Goal: Task Accomplishment & Management: Use online tool/utility

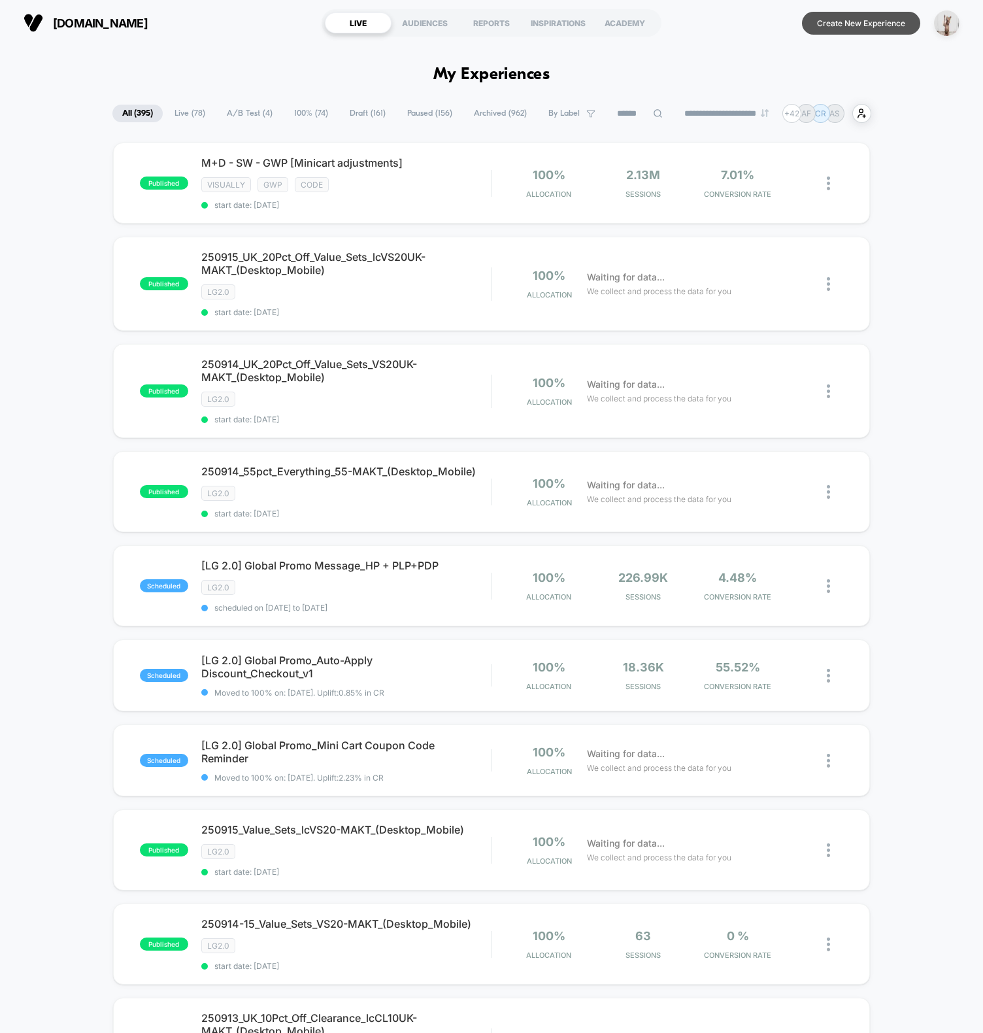
click at [809, 20] on button "Create New Experience" at bounding box center [861, 23] width 118 height 23
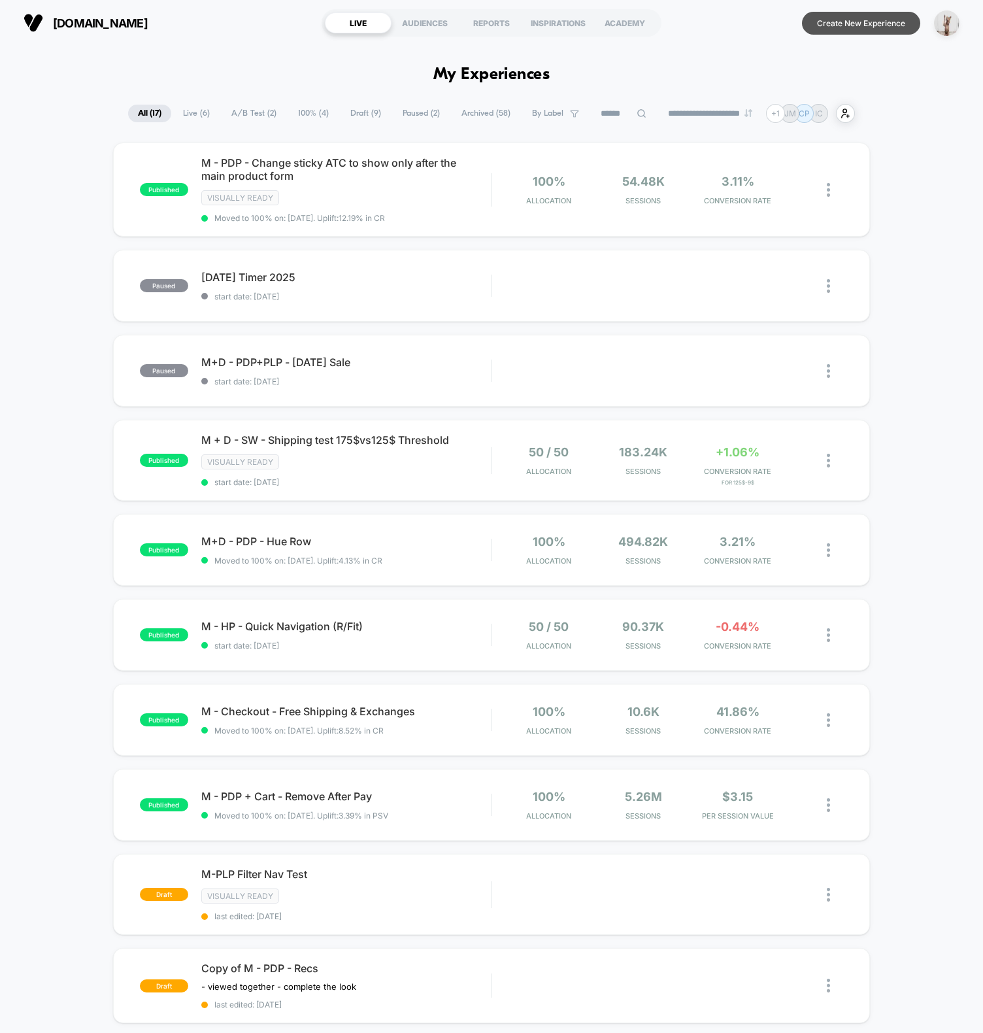
click at [826, 26] on button "Create New Experience" at bounding box center [861, 23] width 118 height 23
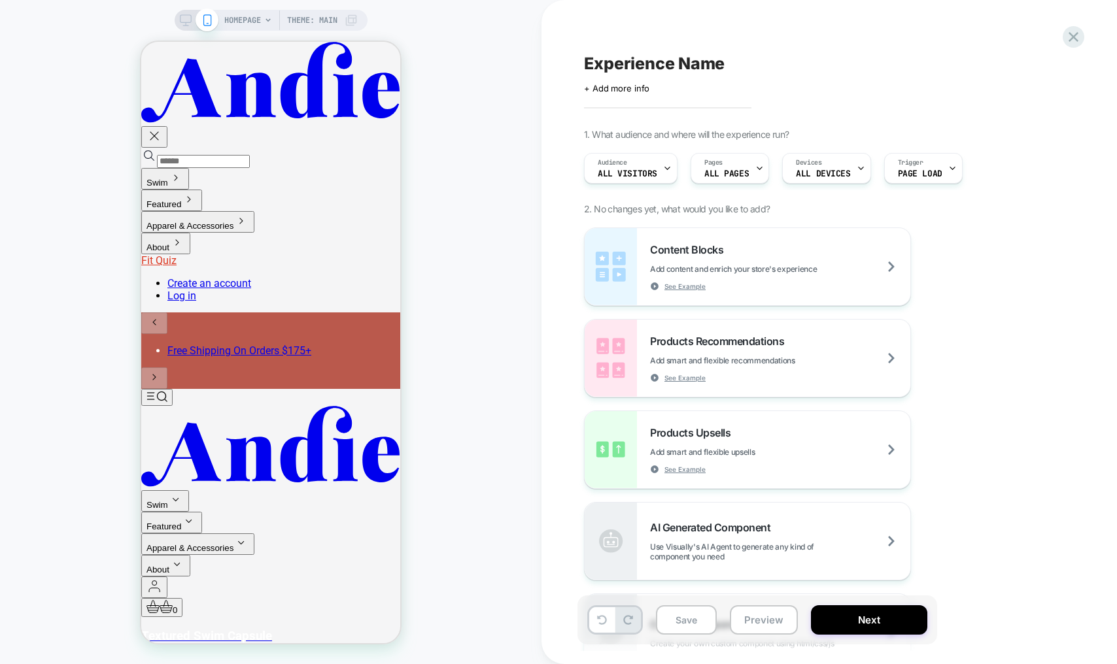
click at [545, 415] on div "Experience Name Click to edit experience details + Add more info 1. What audien…" at bounding box center [828, 332] width 575 height 664
click at [245, 24] on span "HOMEPAGE" at bounding box center [242, 20] width 37 height 21
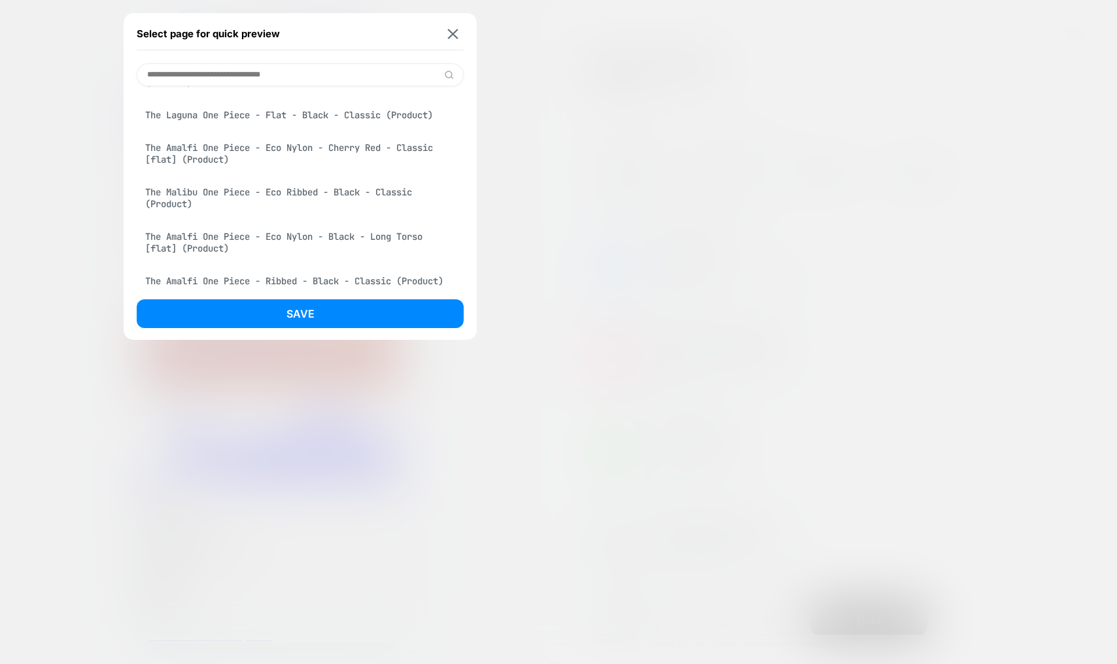
scroll to position [551, 0]
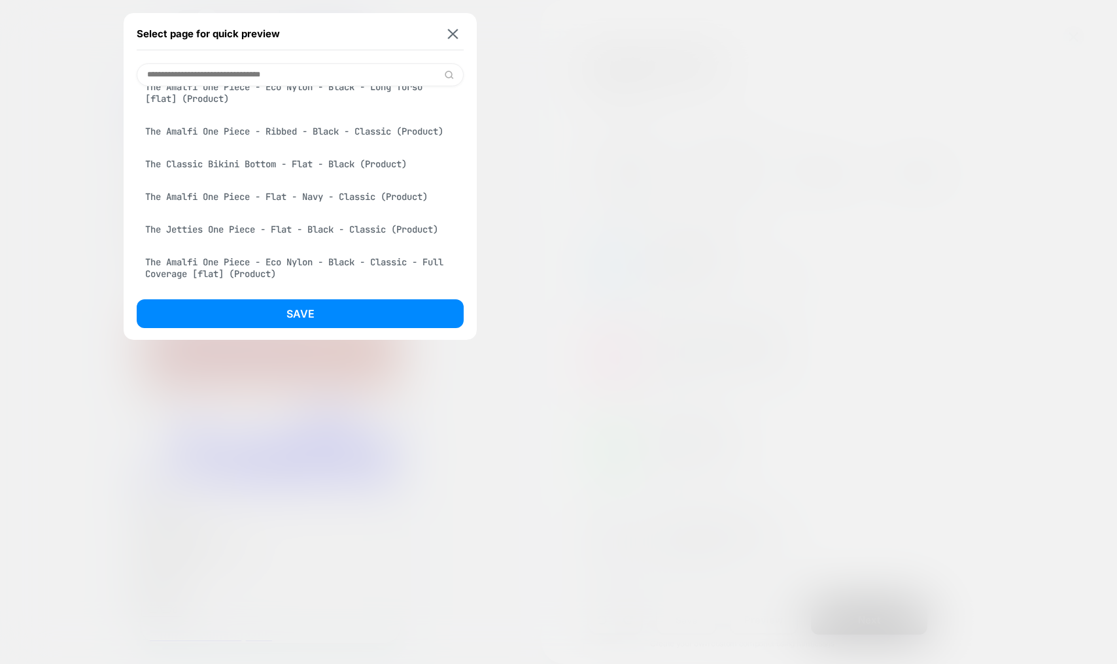
click at [592, 213] on div at bounding box center [558, 332] width 1117 height 664
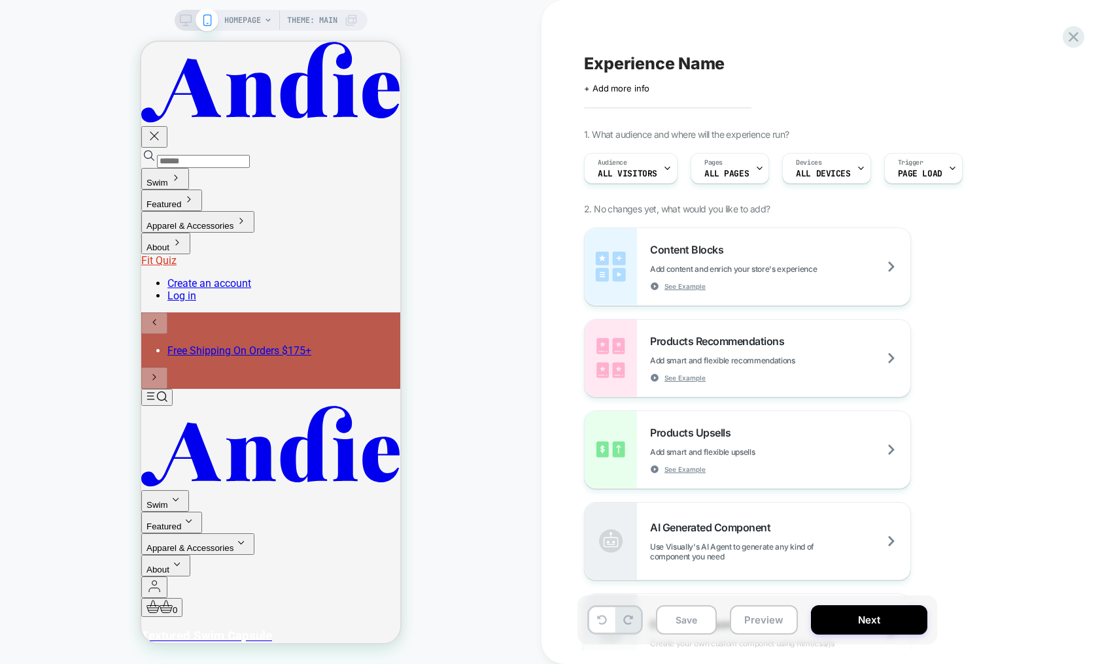
click at [463, 185] on div "HOMEPAGE Theme: MAIN" at bounding box center [270, 332] width 541 height 638
click at [249, 25] on span "HOMEPAGE" at bounding box center [242, 20] width 37 height 21
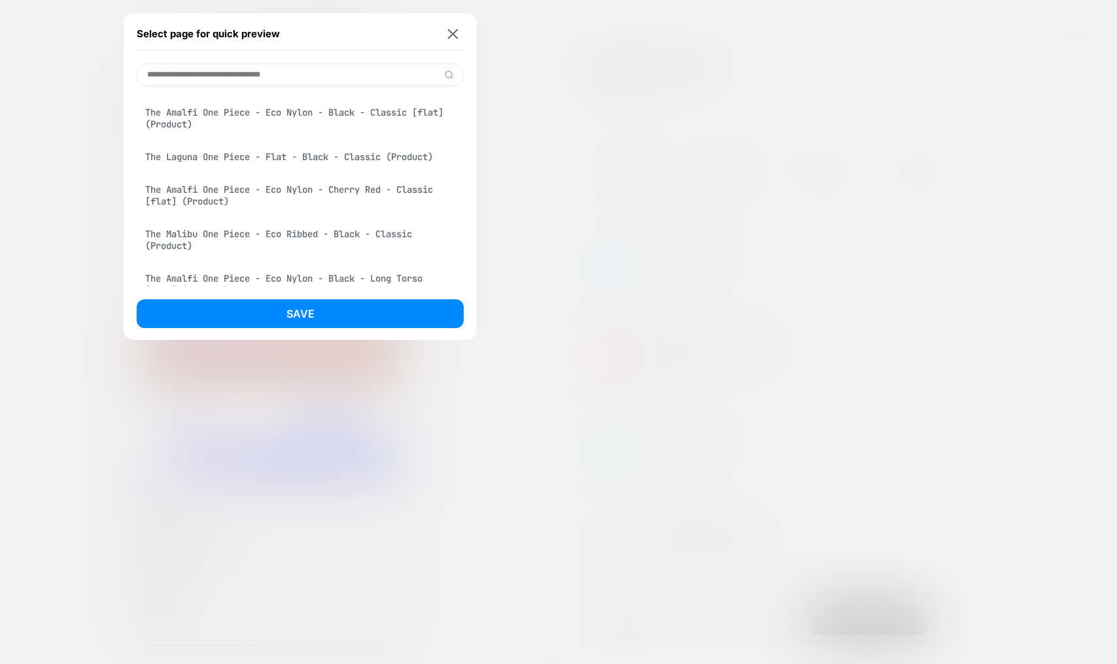
scroll to position [362, 0]
click at [365, 159] on div "The Laguna One Piece - Flat - Black - Classic (Product)" at bounding box center [300, 154] width 327 height 25
click at [279, 78] on input at bounding box center [300, 74] width 327 height 23
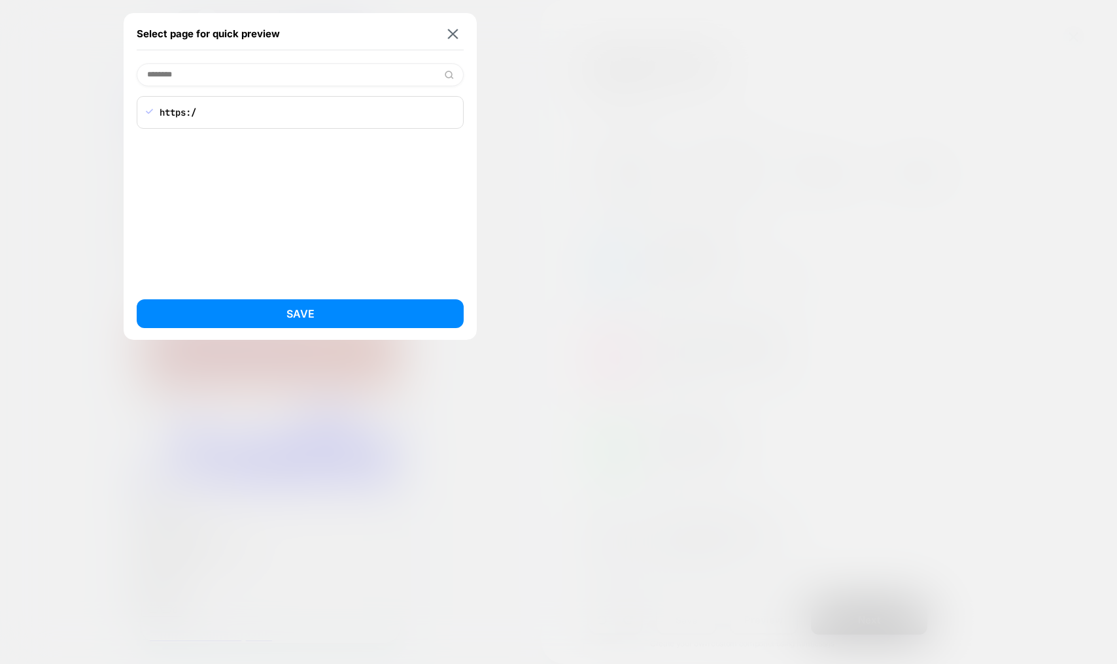
scroll to position [0, 0]
type input "********"
click at [450, 30] on img at bounding box center [453, 34] width 10 height 10
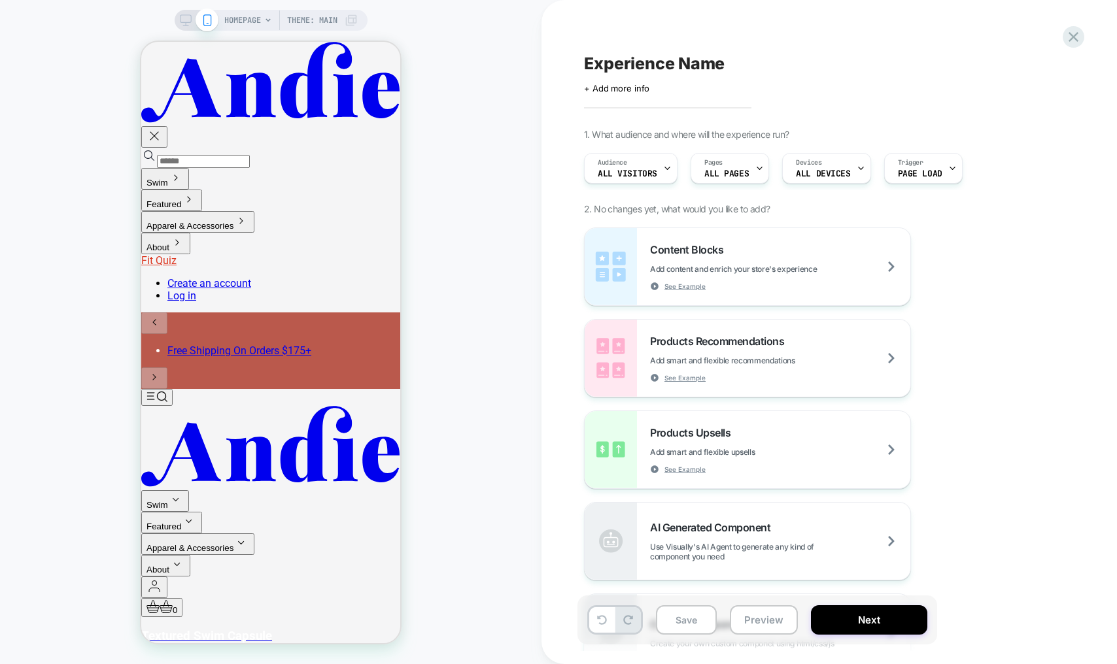
drag, startPoint x: 490, startPoint y: 324, endPoint x: 475, endPoint y: 391, distance: 68.9
click at [488, 328] on div "HOMEPAGE Theme: MAIN" at bounding box center [270, 332] width 541 height 638
click at [527, 137] on div "HOMEPAGE Theme: MAIN" at bounding box center [270, 332] width 541 height 638
click at [598, 171] on span "All Visitors" at bounding box center [628, 173] width 60 height 9
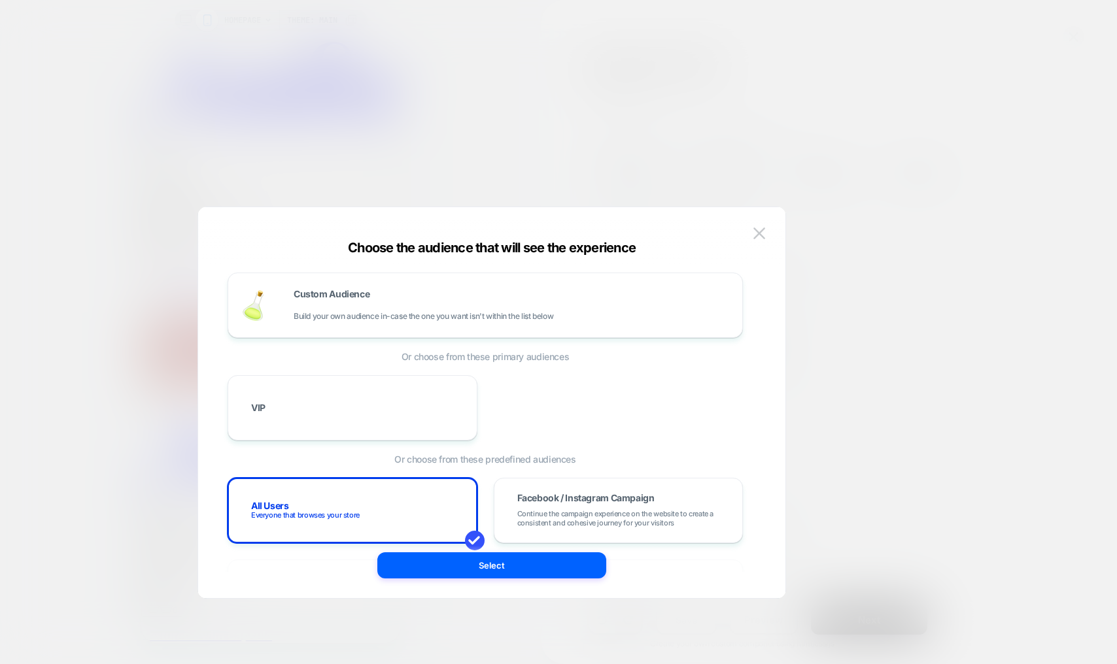
click at [343, 189] on div at bounding box center [558, 332] width 1117 height 664
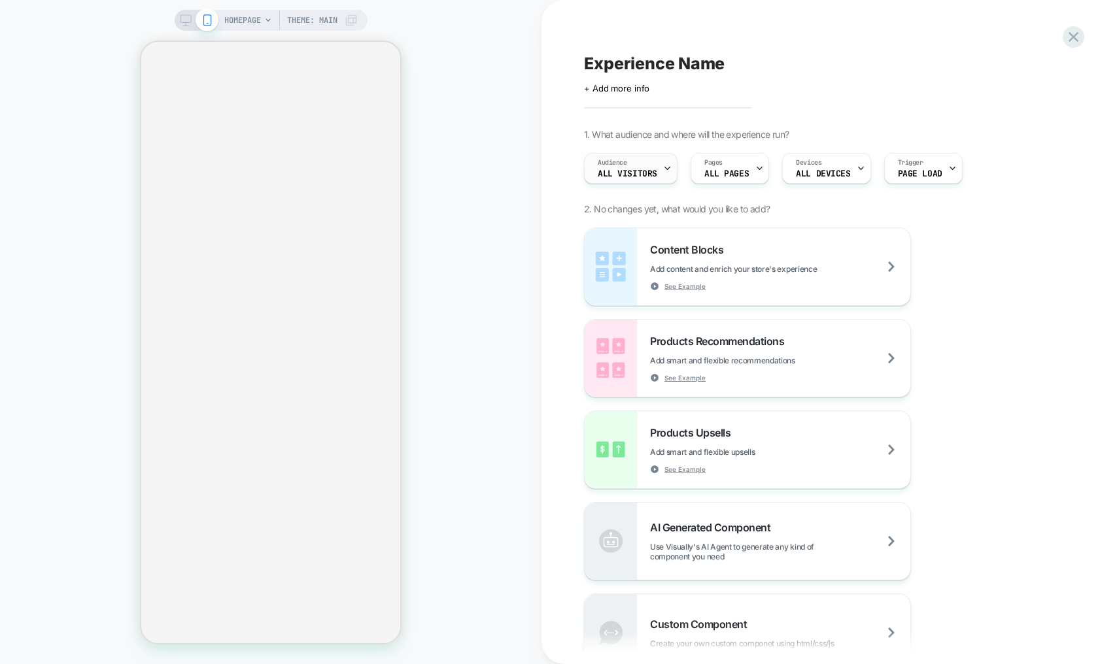
click at [649, 165] on div "Audience All Visitors" at bounding box center [628, 168] width 86 height 29
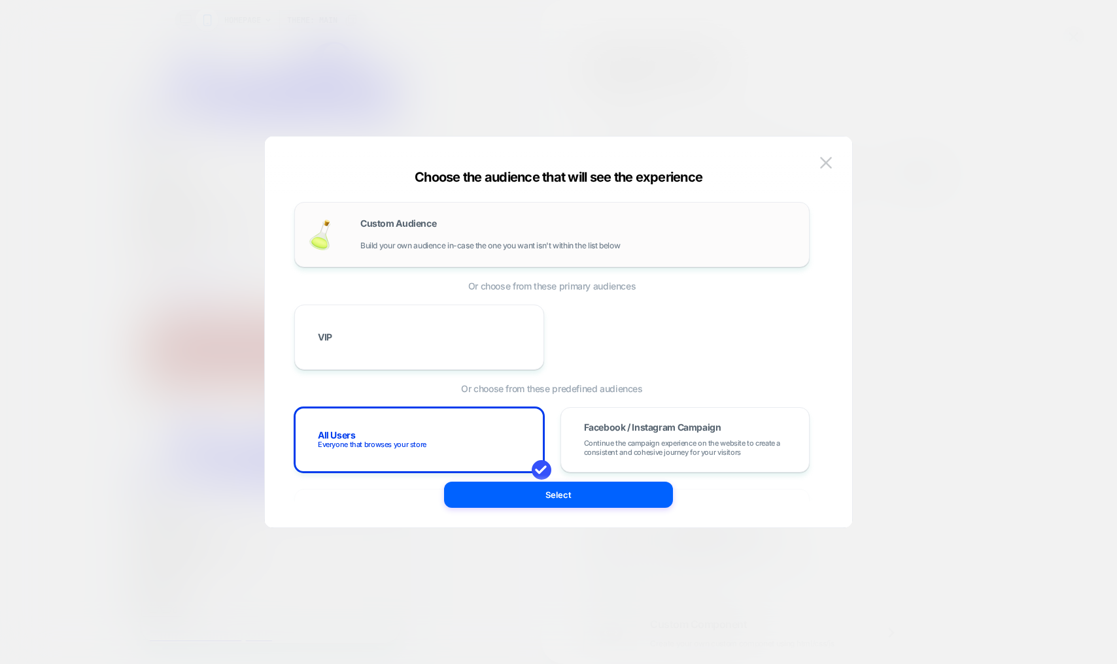
click at [437, 231] on div "Custom Audience Build your own audience in-case the one you want isn't within t…" at bounding box center [577, 234] width 435 height 31
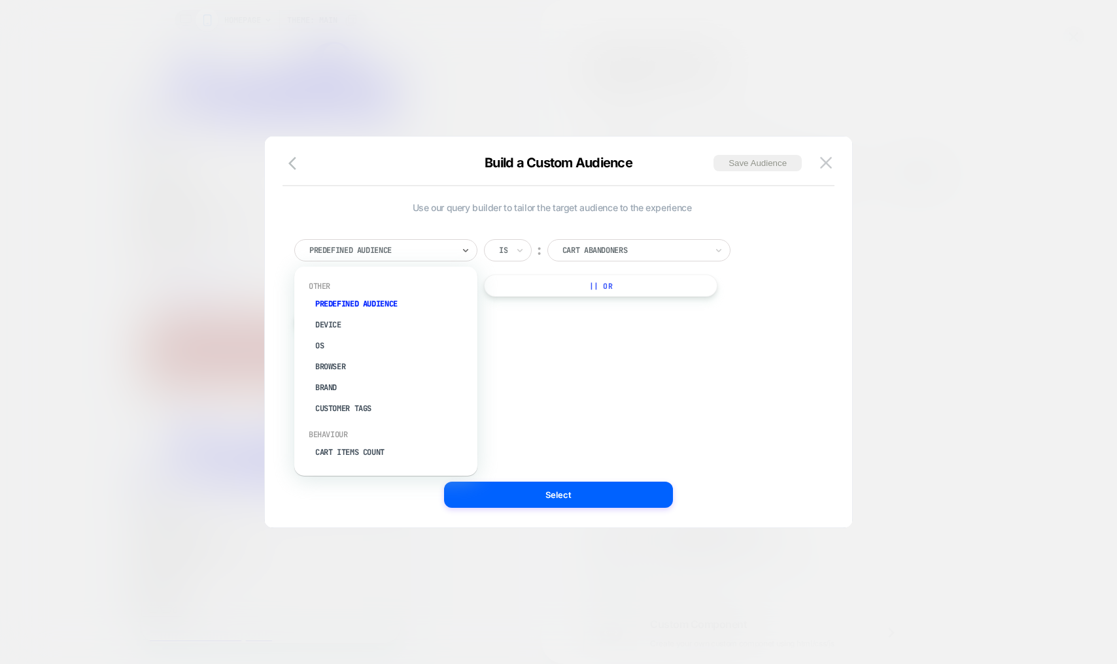
click at [380, 250] on div at bounding box center [381, 251] width 144 height 12
click at [369, 373] on div "Cart Items Count" at bounding box center [392, 375] width 170 height 21
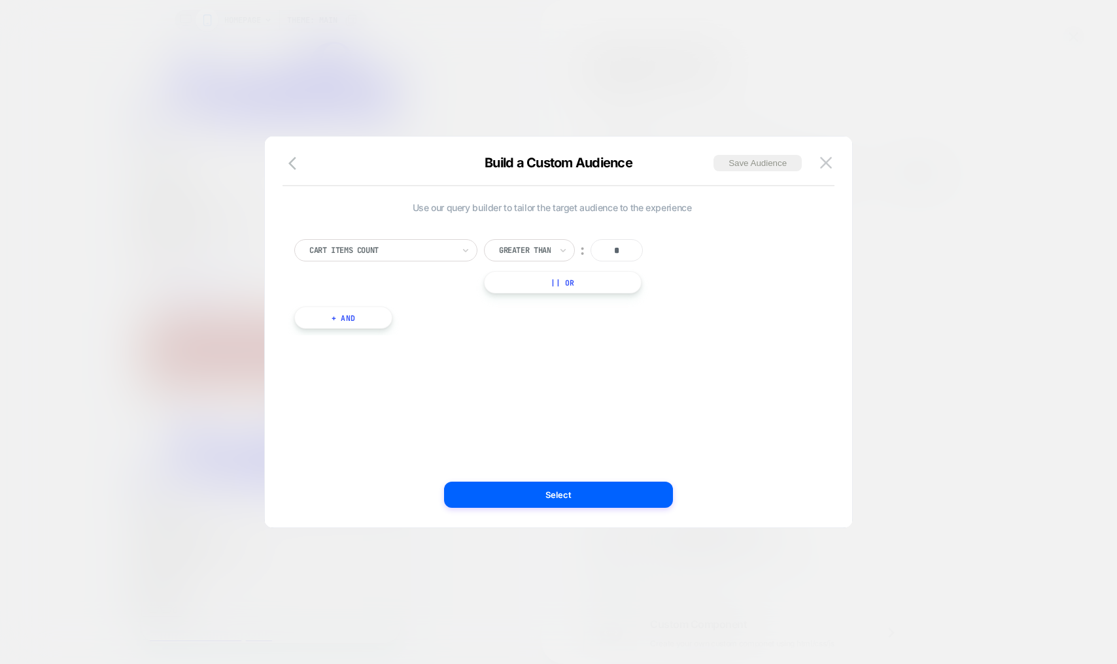
drag, startPoint x: 626, startPoint y: 247, endPoint x: 563, endPoint y: 241, distance: 63.1
click at [565, 242] on div "Greater Than ︰ *" at bounding box center [574, 250] width 181 height 22
type input "*"
click at [347, 323] on button "+ And" at bounding box center [343, 318] width 98 height 22
click at [396, 319] on div "Cart Items Count Greater Than ︰ * || Or And Predefined Audience Is ︰ Cart Aband…" at bounding box center [552, 319] width 528 height 199
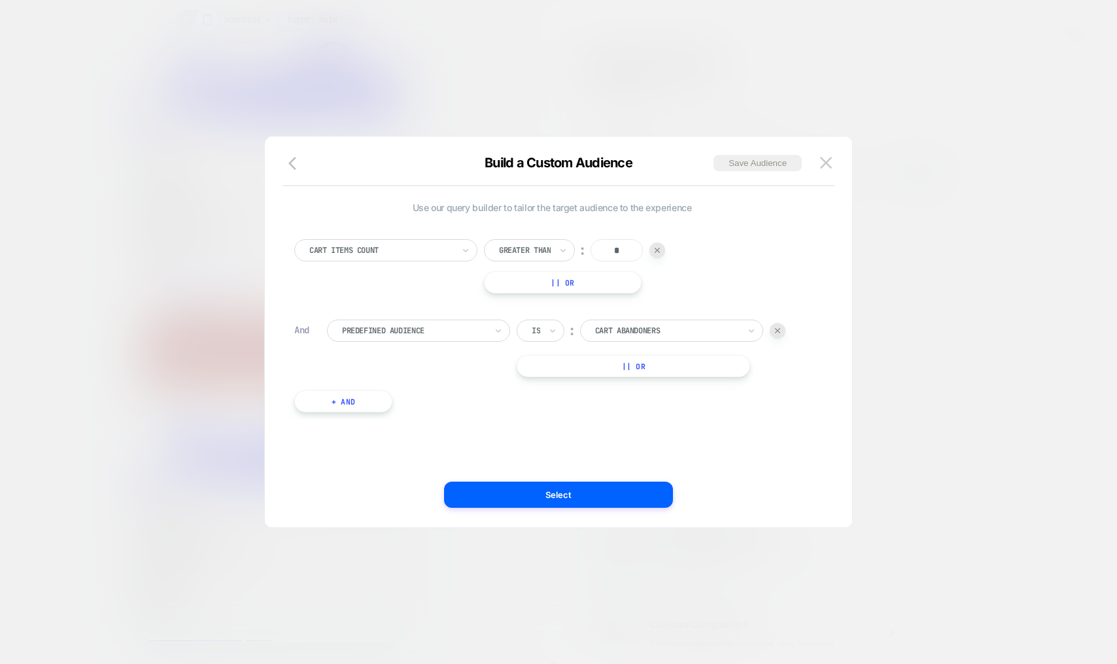
click at [398, 324] on div "Predefined Audience" at bounding box center [414, 331] width 146 height 14
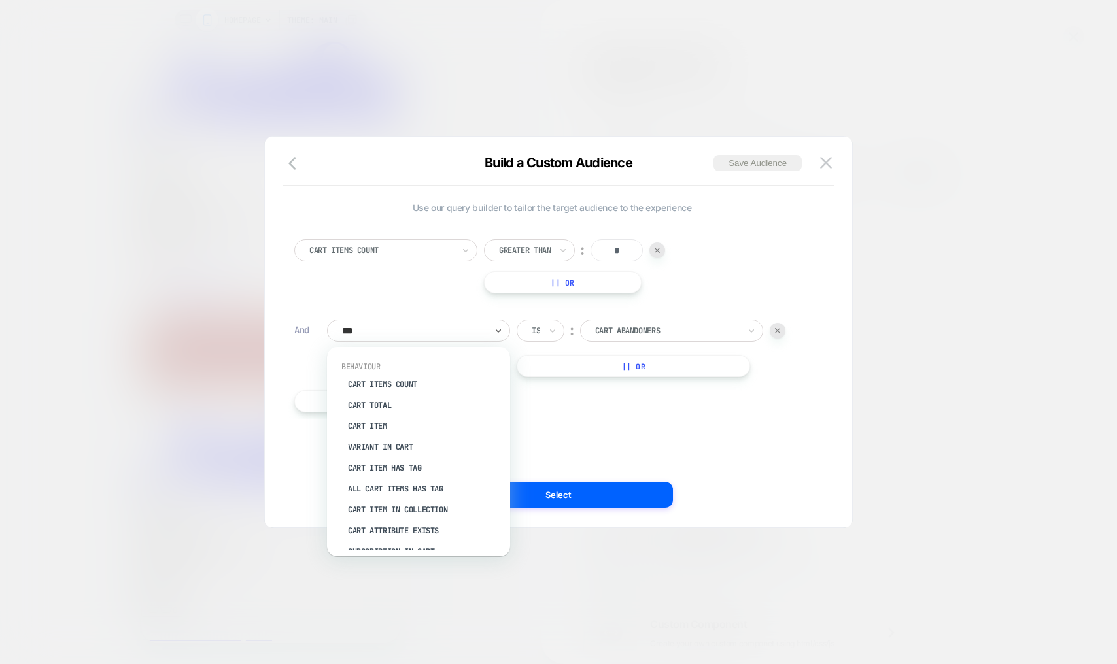
type input "****"
click at [386, 405] on div "Cart Total" at bounding box center [425, 405] width 170 height 21
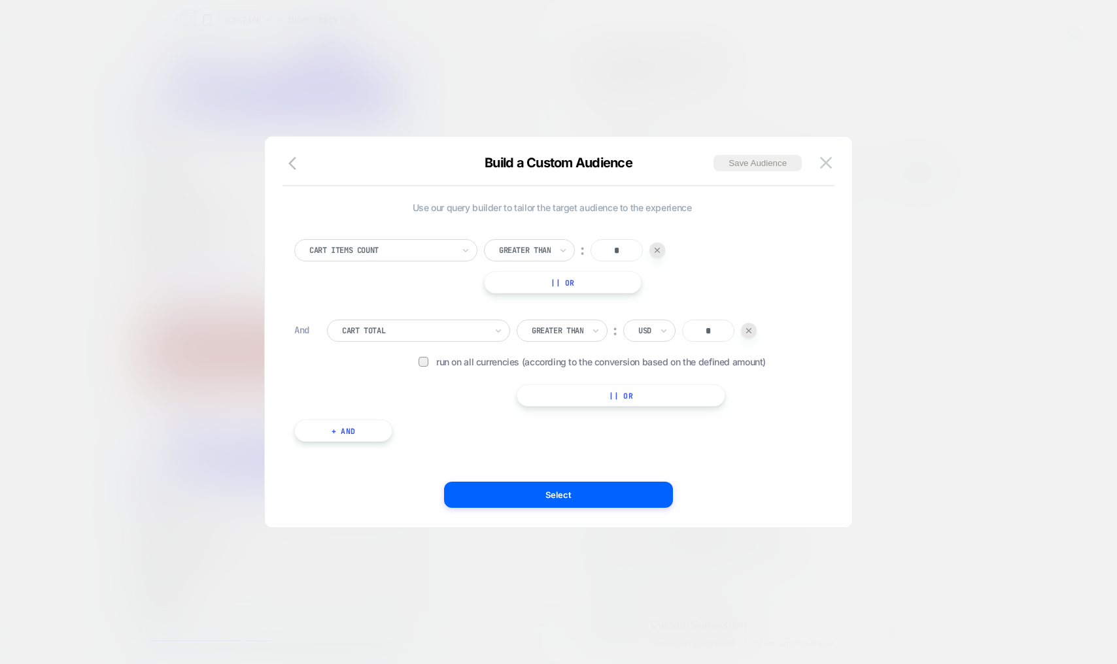
drag, startPoint x: 714, startPoint y: 332, endPoint x: 762, endPoint y: 322, distance: 48.7
click at [745, 332] on div "Greater Than ︰ USD *" at bounding box center [637, 331] width 240 height 22
drag, startPoint x: 717, startPoint y: 329, endPoint x: 639, endPoint y: 300, distance: 83.6
click at [668, 324] on div "Greater Than ︰ USD *" at bounding box center [637, 331] width 240 height 22
type input "***"
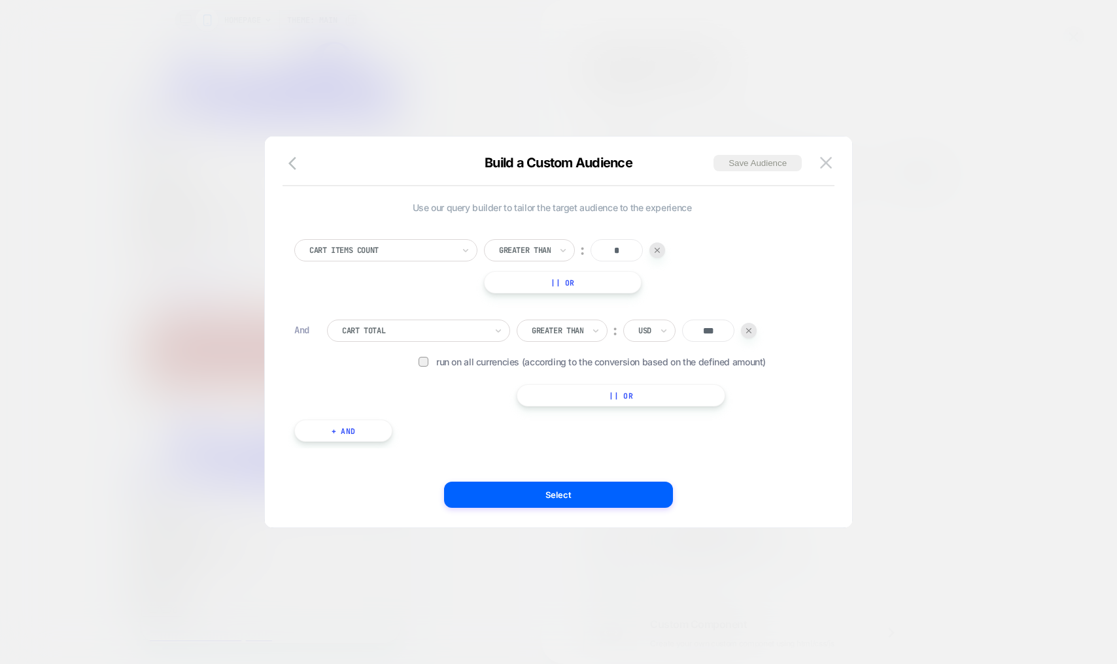
click at [373, 333] on div at bounding box center [414, 331] width 144 height 12
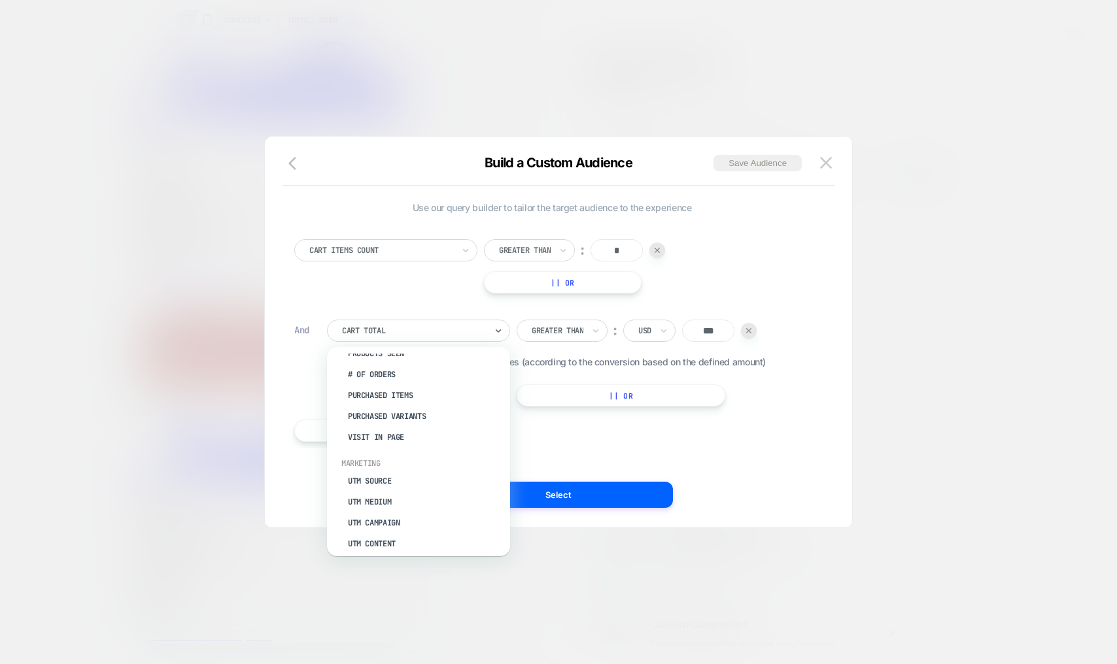
scroll to position [456, 0]
click at [619, 456] on div "Use our query builder to tailor the target audience to the experience Cart Item…" at bounding box center [552, 332] width 548 height 339
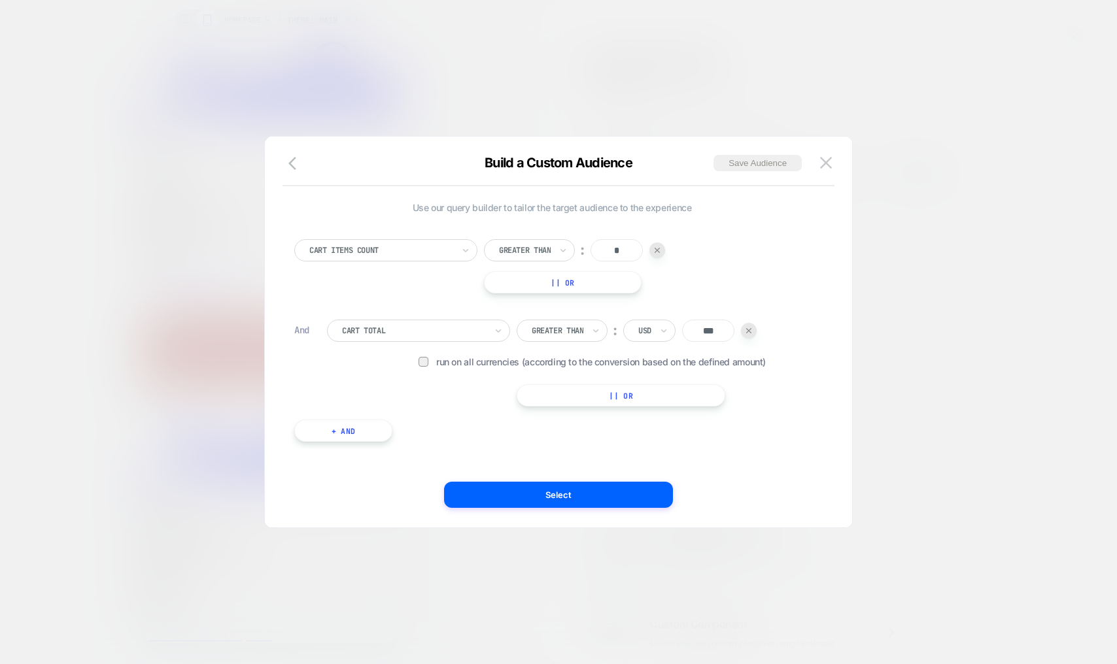
click at [791, 97] on div at bounding box center [558, 332] width 1117 height 664
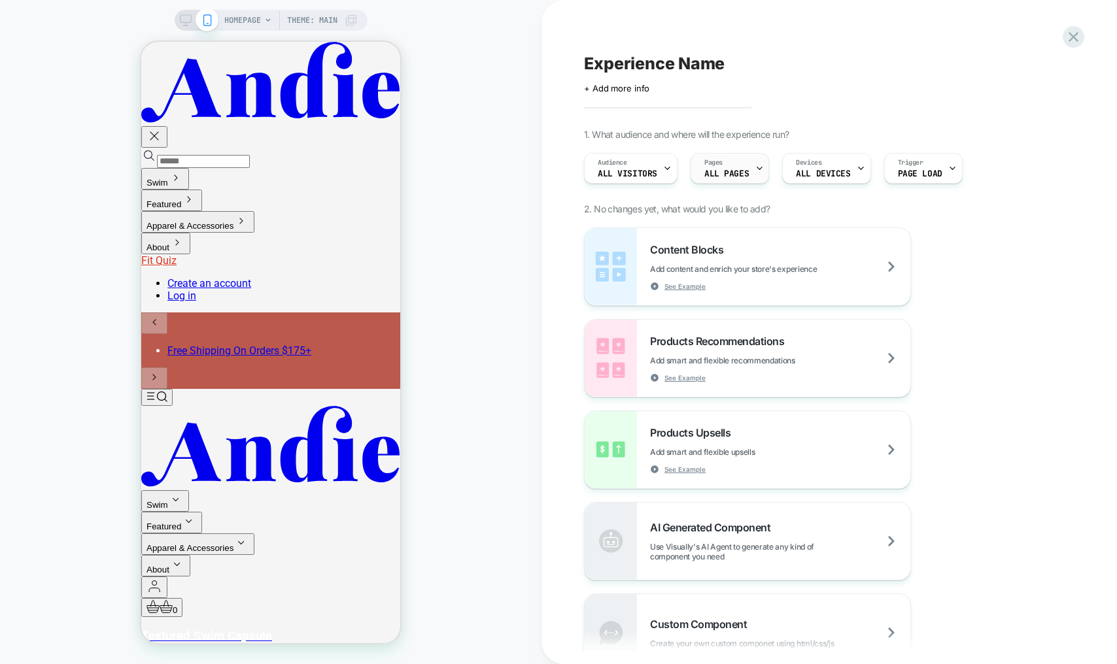
click at [724, 164] on div "Pages ALL PAGES" at bounding box center [726, 168] width 71 height 29
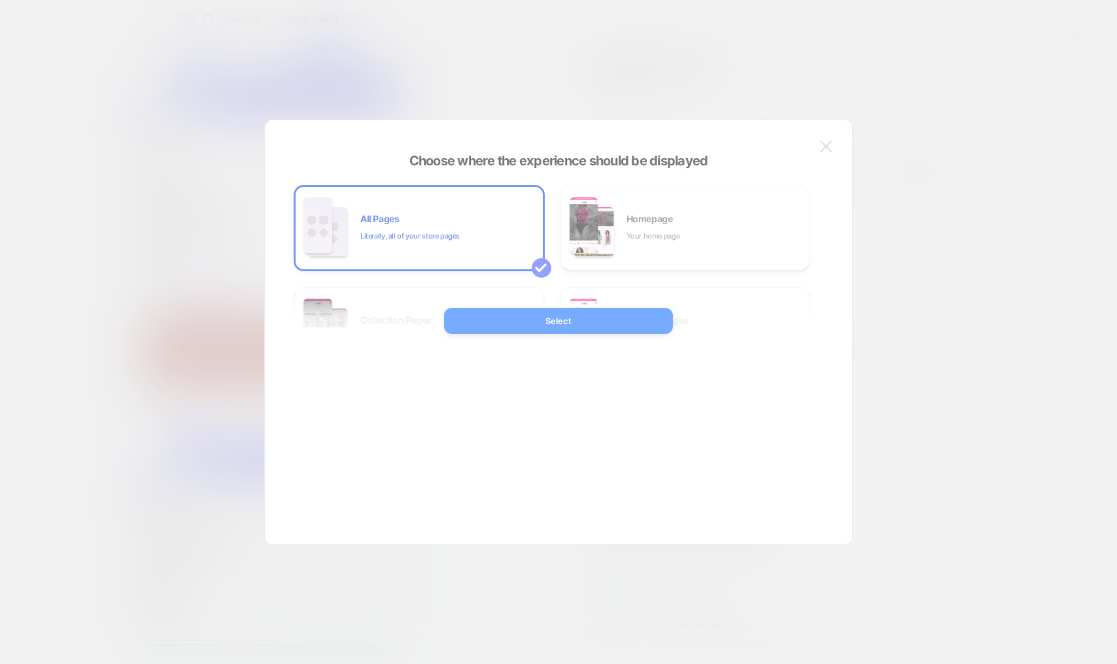
click at [624, 79] on div at bounding box center [558, 332] width 1117 height 664
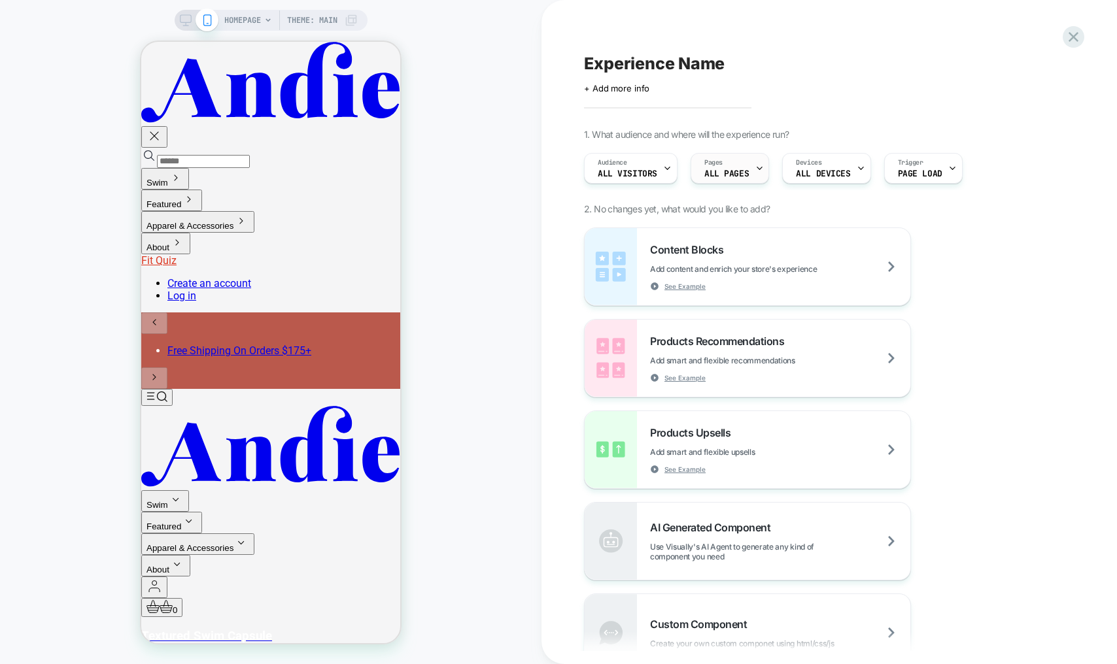
click at [746, 174] on div "Pages ALL PAGES" at bounding box center [726, 168] width 71 height 29
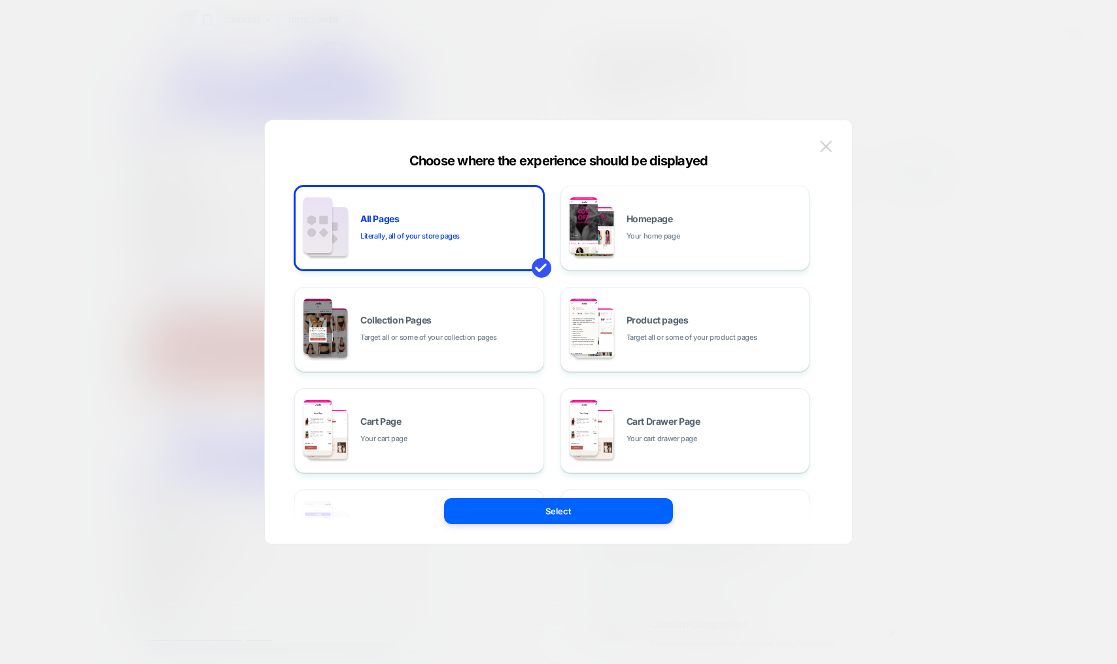
click at [821, 145] on img at bounding box center [826, 146] width 12 height 11
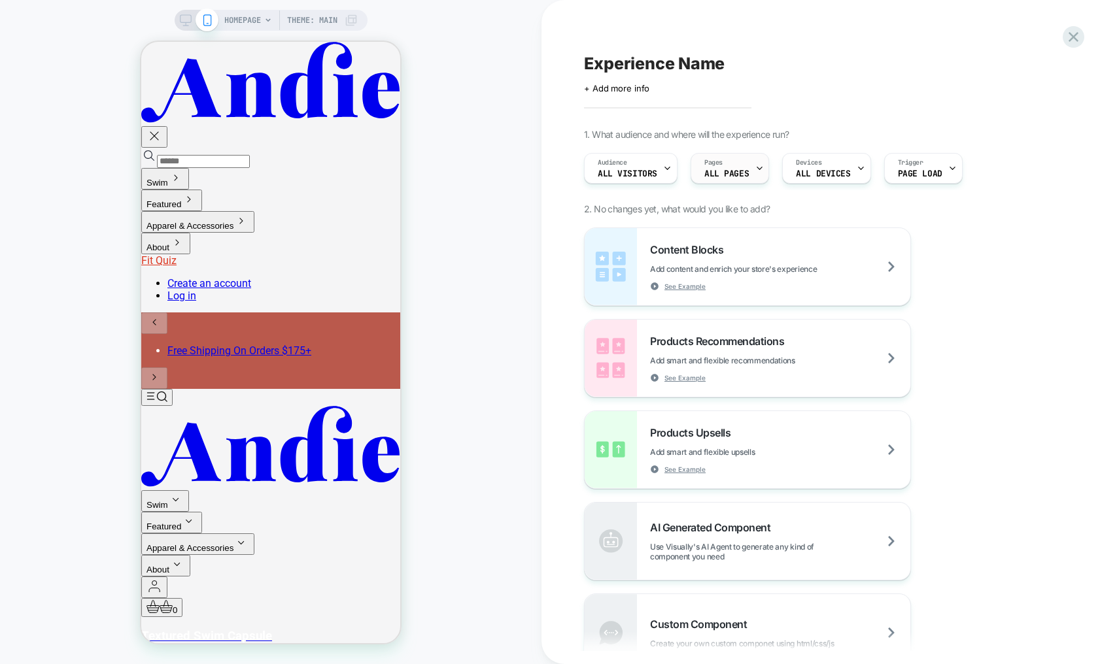
click at [728, 174] on span "ALL PAGES" at bounding box center [726, 173] width 44 height 9
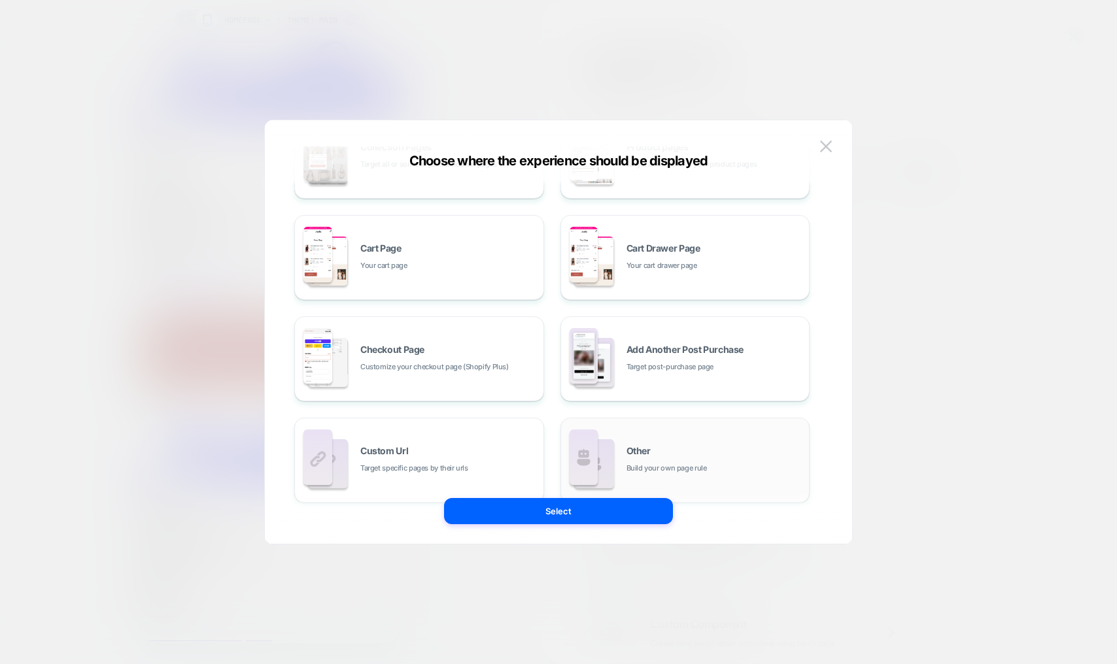
scroll to position [197, 0]
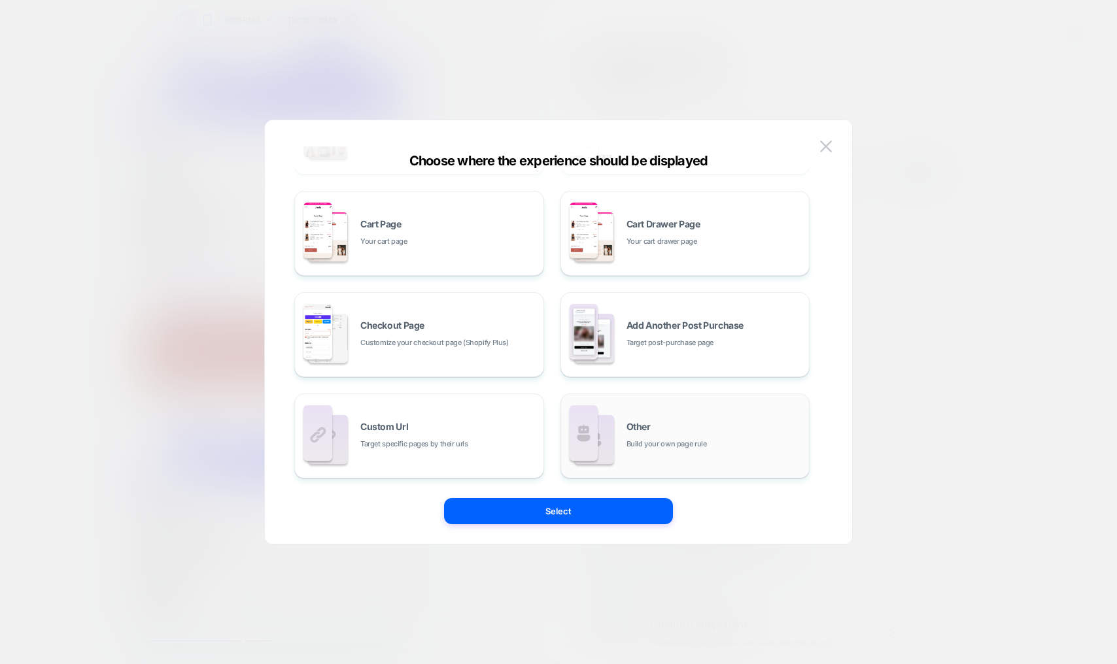
click at [673, 427] on div "Other Build your own page rule" at bounding box center [714, 436] width 177 height 28
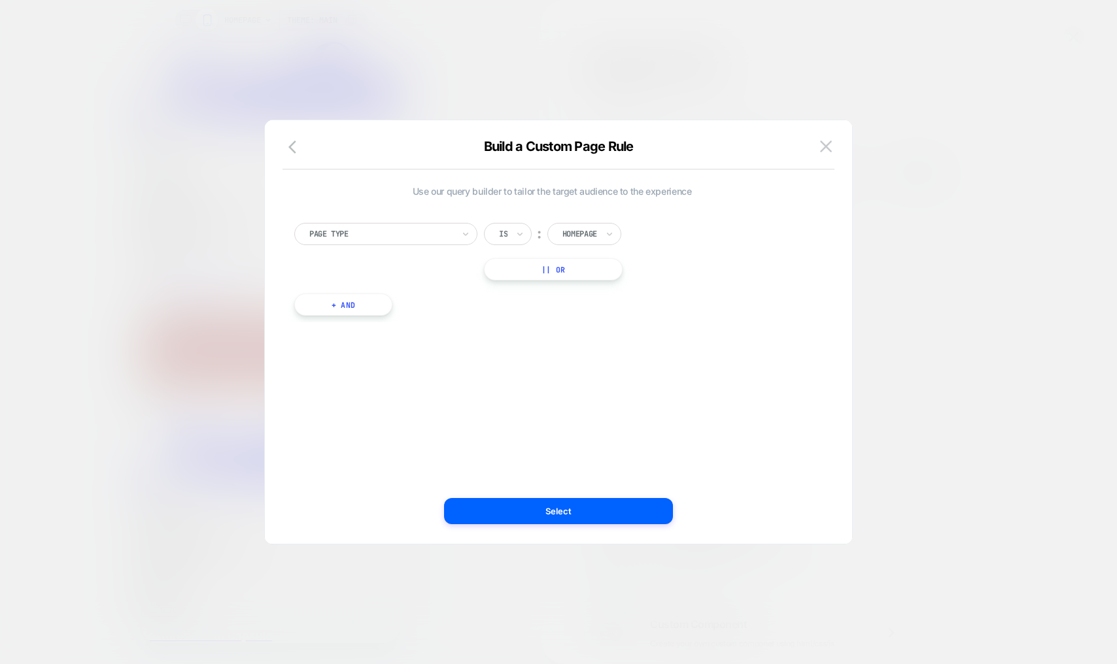
scroll to position [0, 0]
click at [385, 227] on div "Page Type" at bounding box center [381, 234] width 146 height 14
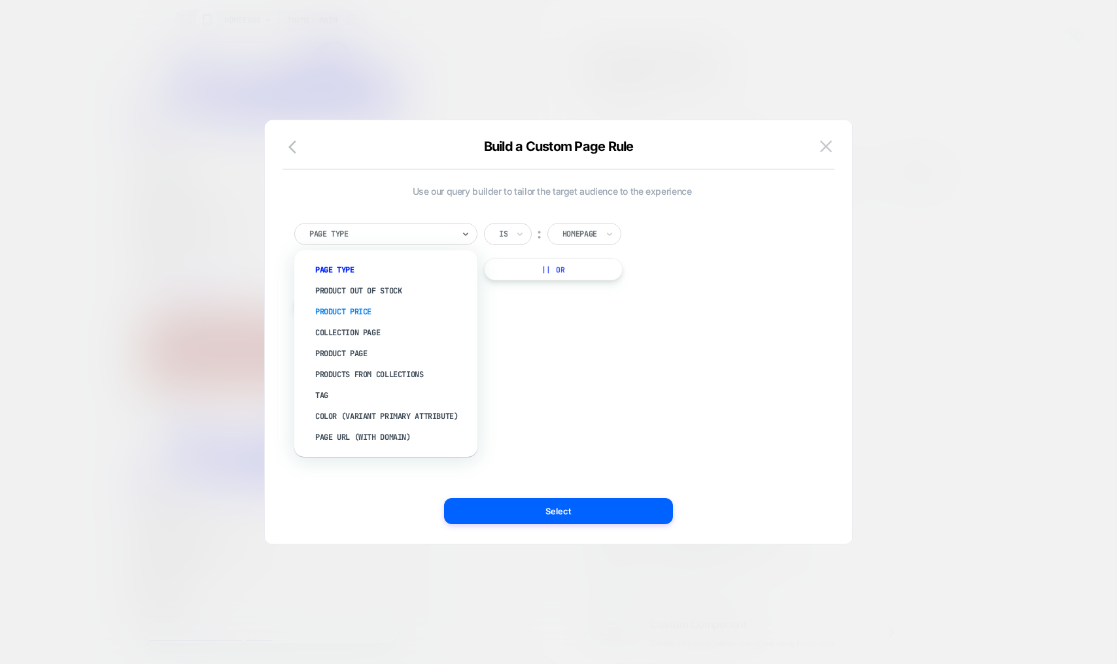
click at [355, 310] on div "Product Price" at bounding box center [392, 311] width 170 height 21
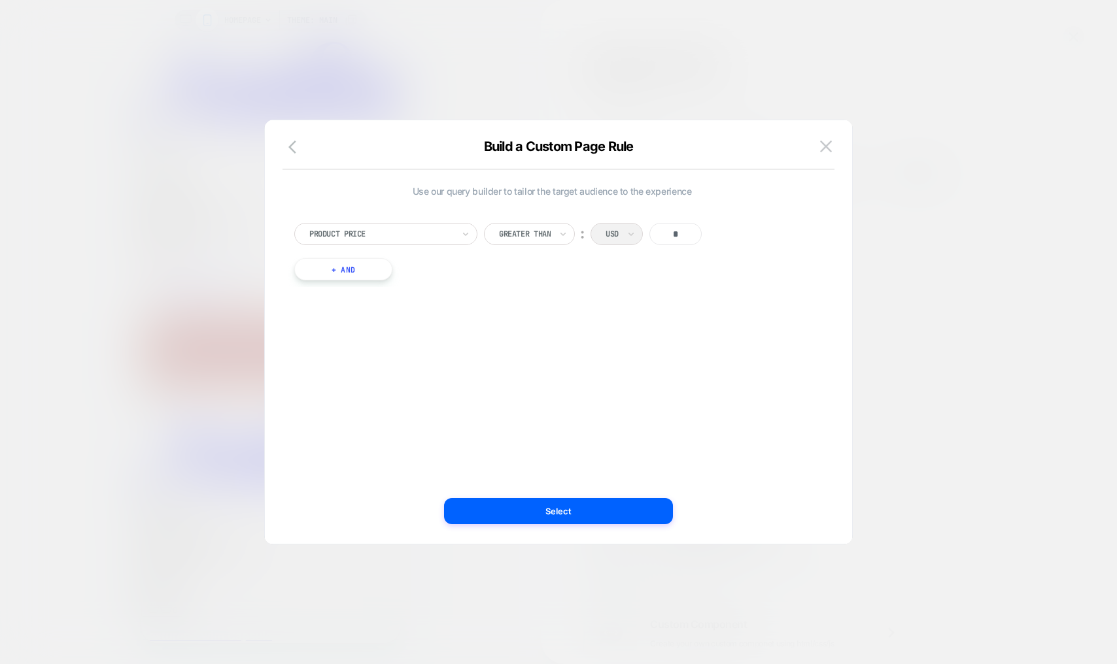
drag, startPoint x: 679, startPoint y: 235, endPoint x: 713, endPoint y: 230, distance: 34.4
click at [713, 230] on div "Greater Than ︰ USD *" at bounding box center [604, 234] width 240 height 22
drag, startPoint x: 689, startPoint y: 232, endPoint x: 600, endPoint y: 225, distance: 89.2
click at [618, 227] on div "Greater Than ︰ USD *" at bounding box center [604, 234] width 240 height 22
click at [414, 243] on div "Product Price" at bounding box center [385, 234] width 183 height 22
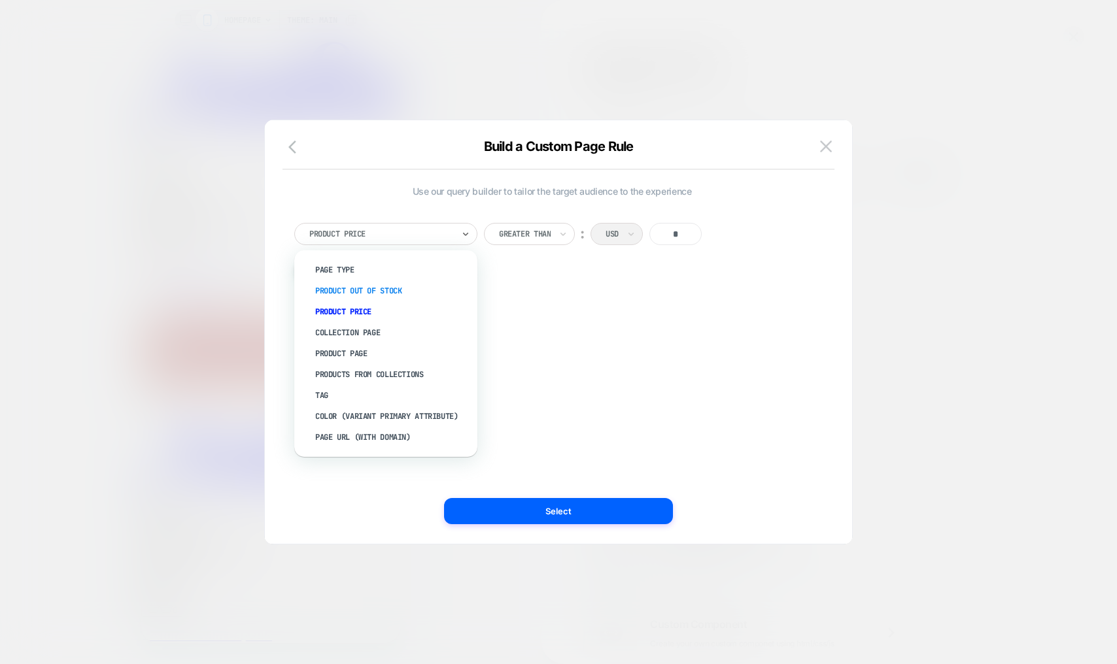
click at [379, 296] on div "Product Out Of Stock" at bounding box center [392, 291] width 170 height 21
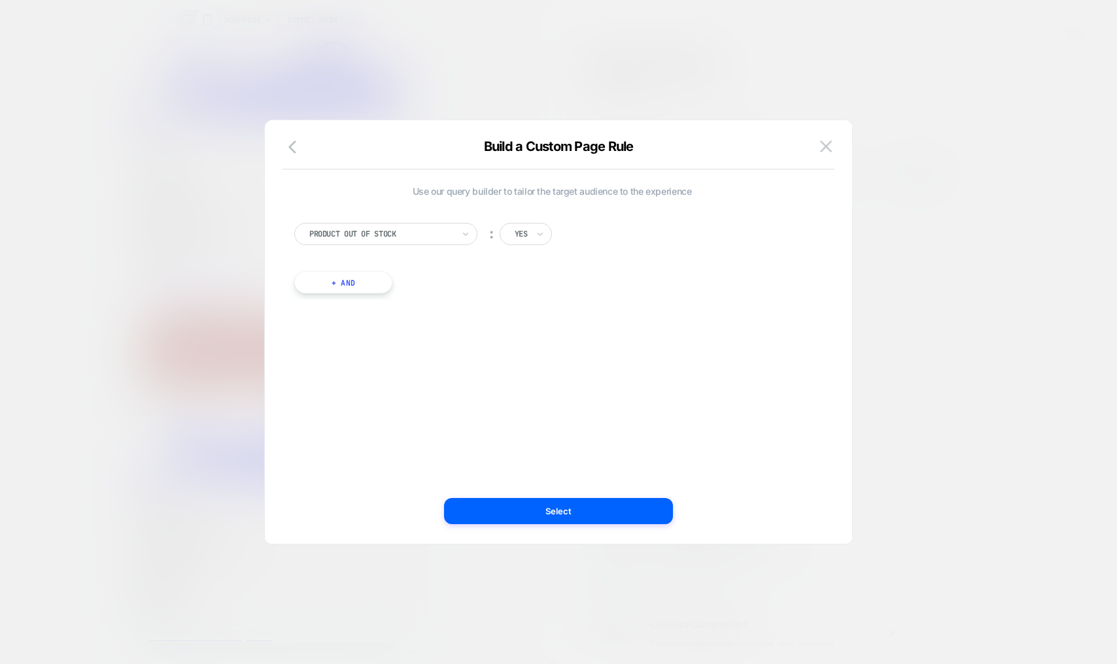
click at [496, 88] on div at bounding box center [558, 332] width 1117 height 664
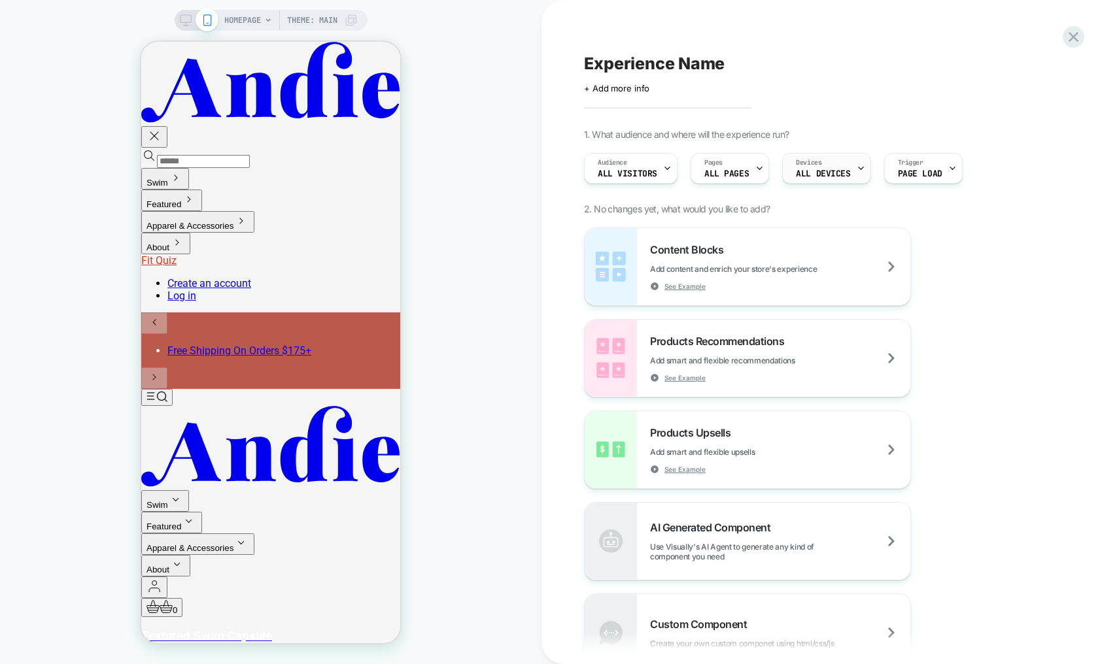
click at [839, 167] on div "Devices ALL DEVICES" at bounding box center [823, 168] width 80 height 29
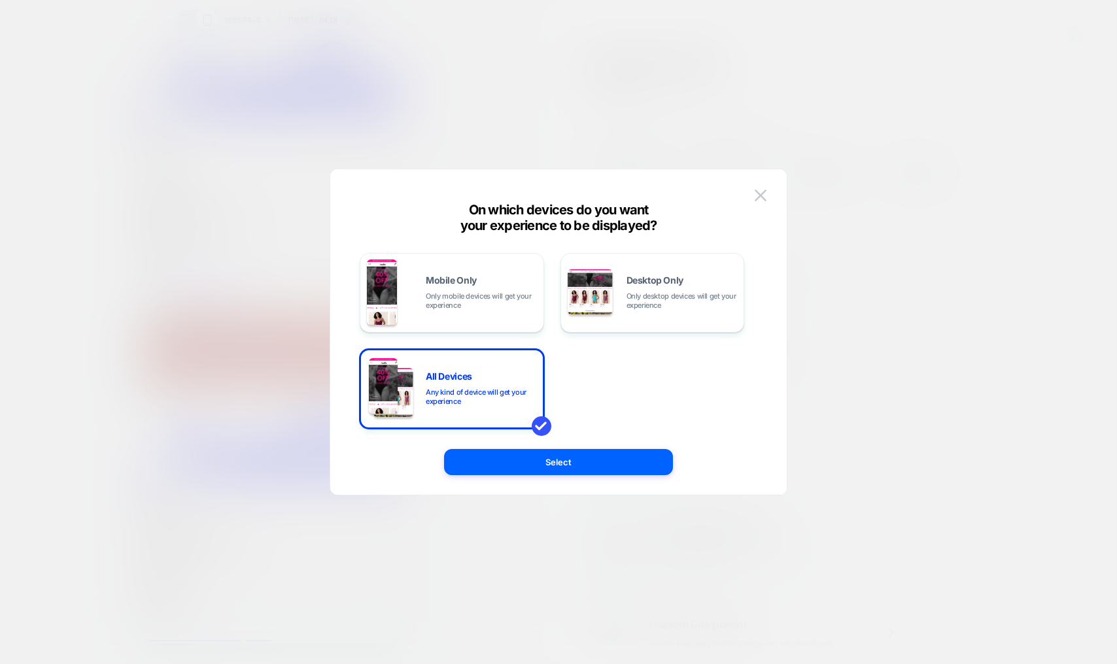
click at [574, 88] on div at bounding box center [558, 332] width 1117 height 664
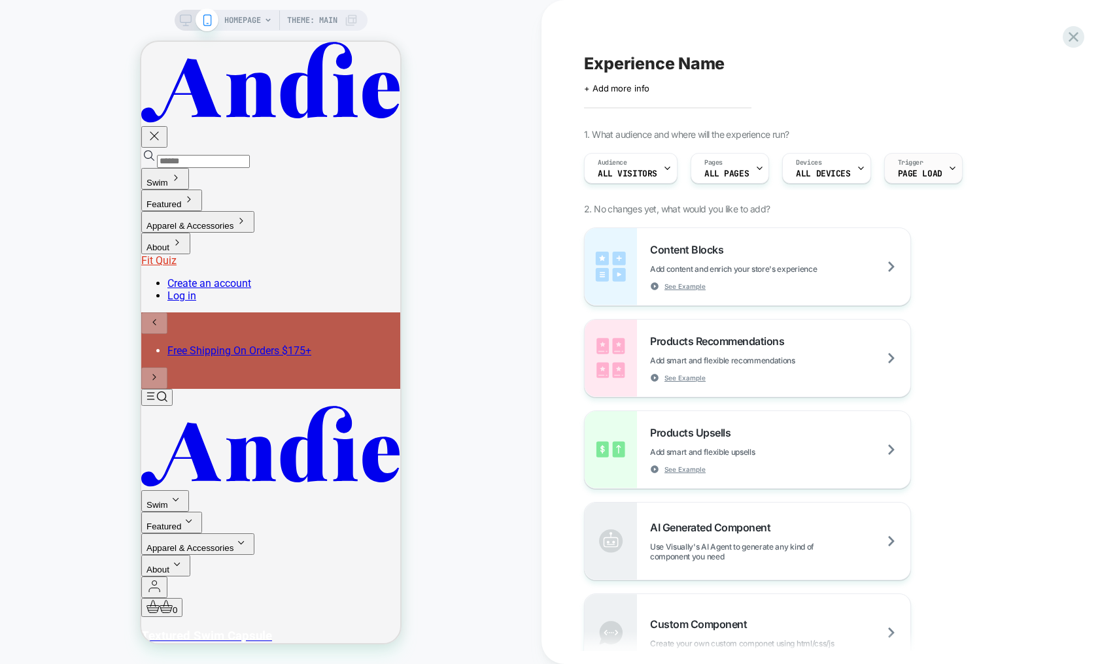
click at [899, 179] on div "Trigger Page Load" at bounding box center [920, 168] width 71 height 29
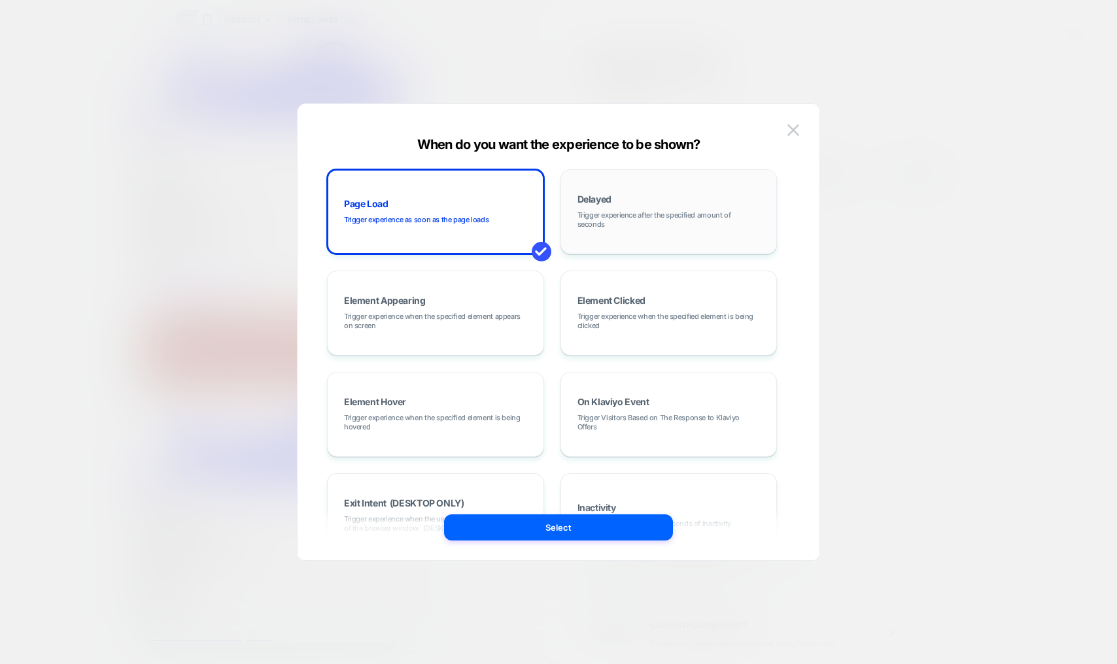
click at [666, 229] on div "Delayed Trigger experience after the specified amount of seconds" at bounding box center [669, 212] width 203 height 71
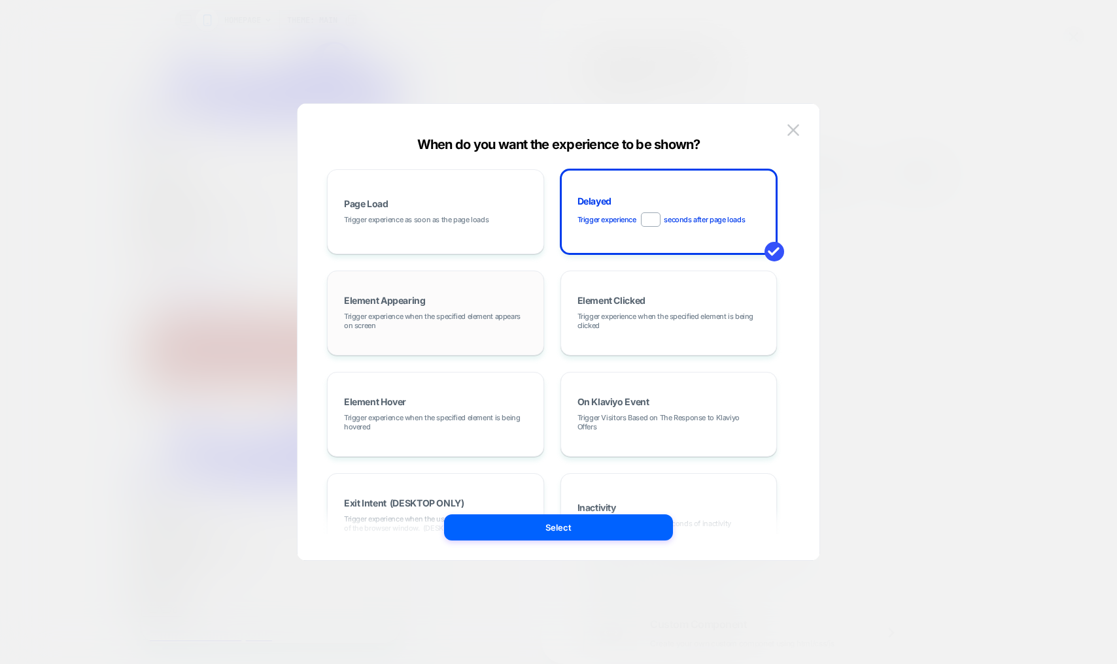
click at [394, 289] on div "Element Appearing Trigger experience when the specified element appears on scre…" at bounding box center [435, 313] width 203 height 71
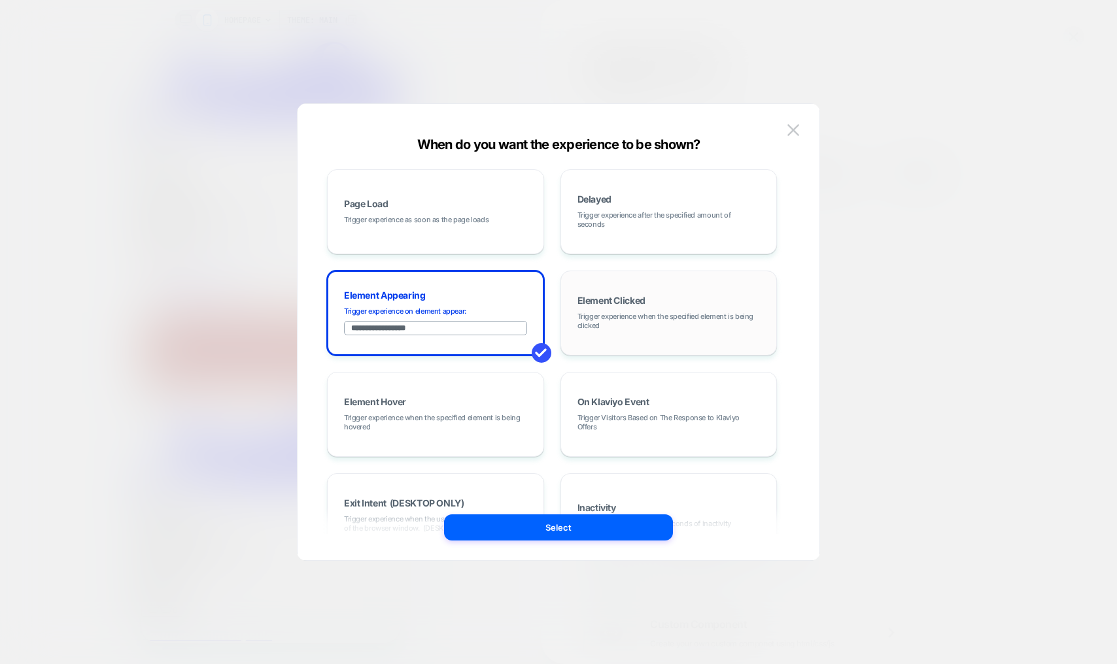
click at [647, 303] on div "Element Clicked Trigger experience when the specified element is being clicked" at bounding box center [669, 313] width 203 height 71
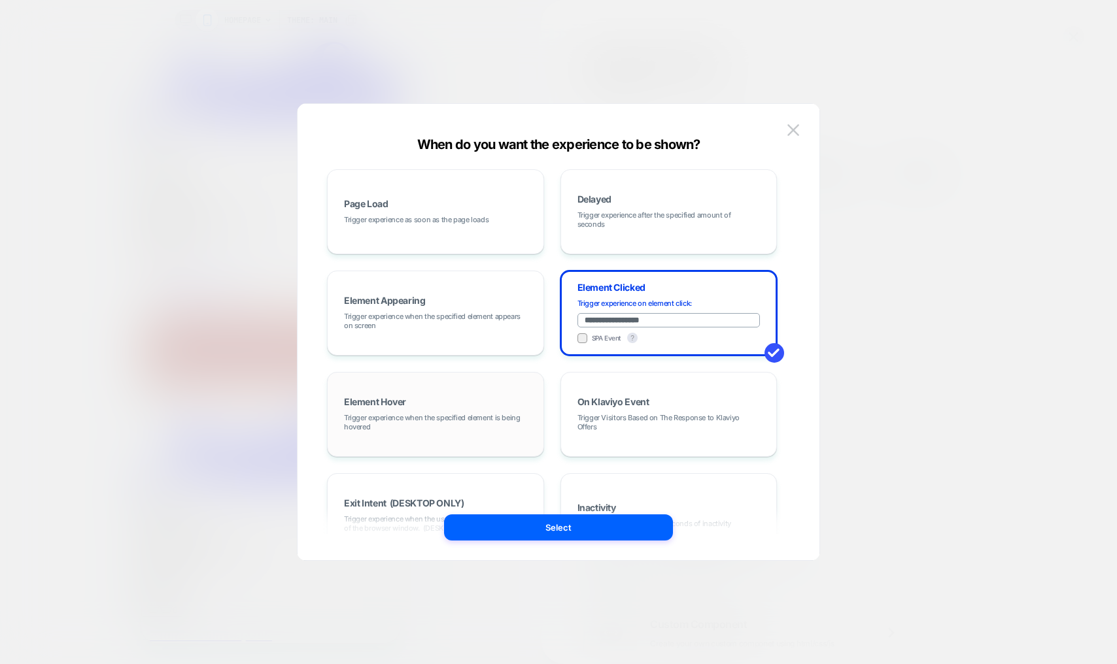
click at [445, 423] on span "Trigger experience when the specified element is being hovered" at bounding box center [435, 422] width 183 height 18
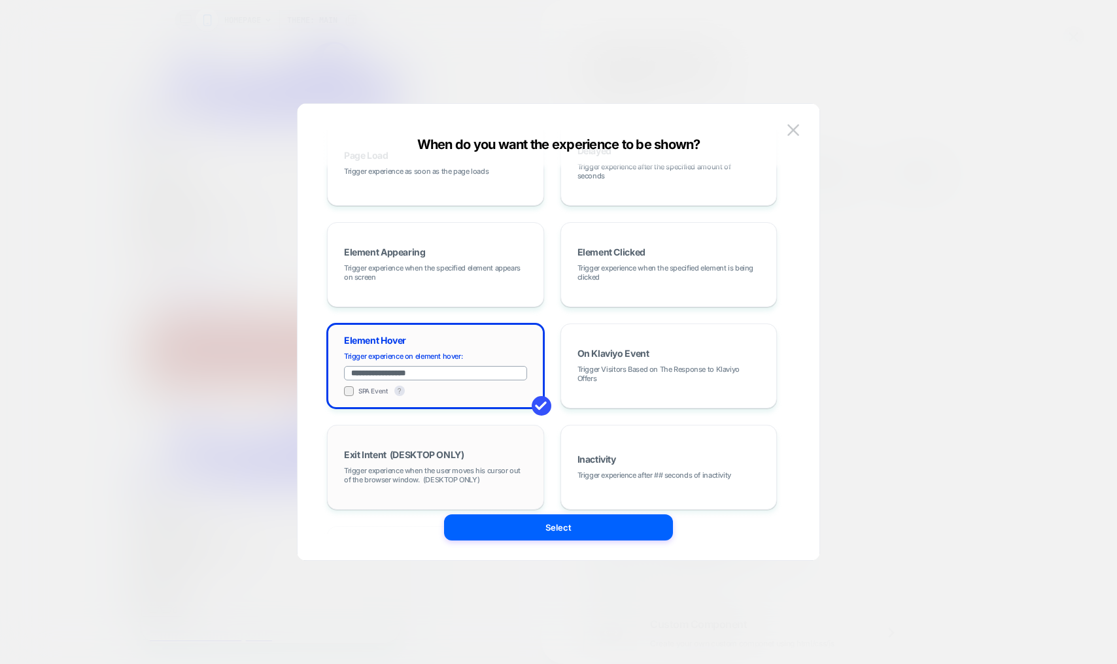
scroll to position [165, 0]
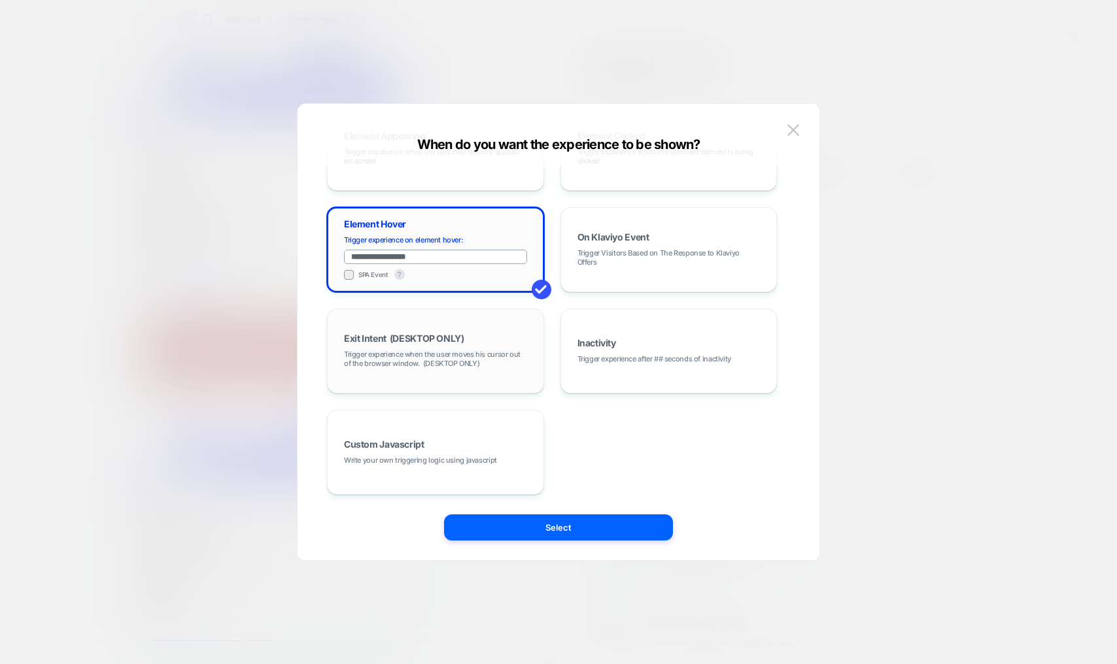
click at [392, 343] on span "(DESKTOP ONLY)" at bounding box center [427, 338] width 75 height 11
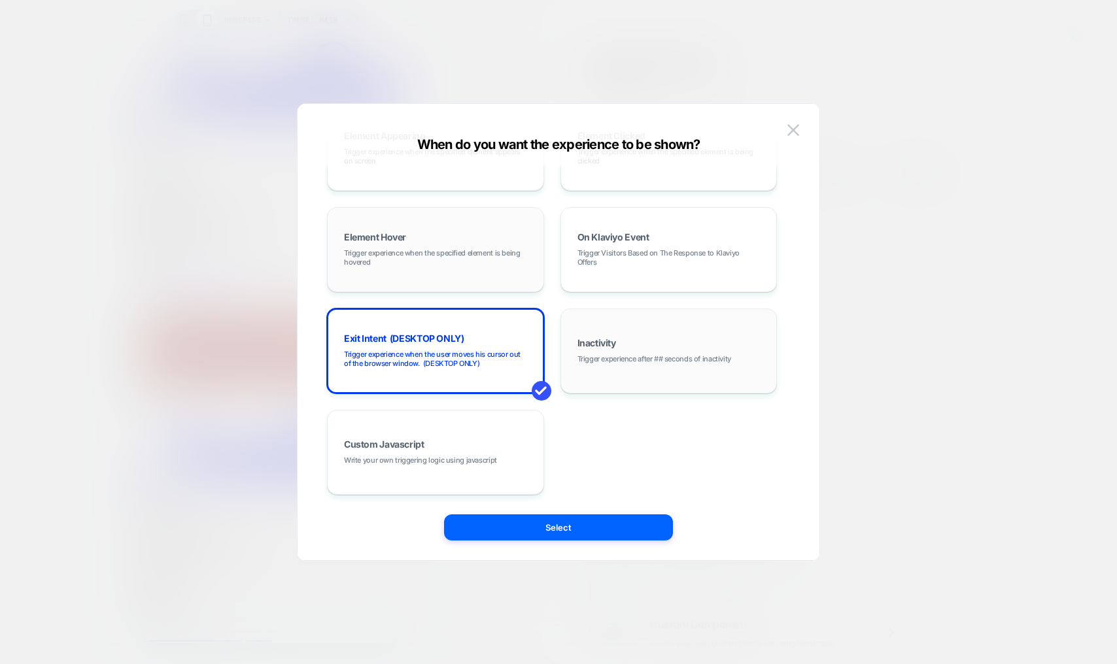
click at [643, 343] on div "Inactivity Trigger experience after ## seconds of inactivity" at bounding box center [669, 351] width 203 height 71
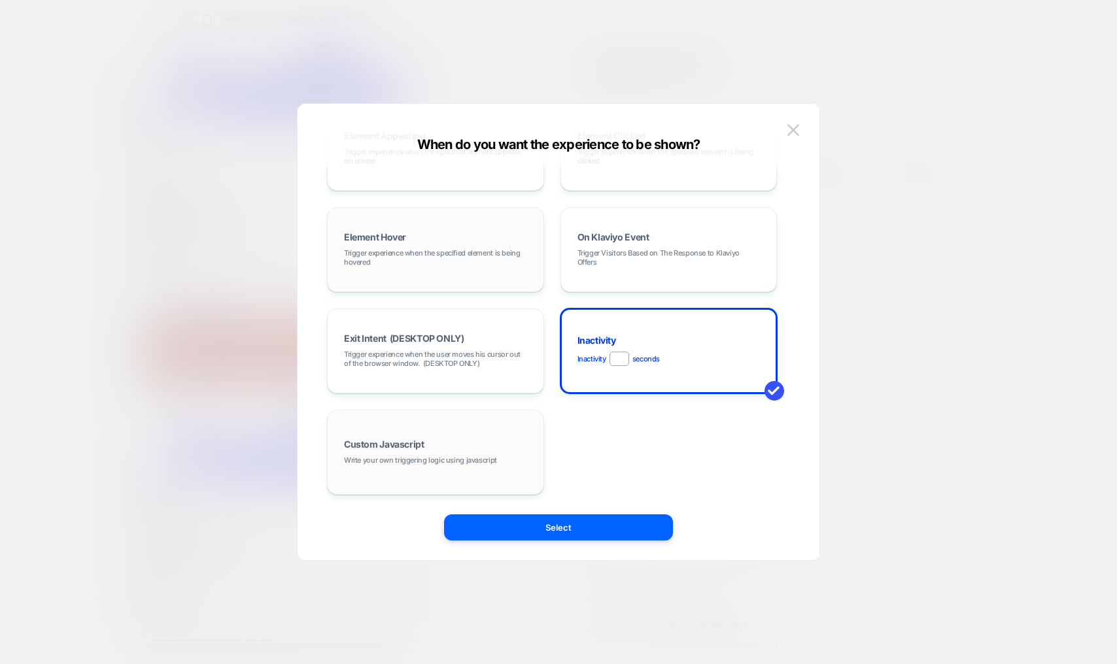
click at [447, 457] on span "Write your own triggering logic using javascript" at bounding box center [420, 460] width 153 height 9
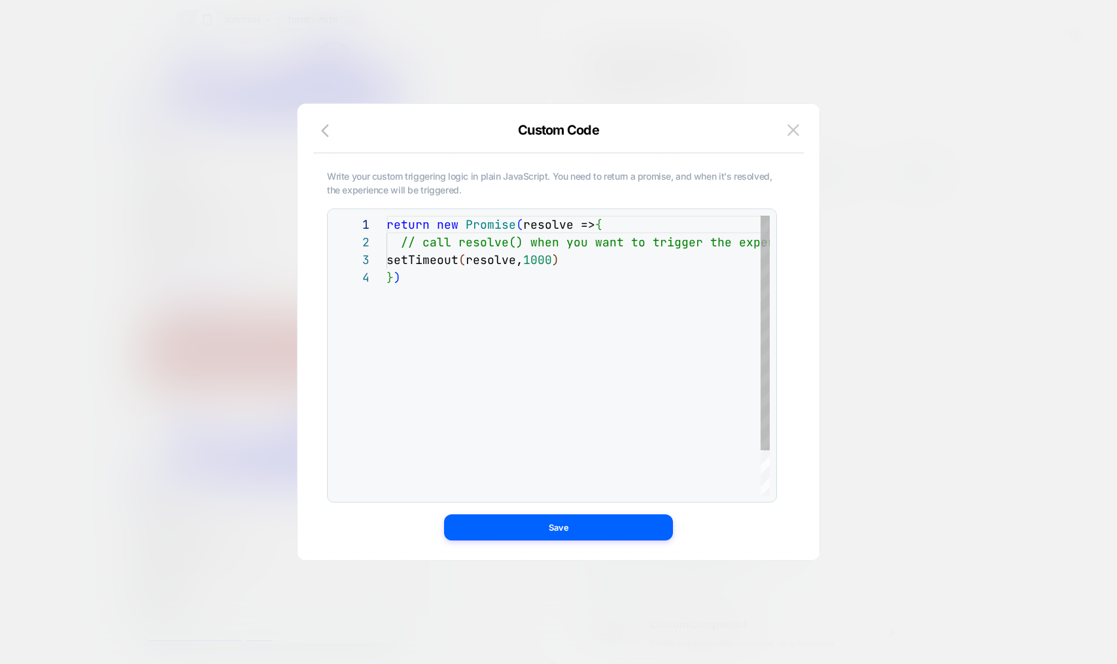
scroll to position [53, 0]
click at [796, 126] on img at bounding box center [793, 129] width 12 height 11
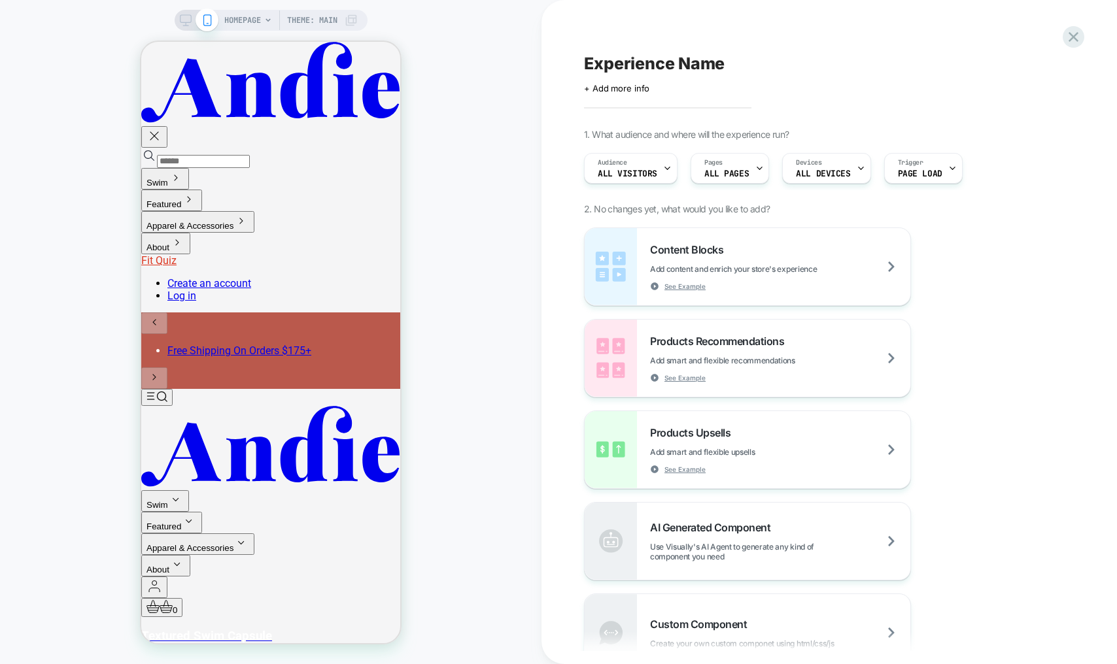
click at [972, 309] on div "Content Blocks Add content and enrich your store's experience See Example Produ…" at bounding box center [822, 450] width 477 height 445
click at [422, 160] on div "HOMEPAGE Theme: MAIN" at bounding box center [270, 332] width 541 height 638
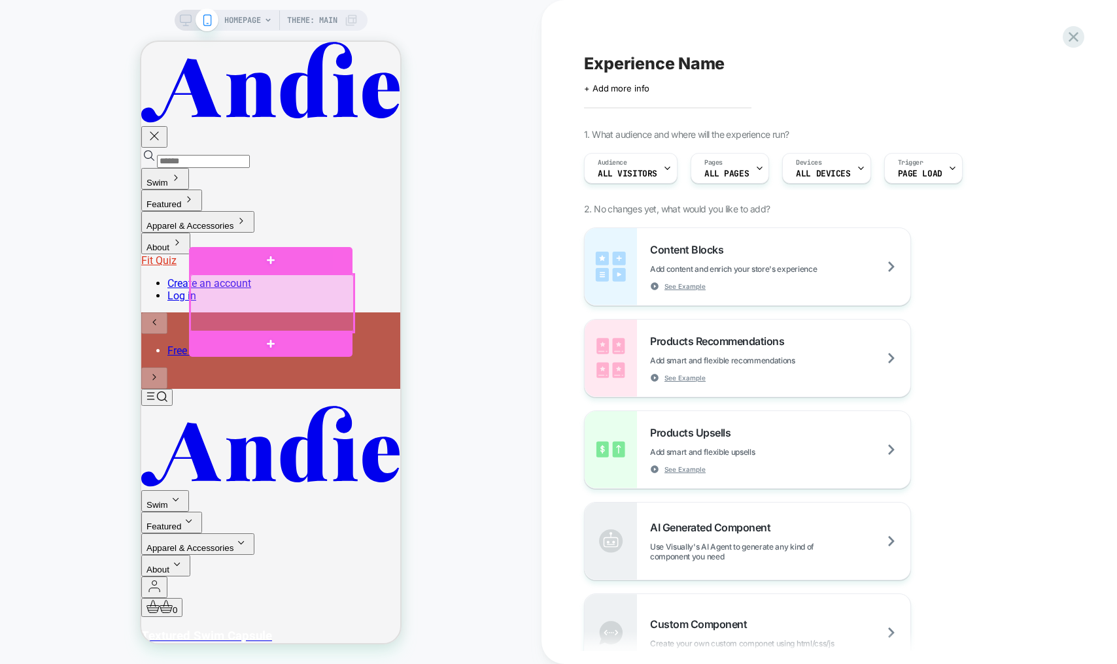
click at [270, 293] on div at bounding box center [271, 304] width 163 height 58
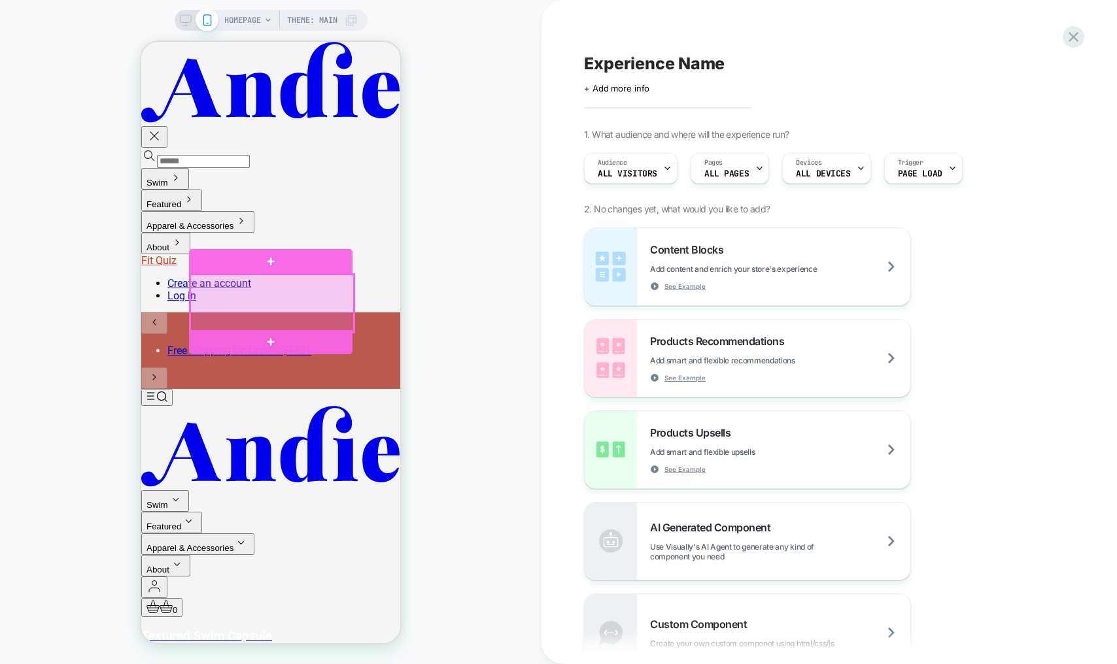
click at [279, 301] on div at bounding box center [271, 304] width 163 height 58
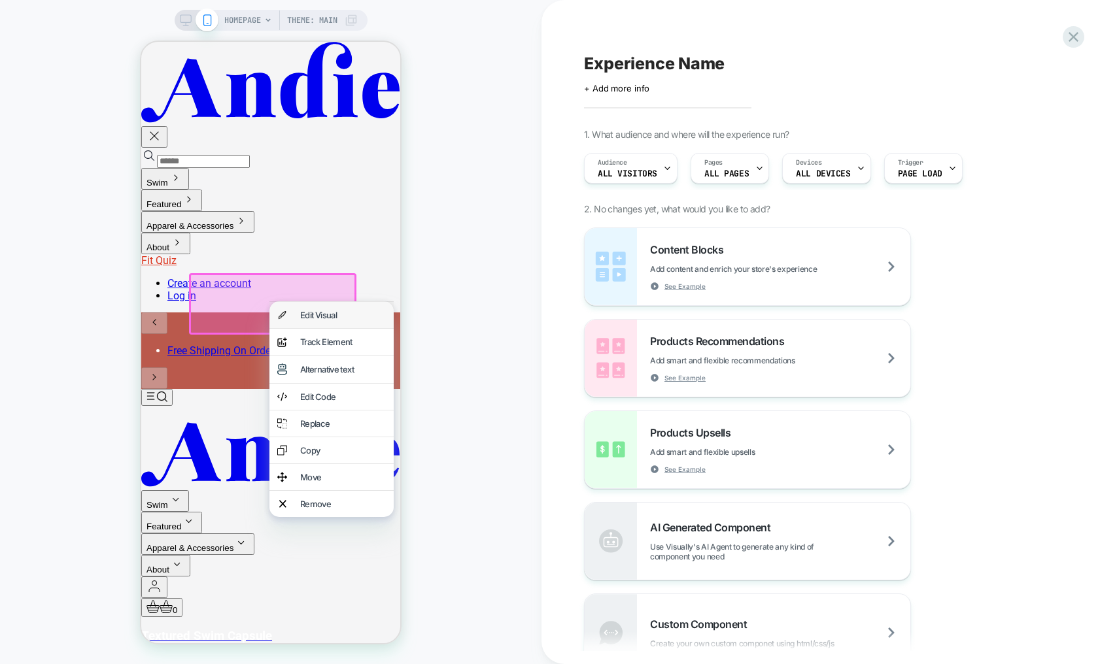
click at [360, 315] on div "Edit Visual" at bounding box center [343, 315] width 86 height 10
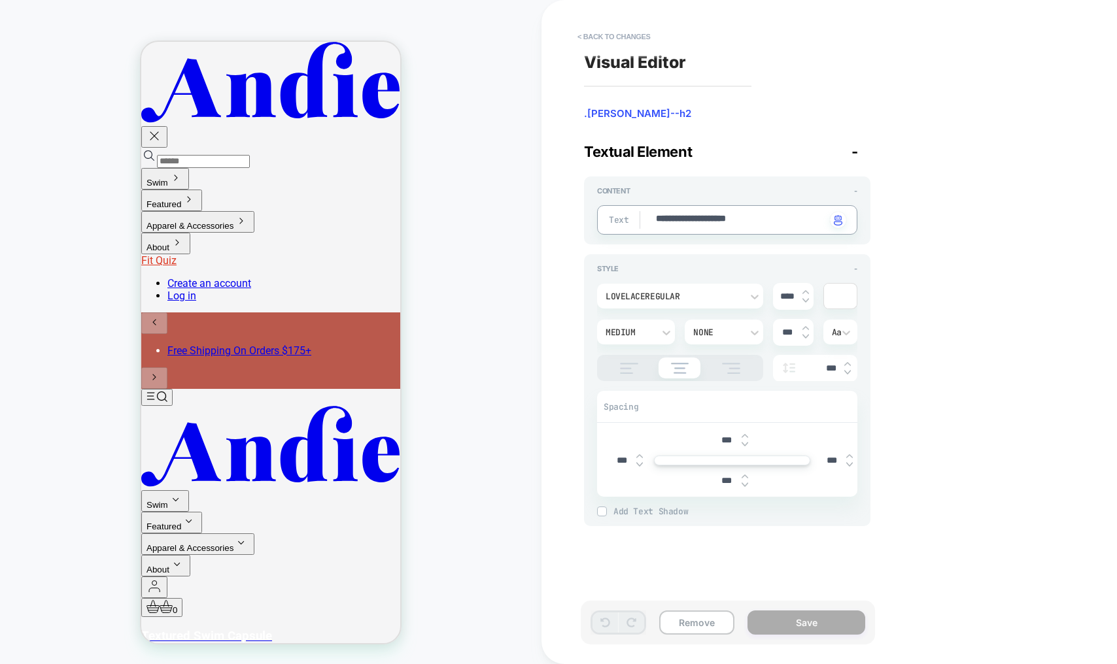
type textarea "*"
type textarea "**********"
type textarea "*"
type textarea "**********"
type textarea "*"
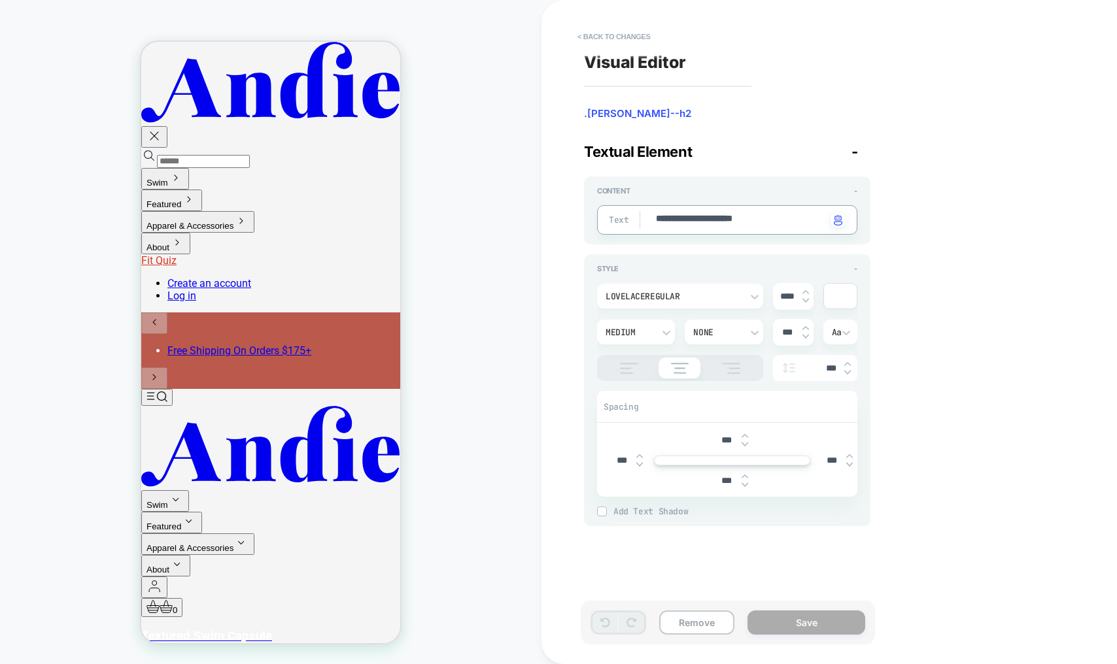
type textarea "**********"
type textarea "*"
type textarea "**********"
type textarea "*"
type textarea "**********"
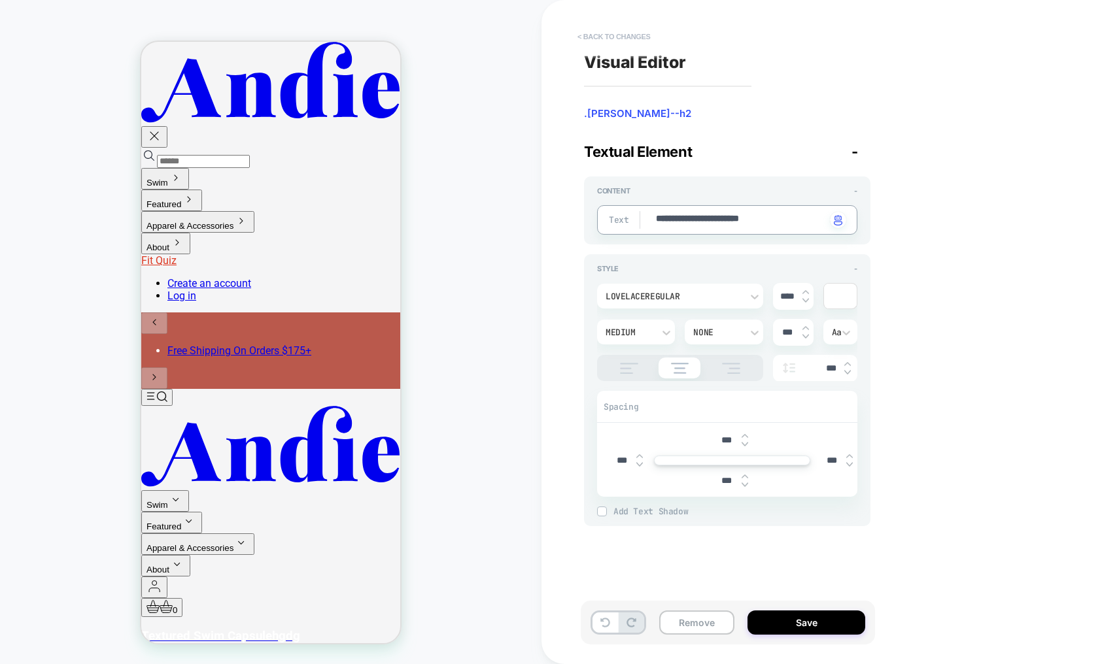
type textarea "*"
click at [629, 35] on button "< Back to changes" at bounding box center [614, 36] width 86 height 21
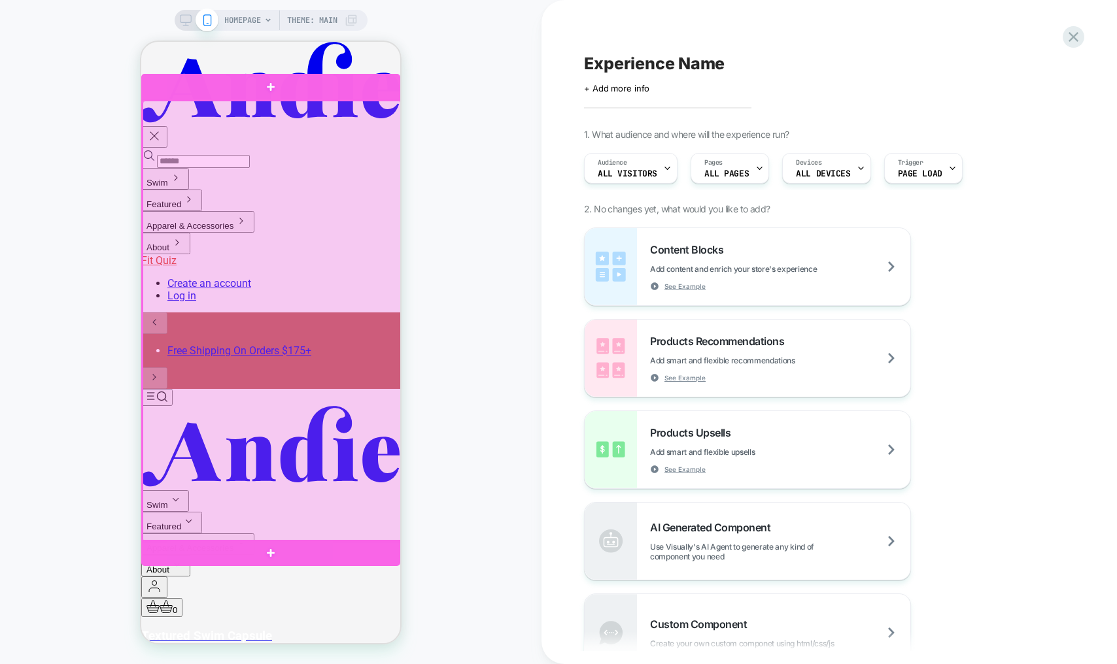
click at [248, 194] on div at bounding box center [272, 321] width 259 height 441
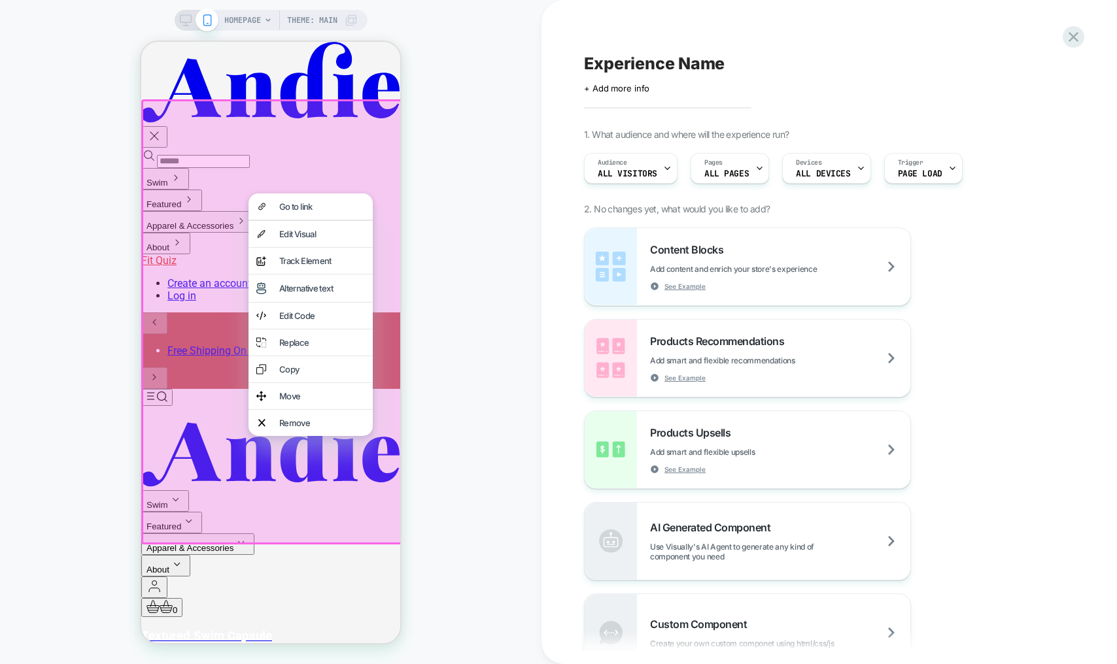
click at [160, 216] on div at bounding box center [272, 321] width 263 height 445
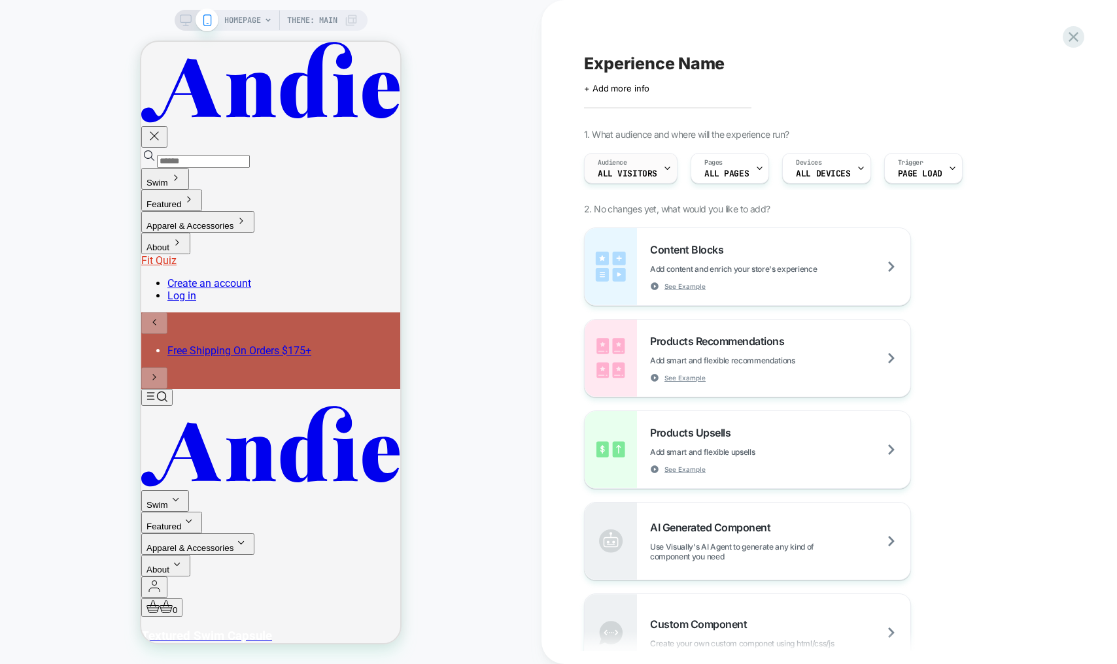
click at [648, 171] on span "All Visitors" at bounding box center [628, 173] width 60 height 9
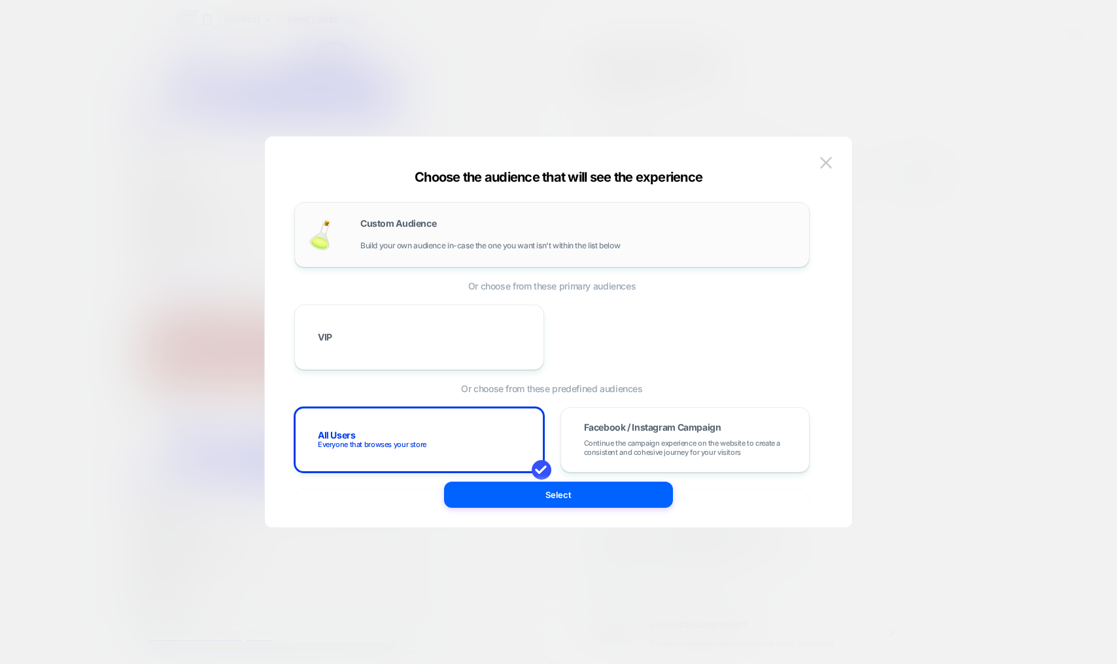
click at [359, 227] on div "Custom Audience Build your own audience in-case the one you want isn't within t…" at bounding box center [552, 235] width 488 height 38
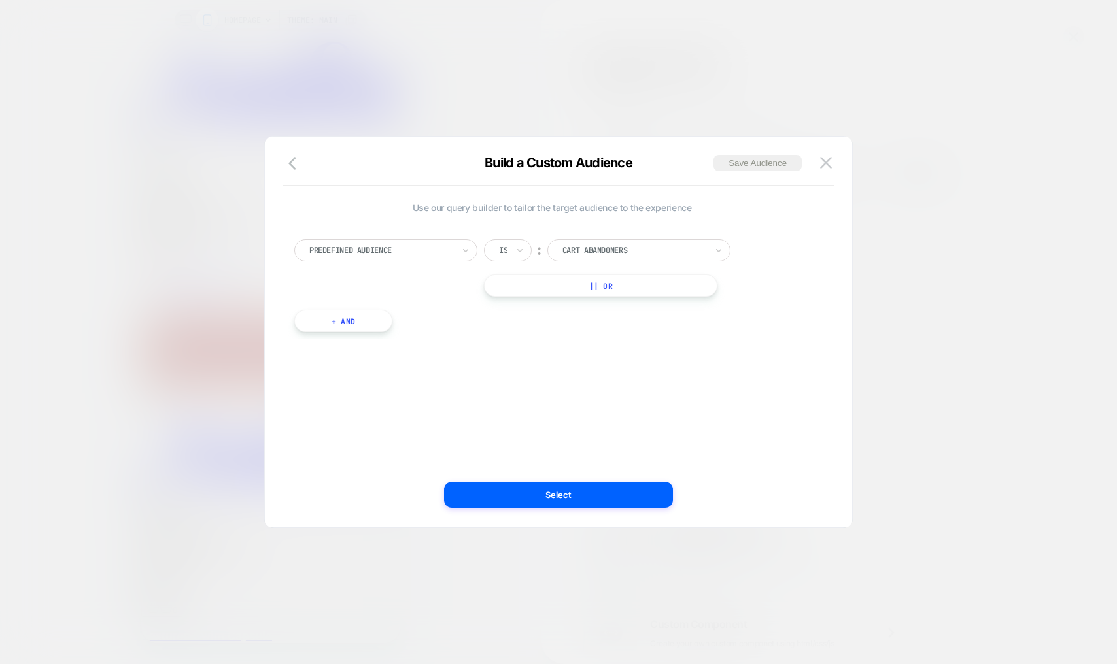
click at [340, 245] on div at bounding box center [381, 251] width 144 height 12
type input "*"
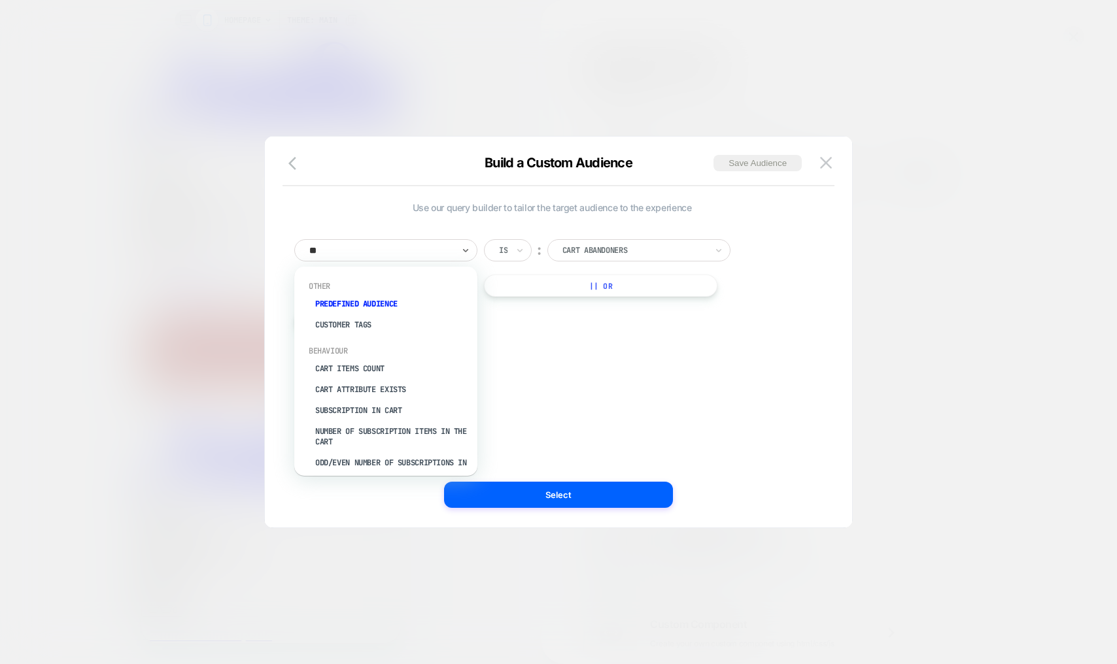
type input "***"
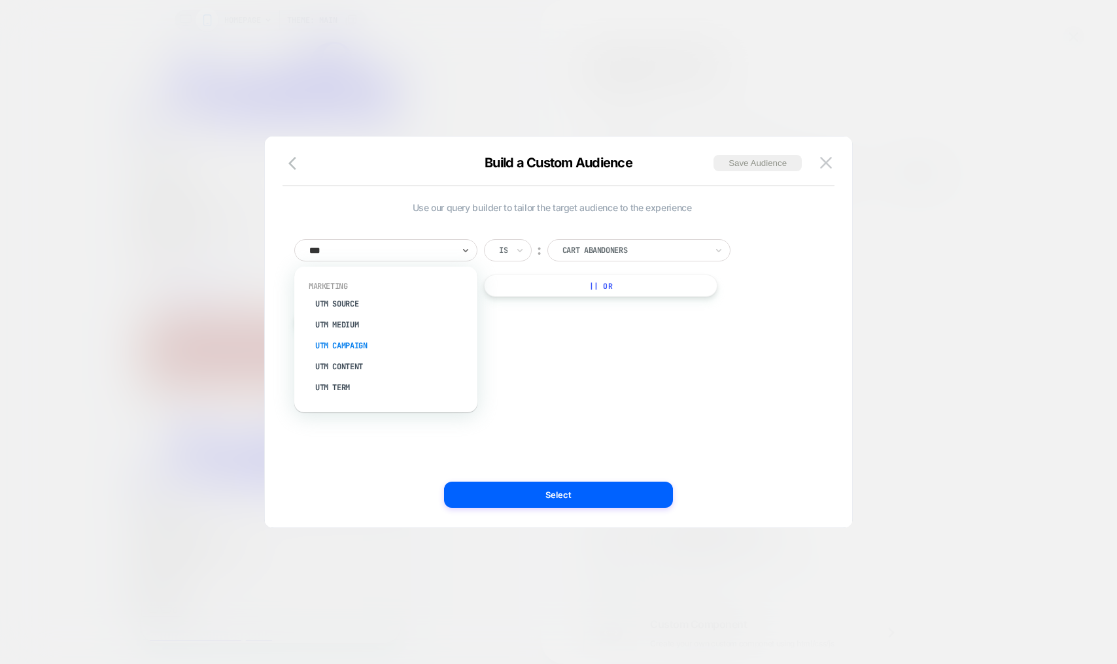
click at [351, 347] on div "UTM Campaign" at bounding box center [392, 345] width 170 height 21
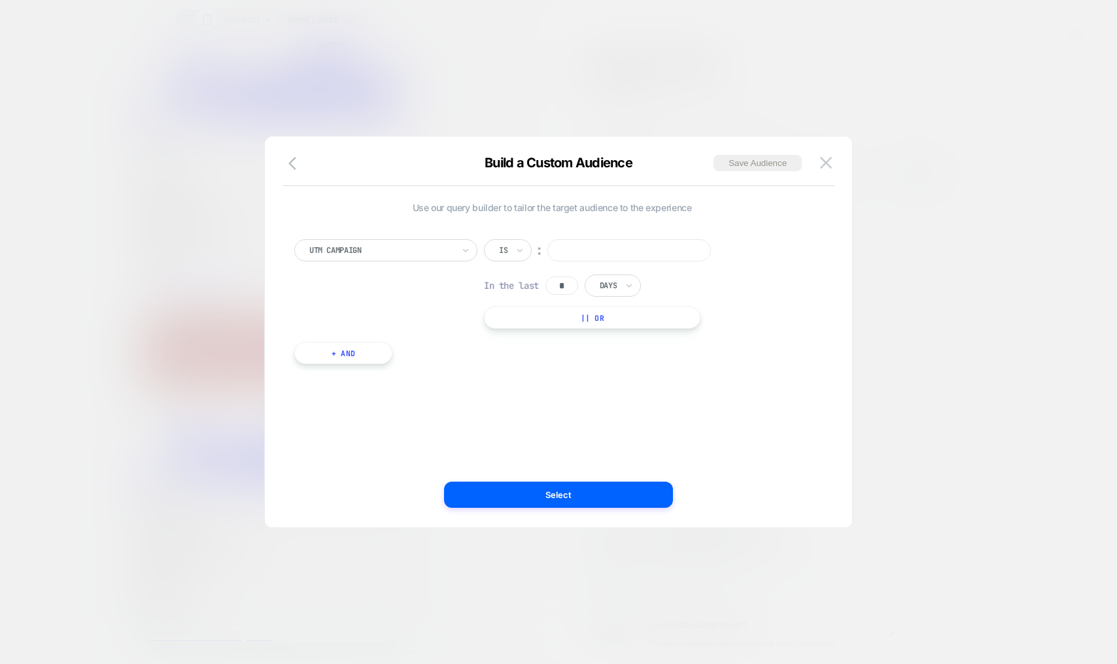
drag, startPoint x: 572, startPoint y: 247, endPoint x: 509, endPoint y: 252, distance: 63.6
click at [572, 247] on input at bounding box center [628, 250] width 163 height 22
click at [498, 252] on div "Is" at bounding box center [503, 250] width 11 height 14
click at [513, 251] on div "Is" at bounding box center [508, 250] width 48 height 22
click at [645, 261] on div "option Is focused, 1 of 5. 5 results available. Use Up and Down to choose optio…" at bounding box center [608, 284] width 249 height 90
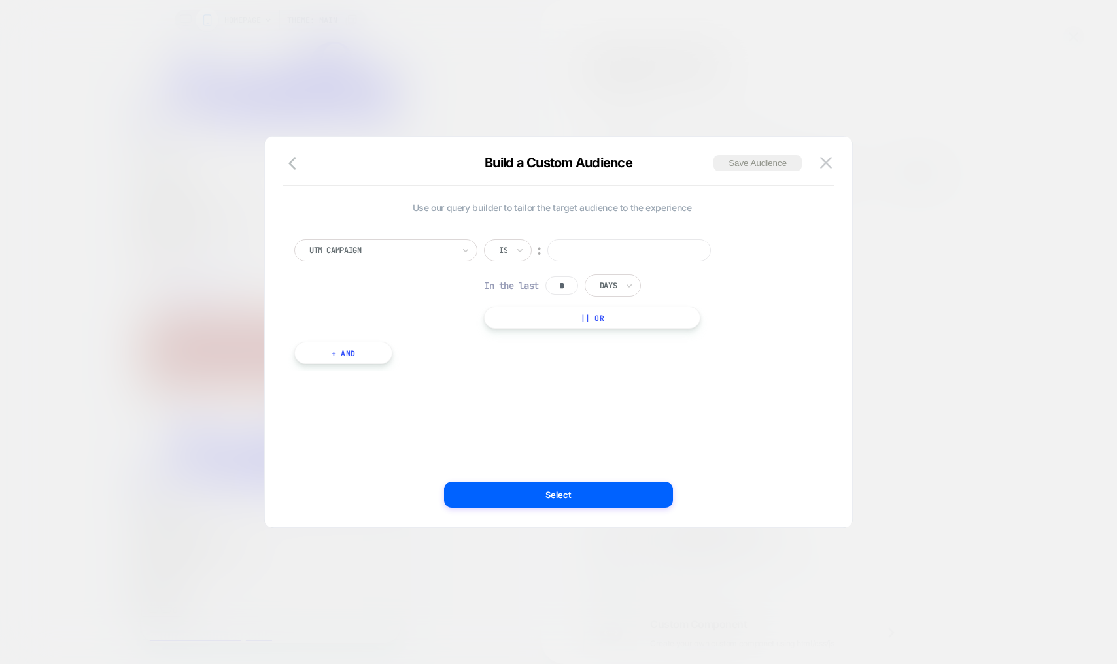
click at [630, 245] on input at bounding box center [628, 250] width 163 height 22
drag, startPoint x: 630, startPoint y: 256, endPoint x: 355, endPoint y: 248, distance: 275.4
click at [398, 246] on div "UTM Campaign Is ︰ ******* In the last * Days || Or" at bounding box center [551, 284] width 515 height 90
click at [648, 252] on input "*******" at bounding box center [628, 250] width 163 height 22
type input "*******"
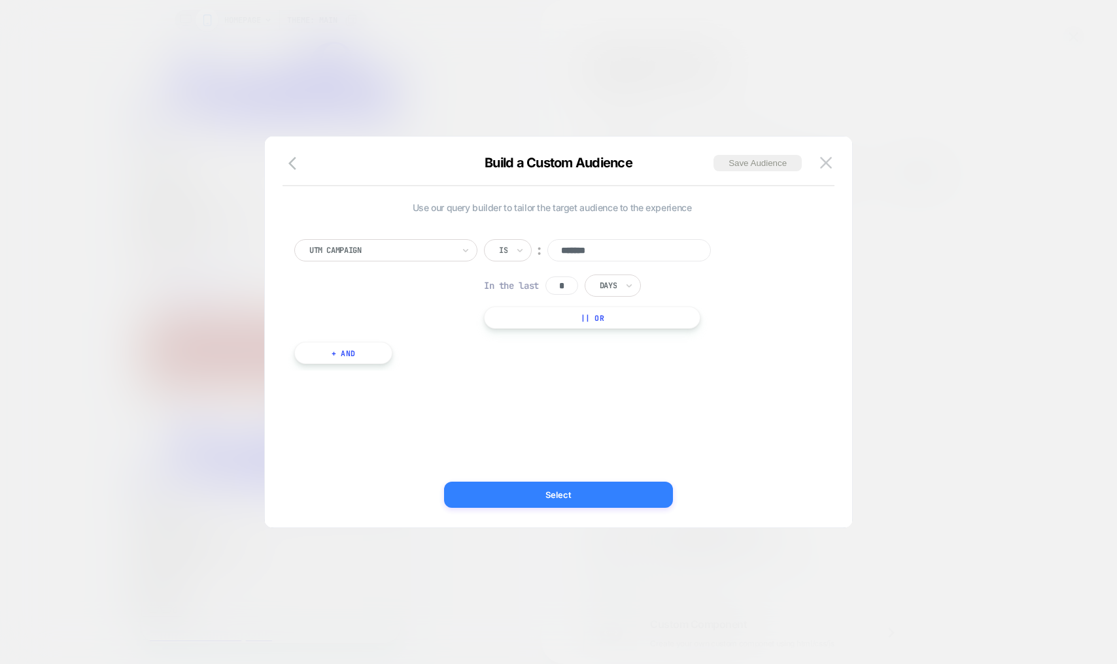
click at [570, 490] on button "Select" at bounding box center [558, 495] width 229 height 26
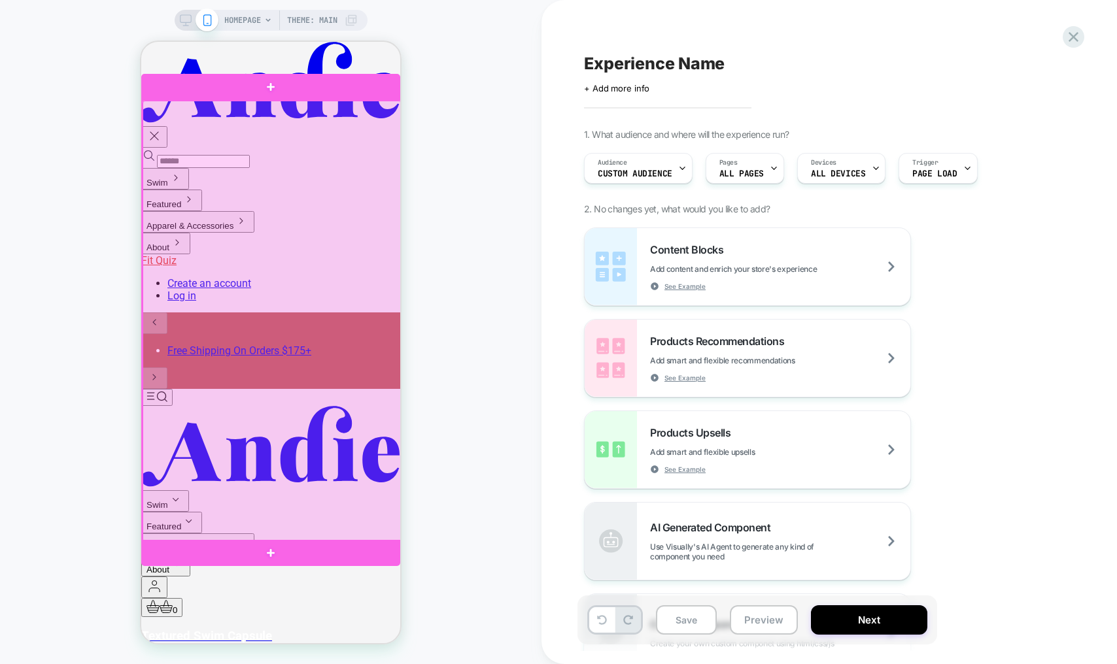
click at [261, 256] on div at bounding box center [272, 321] width 259 height 441
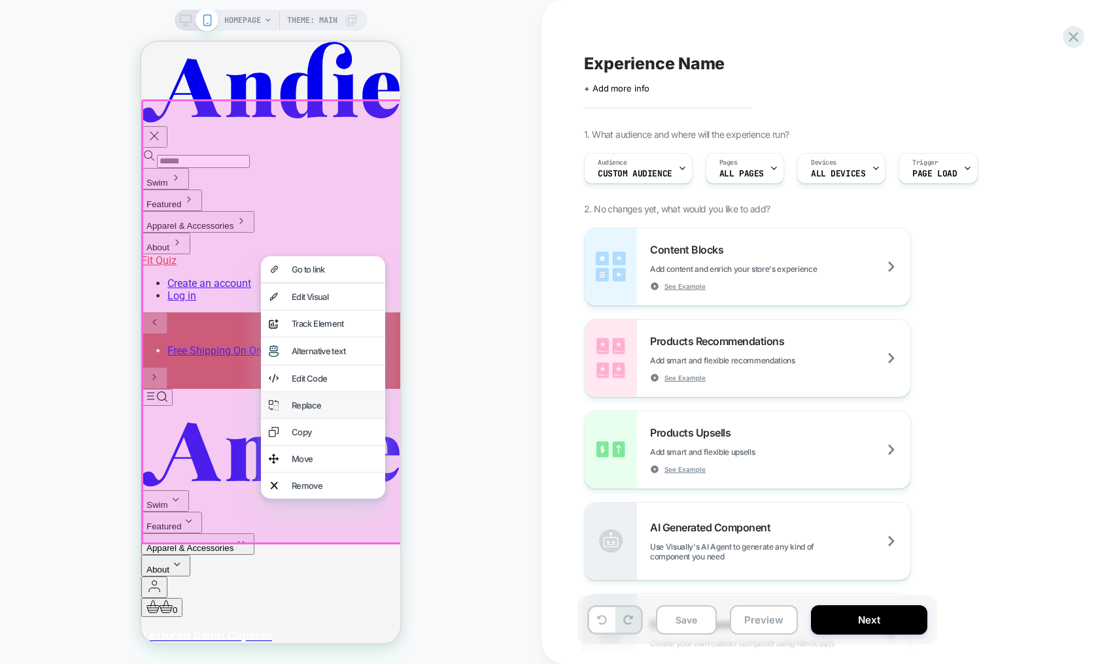
click at [334, 407] on div "Replace" at bounding box center [323, 405] width 124 height 26
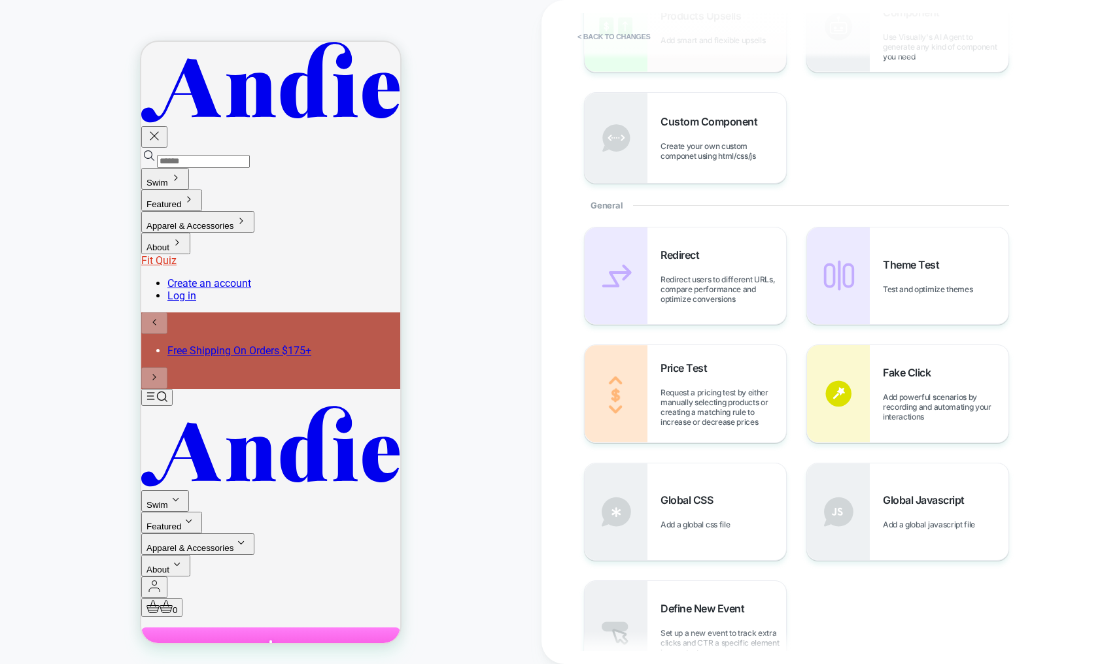
scroll to position [0, 0]
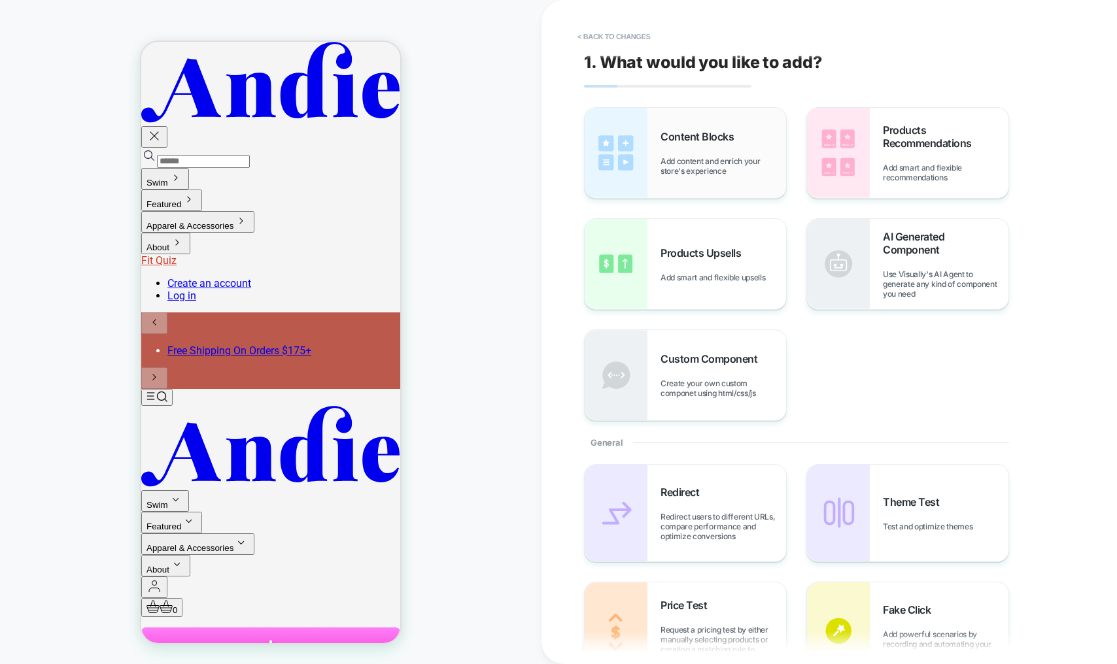
click at [685, 157] on span "Add content and enrich your store's experience" at bounding box center [723, 166] width 126 height 20
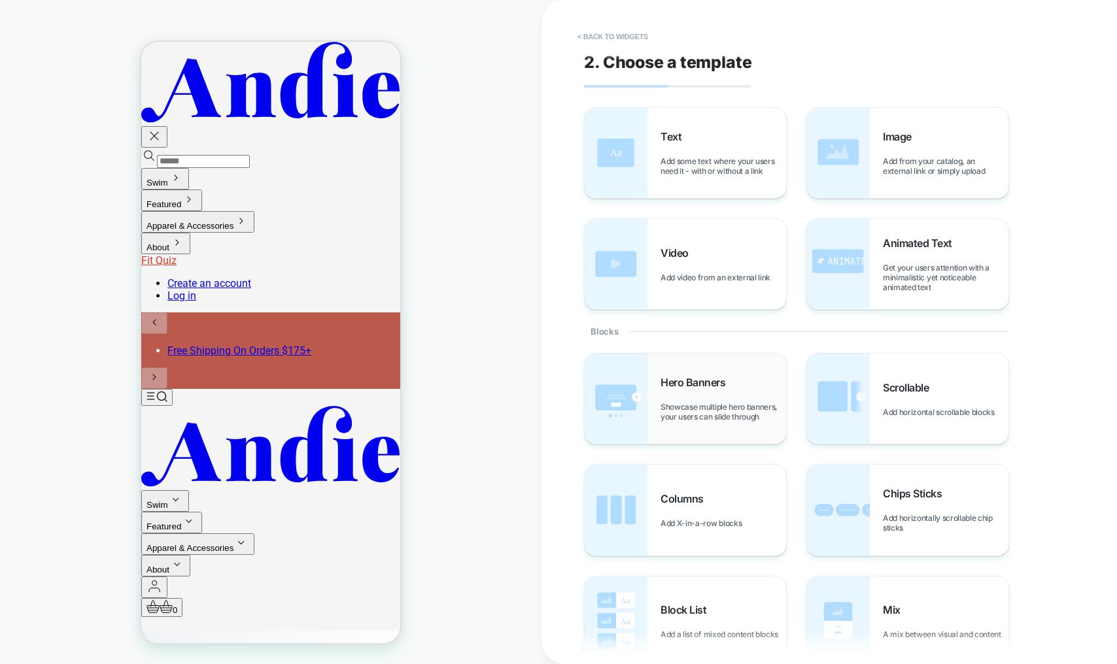
click at [677, 400] on div "Hero Banners Showcase multiple hero banners, your users can slide through" at bounding box center [723, 399] width 126 height 46
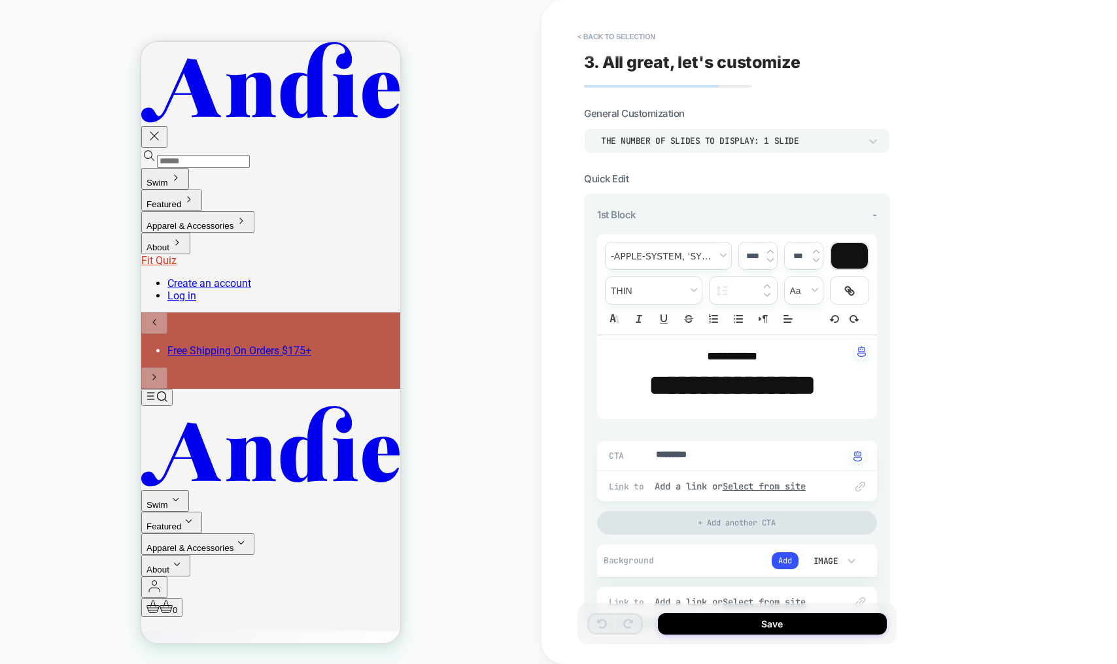
type textarea "*"
click at [815, 390] on strong "**********" at bounding box center [732, 385] width 167 height 28
type input "****"
drag, startPoint x: 728, startPoint y: 384, endPoint x: 717, endPoint y: 383, distance: 10.5
click at [717, 383] on strong "**********" at bounding box center [732, 385] width 167 height 28
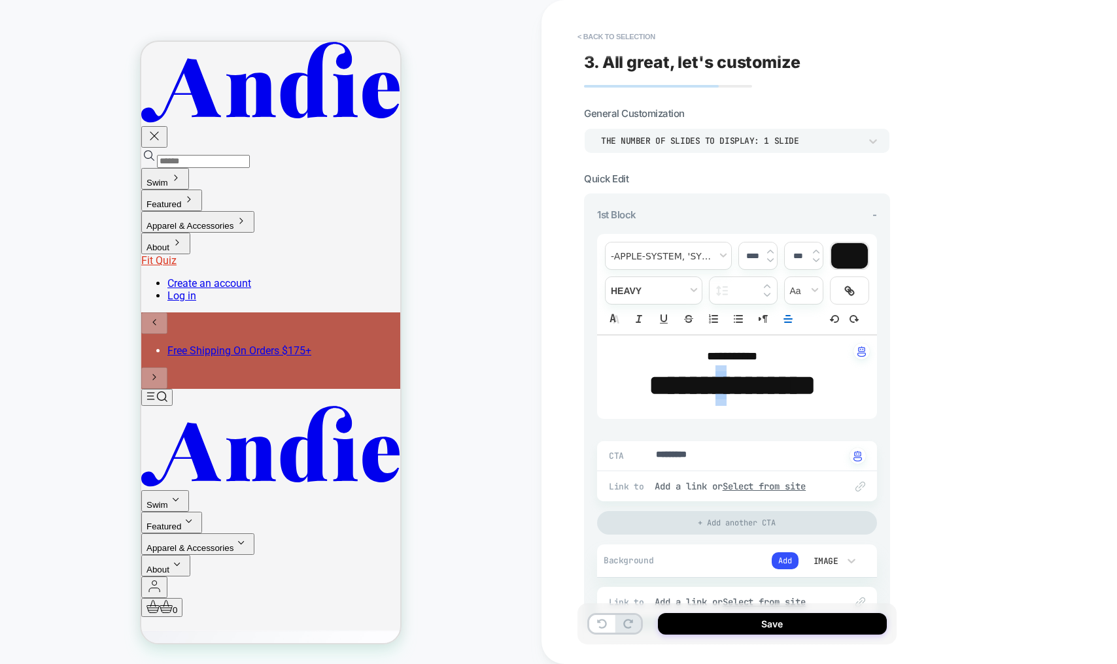
type textarea "*"
click at [791, 352] on p "**********" at bounding box center [732, 357] width 244 height 17
type textarea "*"
type input "****"
click at [725, 354] on span "**********" at bounding box center [732, 356] width 50 height 12
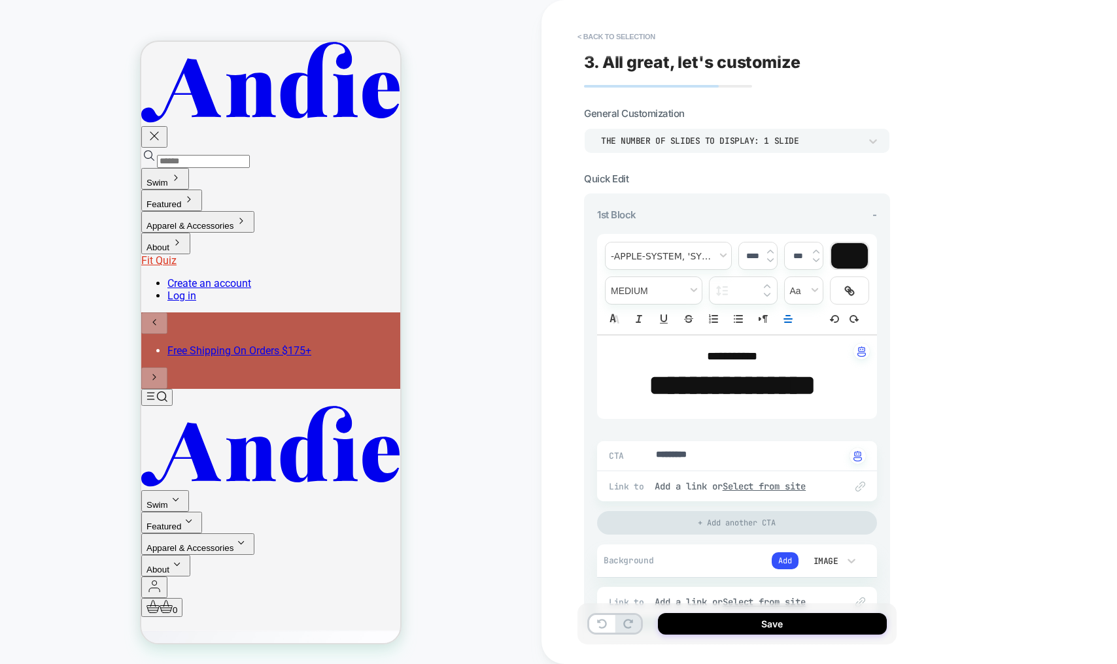
click at [725, 354] on span "**********" at bounding box center [732, 356] width 50 height 12
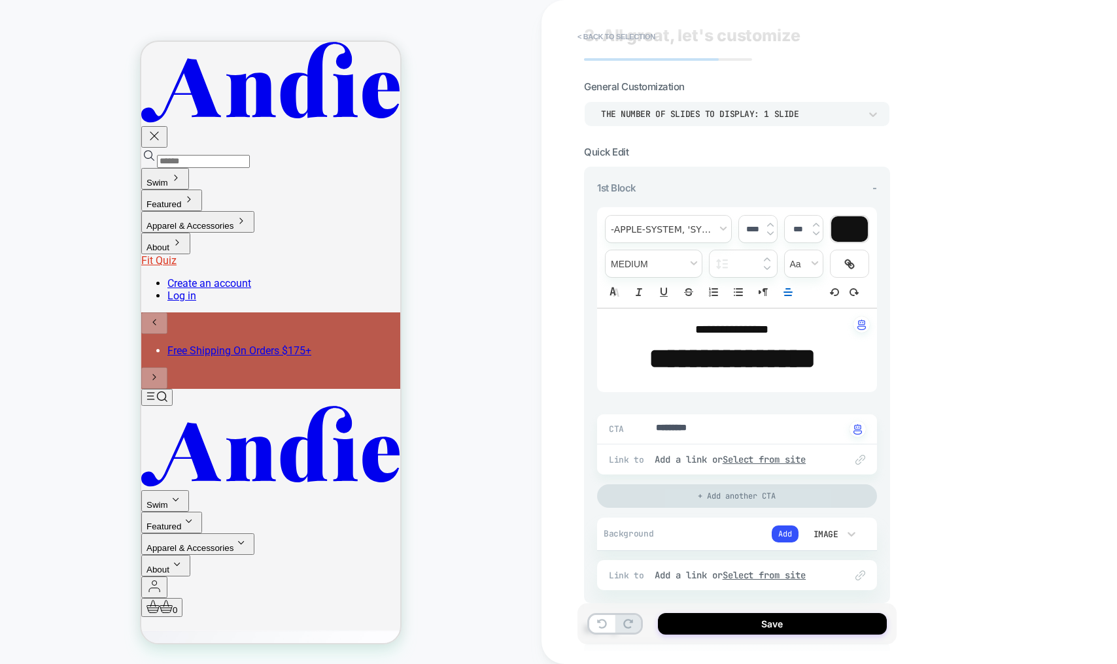
scroll to position [40, 0]
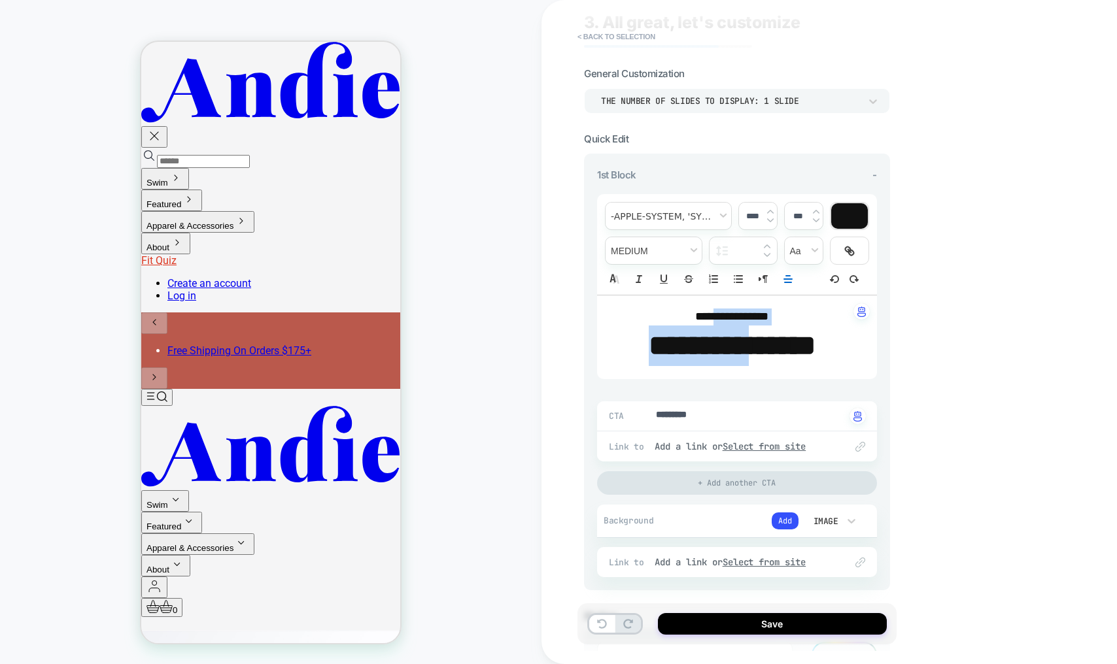
drag, startPoint x: 773, startPoint y: 330, endPoint x: 706, endPoint y: 311, distance: 69.5
click at [706, 311] on div "**********" at bounding box center [737, 338] width 280 height 84
click at [758, 443] on u "Select from site" at bounding box center [765, 447] width 84 height 12
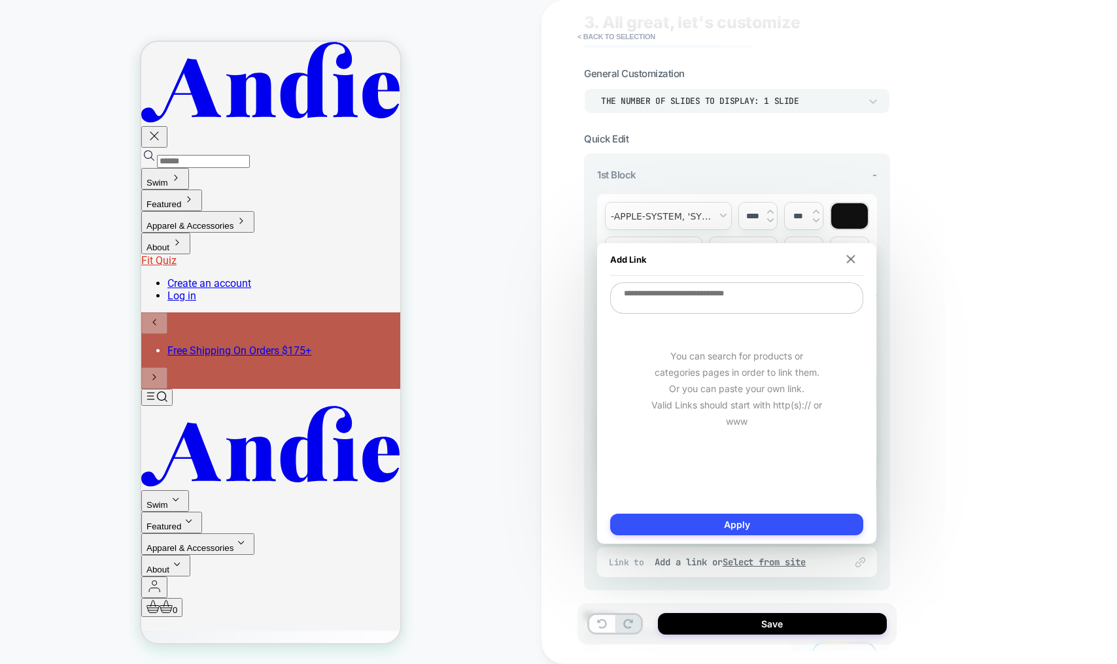
click at [726, 287] on textarea at bounding box center [736, 297] width 253 height 31
type textarea "*"
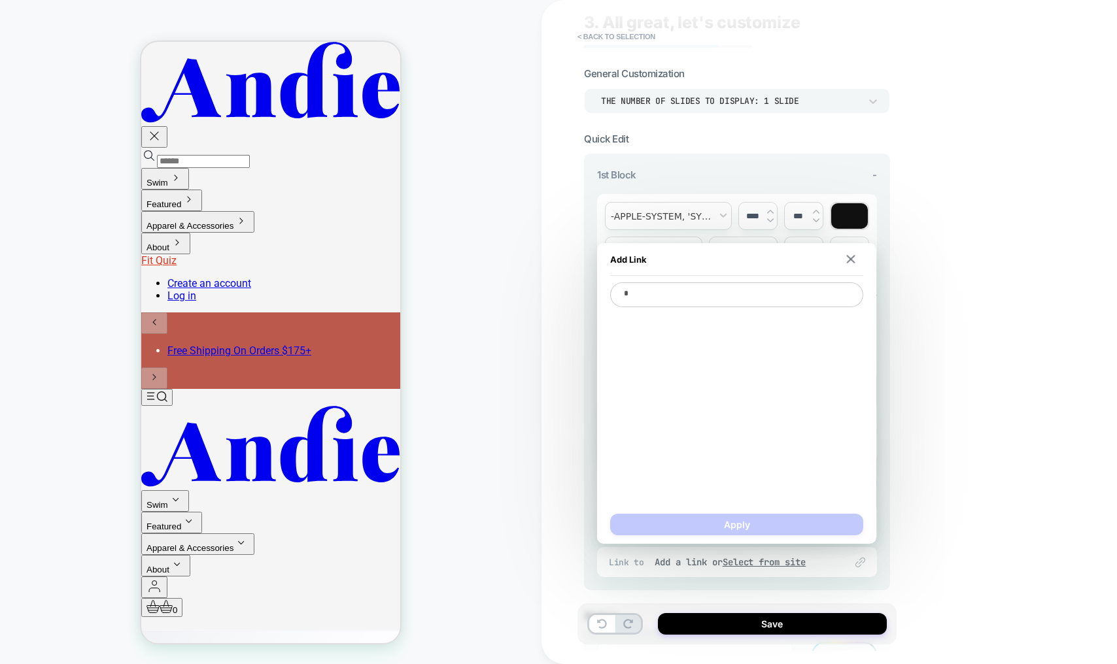
type textarea "*"
type textarea "**"
type textarea "*"
type textarea "***"
type textarea "*"
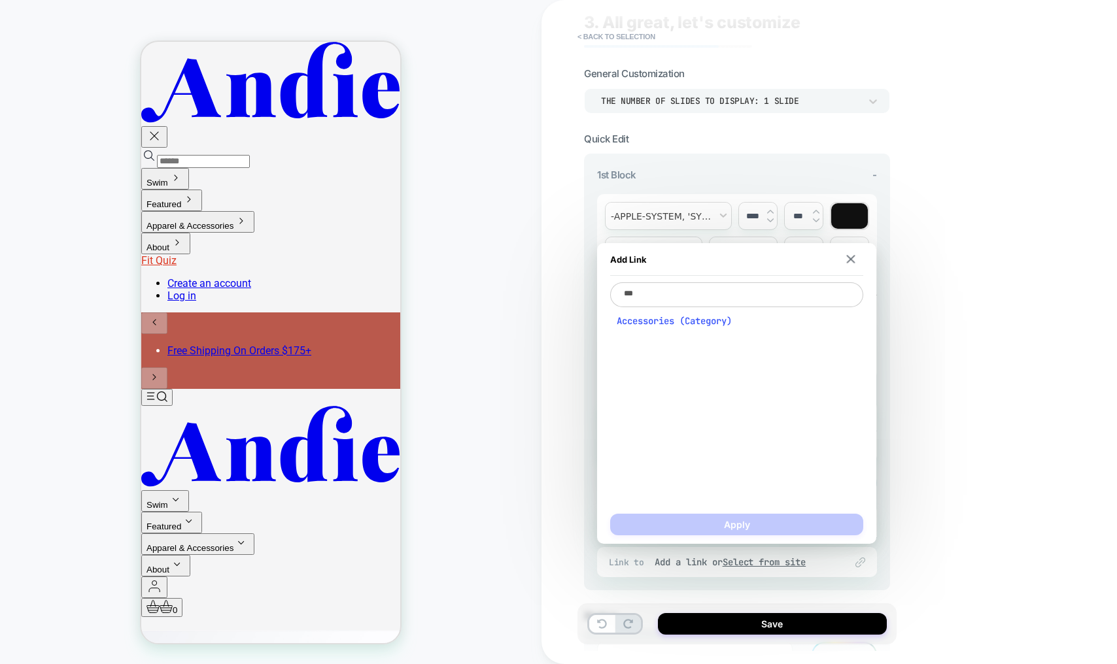
type textarea "***"
click at [706, 322] on span "Accessories (Category)" at bounding box center [737, 321] width 240 height 12
type textarea "*"
type textarea "**********"
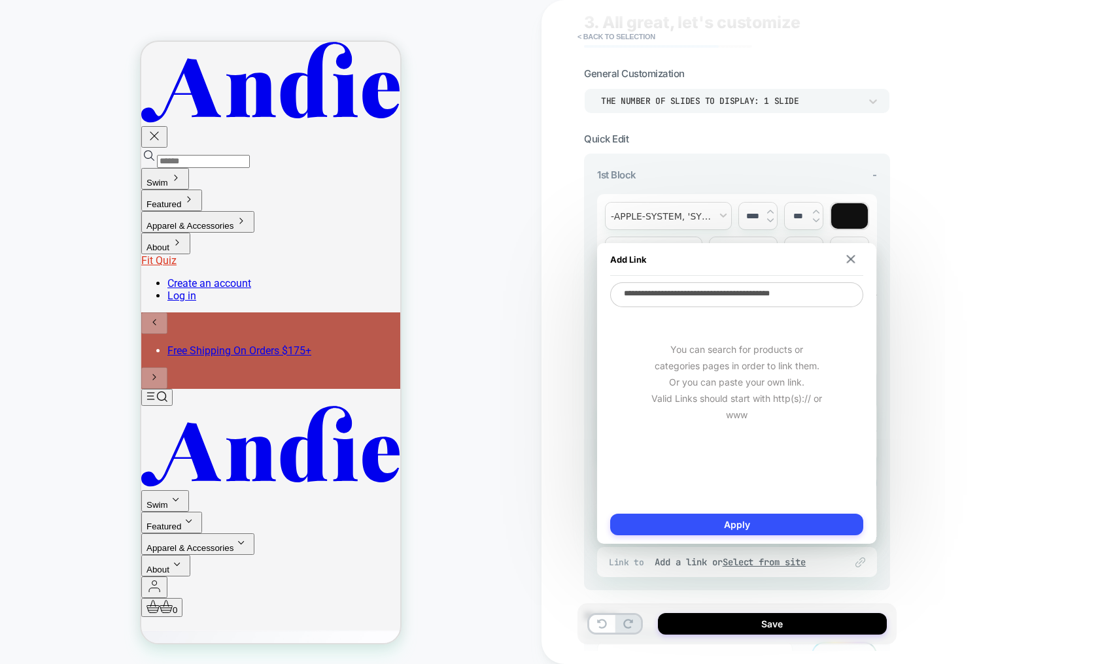
click at [785, 528] on button "Apply" at bounding box center [736, 525] width 253 height 22
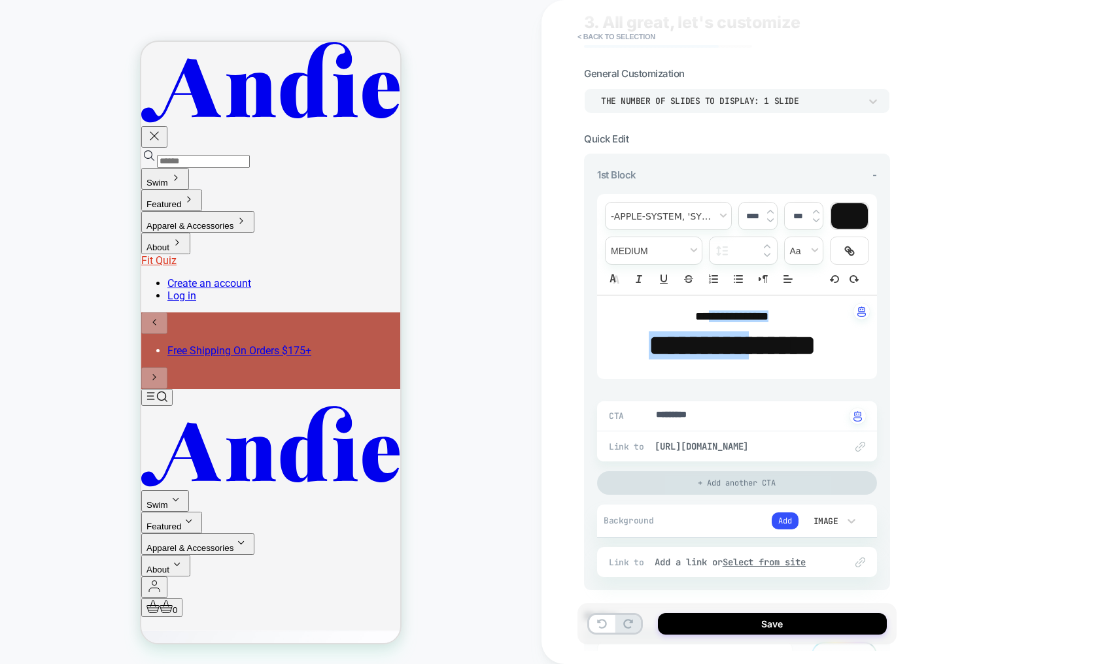
click at [689, 477] on div "+ Add another CTA" at bounding box center [737, 483] width 280 height 24
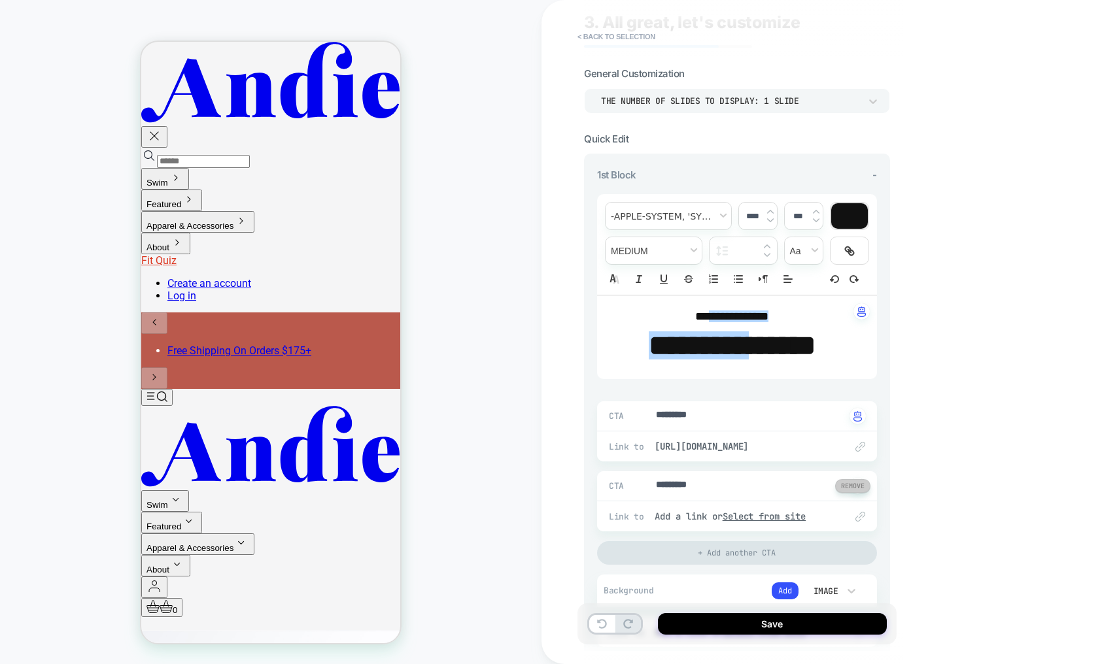
click at [858, 482] on button at bounding box center [852, 486] width 35 height 14
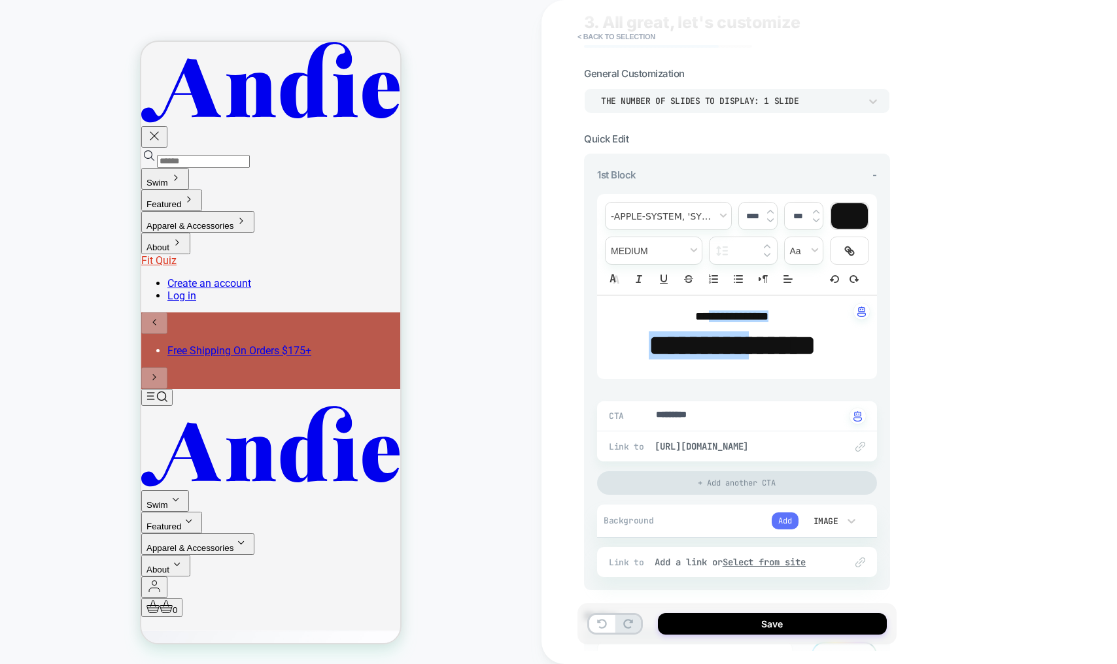
click at [783, 516] on button "Add" at bounding box center [785, 521] width 27 height 17
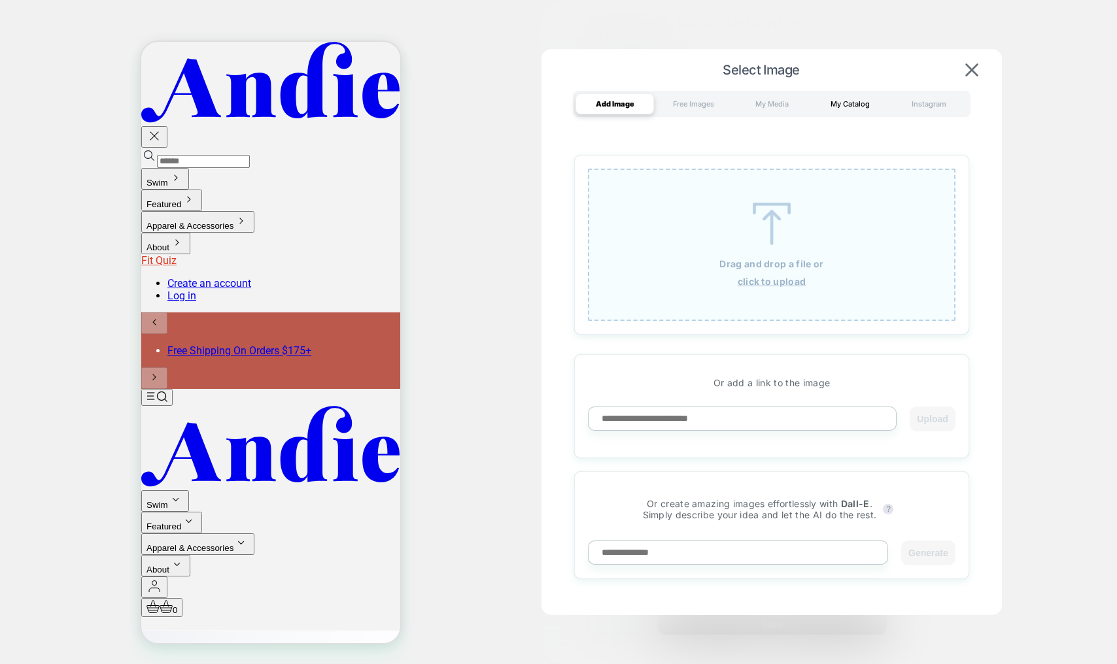
click at [838, 107] on div "My Catalog" at bounding box center [850, 104] width 78 height 21
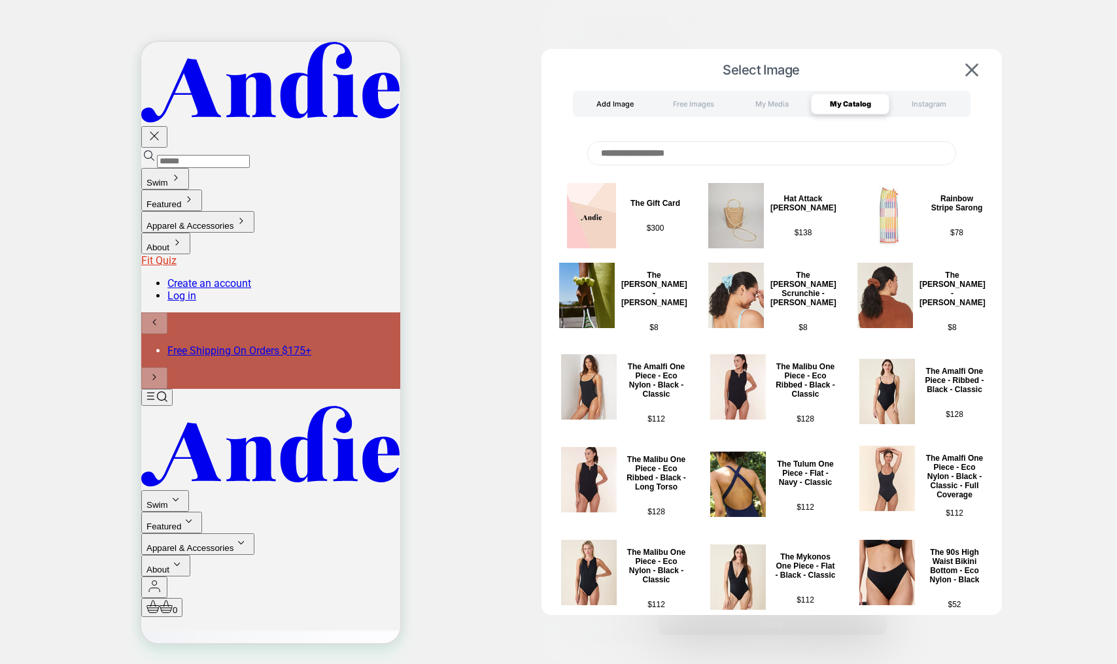
click at [608, 107] on div "Add Image" at bounding box center [614, 104] width 78 height 21
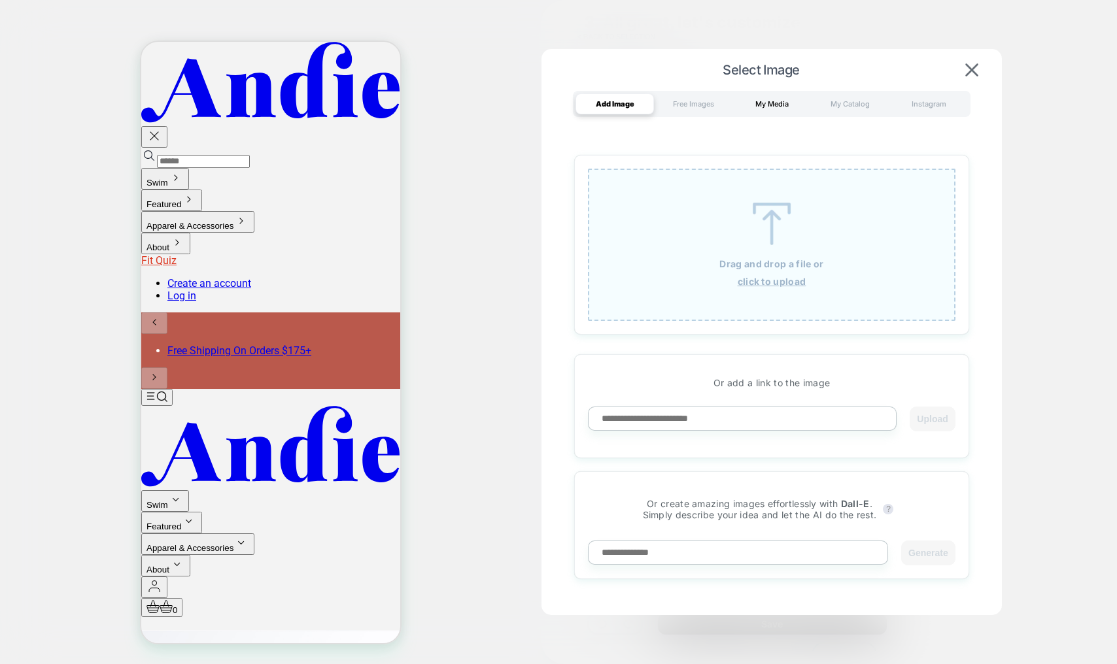
click at [789, 108] on div "My Media" at bounding box center [771, 104] width 78 height 21
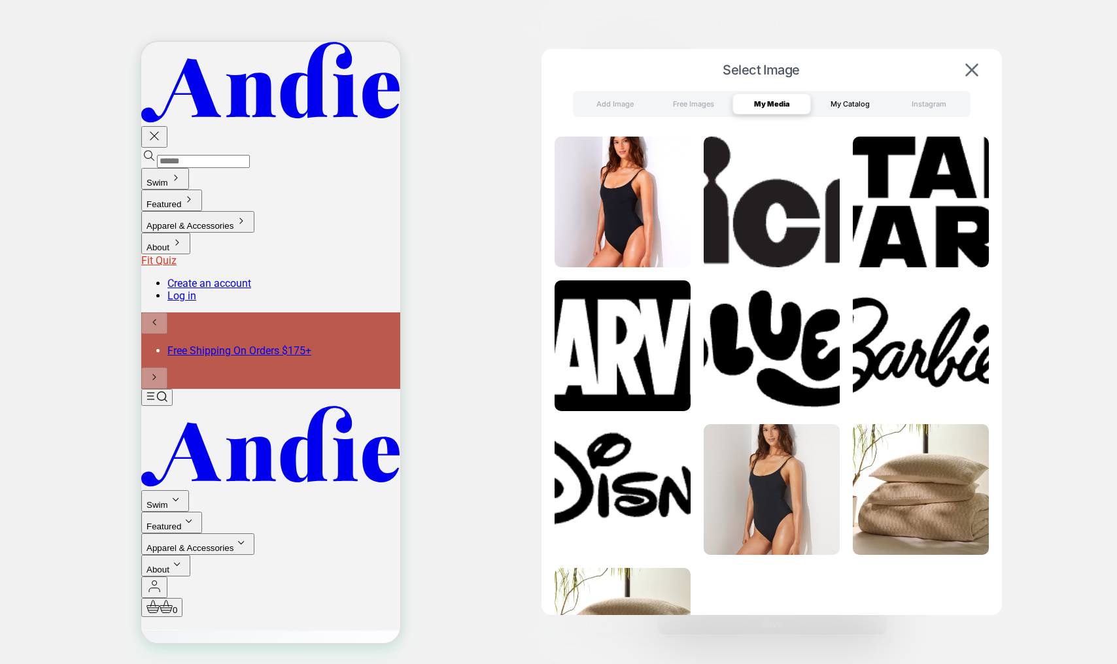
click at [849, 108] on div "My Catalog" at bounding box center [850, 104] width 78 height 21
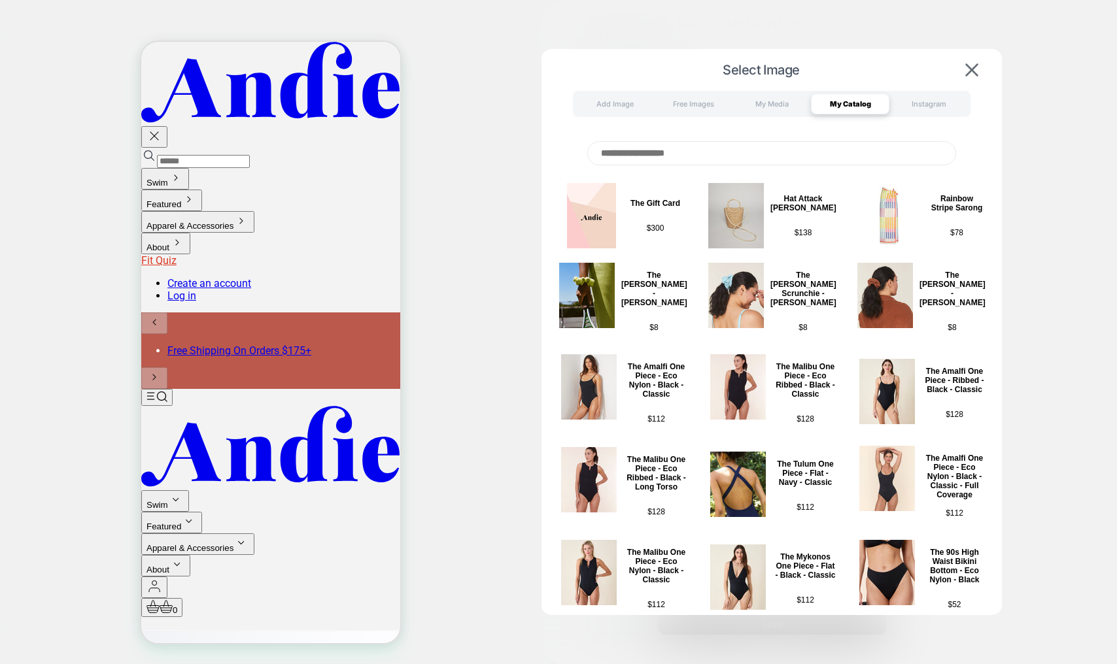
click at [774, 87] on div "Select Image Add Image Free Images My Media My Catalog Instagram The Gift Card …" at bounding box center [771, 349] width 460 height 601
click at [767, 99] on div "My Media" at bounding box center [771, 104] width 78 height 21
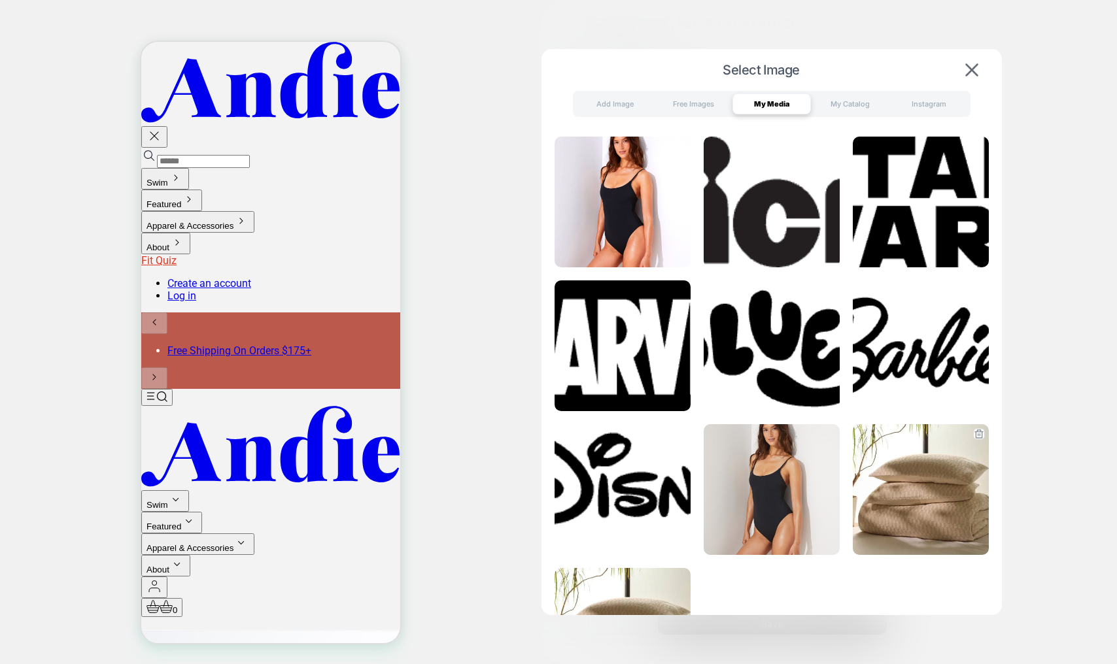
click at [910, 498] on img at bounding box center [921, 489] width 136 height 131
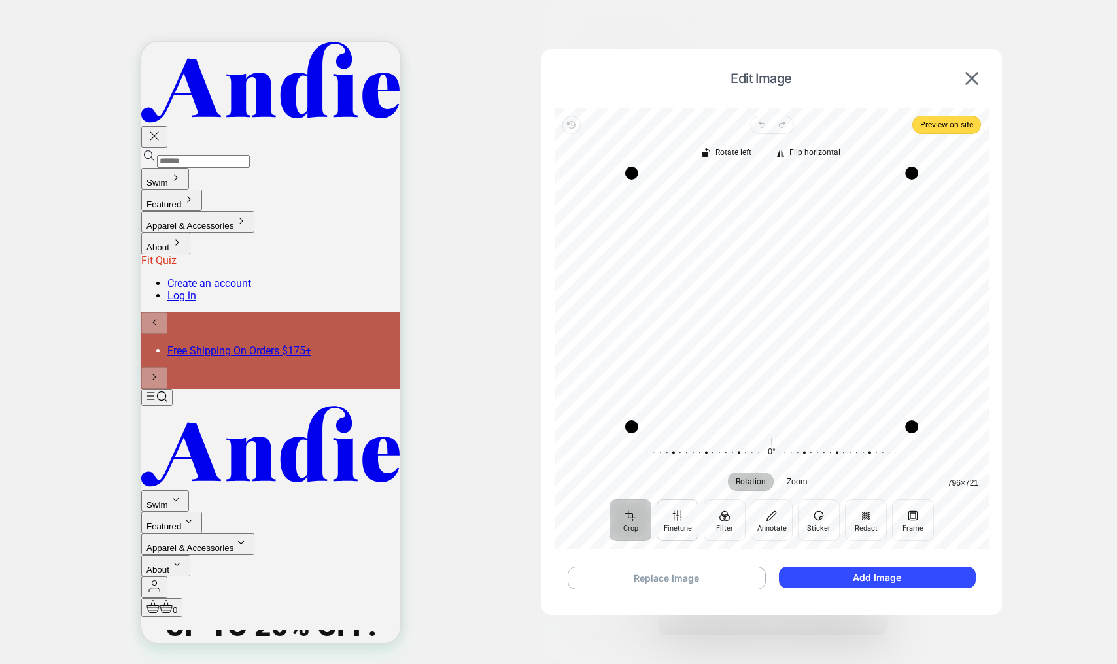
click at [698, 511] on ul "Crop Finetune Filter Annotate Sticker Redact Frame" at bounding box center [771, 521] width 343 height 42
click at [681, 519] on button "Finetune" at bounding box center [677, 521] width 42 height 42
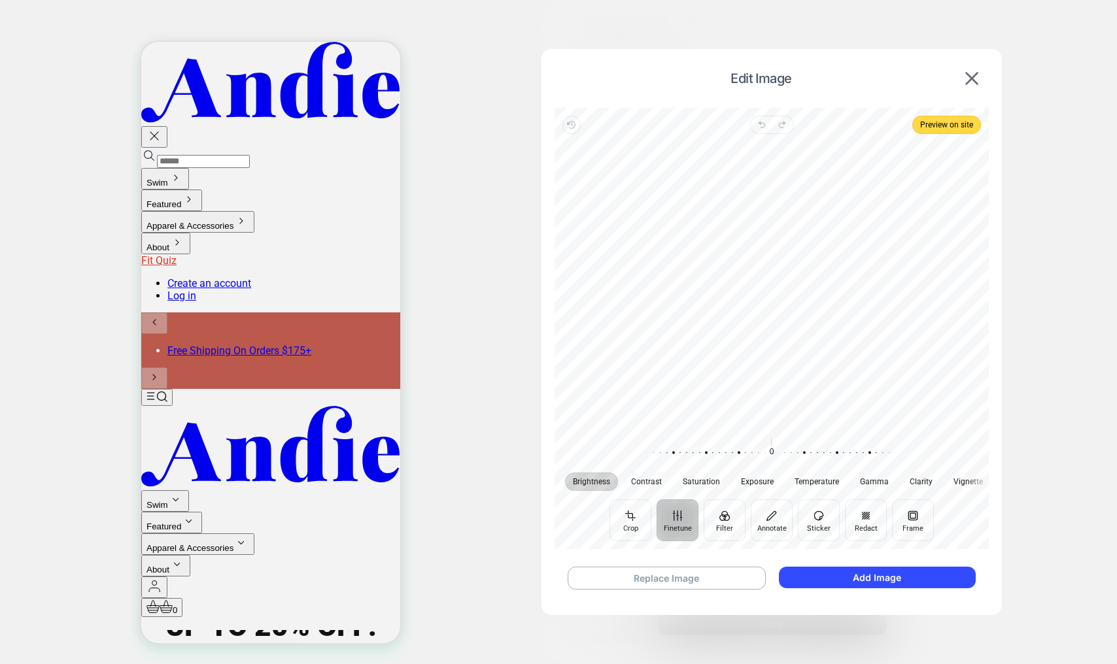
click at [700, 531] on ul "Crop Finetune Filter Annotate Sticker Redact Frame" at bounding box center [771, 521] width 343 height 42
click at [619, 522] on button "Crop" at bounding box center [630, 521] width 42 height 42
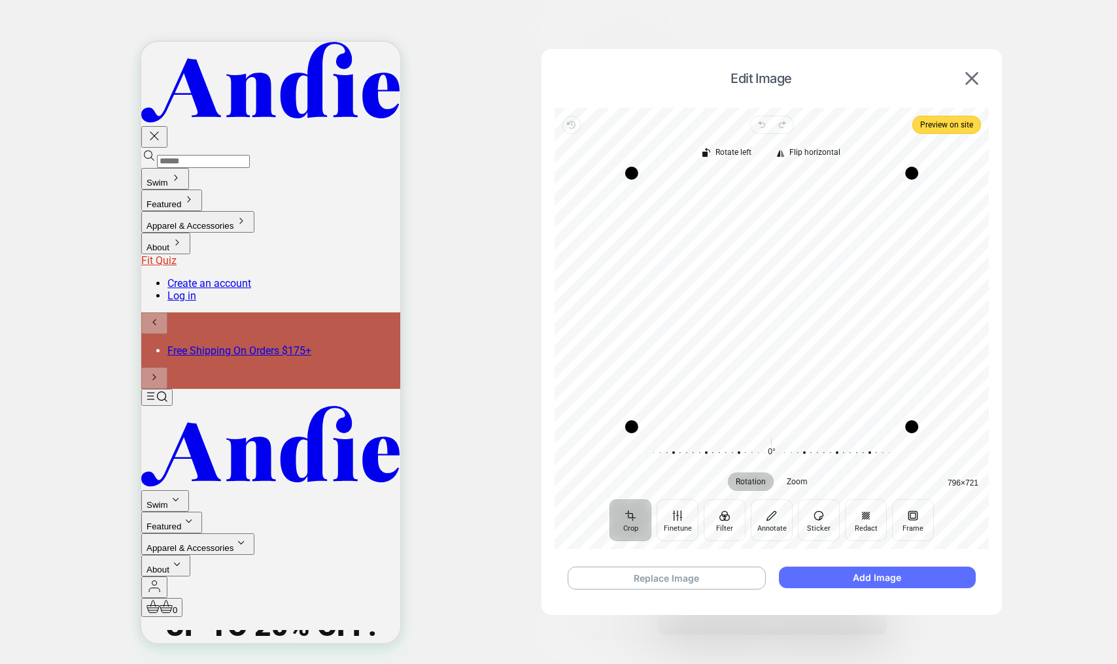
click at [894, 583] on button "Add Image" at bounding box center [877, 578] width 197 height 22
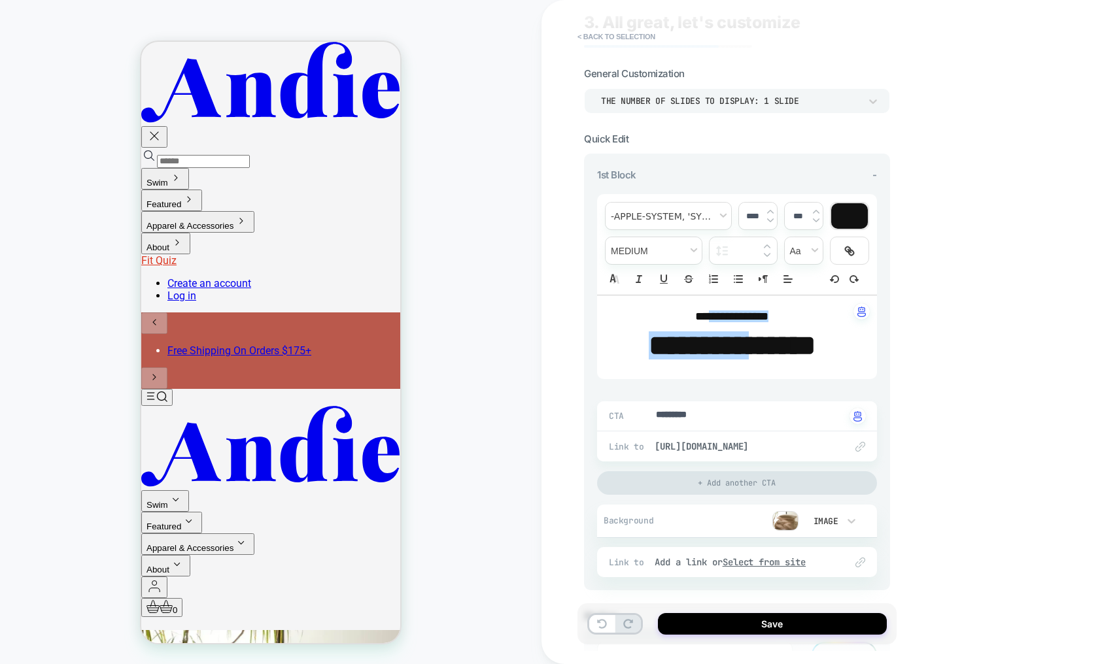
click at [693, 336] on strong "*********" at bounding box center [699, 346] width 100 height 28
type textarea "*"
type input "****"
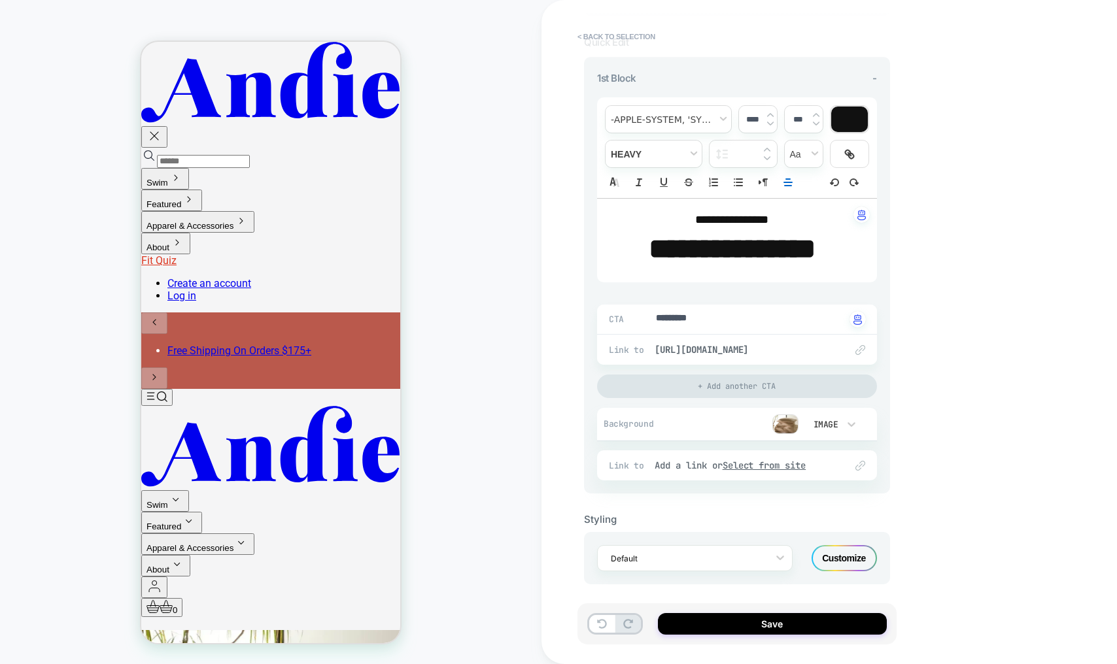
scroll to position [139, 0]
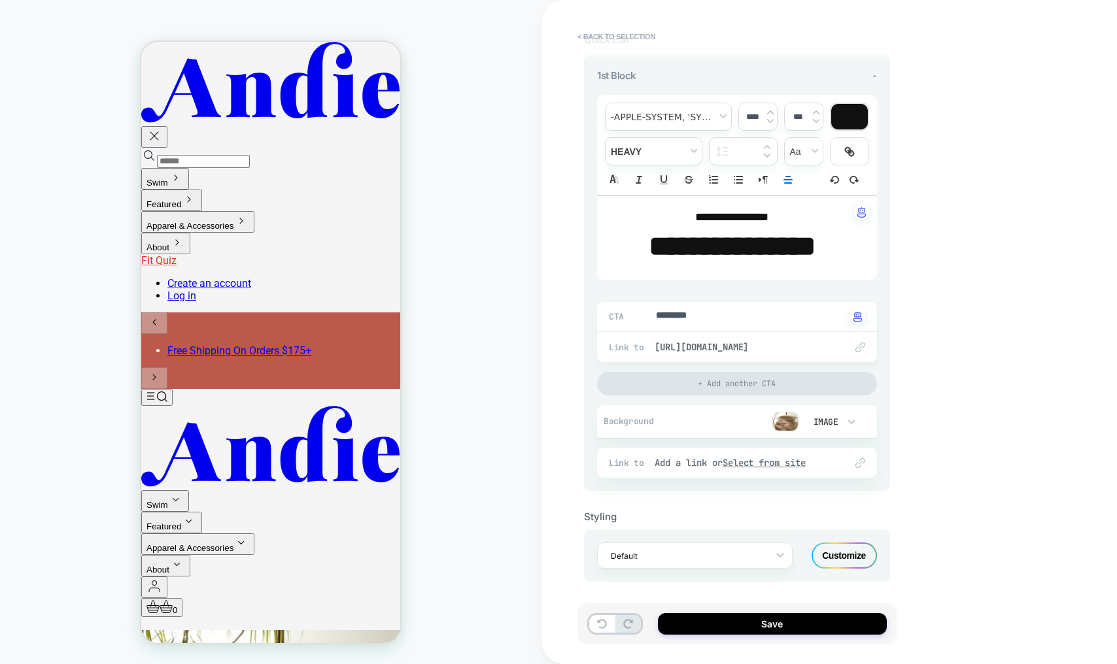
click at [842, 554] on div "Customize" at bounding box center [843, 556] width 65 height 26
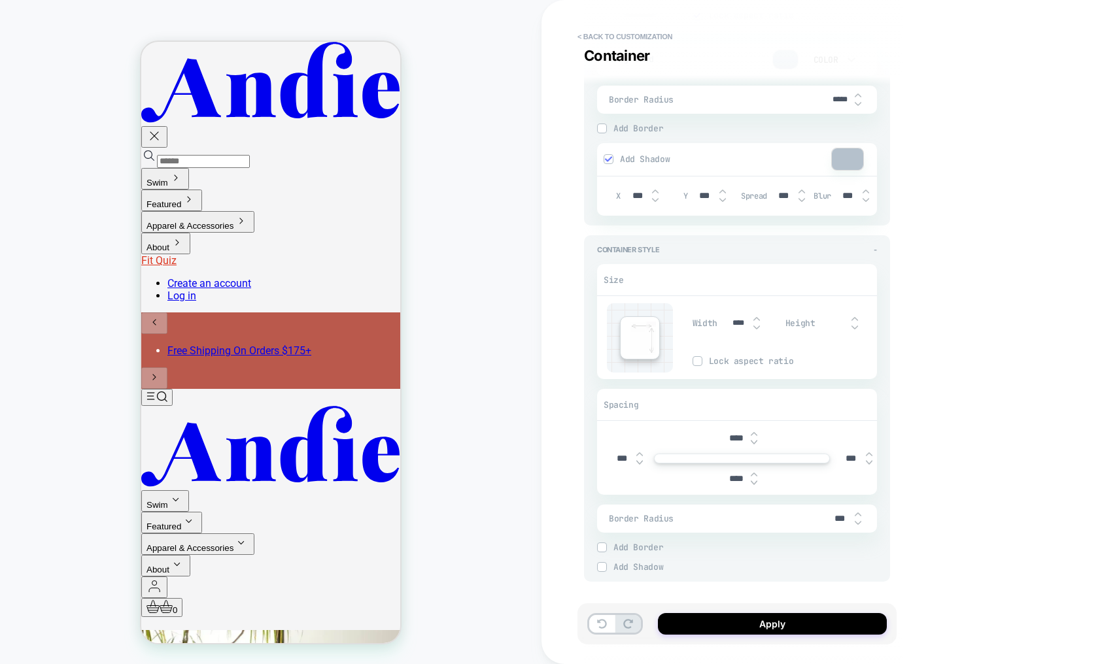
scroll to position [1653, 0]
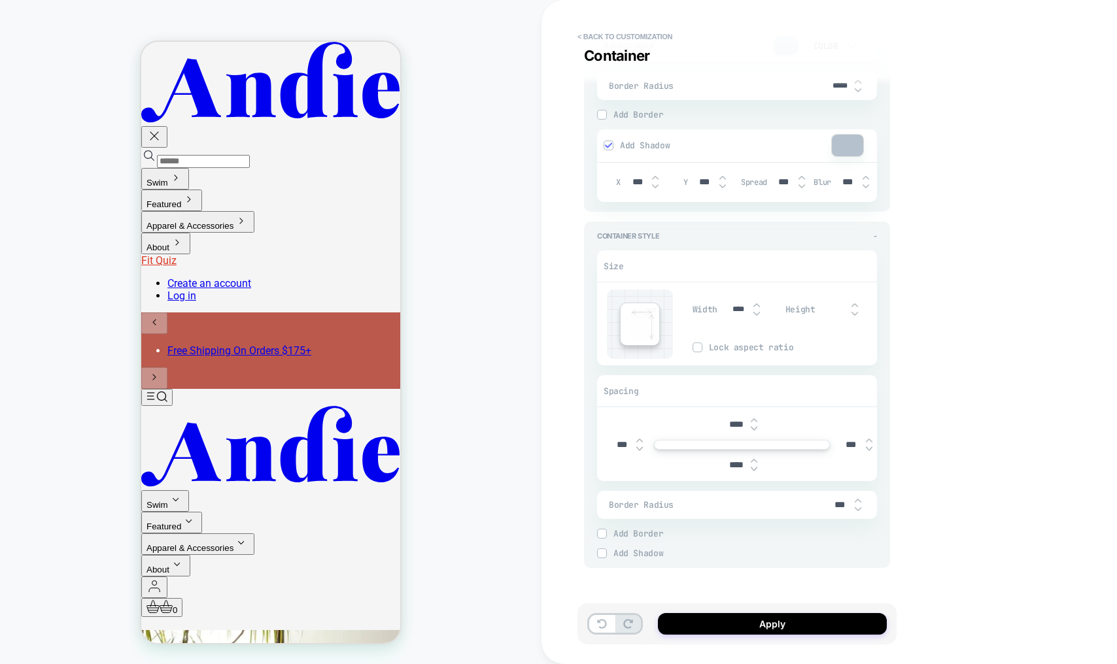
click at [741, 422] on input "****" at bounding box center [735, 424] width 29 height 11
type textarea "*"
type input "***"
type textarea "*"
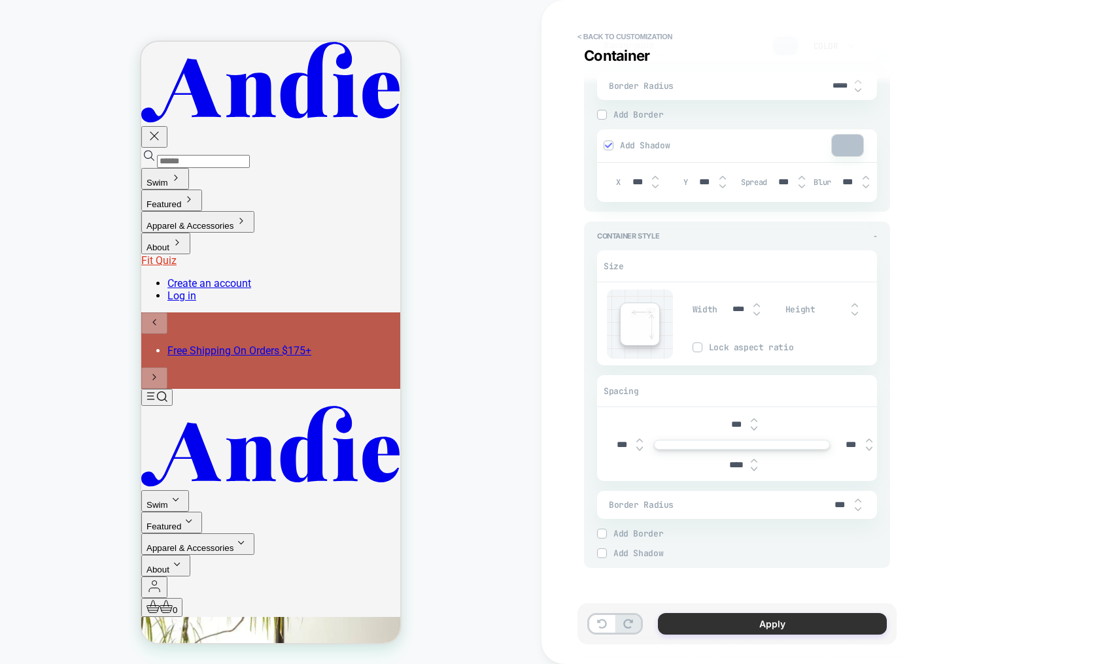
type input "***"
click at [803, 621] on button "Apply" at bounding box center [772, 624] width 229 height 22
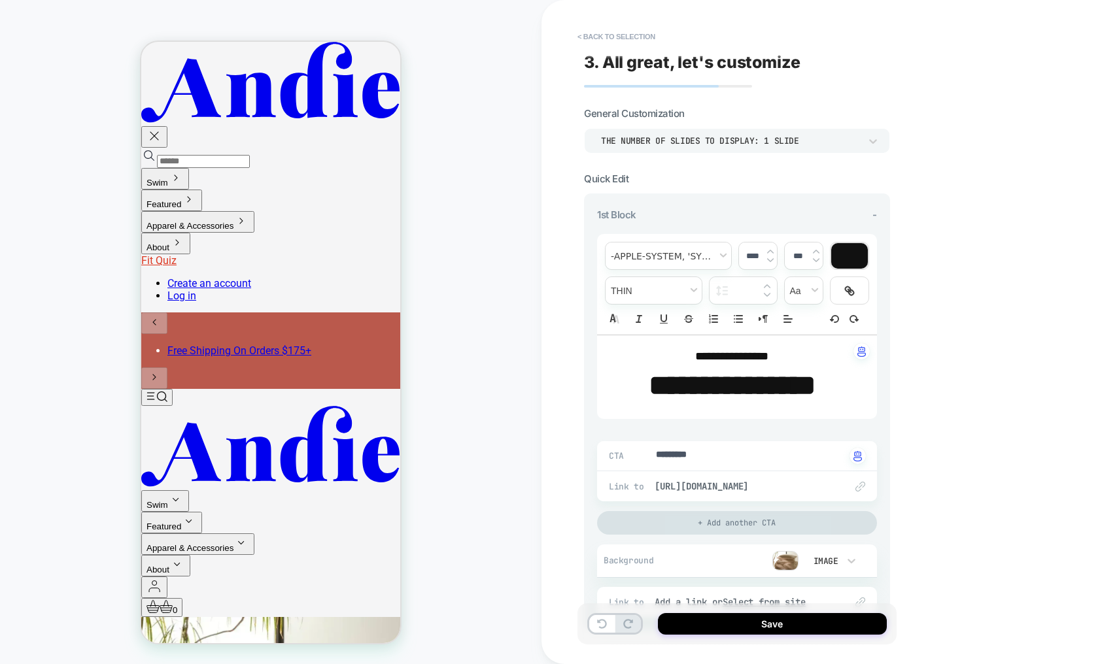
scroll to position [139, 0]
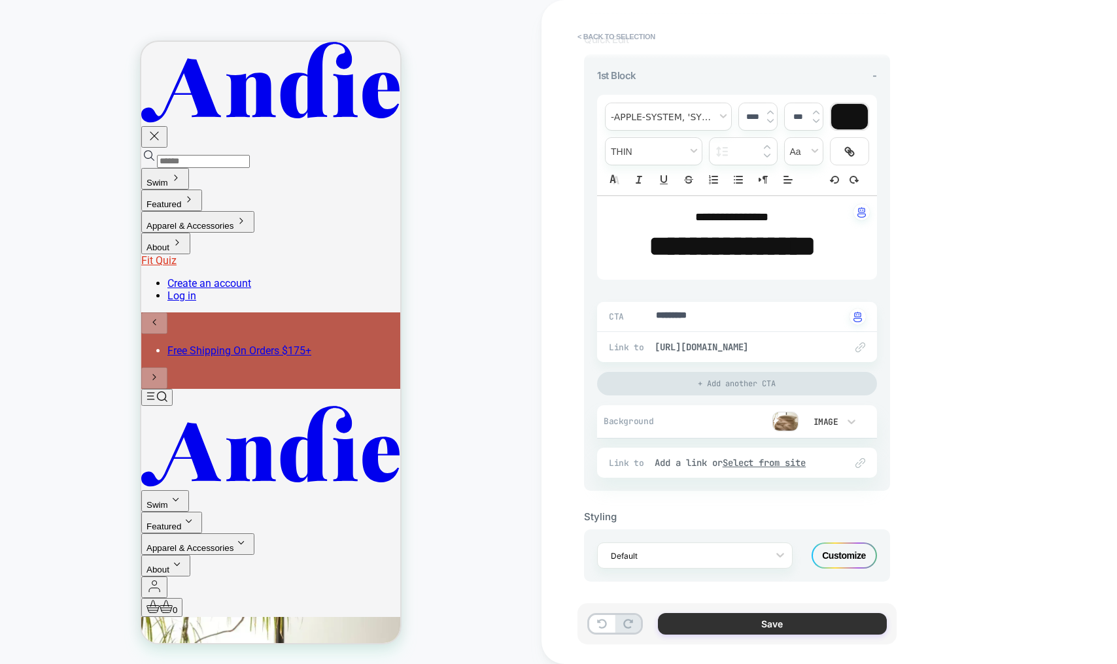
click at [772, 622] on button "Save" at bounding box center [772, 624] width 229 height 22
type textarea "*"
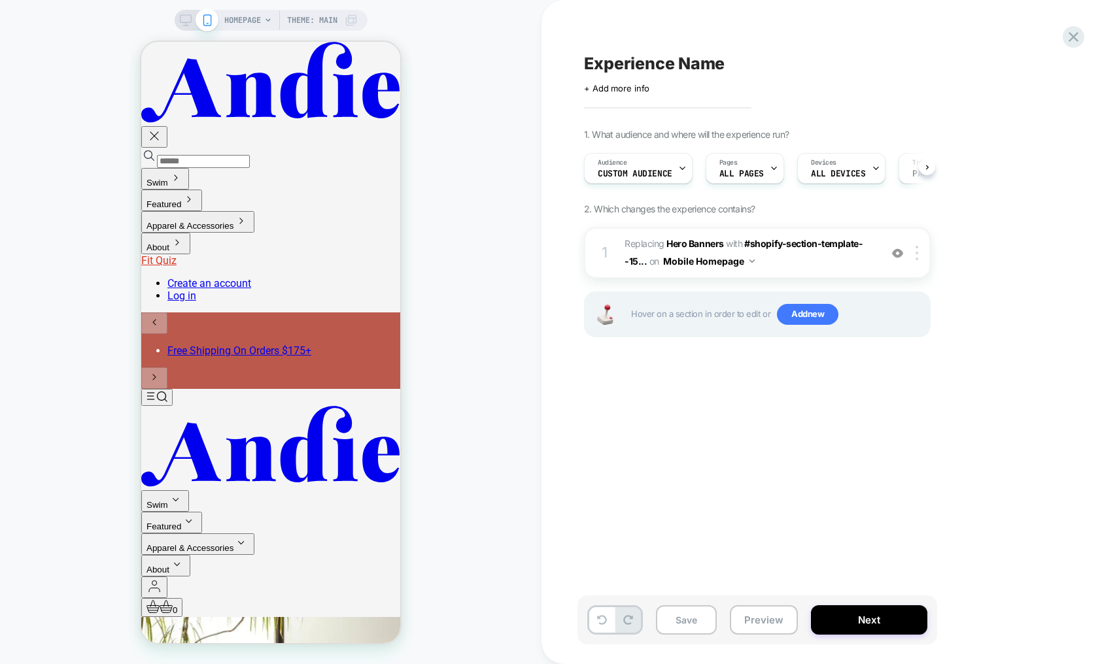
scroll to position [0, 1]
click at [831, 469] on div "Experience Name Click to edit experience details + Add more info 1. What audien…" at bounding box center [822, 332] width 490 height 638
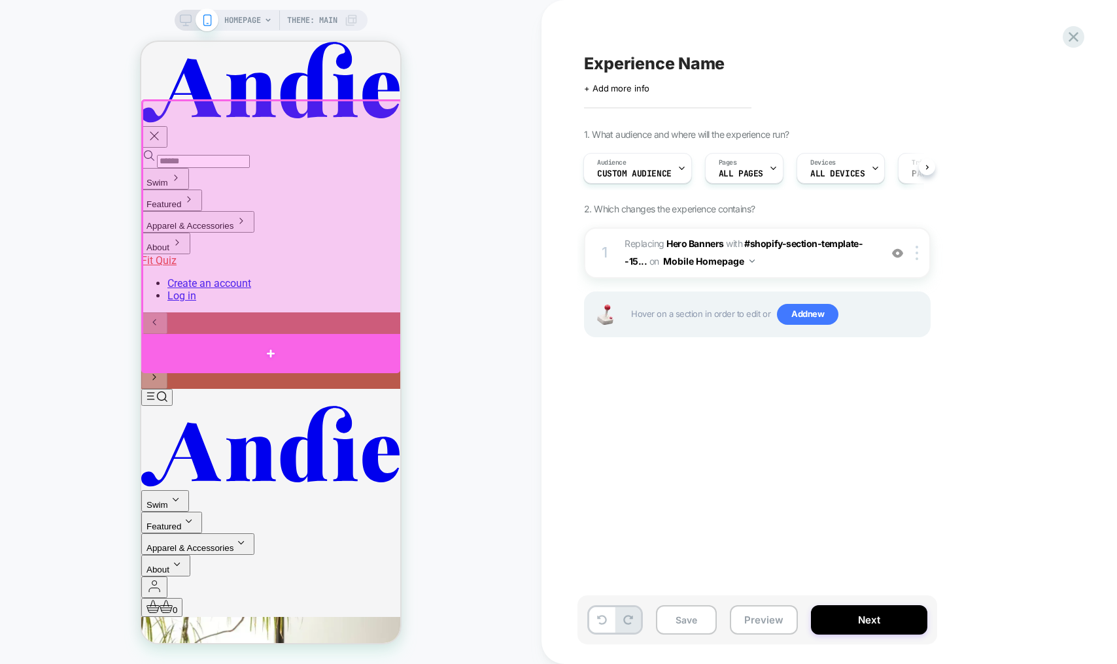
click at [284, 347] on div at bounding box center [270, 353] width 259 height 39
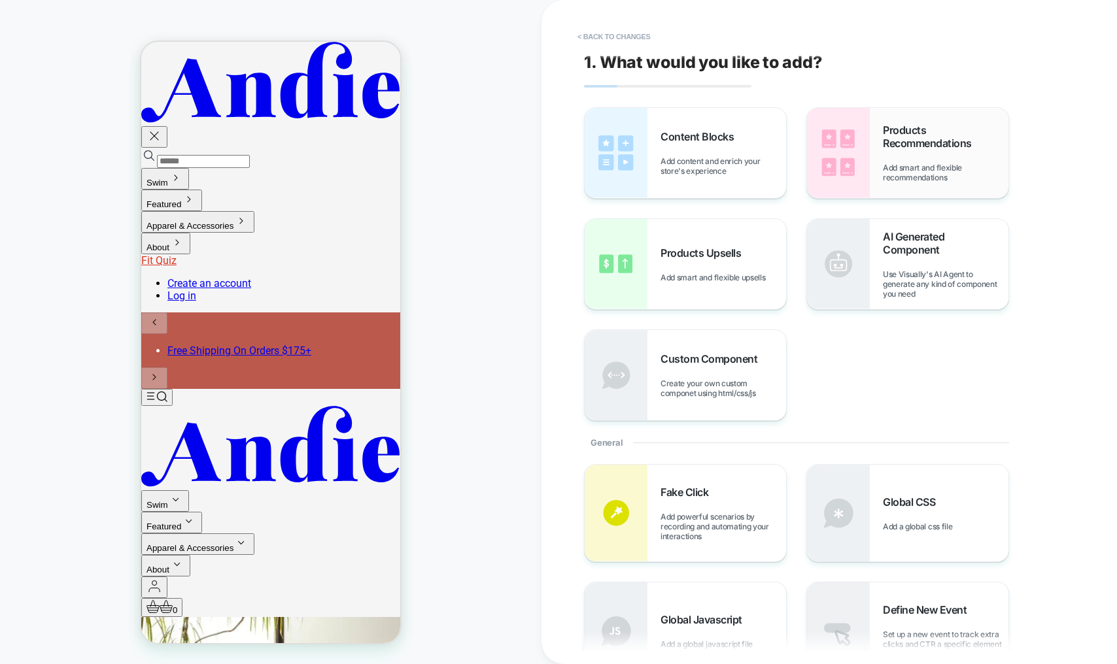
click at [885, 156] on div "Products Recommendations Add smart and flexible recommendations" at bounding box center [946, 153] width 126 height 59
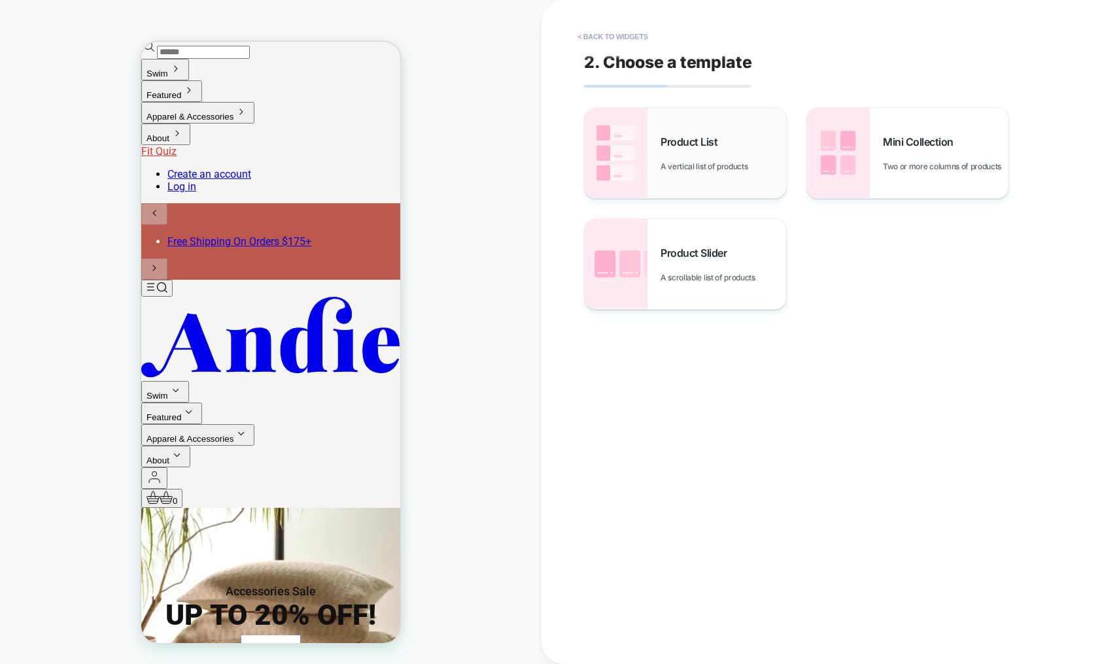
scroll to position [112, 0]
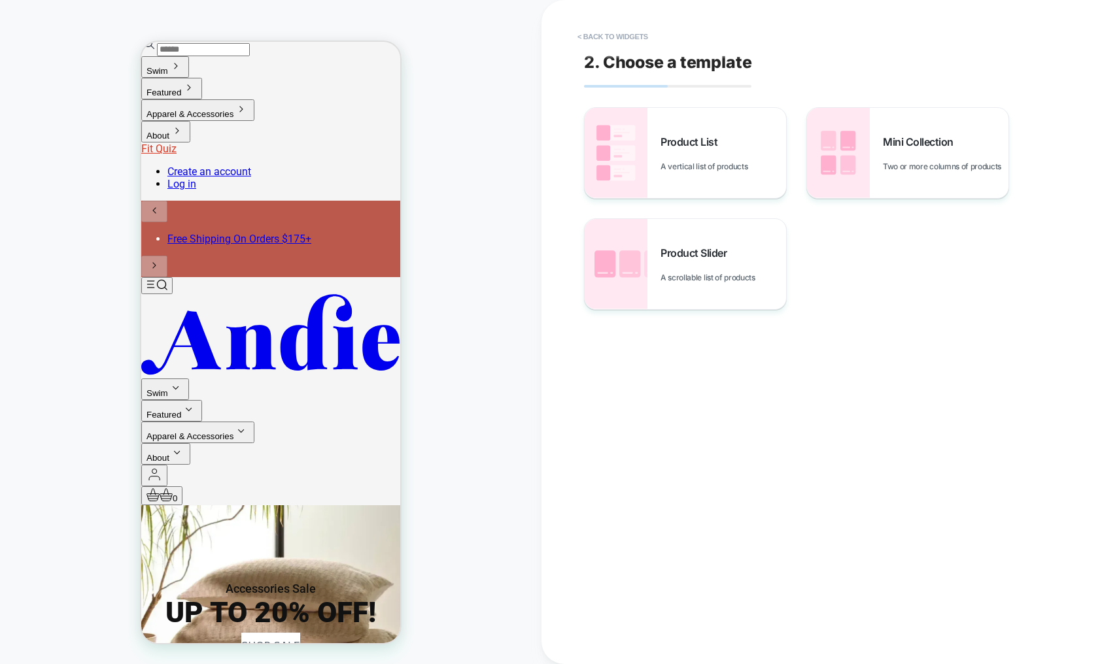
click at [676, 265] on div "Product Slider A scrollable list of products" at bounding box center [723, 265] width 126 height 36
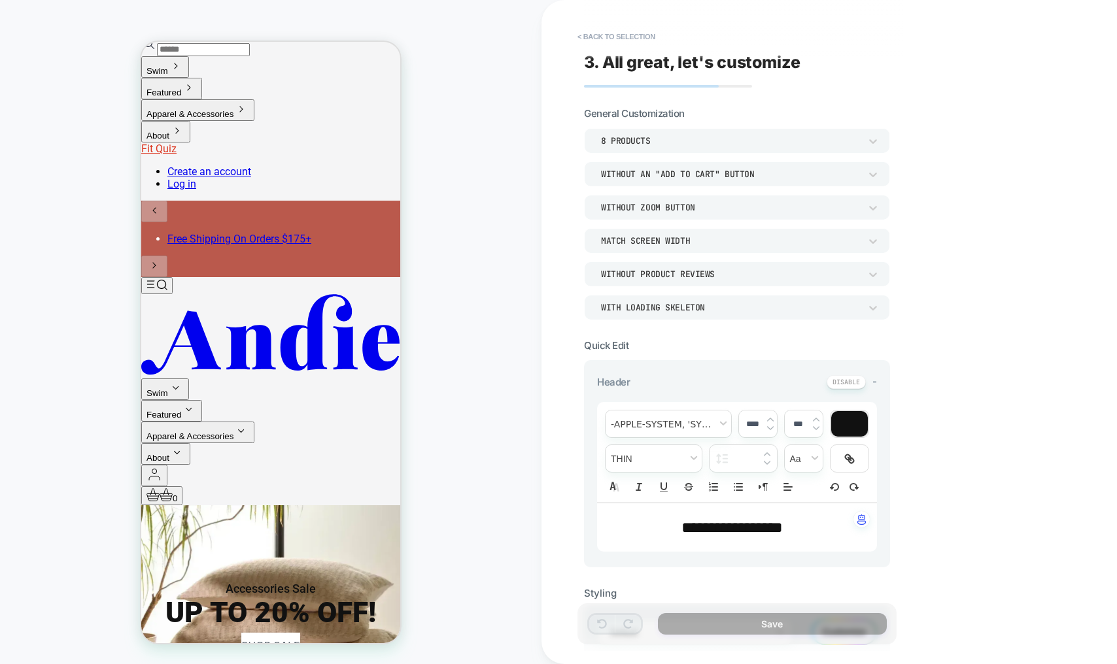
click at [628, 176] on div "Without an "add to cart" button" at bounding box center [730, 174] width 259 height 11
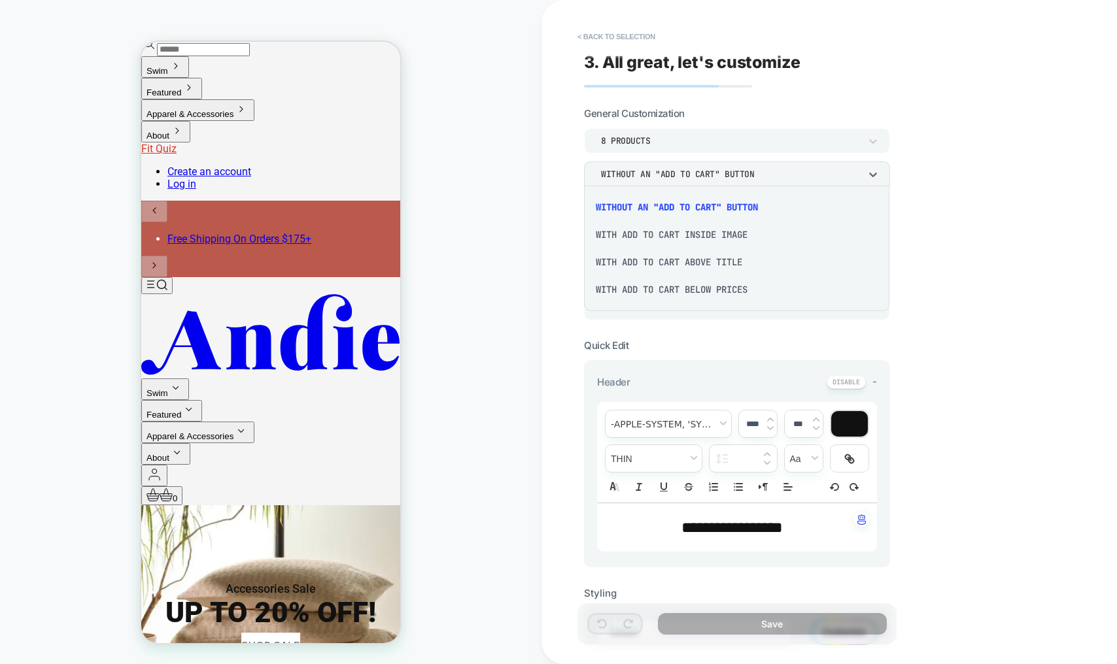
click at [685, 286] on div "With add to cart below prices" at bounding box center [736, 289] width 295 height 27
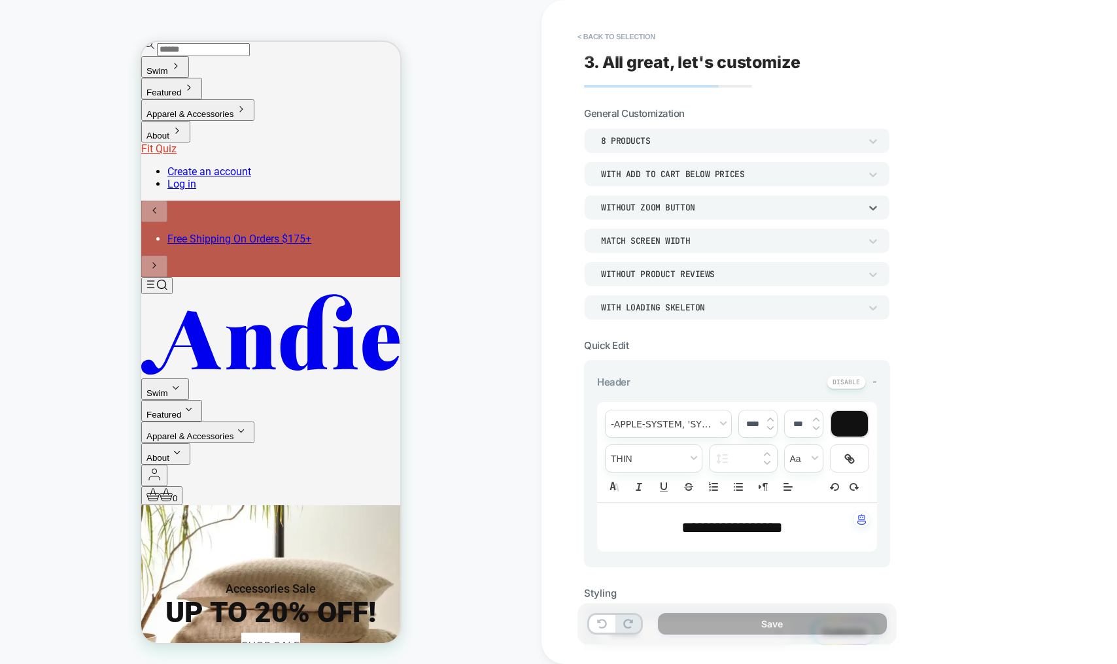
click at [685, 207] on div "Without Zoom Button" at bounding box center [730, 207] width 259 height 11
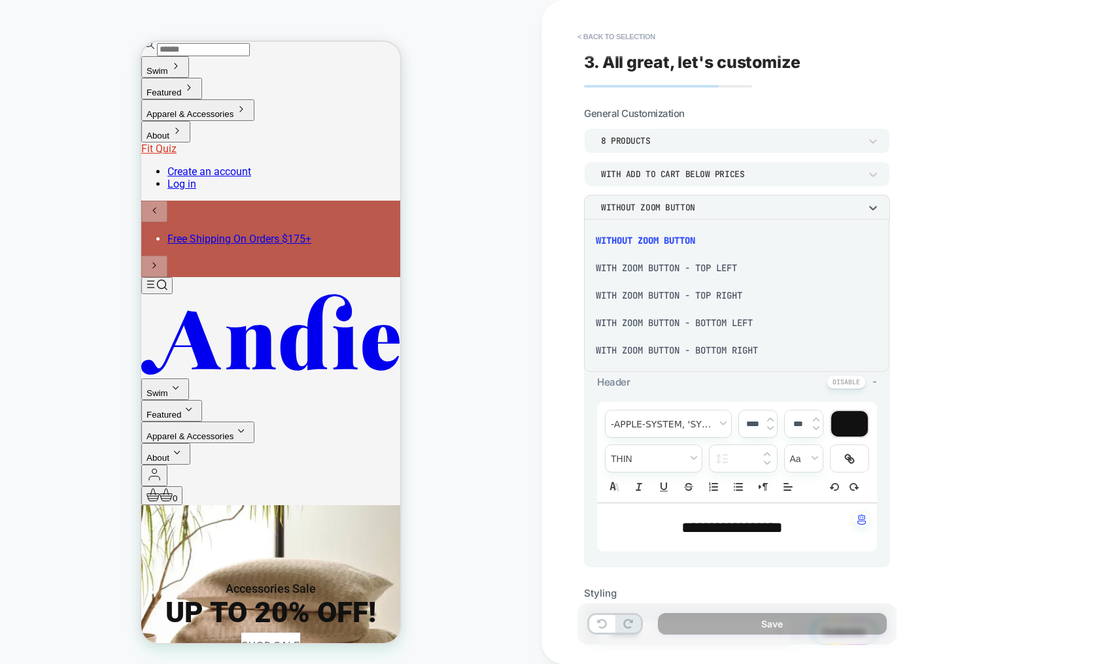
click at [706, 265] on div "With Zoom Button - Top Left" at bounding box center [736, 267] width 295 height 27
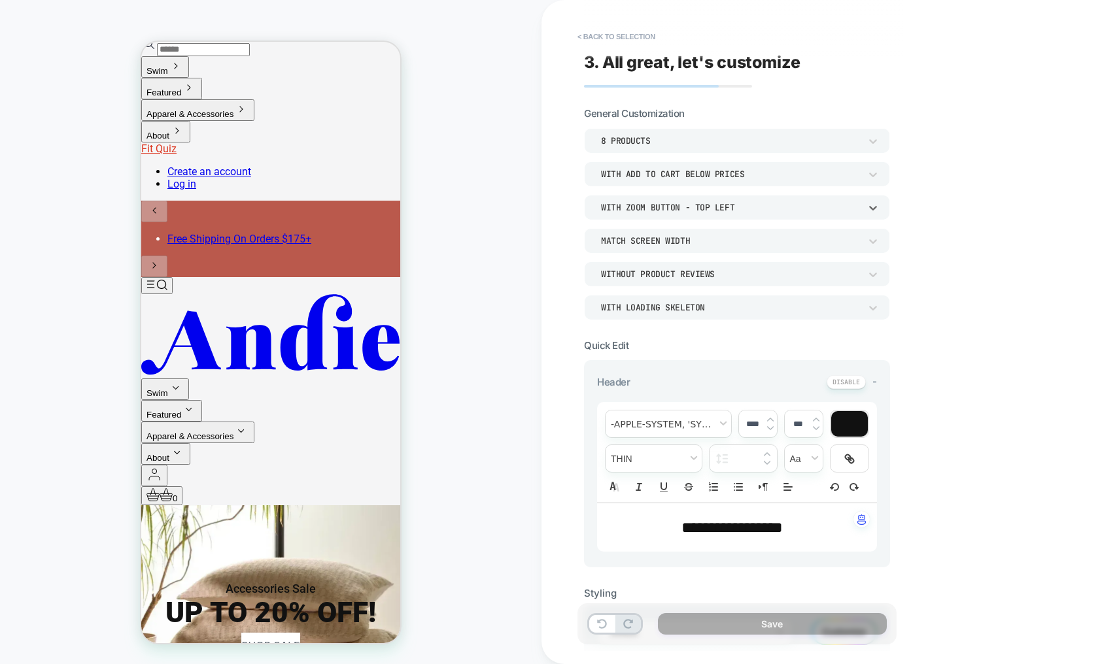
click at [750, 211] on div "With Zoom Button - Top Left" at bounding box center [730, 207] width 259 height 11
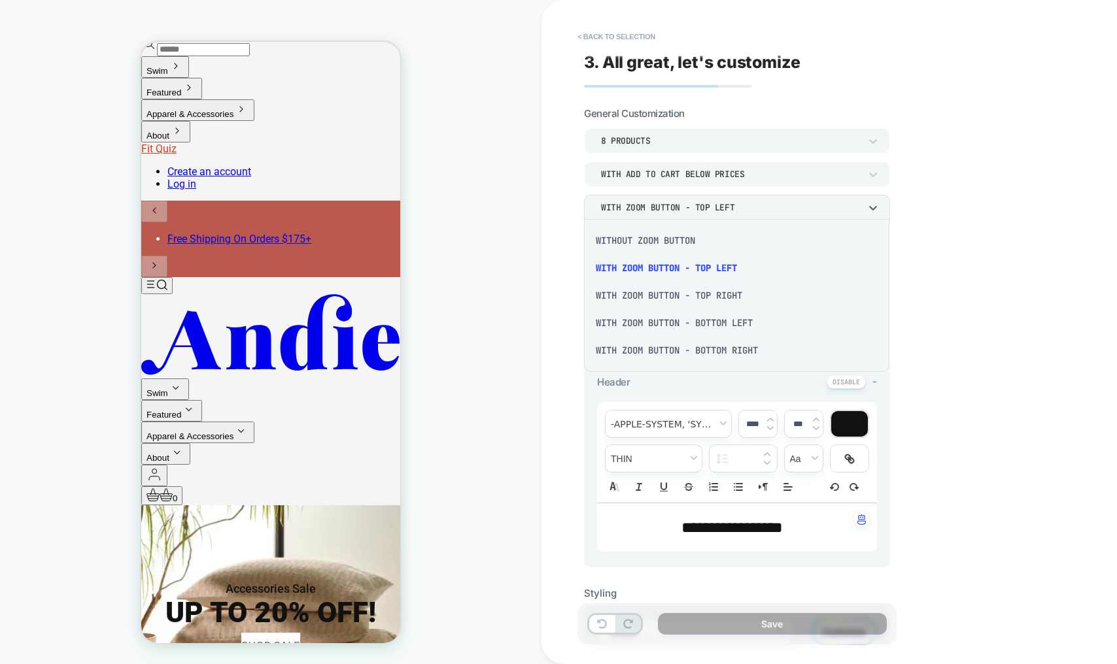
click at [680, 294] on div "With Zoom Button - Top Right" at bounding box center [736, 295] width 295 height 27
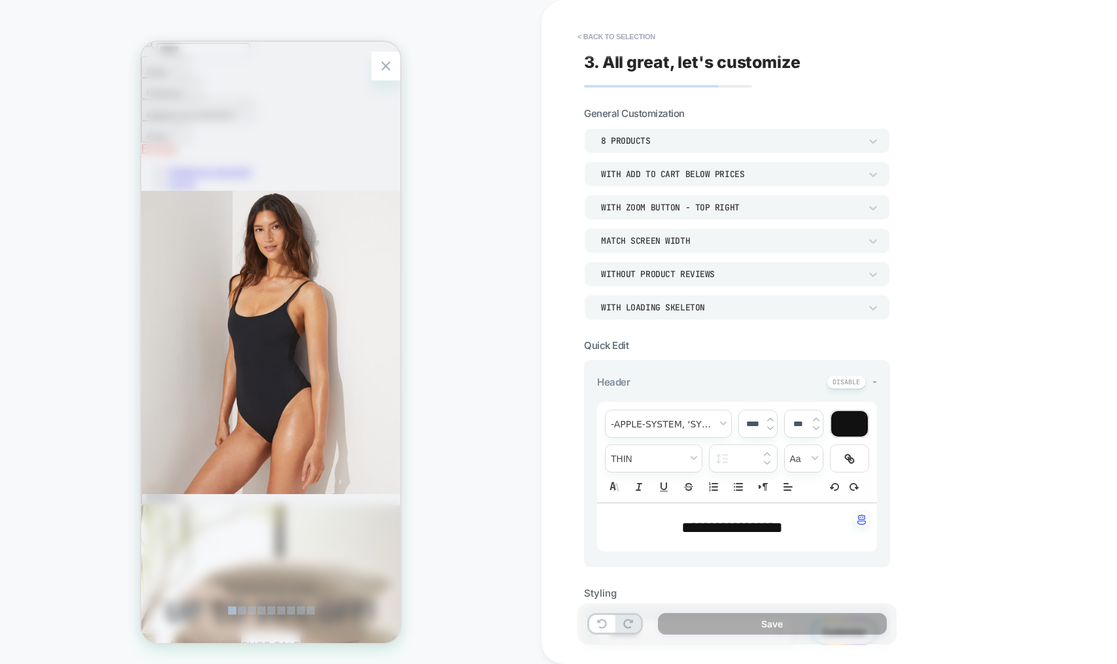
click at [288, 367] on img at bounding box center [270, 343] width 259 height 602
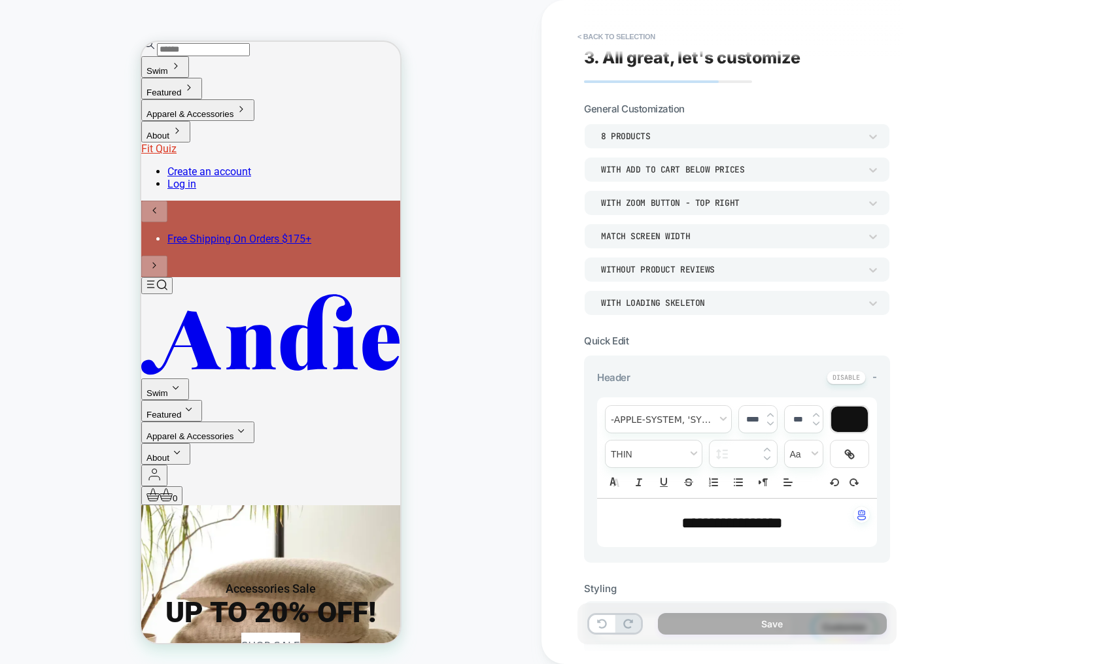
scroll to position [5, 0]
click at [693, 264] on div "Without Product Reviews" at bounding box center [730, 269] width 259 height 11
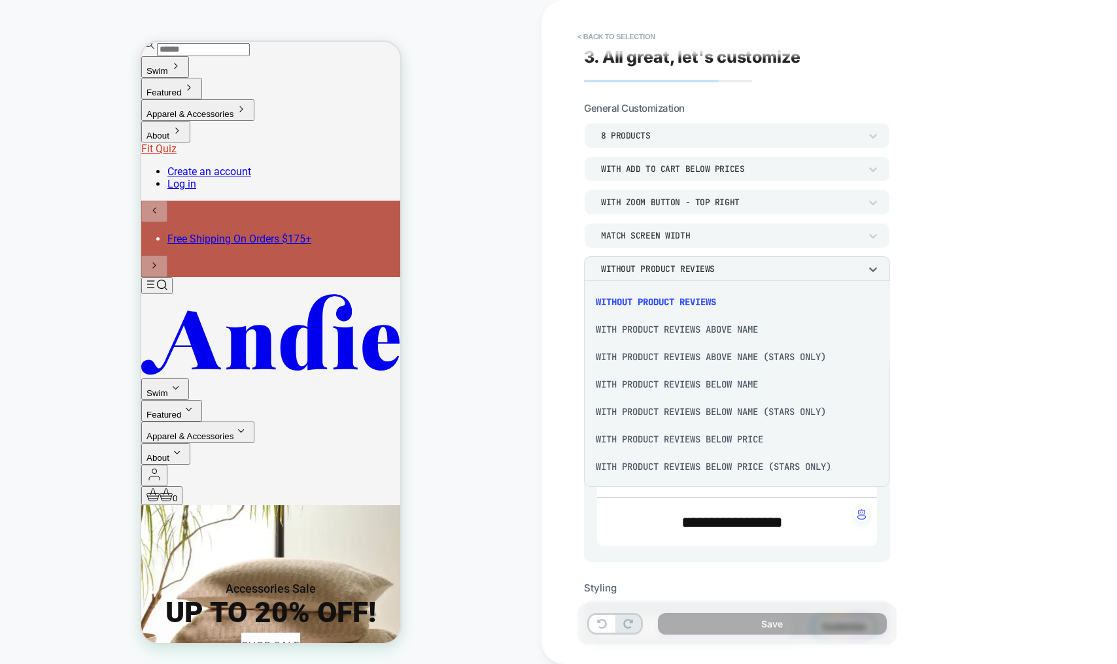
click at [721, 330] on div "With Product Reviews Above Name" at bounding box center [736, 329] width 295 height 27
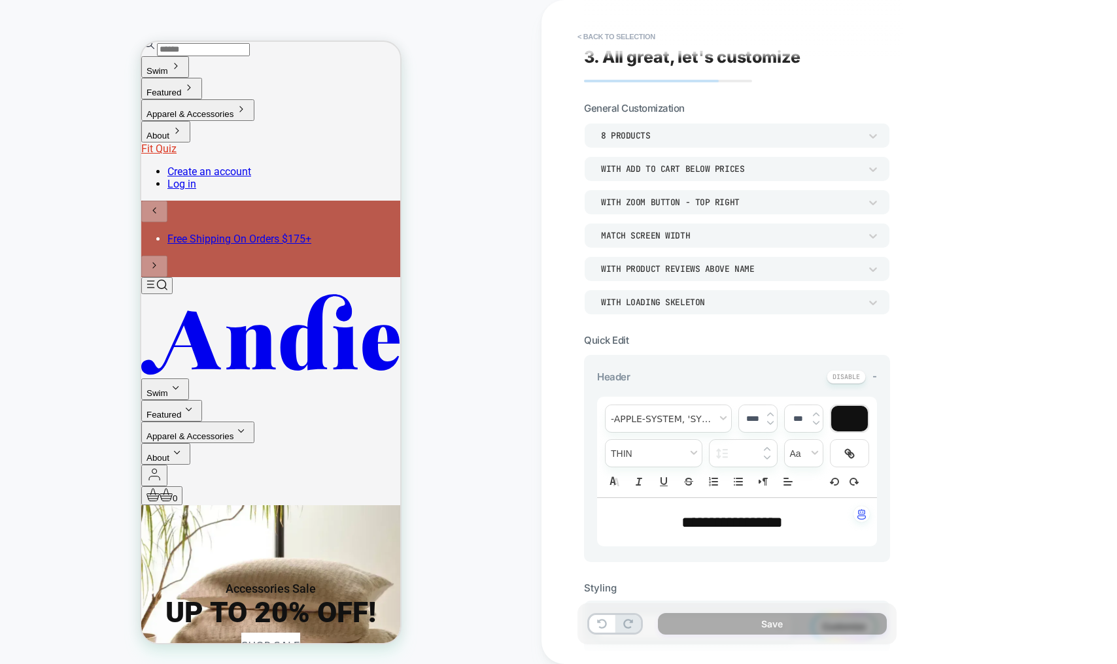
drag, startPoint x: 258, startPoint y: 491, endPoint x: 273, endPoint y: 492, distance: 15.1
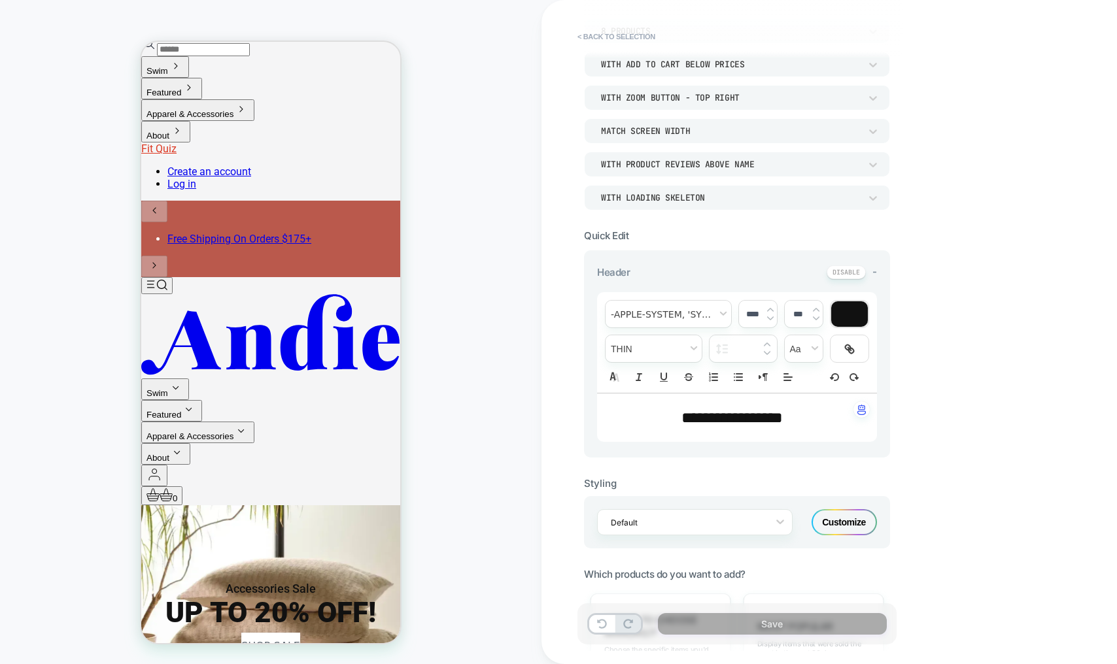
scroll to position [111, 0]
drag, startPoint x: 809, startPoint y: 420, endPoint x: 577, endPoint y: 417, distance: 232.1
click at [577, 417] on div "**********" at bounding box center [736, 332] width 319 height 638
type input "****"
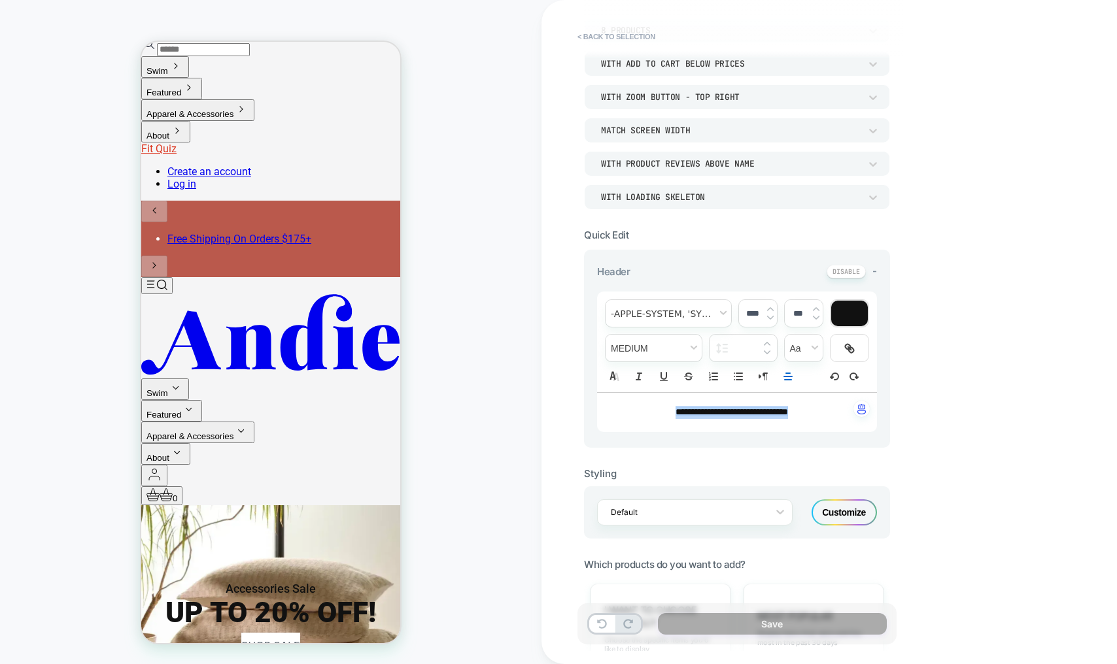
click at [769, 307] on img at bounding box center [770, 309] width 7 height 5
click at [771, 307] on img at bounding box center [770, 309] width 7 height 5
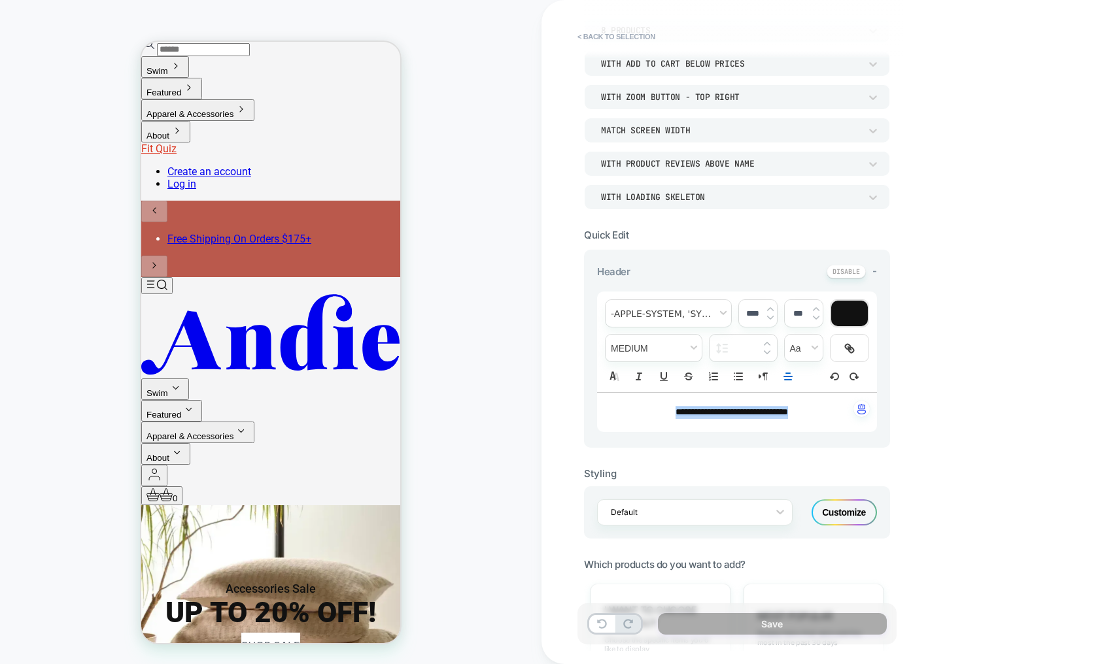
click at [770, 307] on img at bounding box center [770, 309] width 7 height 5
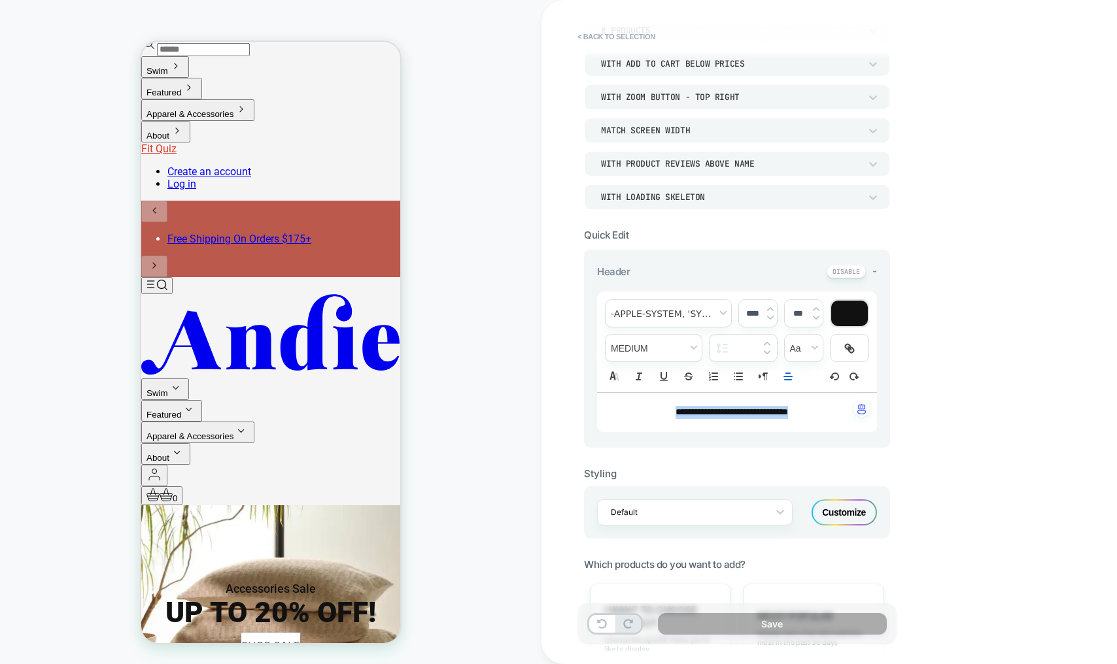
click at [770, 307] on img at bounding box center [770, 309] width 7 height 5
click at [771, 307] on img at bounding box center [770, 309] width 7 height 5
type input "****"
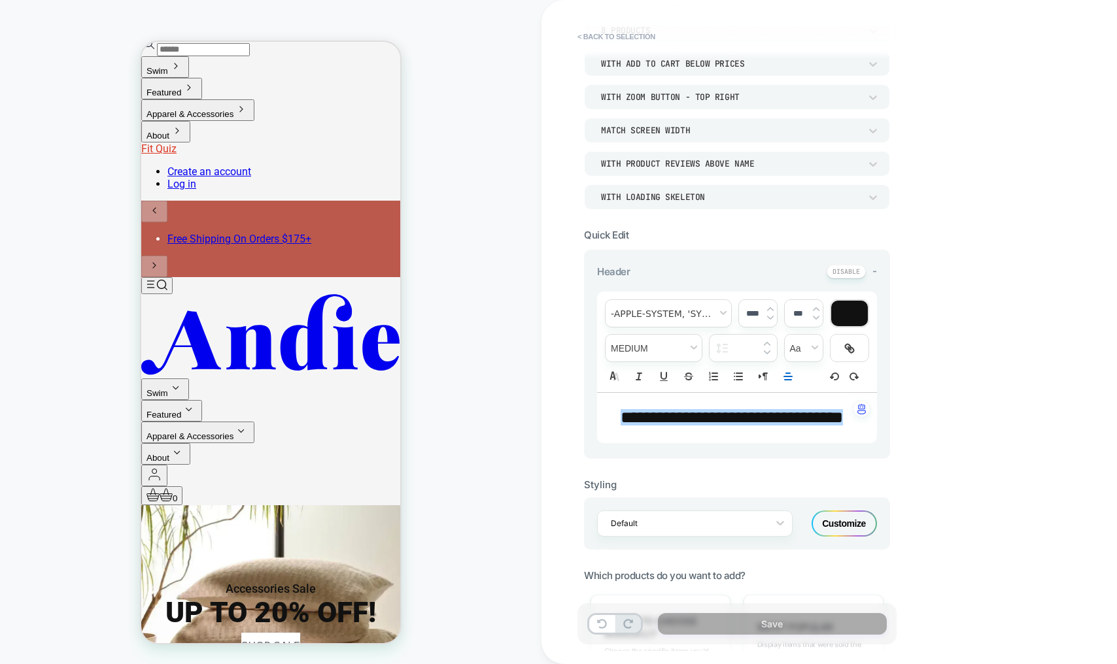
click at [787, 430] on p "**********" at bounding box center [732, 418] width 244 height 24
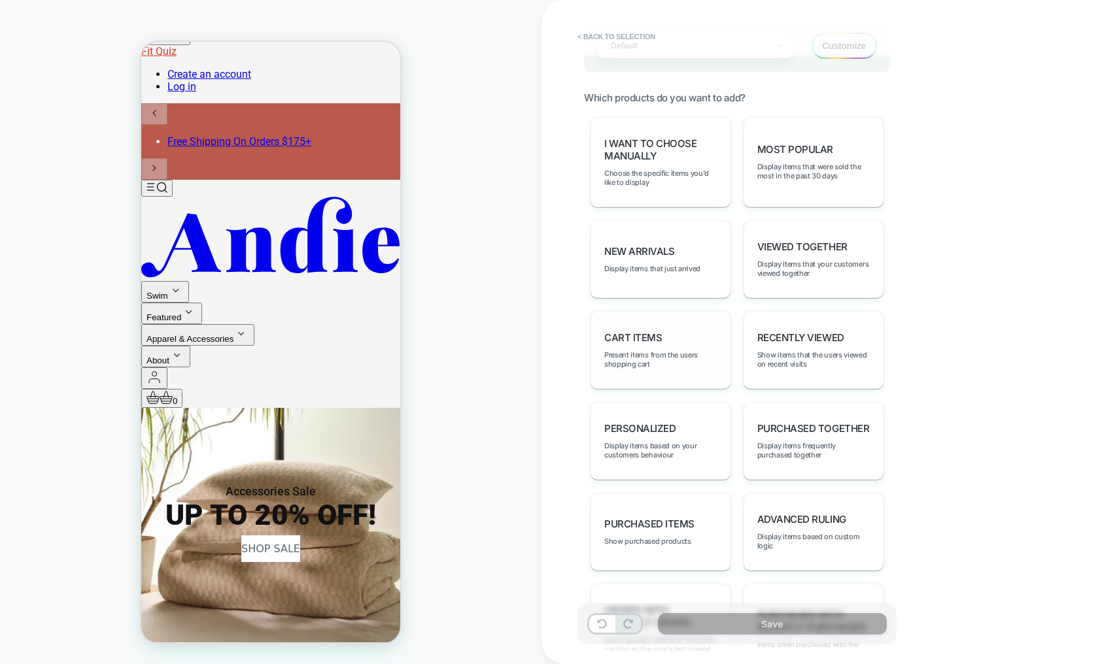
scroll to position [590, 0]
click at [644, 161] on span "I want to choose manually" at bounding box center [660, 148] width 112 height 25
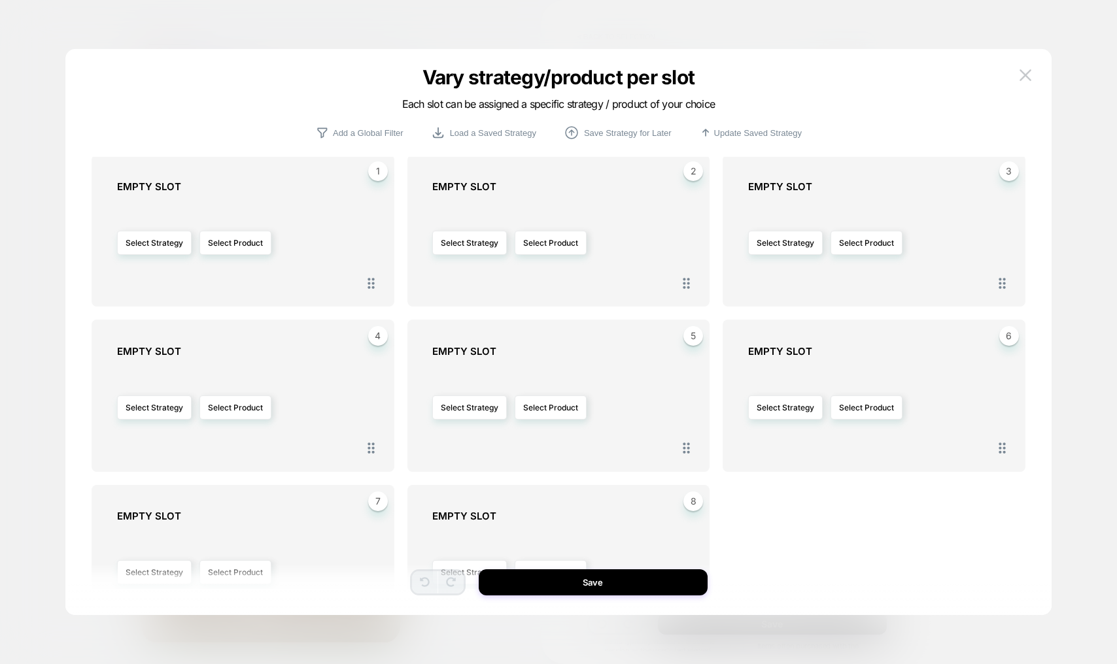
scroll to position [3, 0]
click at [250, 130] on div "1 EMPTY SLOT Select Strategy Select Product 2 EMPTY SLOT Select Strategy Select…" at bounding box center [559, 351] width 934 height 501
click at [246, 247] on button "Select Product" at bounding box center [235, 242] width 72 height 24
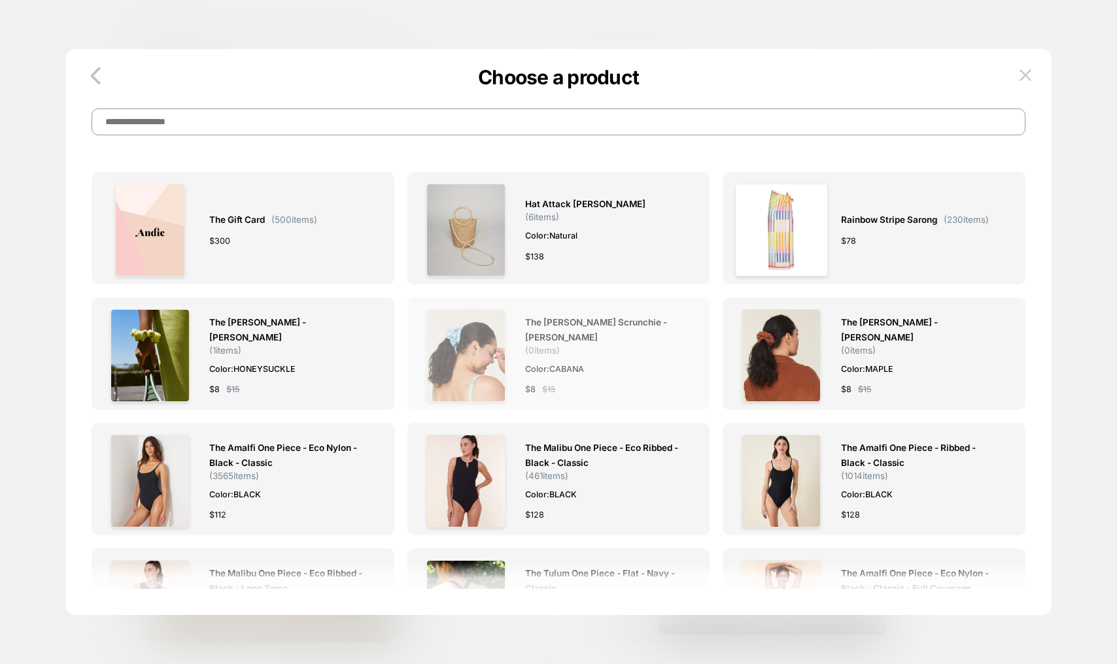
click at [443, 354] on img at bounding box center [465, 355] width 79 height 93
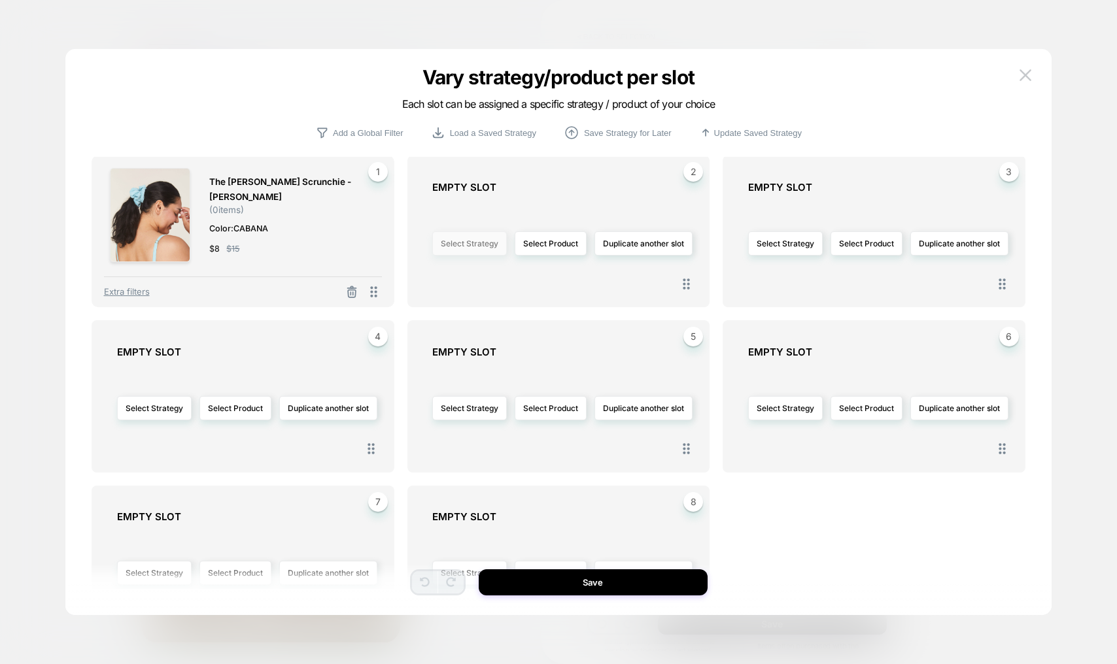
scroll to position [5, 0]
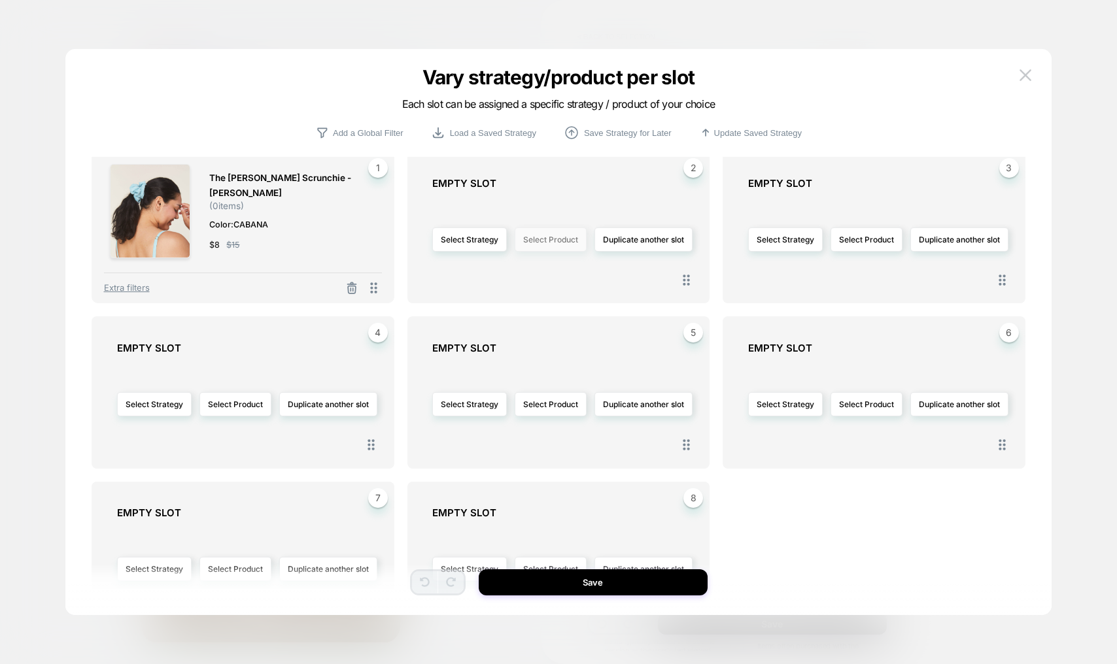
click at [575, 243] on button "Select Product" at bounding box center [551, 240] width 72 height 24
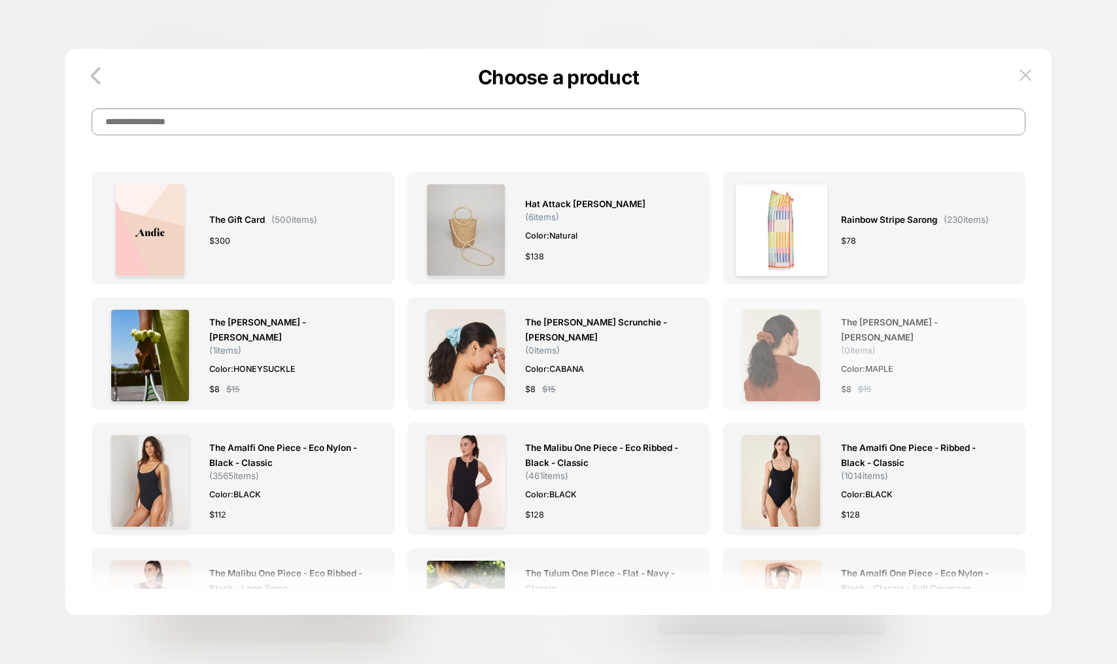
click at [925, 326] on span "The [PERSON_NAME] - [PERSON_NAME]" at bounding box center [921, 330] width 160 height 30
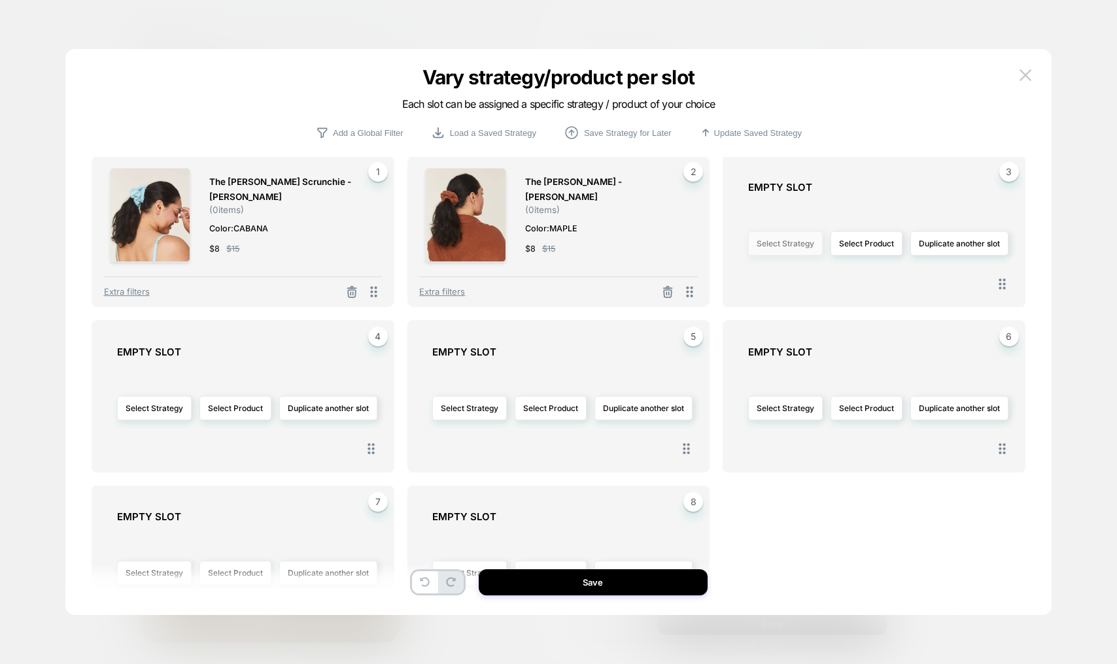
click at [809, 248] on button "Select Strategy" at bounding box center [785, 243] width 75 height 24
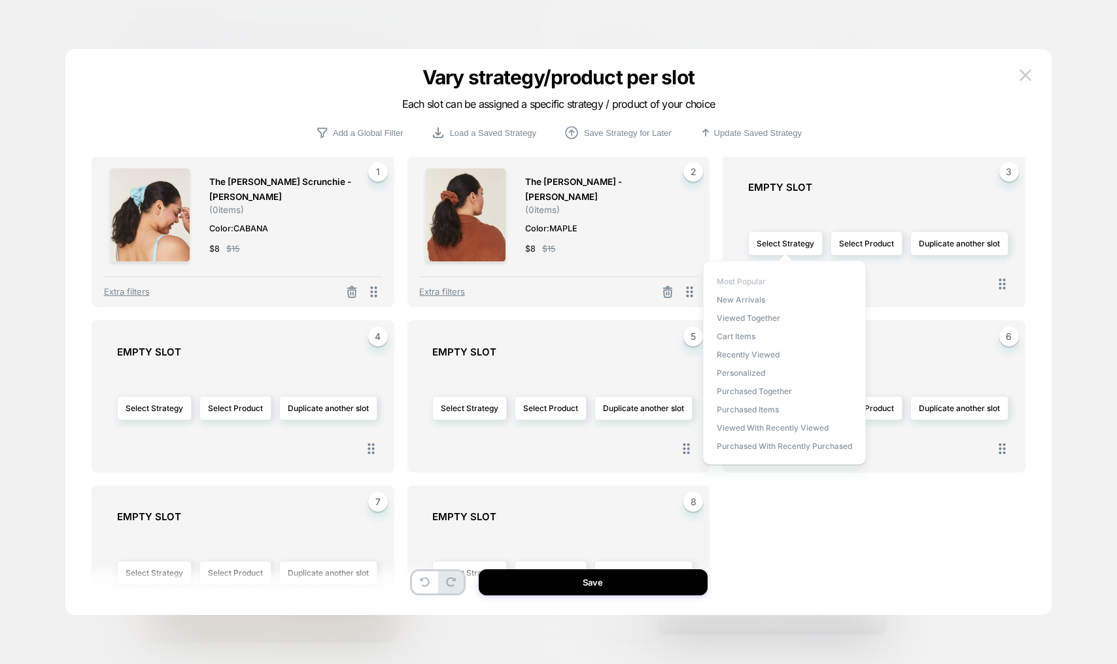
click at [740, 282] on span "Most Popular" at bounding box center [741, 282] width 49 height 10
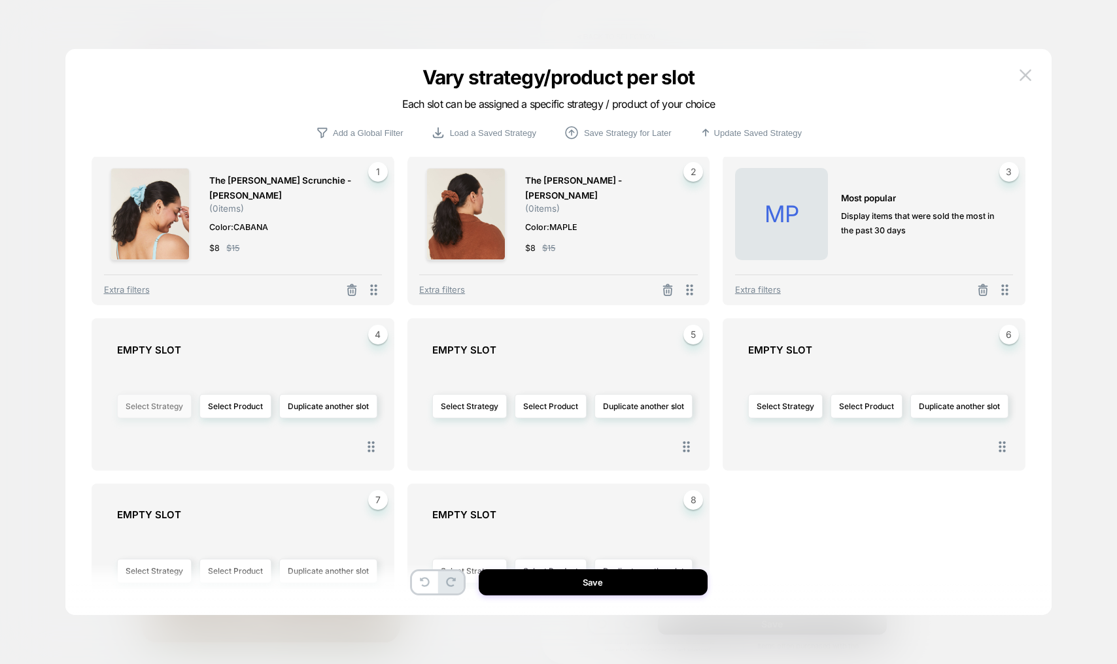
click at [142, 401] on button "Select Strategy" at bounding box center [154, 406] width 75 height 24
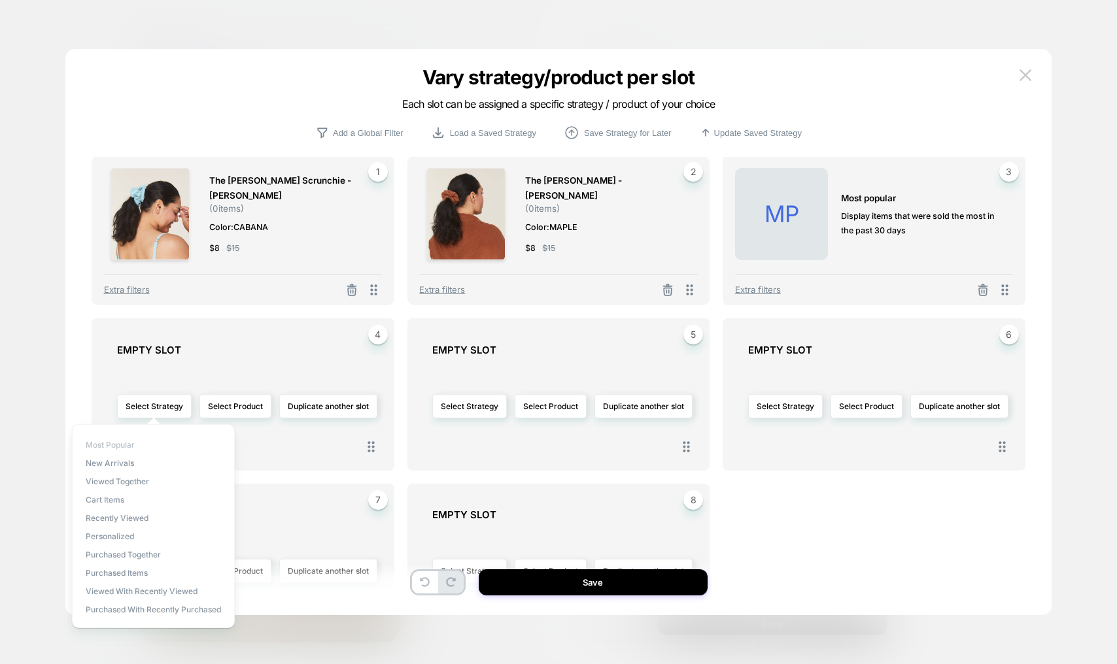
click at [104, 447] on span "Most Popular" at bounding box center [110, 445] width 49 height 10
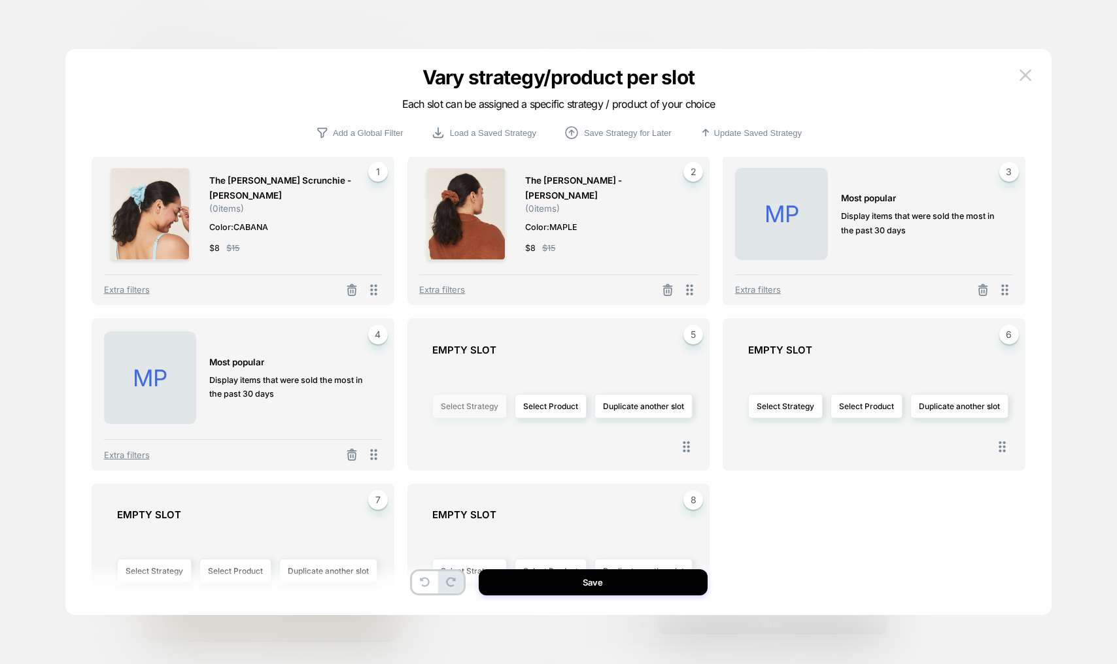
click at [461, 400] on button "Select Strategy" at bounding box center [469, 406] width 75 height 24
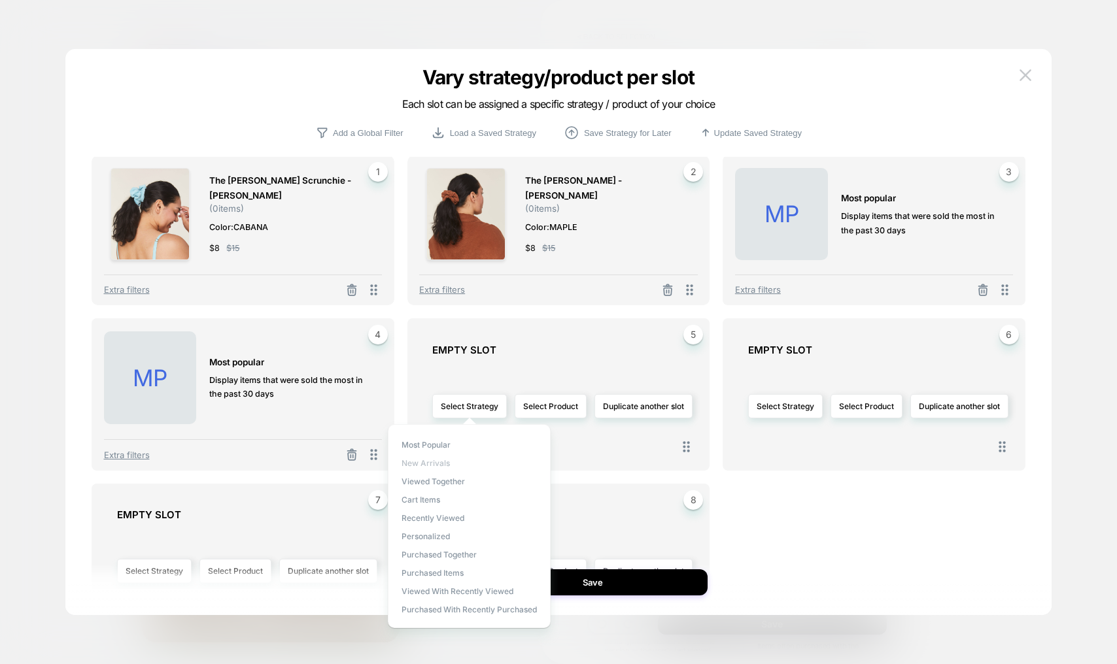
click at [419, 464] on span "New Arrivals" at bounding box center [425, 463] width 48 height 10
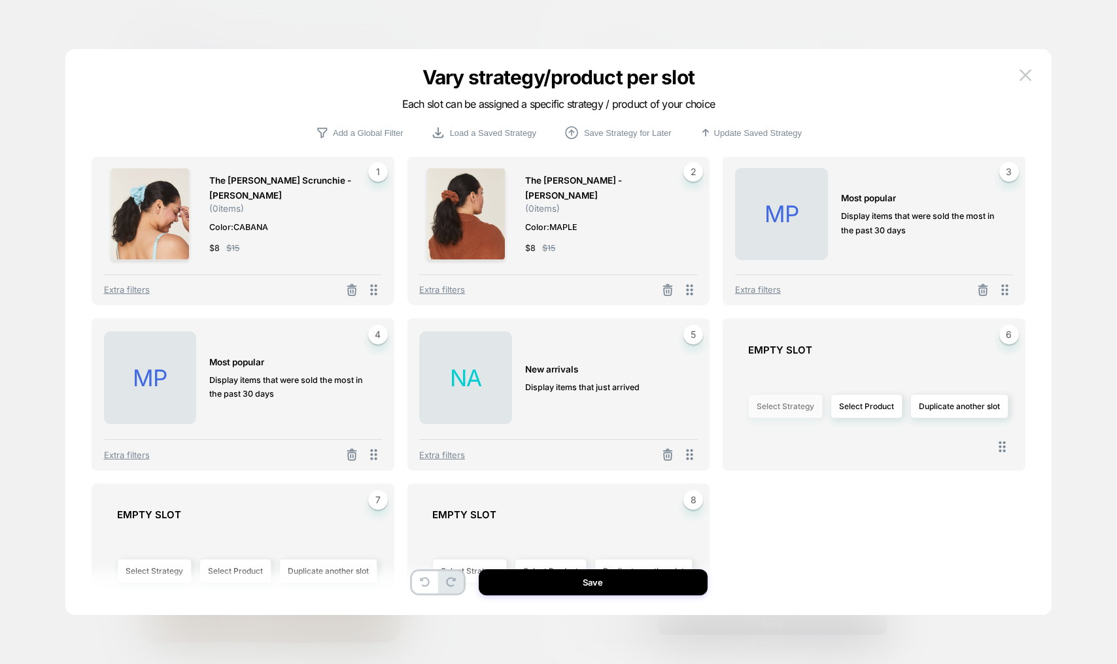
click at [809, 403] on button "Select Strategy" at bounding box center [785, 406] width 75 height 24
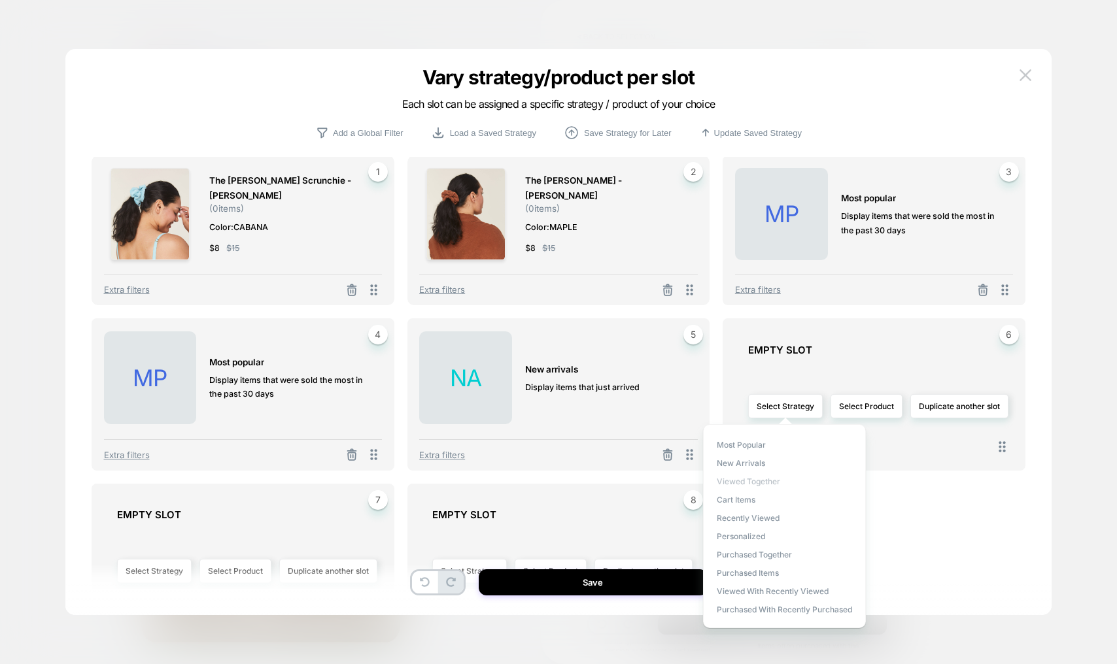
click at [761, 480] on span "Viewed Together" at bounding box center [748, 482] width 63 height 10
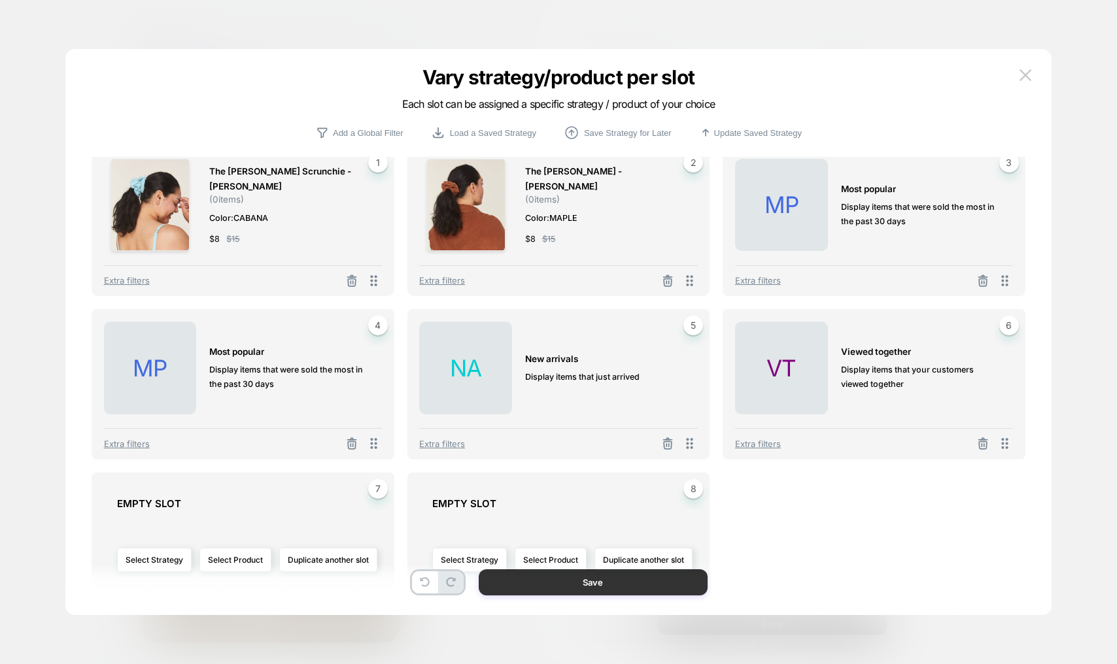
scroll to position [19, 0]
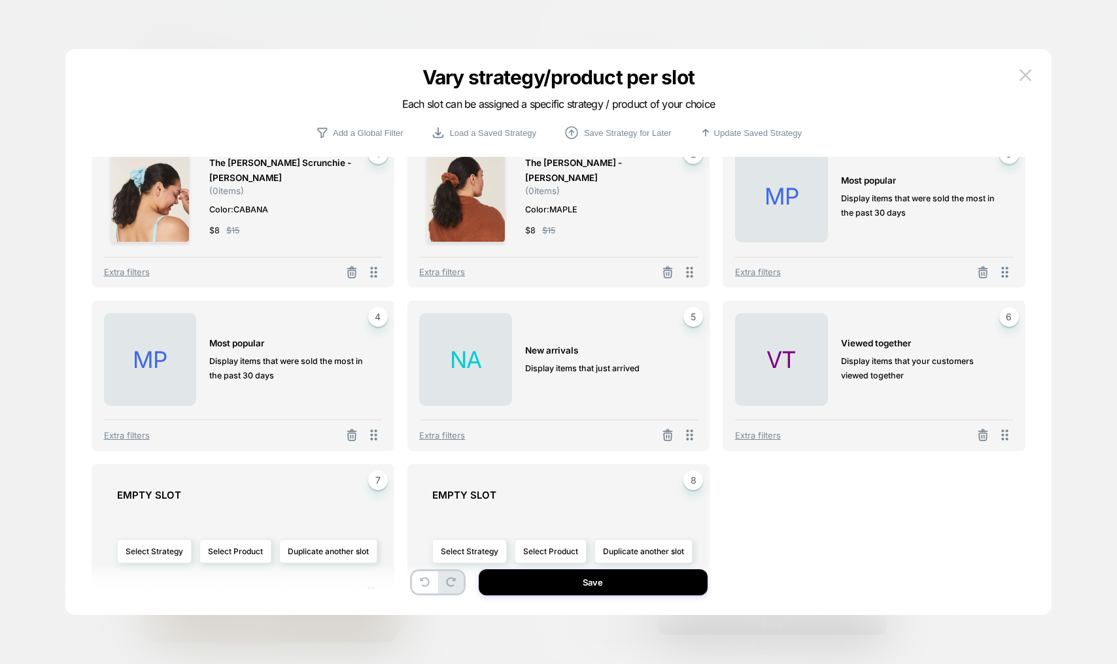
click at [901, 10] on div at bounding box center [558, 332] width 1117 height 664
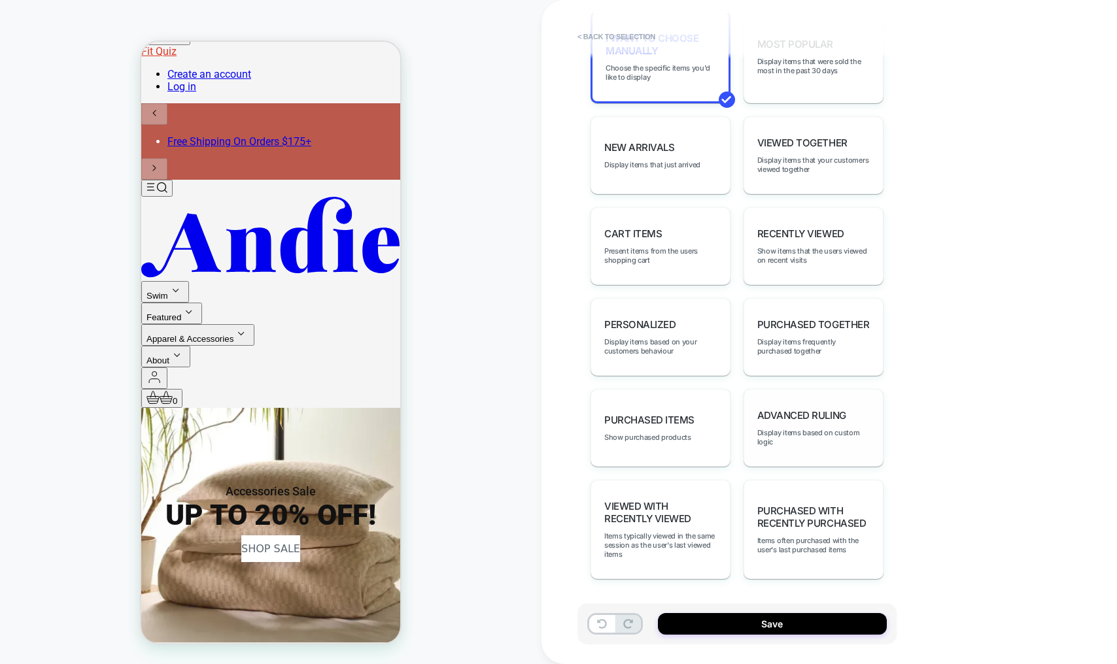
scroll to position [700, 0]
click at [817, 435] on span "Display items based on custom logic" at bounding box center [813, 437] width 112 height 18
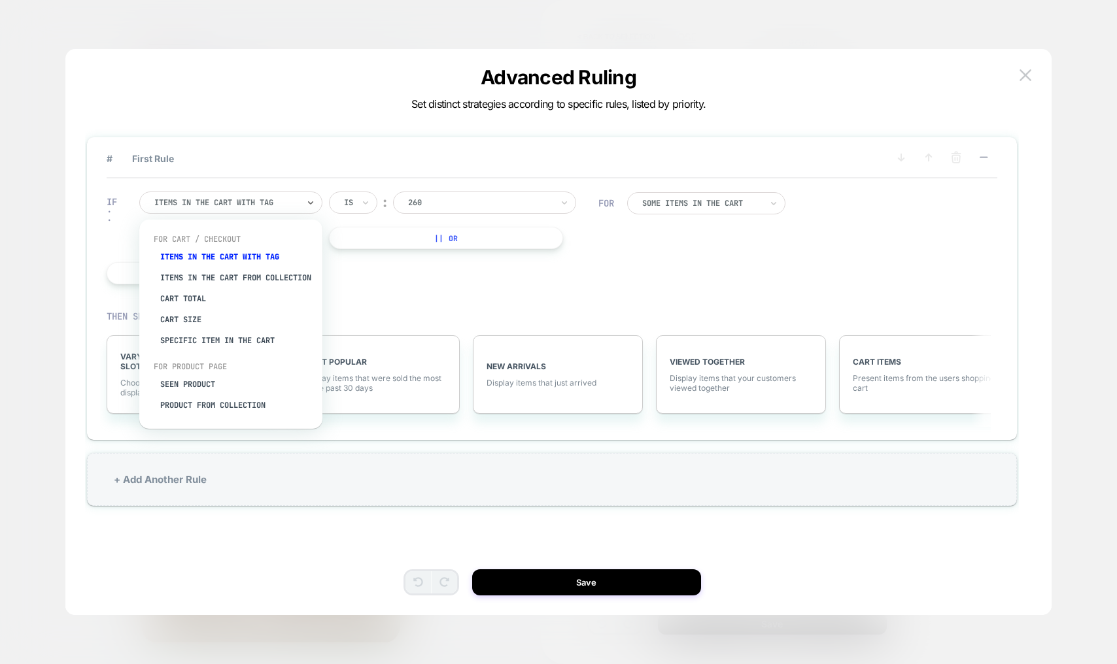
click at [227, 195] on div "Items in the cart with tag" at bounding box center [230, 203] width 183 height 22
click at [181, 305] on div "Cart Total" at bounding box center [237, 298] width 170 height 21
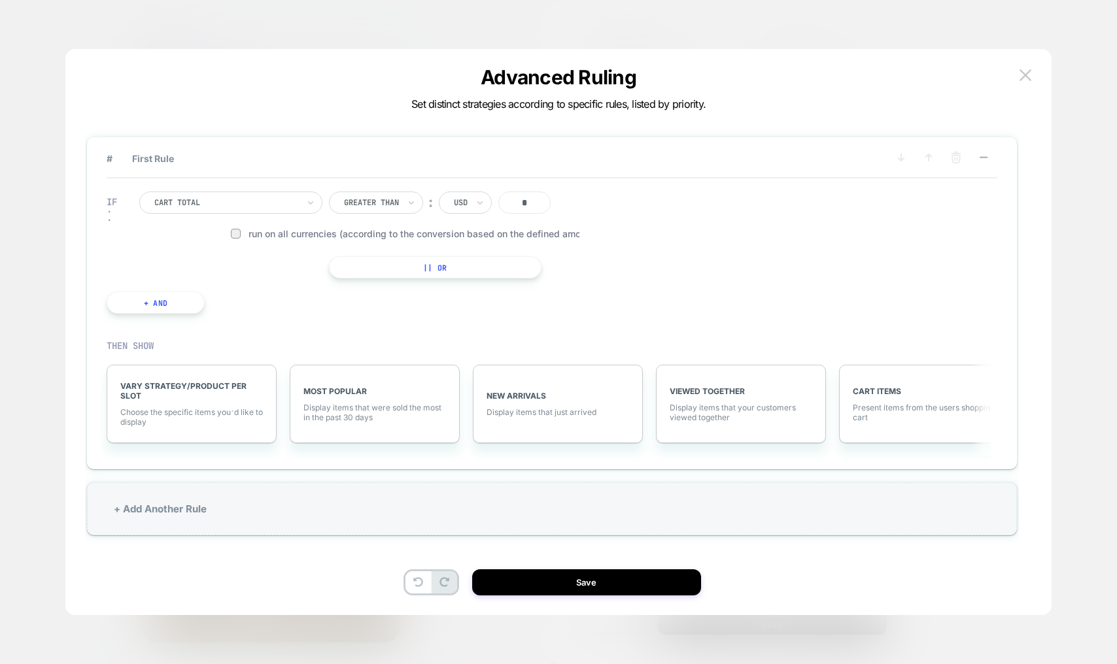
click at [390, 204] on div at bounding box center [371, 203] width 55 height 12
click at [377, 326] on div "Lower Than" at bounding box center [384, 323] width 85 height 21
click at [530, 205] on input "*" at bounding box center [515, 203] width 52 height 22
type input "***"
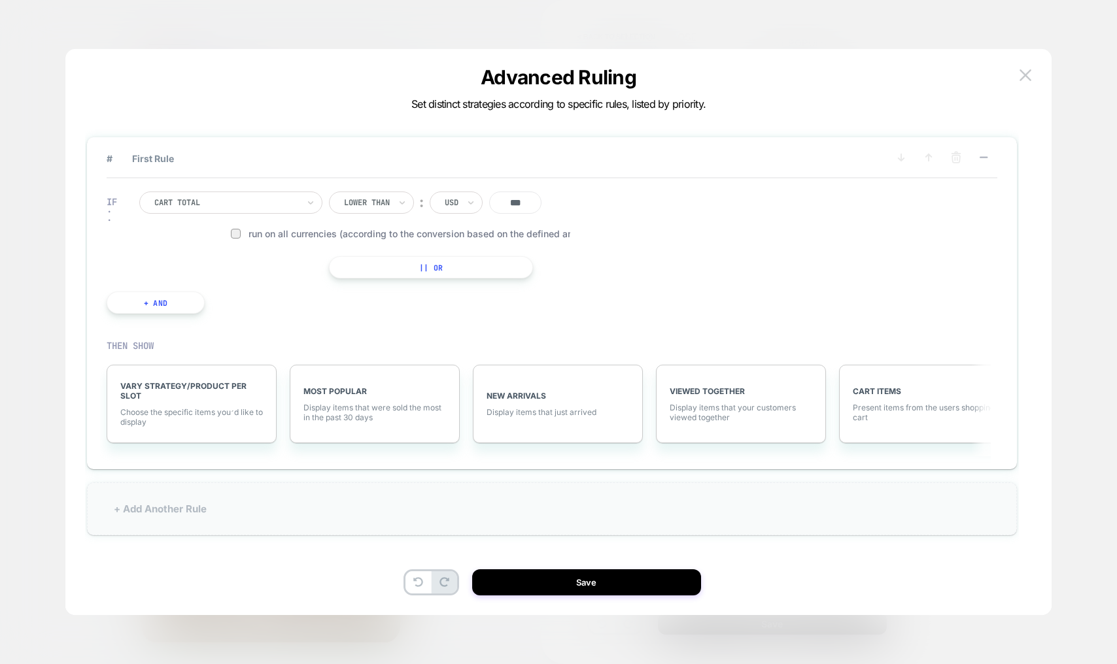
click at [179, 509] on div "+ Add Another Rule" at bounding box center [552, 509] width 930 height 53
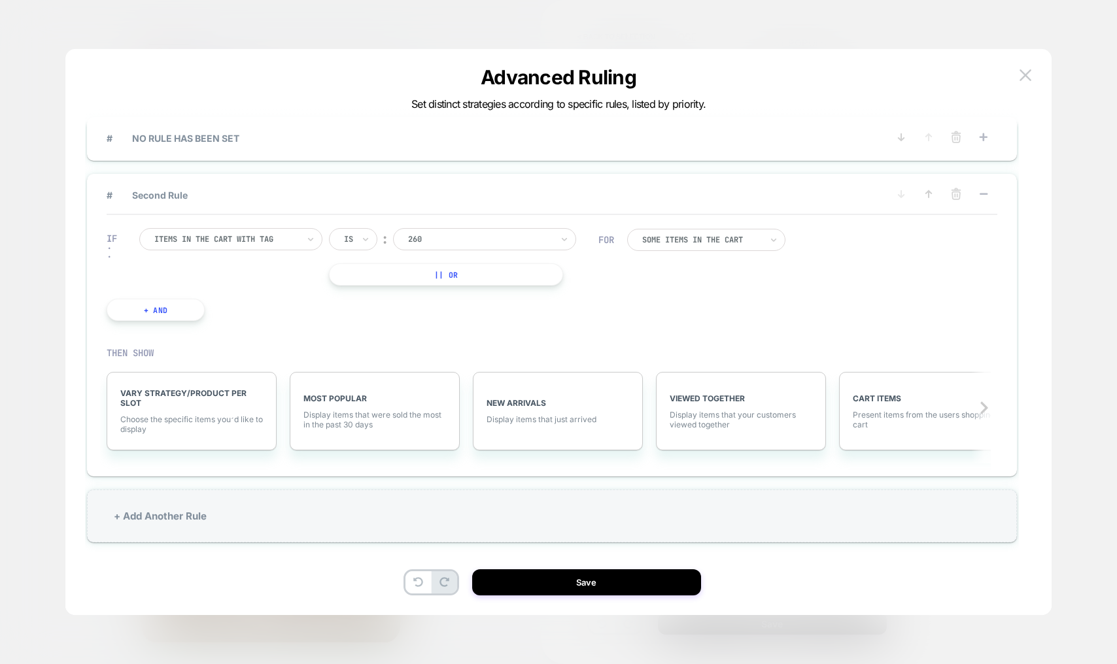
scroll to position [39, 0]
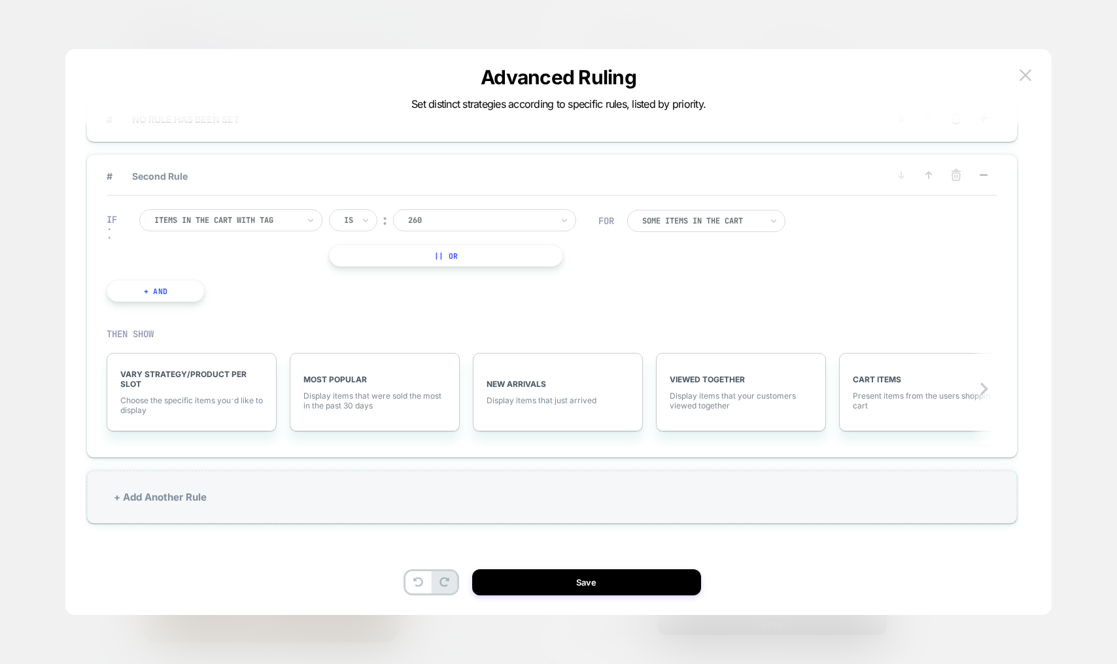
click at [326, 226] on div "Items in the cart with tag Is ︰ 260 || Or" at bounding box center [368, 238] width 459 height 58
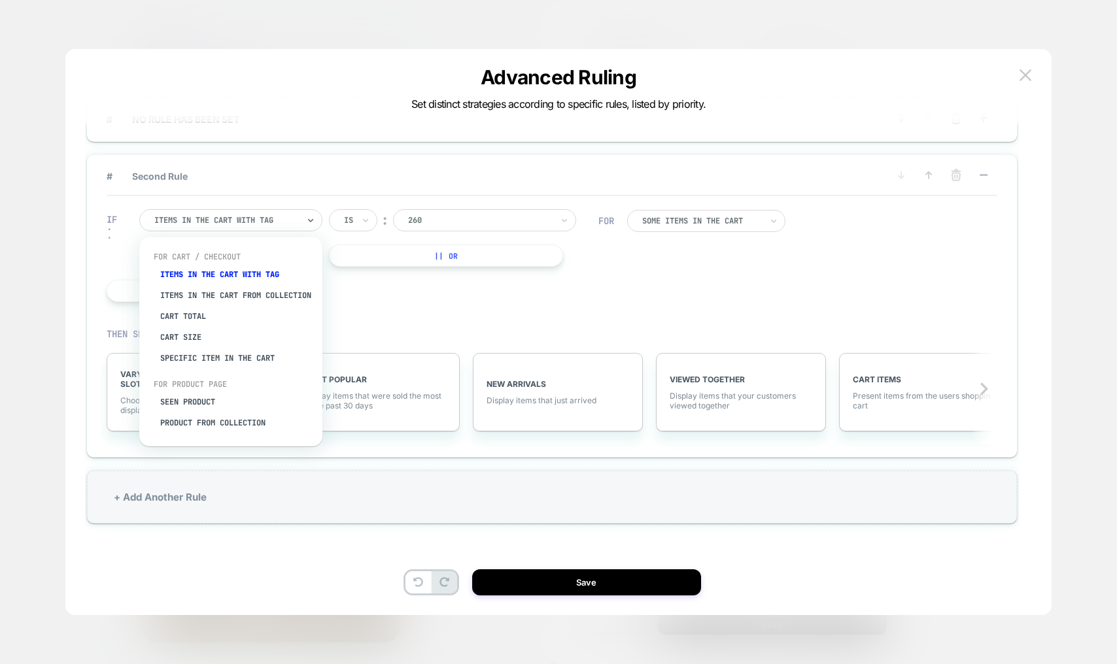
click at [287, 215] on div at bounding box center [226, 220] width 144 height 12
click at [440, 2] on div at bounding box center [558, 332] width 1117 height 664
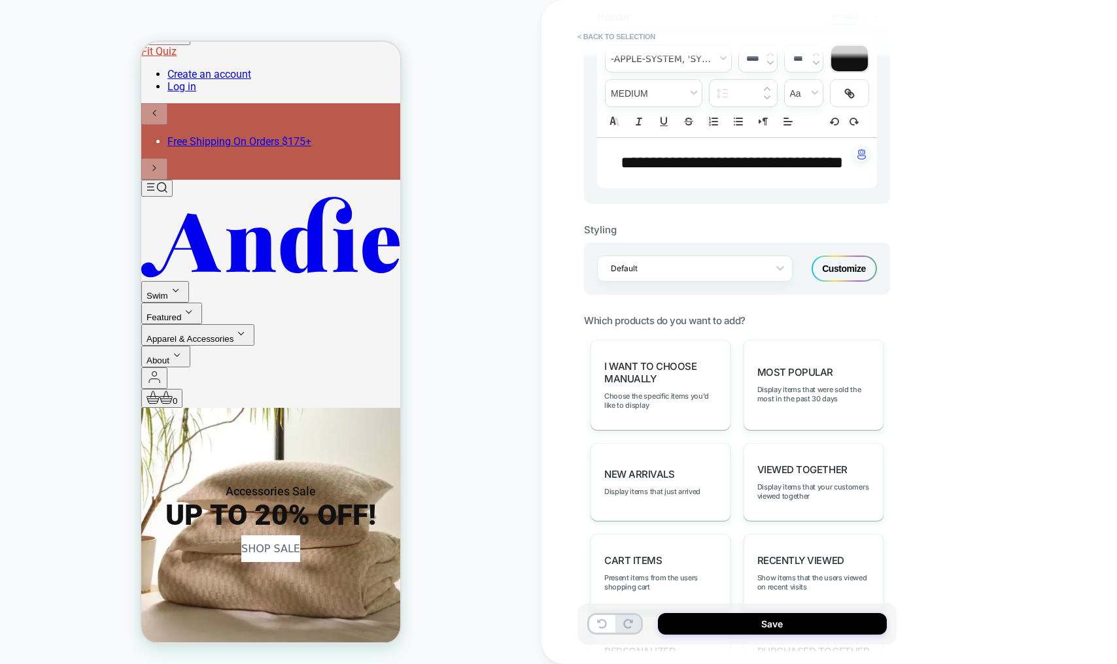
scroll to position [345, 0]
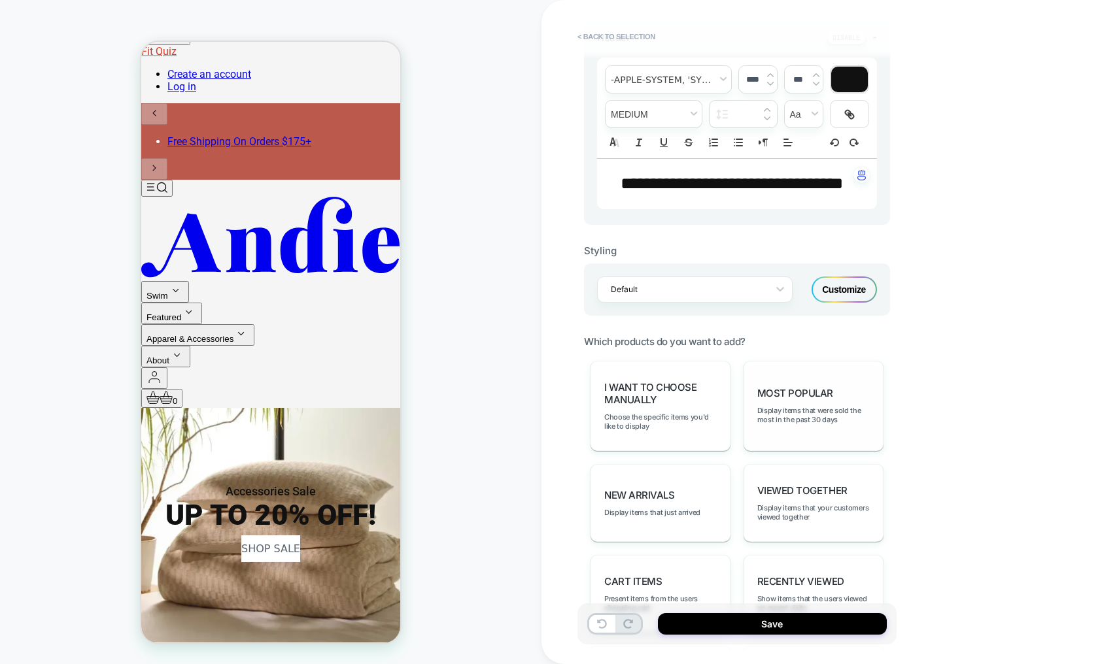
click at [800, 400] on span "Most Popular" at bounding box center [795, 393] width 76 height 12
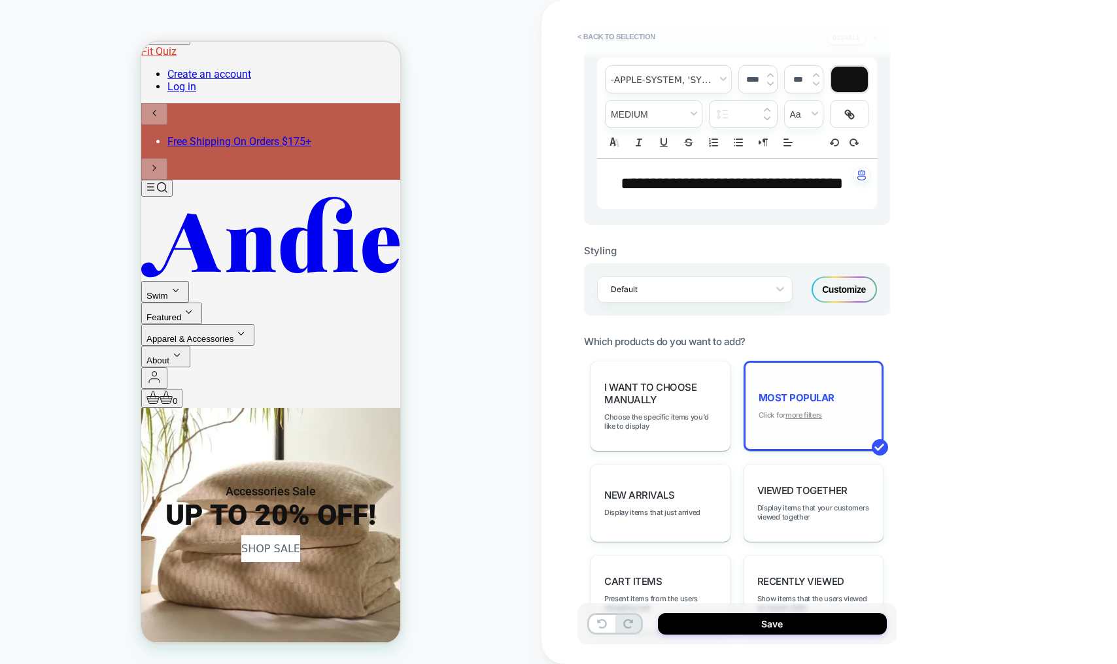
click at [797, 420] on u "more filters" at bounding box center [803, 415] width 37 height 9
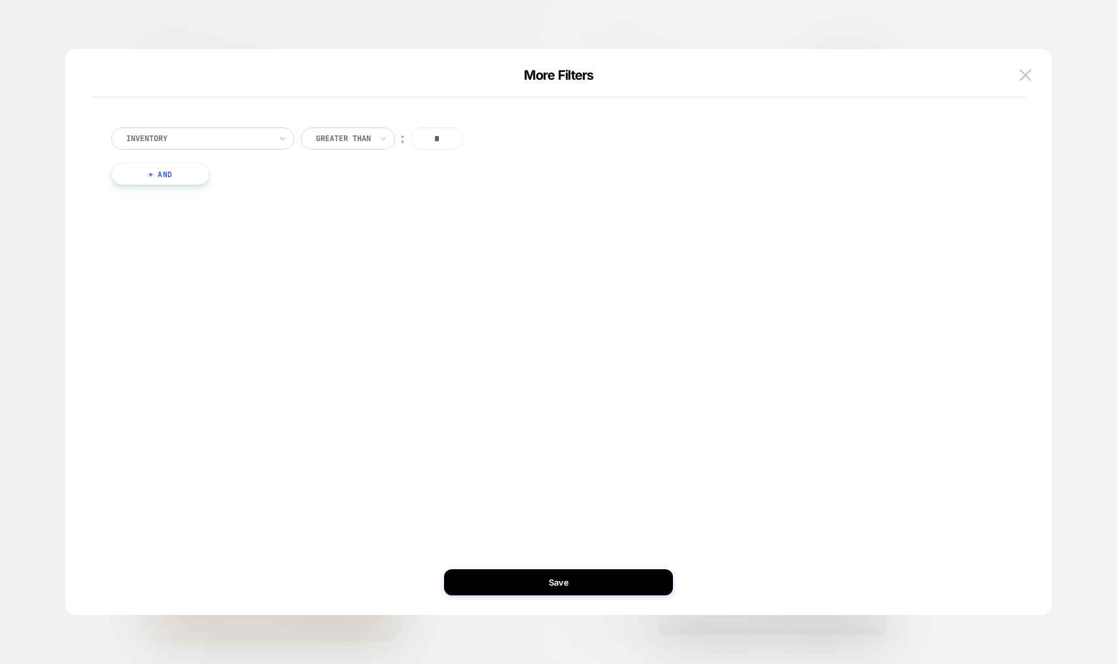
drag, startPoint x: 458, startPoint y: 143, endPoint x: 399, endPoint y: 157, distance: 60.4
click at [427, 144] on input "*" at bounding box center [437, 139] width 52 height 22
drag, startPoint x: 349, startPoint y: 211, endPoint x: 266, endPoint y: 223, distance: 83.9
click at [349, 212] on div "Inventory Greater Than ︰ * + And" at bounding box center [552, 162] width 934 height 123
click at [163, 176] on button "+ And" at bounding box center [160, 174] width 98 height 22
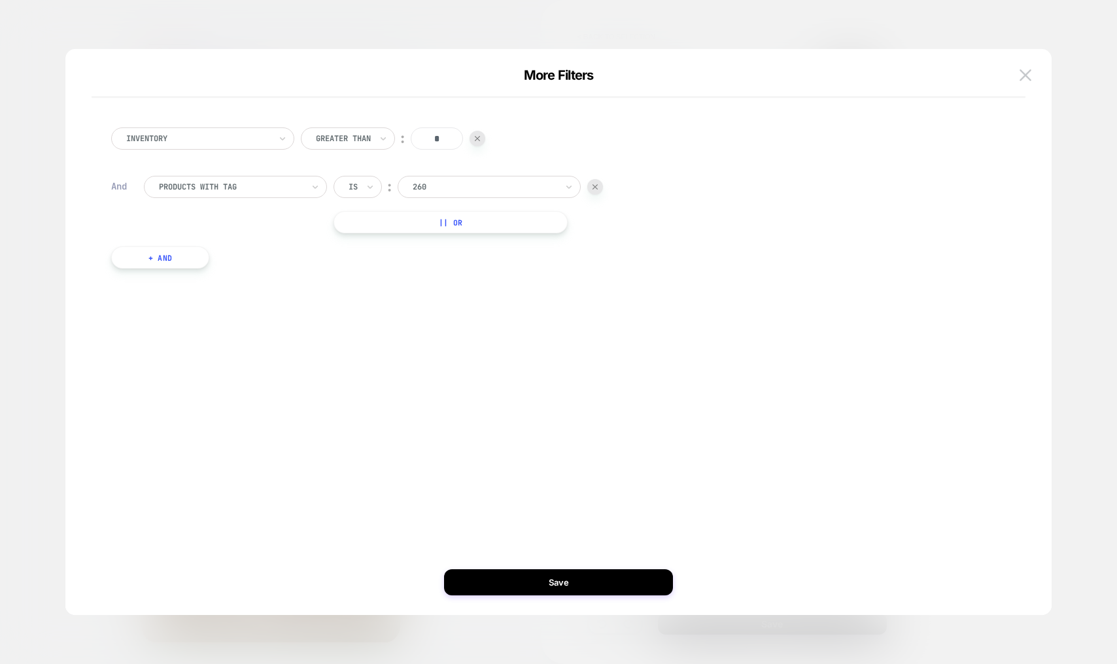
click at [239, 189] on div at bounding box center [231, 187] width 144 height 12
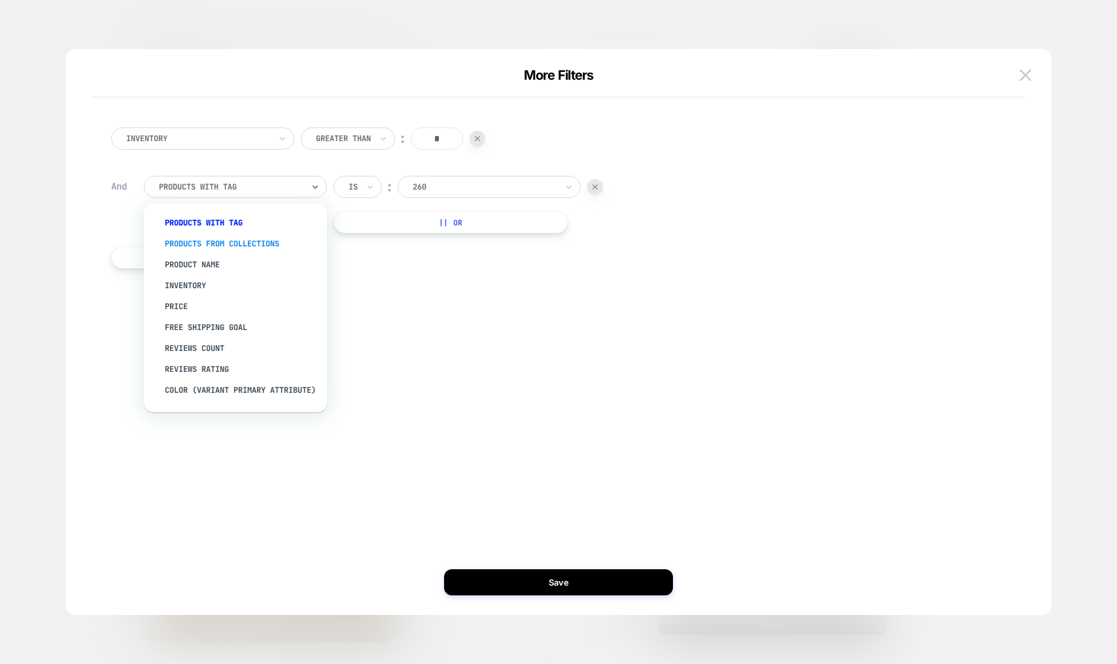
click at [232, 245] on div "products from collections" at bounding box center [242, 243] width 170 height 21
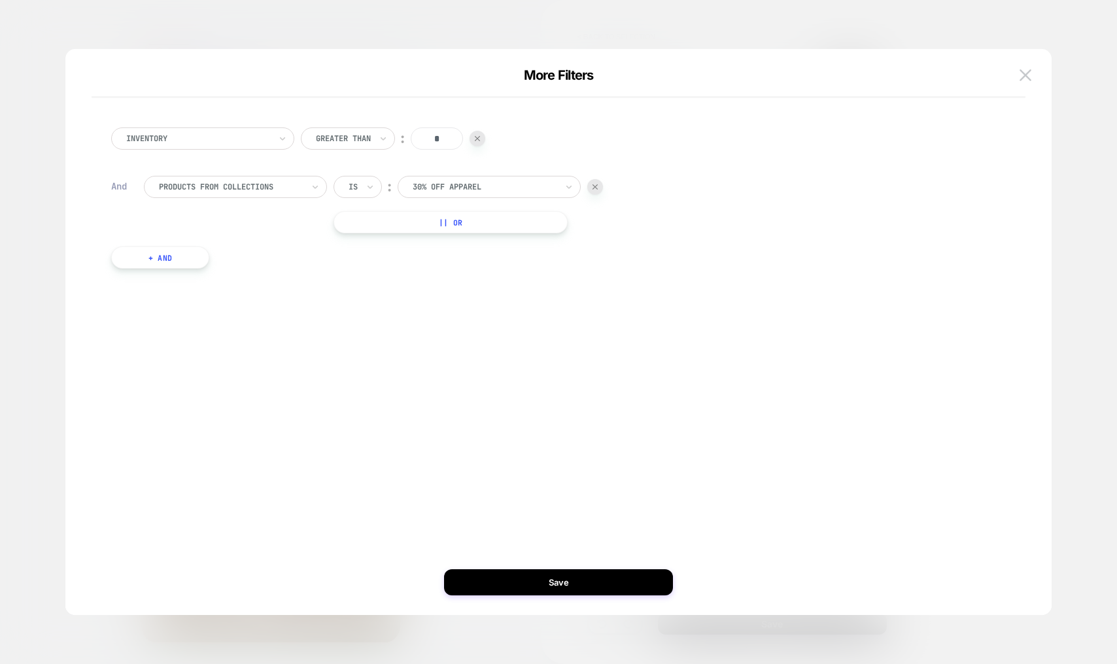
click at [478, 184] on div at bounding box center [485, 187] width 144 height 12
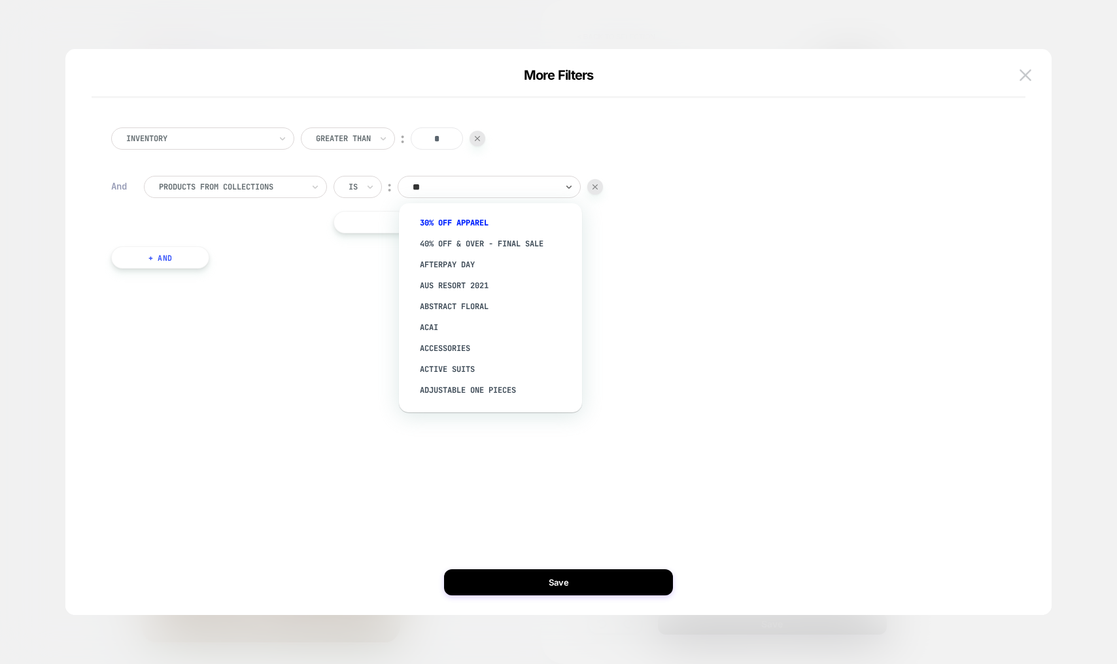
type input "***"
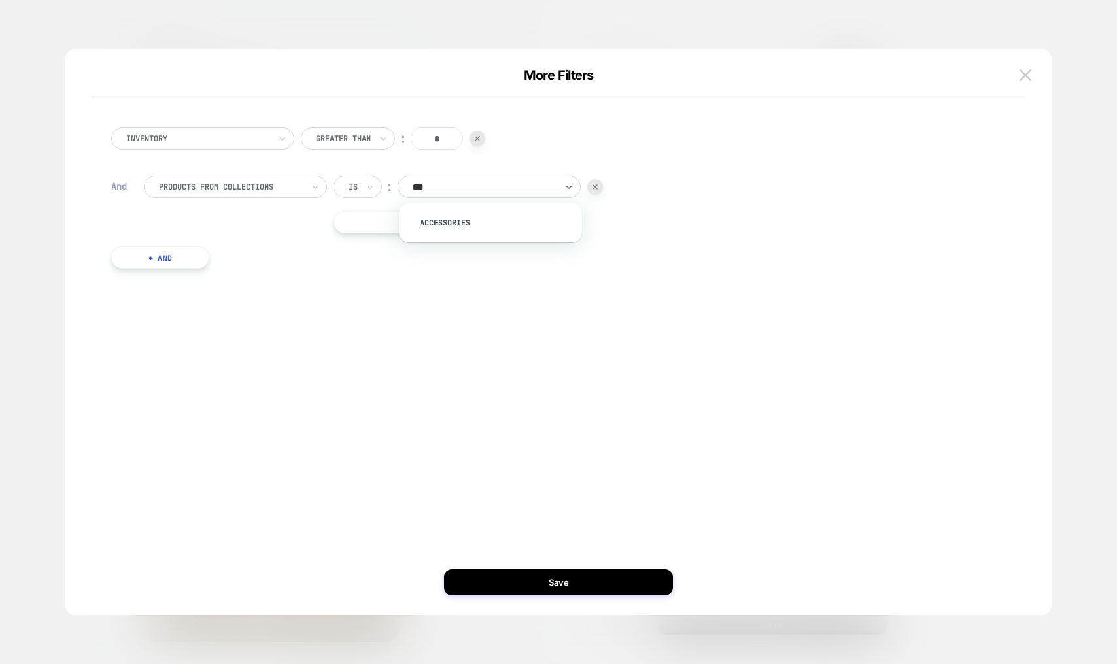
drag, startPoint x: 483, startPoint y: 224, endPoint x: 503, endPoint y: 388, distance: 164.7
click at [483, 224] on div "Accessories" at bounding box center [497, 223] width 170 height 21
click at [170, 245] on div "Inventory Greater Than ︰ * And products from collections Is ︰ Accessories || Or…" at bounding box center [552, 198] width 894 height 180
click at [162, 256] on button "+ And" at bounding box center [160, 258] width 98 height 22
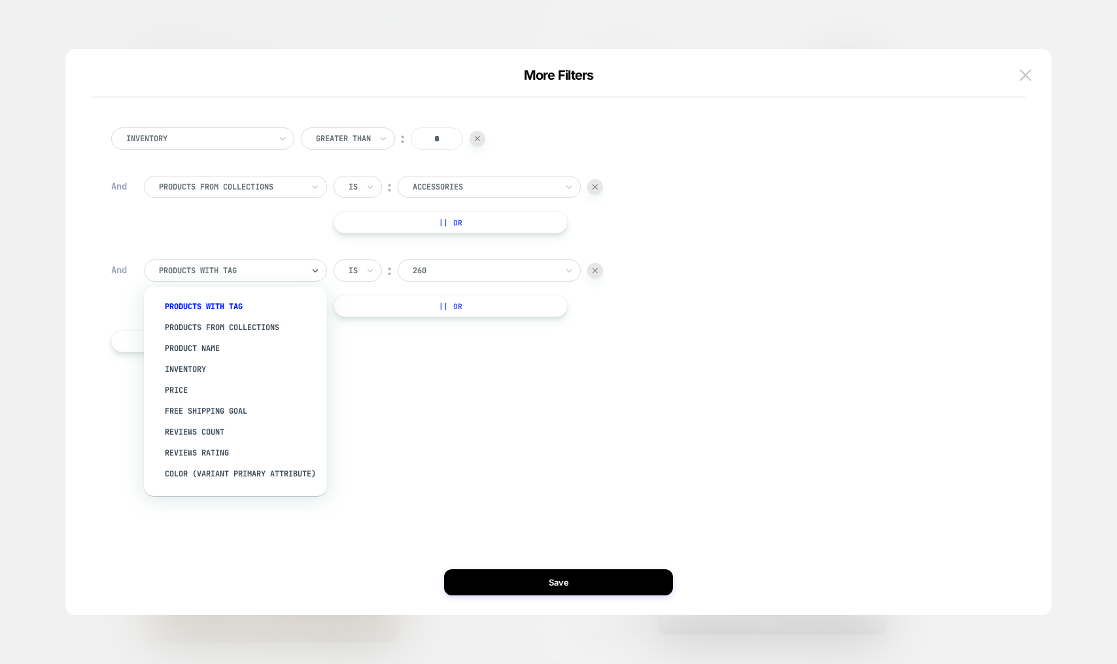
click at [237, 277] on div "products with tag" at bounding box center [231, 271] width 146 height 14
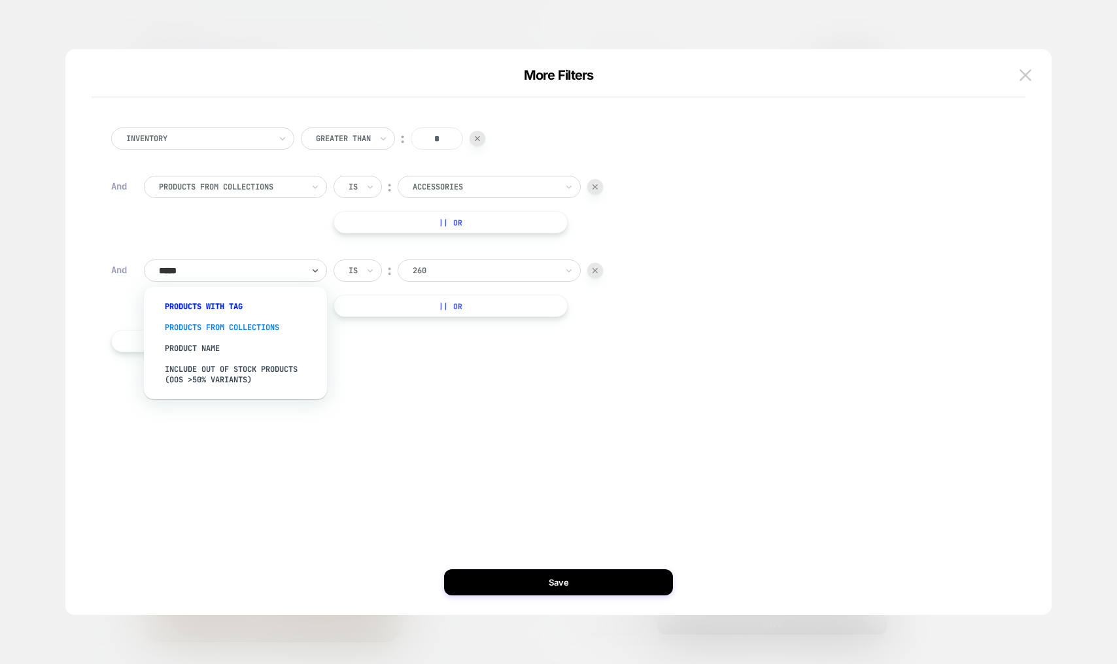
type input "******"
click at [194, 344] on div "Product Name" at bounding box center [242, 348] width 170 height 21
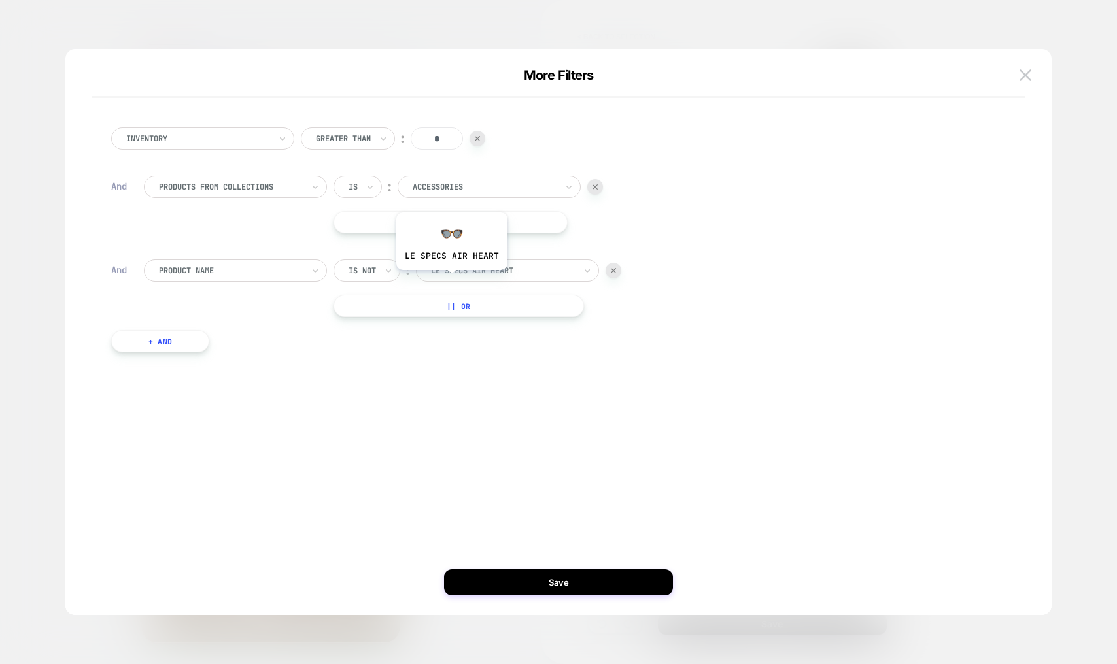
click at [469, 280] on div "le specs air heart" at bounding box center [507, 271] width 183 height 22
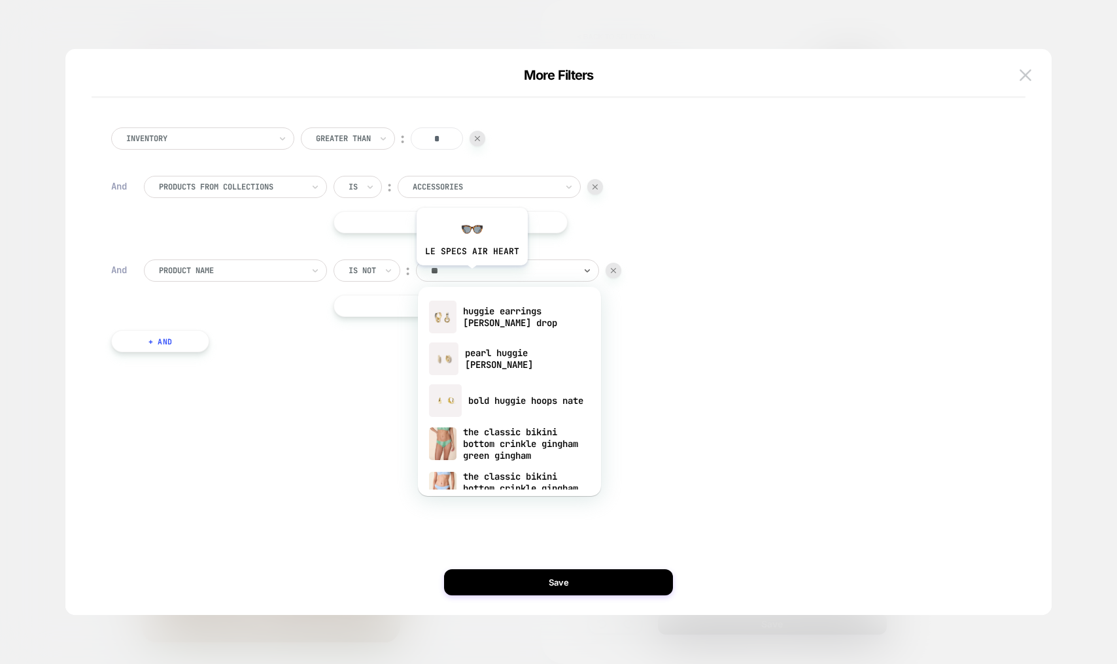
type input "***"
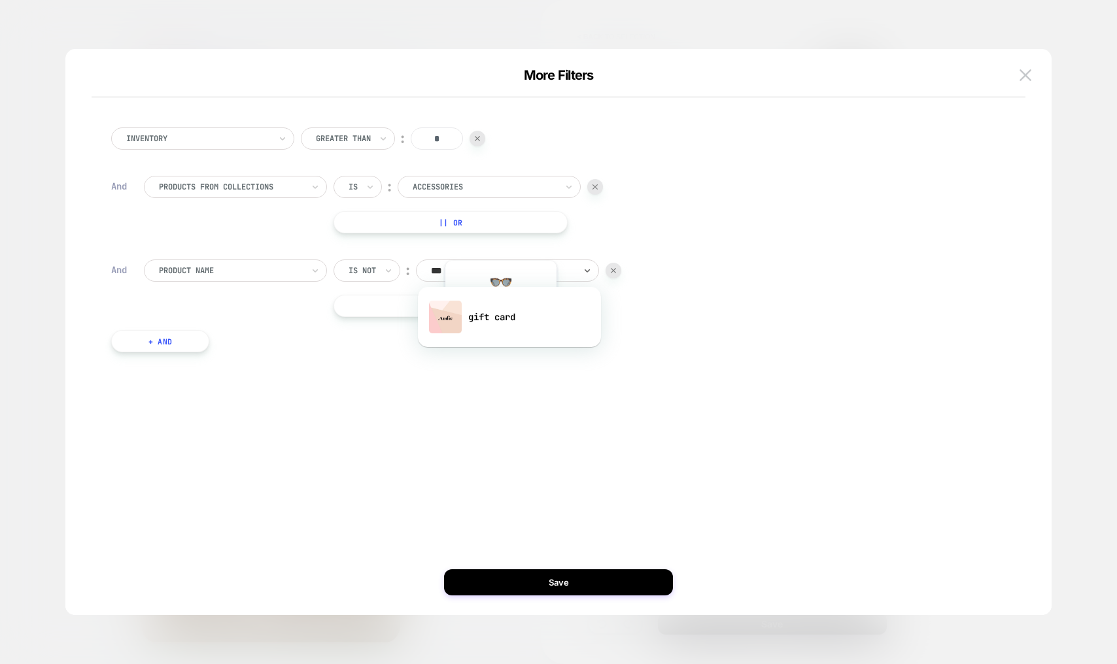
click at [500, 327] on div "gift card" at bounding box center [509, 317] width 170 height 42
drag, startPoint x: 536, startPoint y: 460, endPoint x: 571, endPoint y: 543, distance: 90.0
click at [536, 461] on div "Inventory Greater Than ︰ * And products from collections Is ︰ Accessories || Or…" at bounding box center [551, 332] width 947 height 514
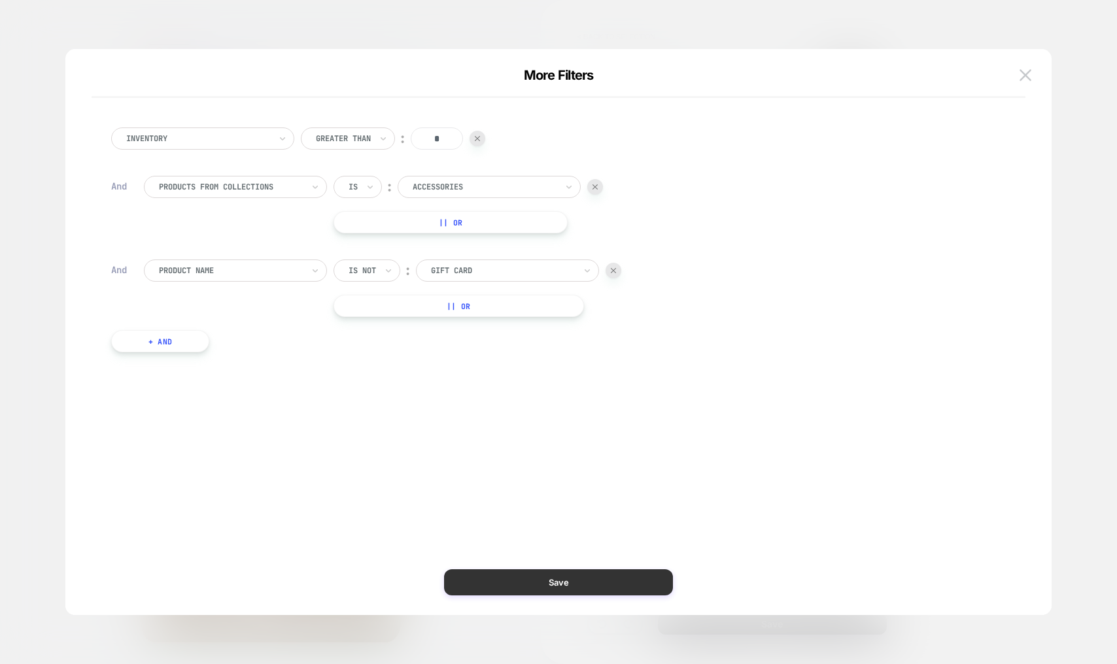
click at [585, 590] on button "Save" at bounding box center [558, 583] width 229 height 26
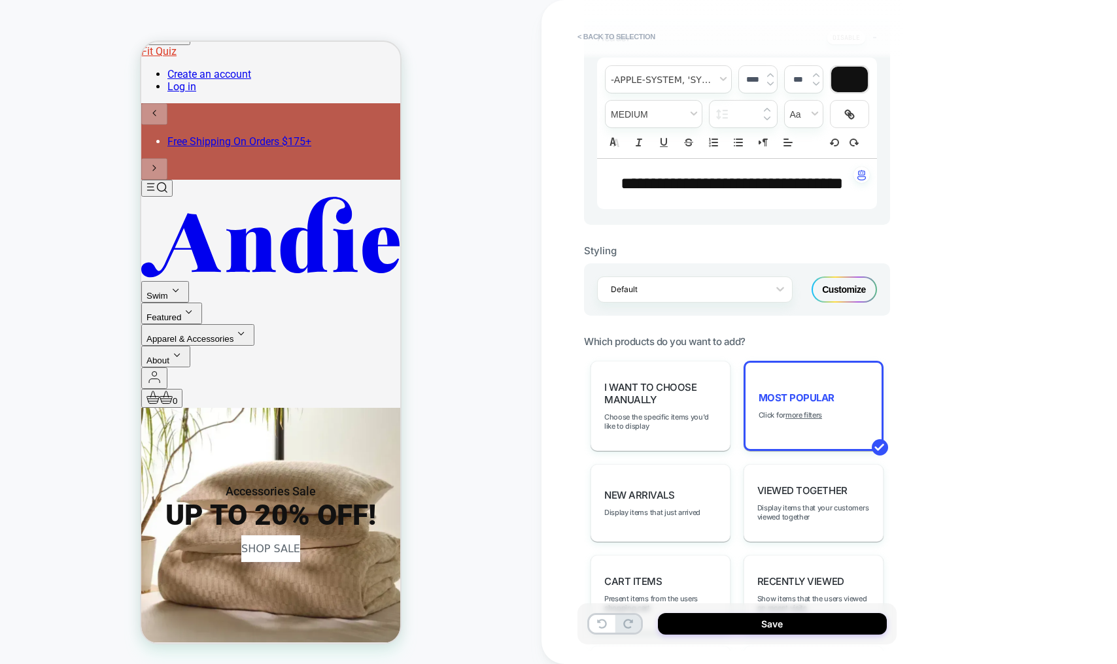
scroll to position [0, 0]
drag, startPoint x: 826, startPoint y: 622, endPoint x: 813, endPoint y: 619, distance: 13.3
click at [826, 622] on button "Save" at bounding box center [772, 624] width 229 height 22
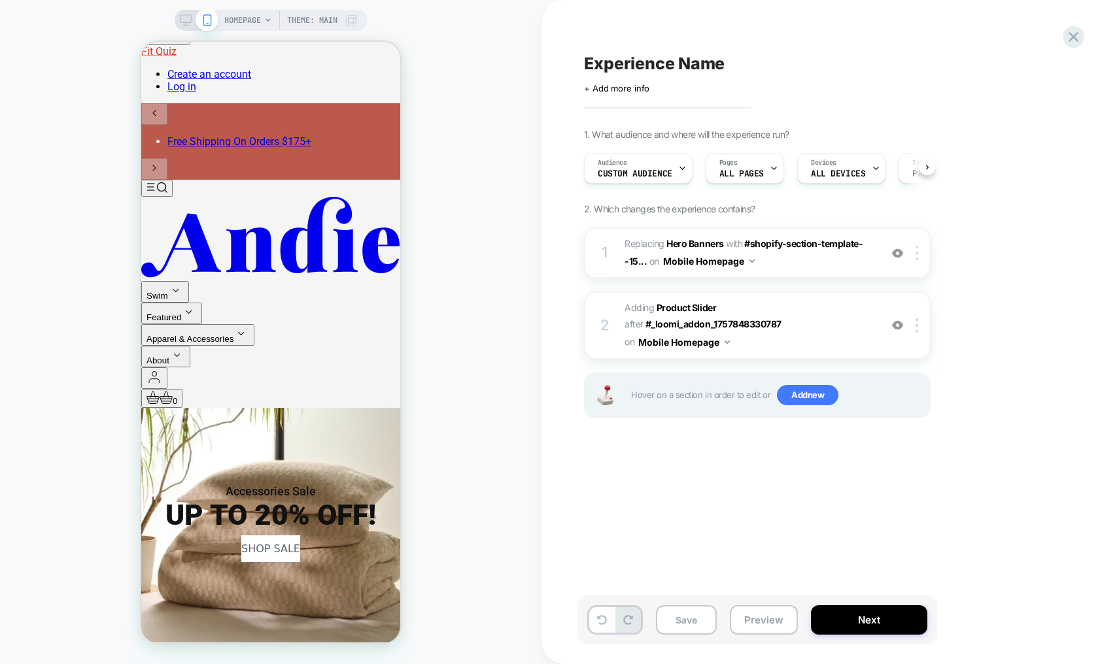
scroll to position [0, 1]
click at [737, 532] on div "Experience Name Click to edit experience details + Add more info 1. What audien…" at bounding box center [822, 332] width 490 height 638
click at [243, 19] on span "HOMEPAGE" at bounding box center [242, 20] width 37 height 21
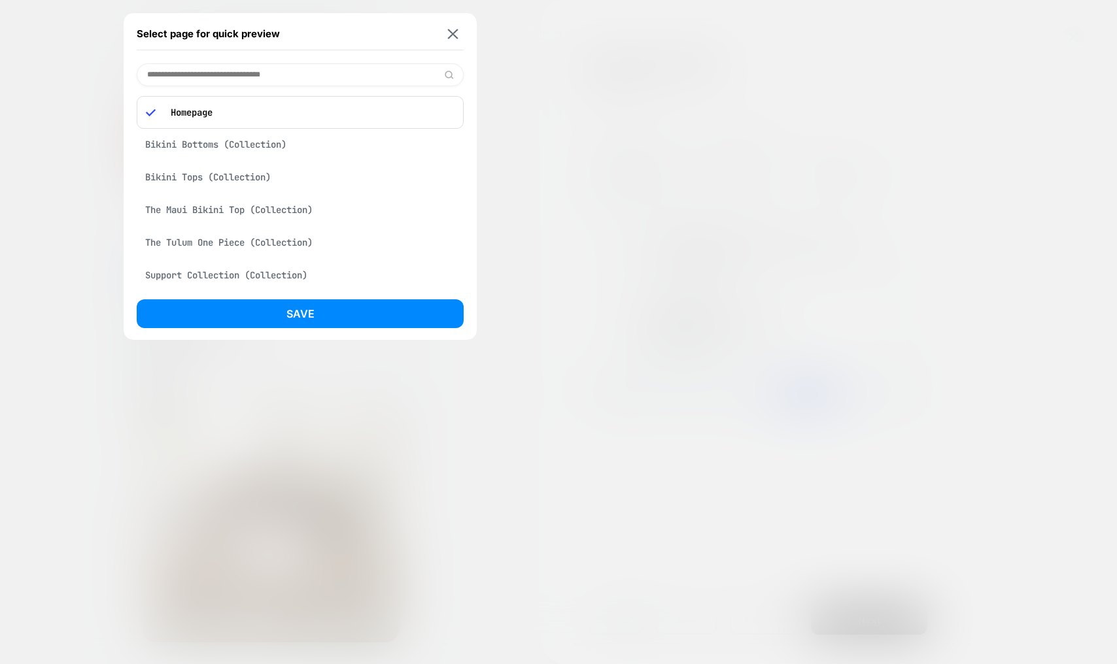
click at [555, 159] on div at bounding box center [558, 332] width 1117 height 664
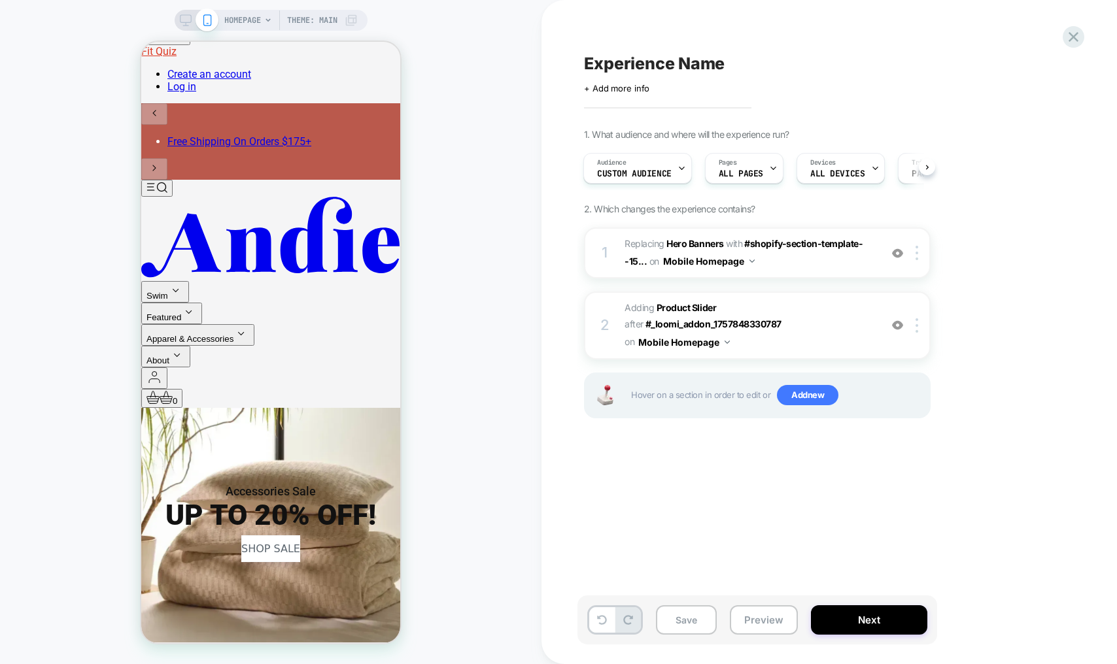
click at [596, 523] on div "Experience Name Click to edit experience details + Add more info 1. What audien…" at bounding box center [822, 332] width 490 height 638
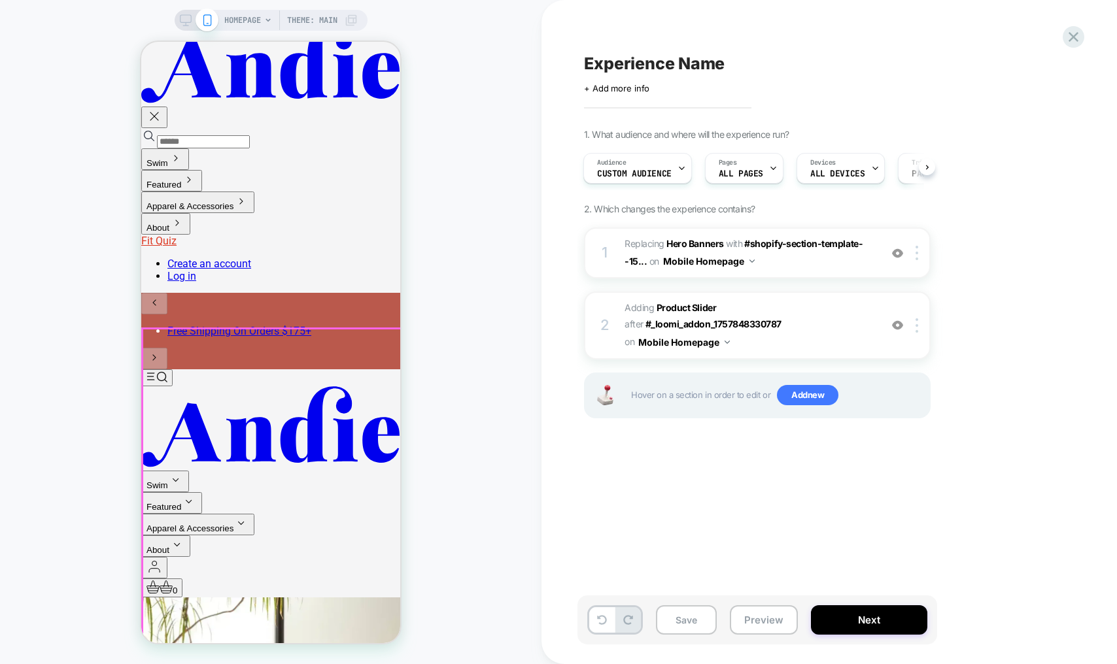
scroll to position [0, 0]
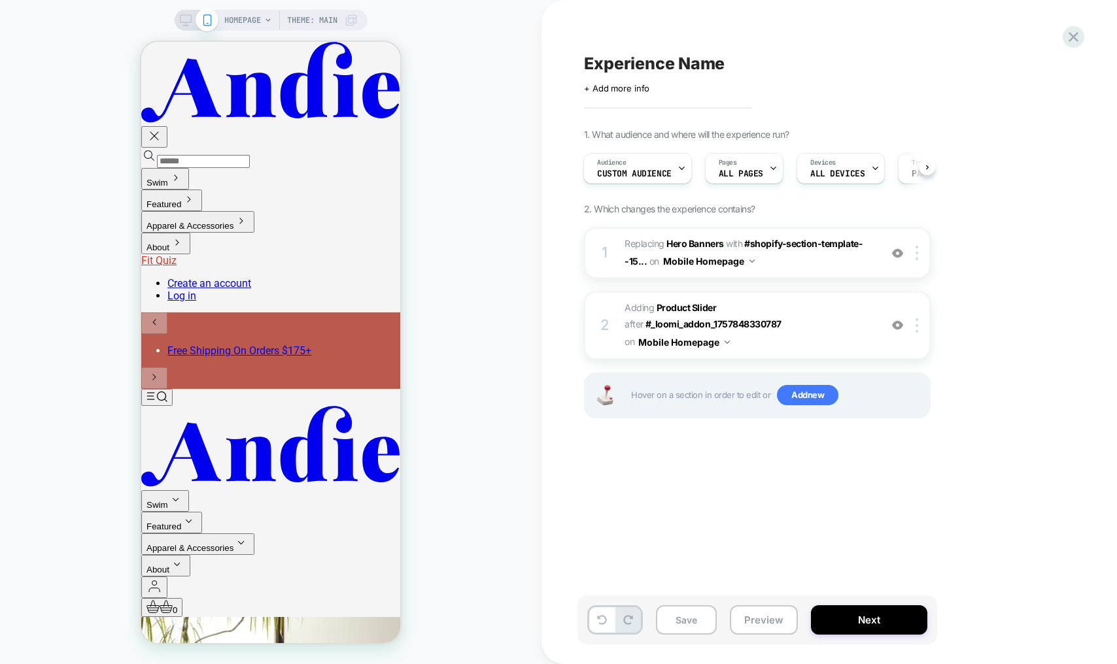
click at [485, 296] on div "HOMEPAGE Theme: MAIN" at bounding box center [270, 332] width 541 height 638
click at [754, 615] on button "Preview" at bounding box center [764, 619] width 68 height 29
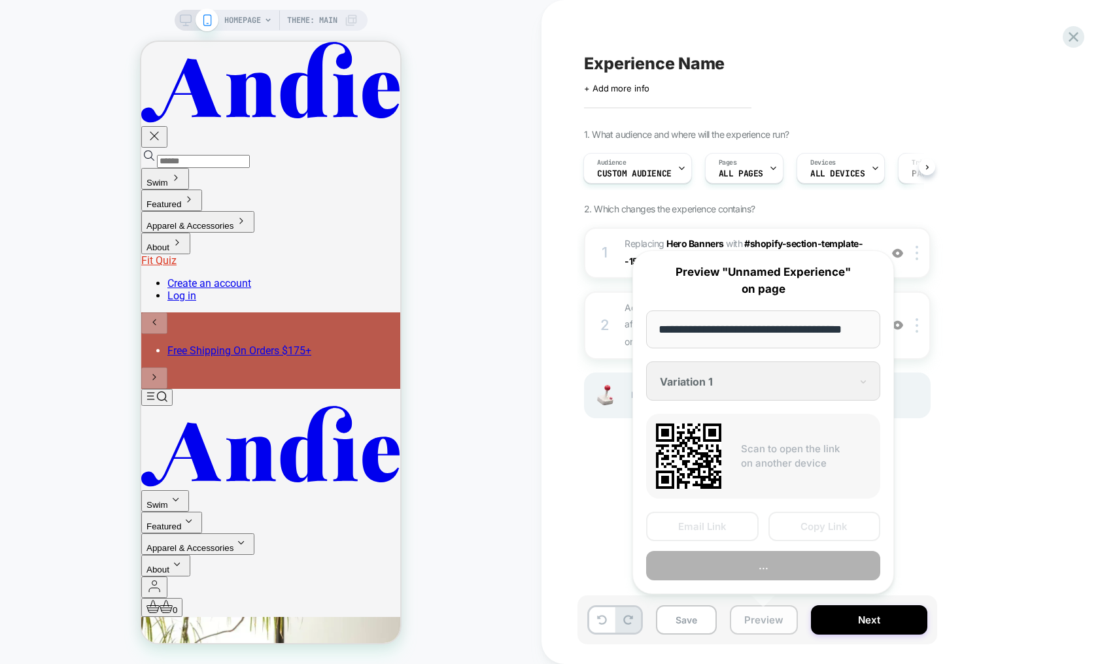
scroll to position [0, 18]
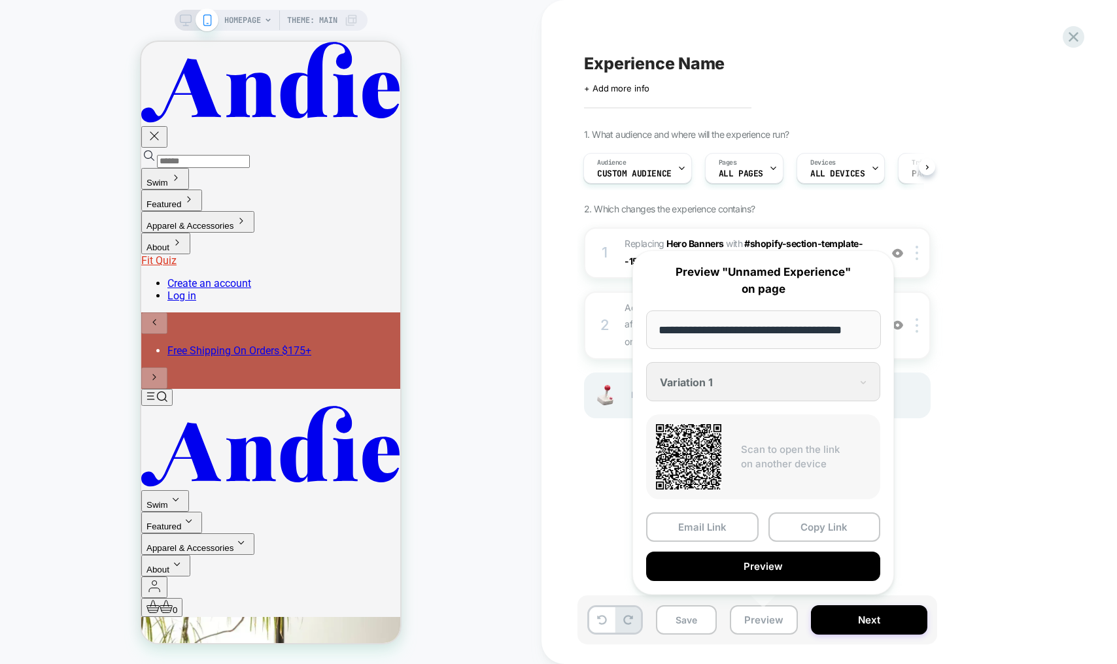
click at [718, 375] on div "**********" at bounding box center [763, 422] width 262 height 345
click at [701, 390] on div "**********" at bounding box center [763, 422] width 262 height 345
click at [723, 377] on div "**********" at bounding box center [763, 422] width 262 height 345
click at [967, 489] on div "Experience Name Click to edit experience details + Add more info 1. What audien…" at bounding box center [822, 332] width 490 height 638
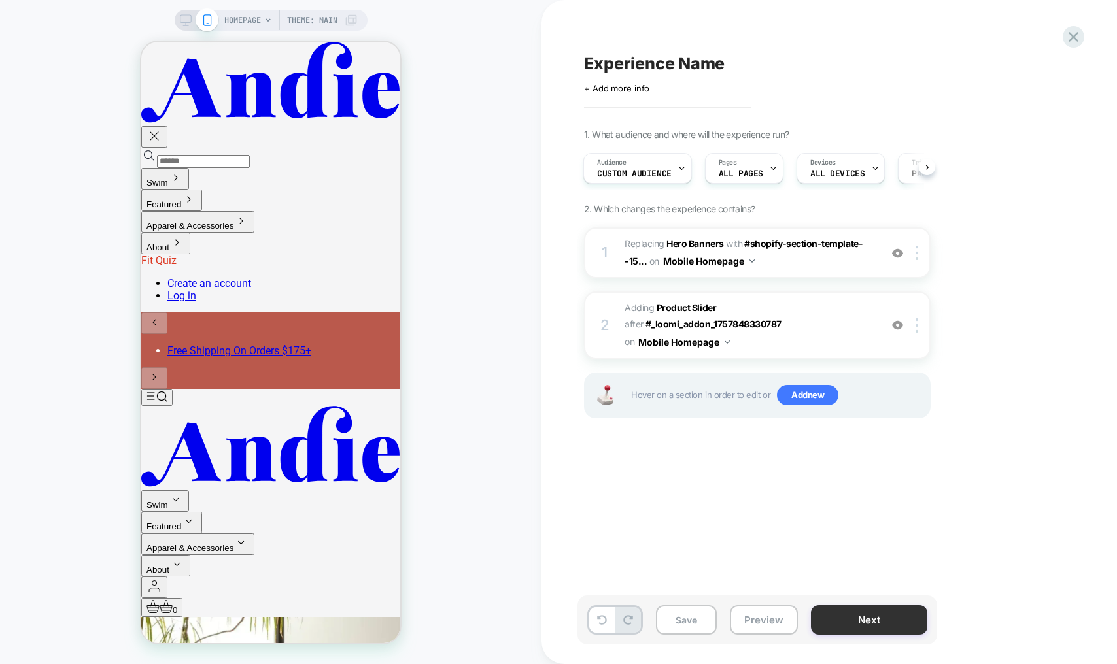
click at [877, 613] on button "Next" at bounding box center [869, 619] width 116 height 29
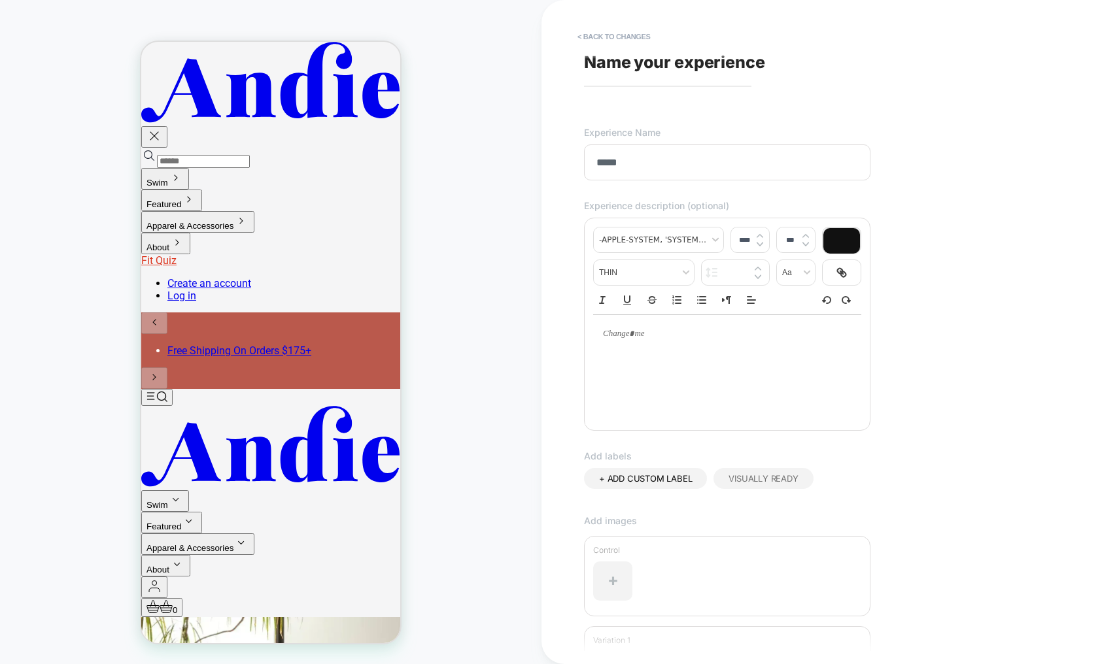
scroll to position [169, 0]
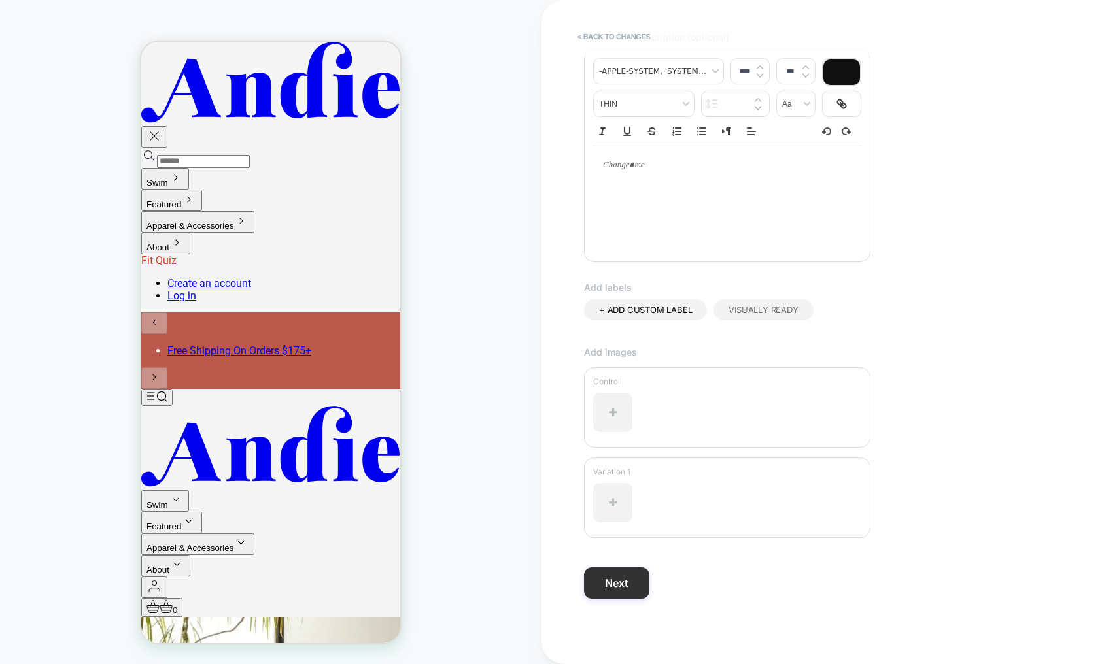
type input "*****"
click at [623, 575] on button "Next" at bounding box center [616, 583] width 65 height 31
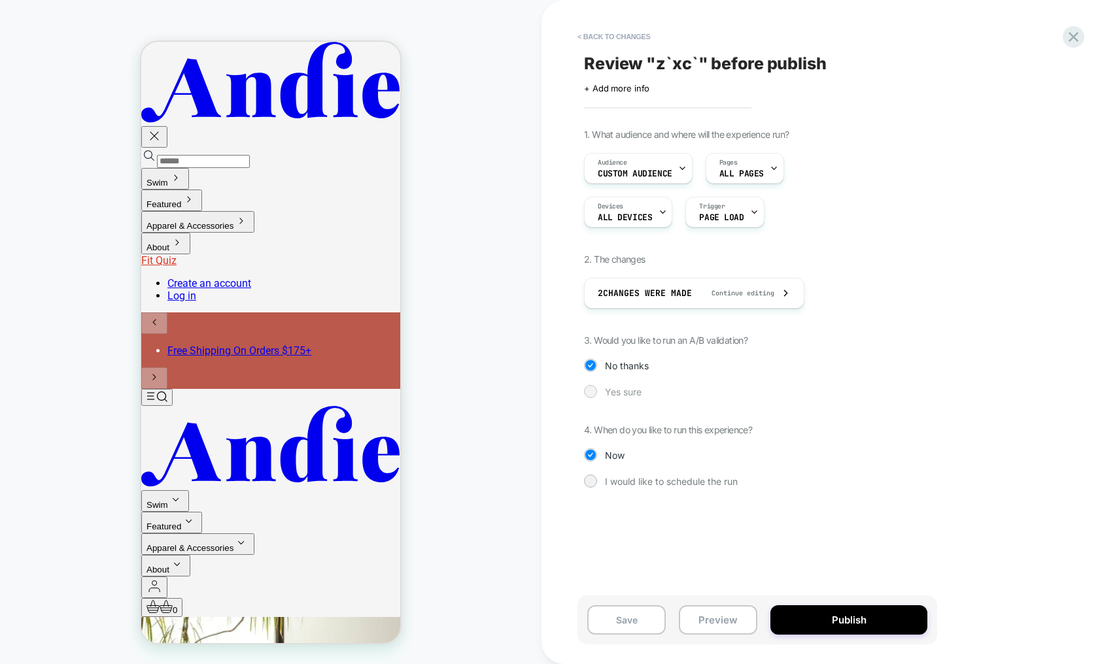
click at [625, 392] on span "Yes sure" at bounding box center [623, 391] width 37 height 11
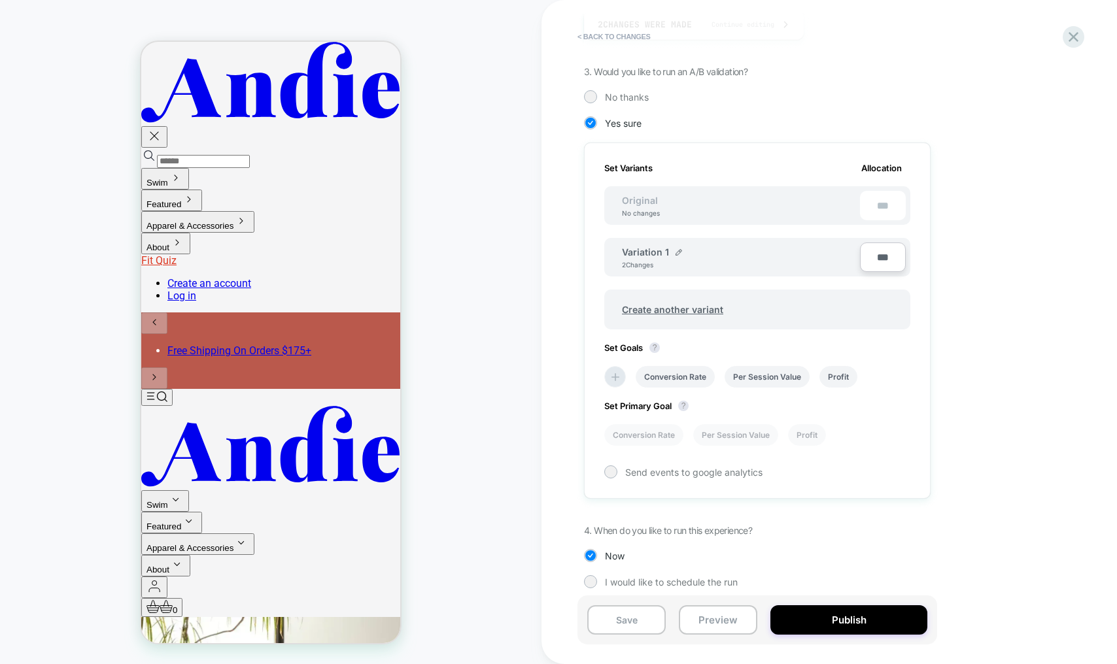
scroll to position [278, 0]
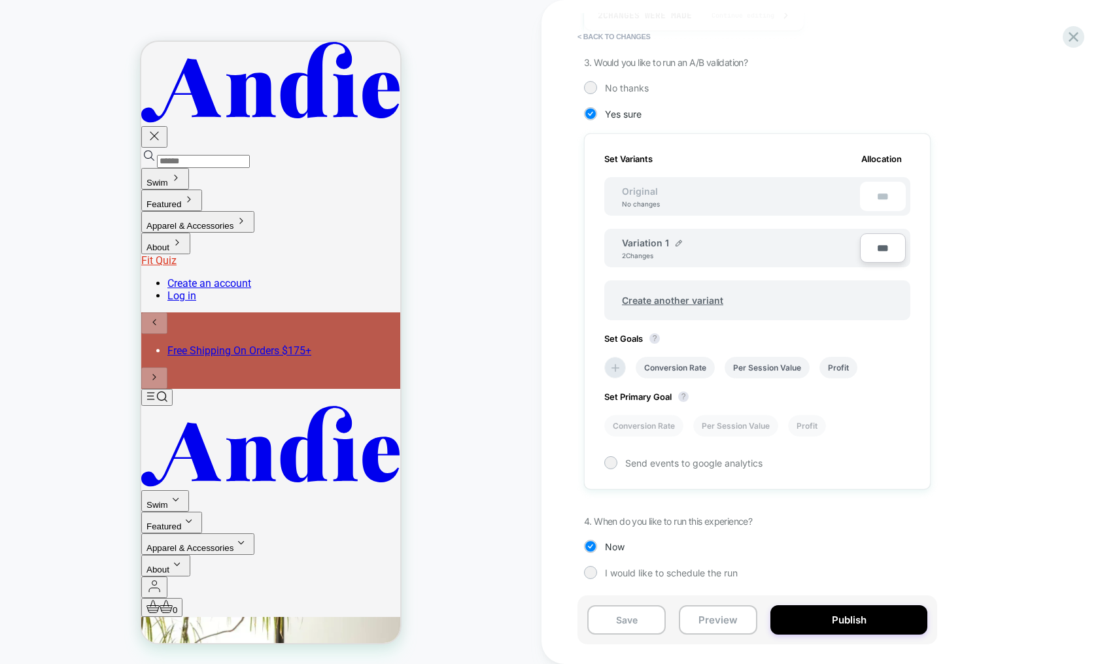
drag, startPoint x: 673, startPoint y: 189, endPoint x: 613, endPoint y: 180, distance: 61.5
click at [599, 180] on div "Set Variants Allocation Original No changes *** Variation 1 2 Changes *** Creat…" at bounding box center [757, 311] width 347 height 356
click at [662, 323] on div "Set Variants Allocation Original No changes *** Variation 1 2 Changes *** Creat…" at bounding box center [757, 311] width 347 height 356
click at [669, 310] on span "Create another variant" at bounding box center [673, 300] width 128 height 31
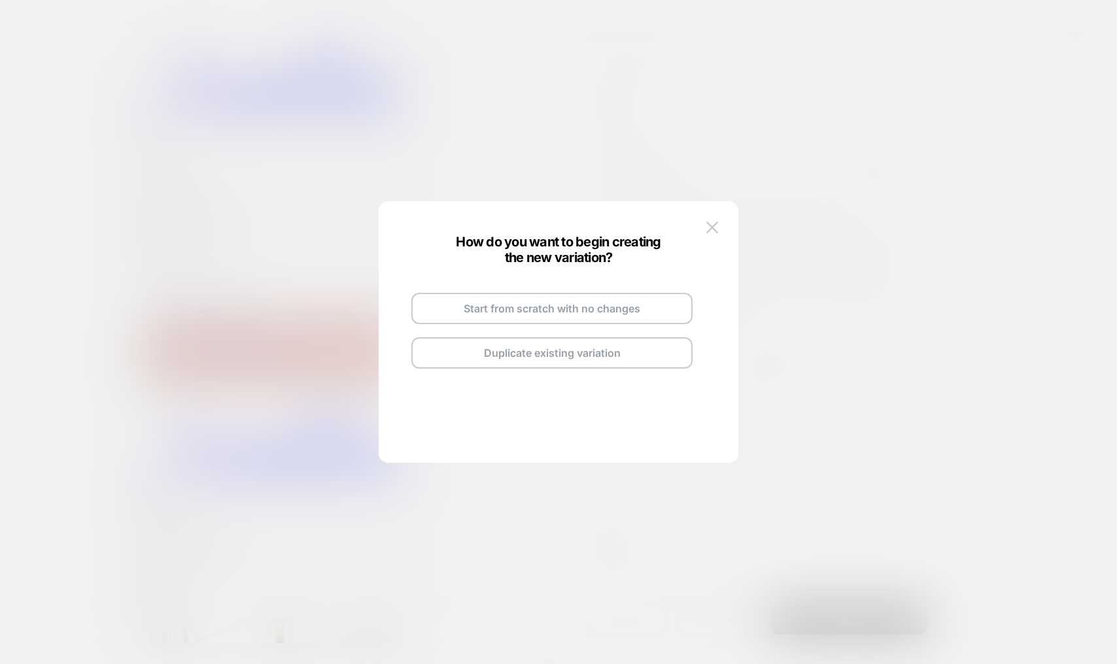
click at [268, 165] on div at bounding box center [558, 332] width 1117 height 664
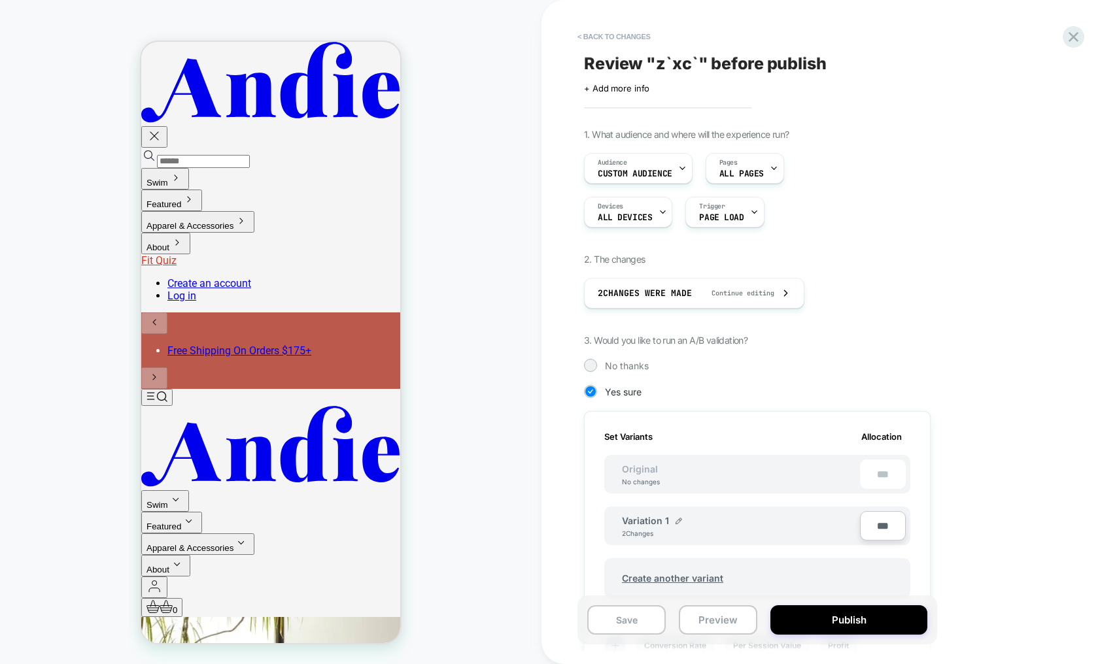
scroll to position [278, 0]
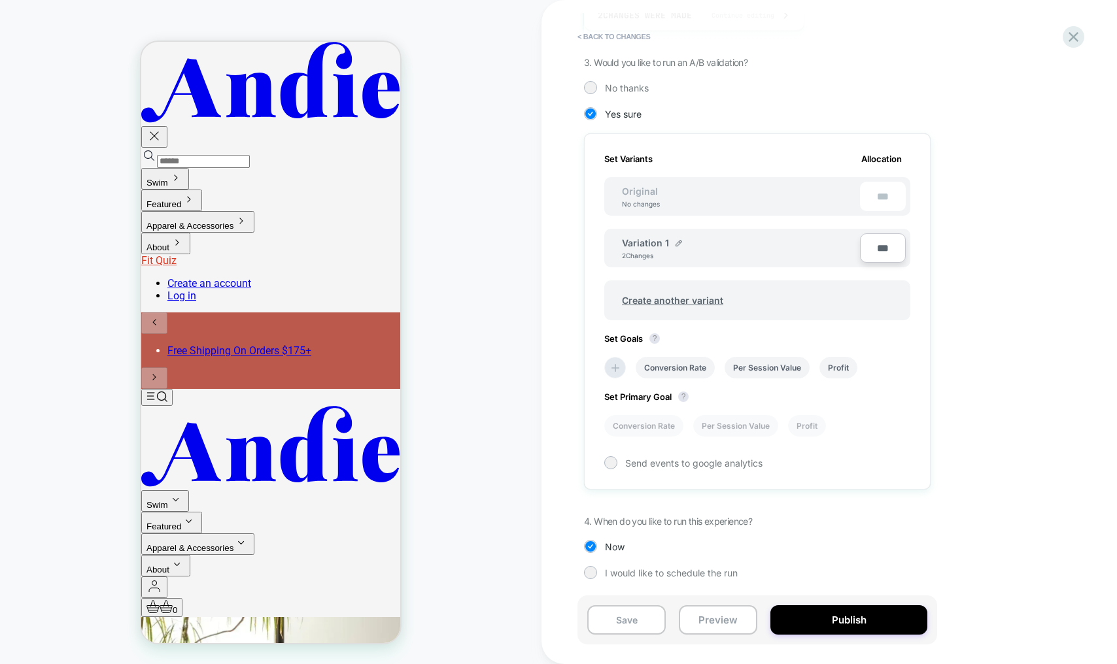
click at [522, 385] on div "HOMEPAGE Theme: MAIN" at bounding box center [270, 332] width 541 height 638
click at [621, 31] on button "< Back to changes" at bounding box center [614, 36] width 86 height 21
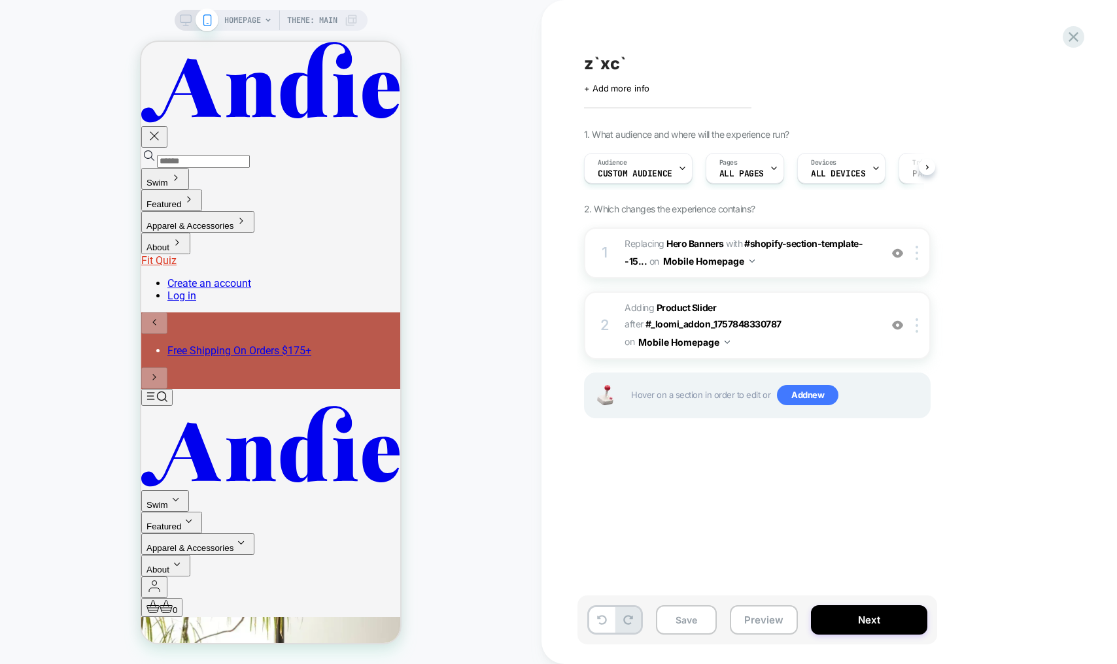
scroll to position [0, 1]
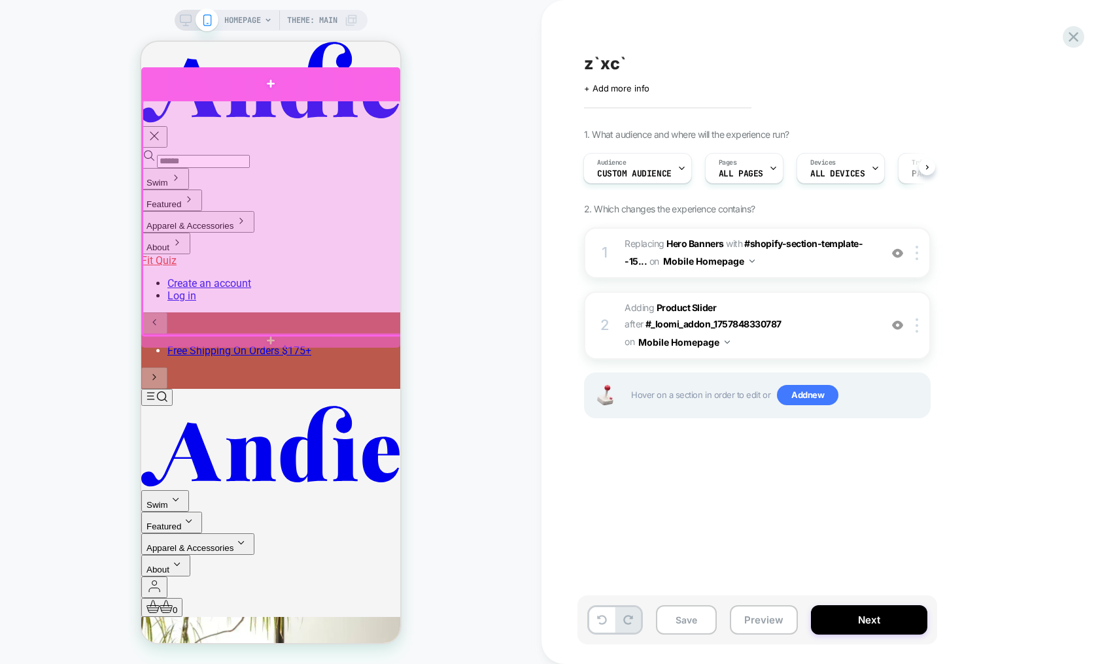
click at [245, 86] on div at bounding box center [270, 83] width 259 height 32
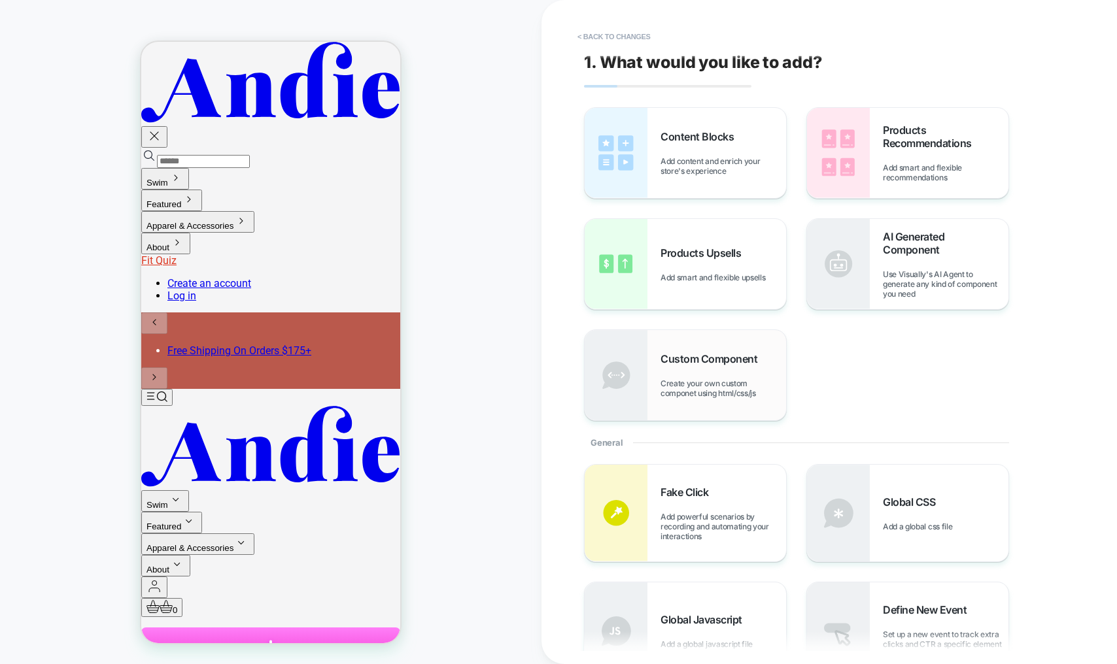
click at [678, 368] on div "Custom Component Create your own custom componet using html/css/js" at bounding box center [723, 375] width 126 height 46
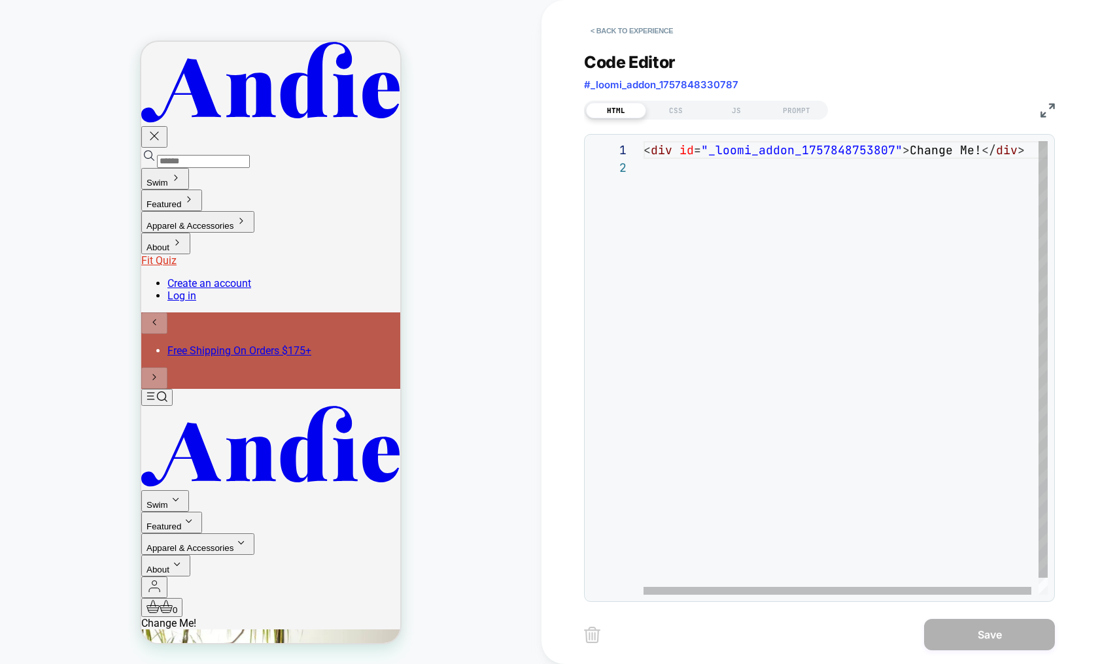
scroll to position [18, 0]
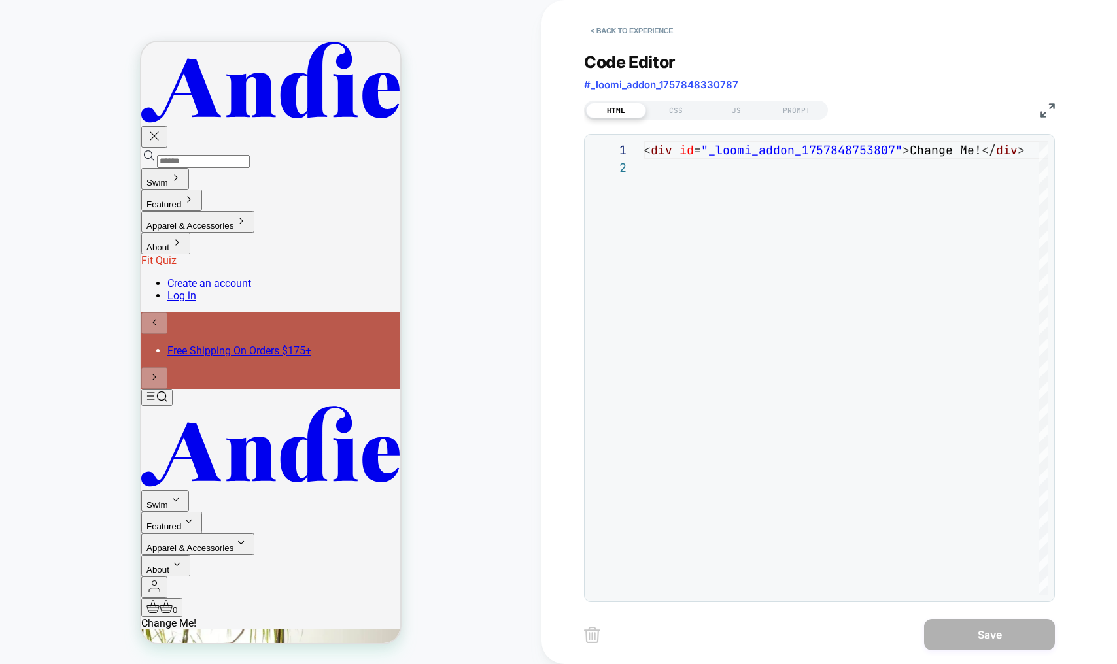
click at [679, 118] on div "HTML CSS JS PROMPT" at bounding box center [706, 110] width 244 height 19
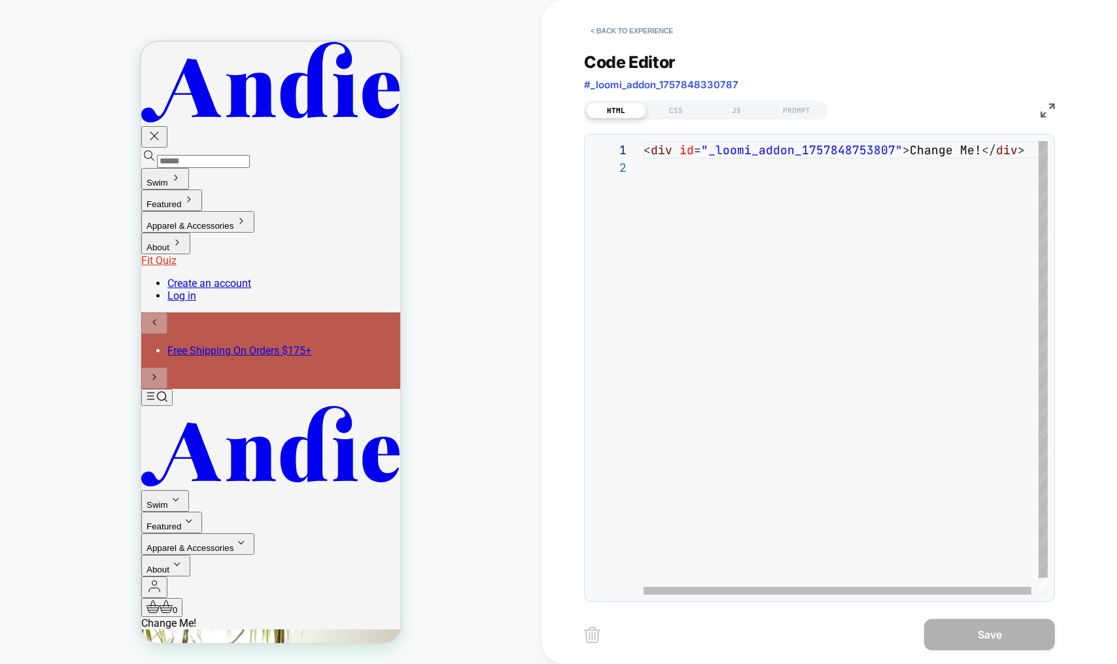
click at [978, 150] on div "< div id = "_loomi_addon_1757848753807" > Change Me! </ div >" at bounding box center [848, 376] width 411 height 471
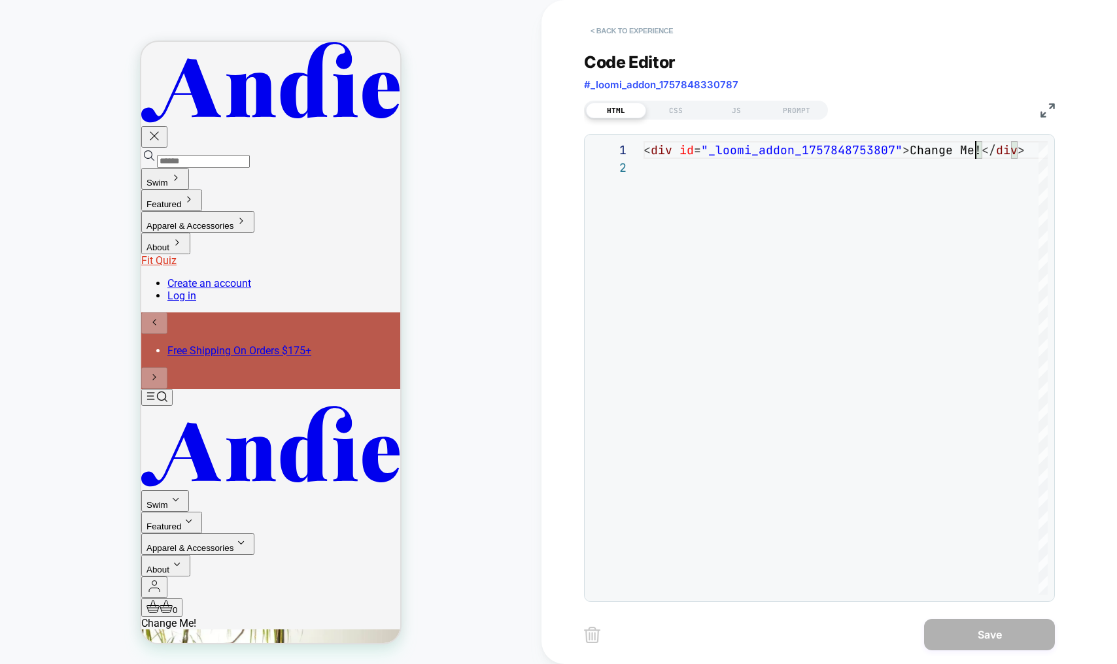
click at [642, 33] on button "< Back to experience" at bounding box center [631, 30] width 95 height 21
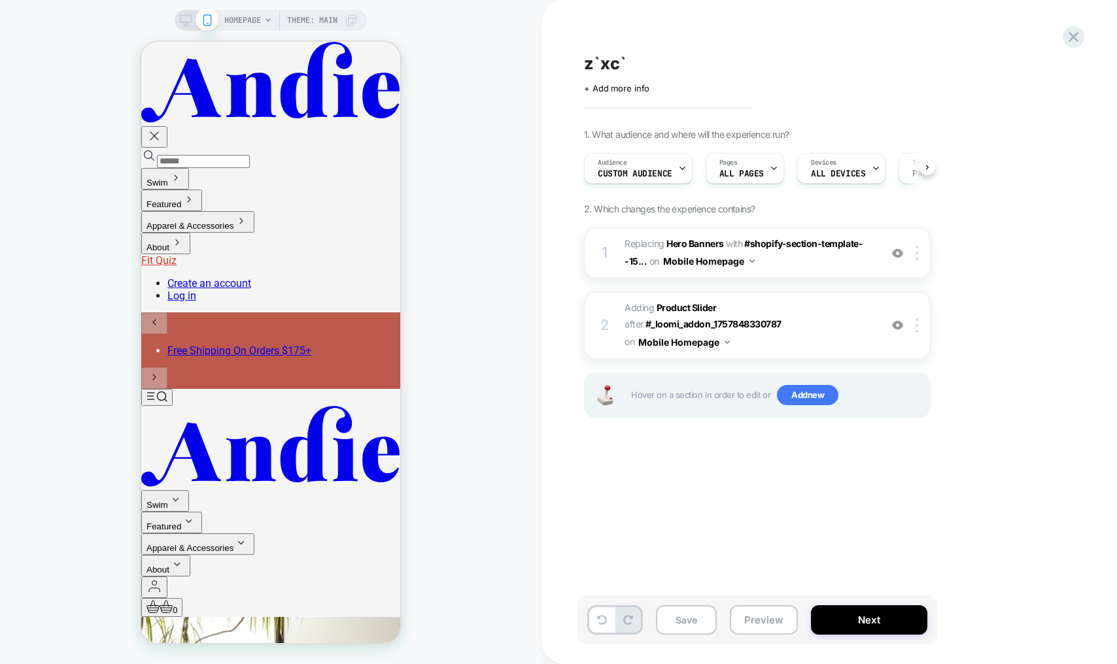
scroll to position [0, 1]
click at [605, 492] on div "z`xc` Click to edit experience details + Add more info 1. What audience and whe…" at bounding box center [822, 332] width 490 height 638
click at [758, 502] on div "z`xc` Click to edit experience details + Add more info 1. What audience and whe…" at bounding box center [822, 332] width 490 height 638
click at [711, 504] on div "z`xc` Click to edit experience details + Add more info 1. What audience and whe…" at bounding box center [822, 332] width 490 height 638
click at [862, 479] on div "z`xc` Click to edit experience details + Add more info 1. What audience and whe…" at bounding box center [822, 332] width 490 height 638
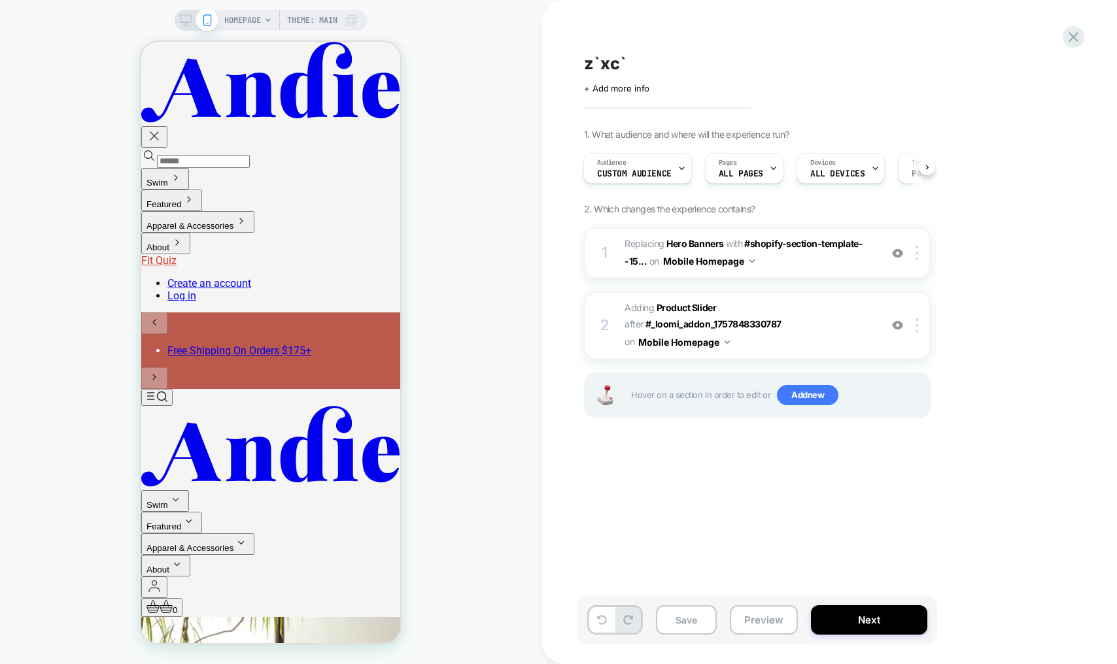
click at [507, 58] on div "HOMEPAGE Theme: MAIN" at bounding box center [270, 332] width 541 height 638
click at [250, 18] on span "HOMEPAGE" at bounding box center [242, 20] width 37 height 21
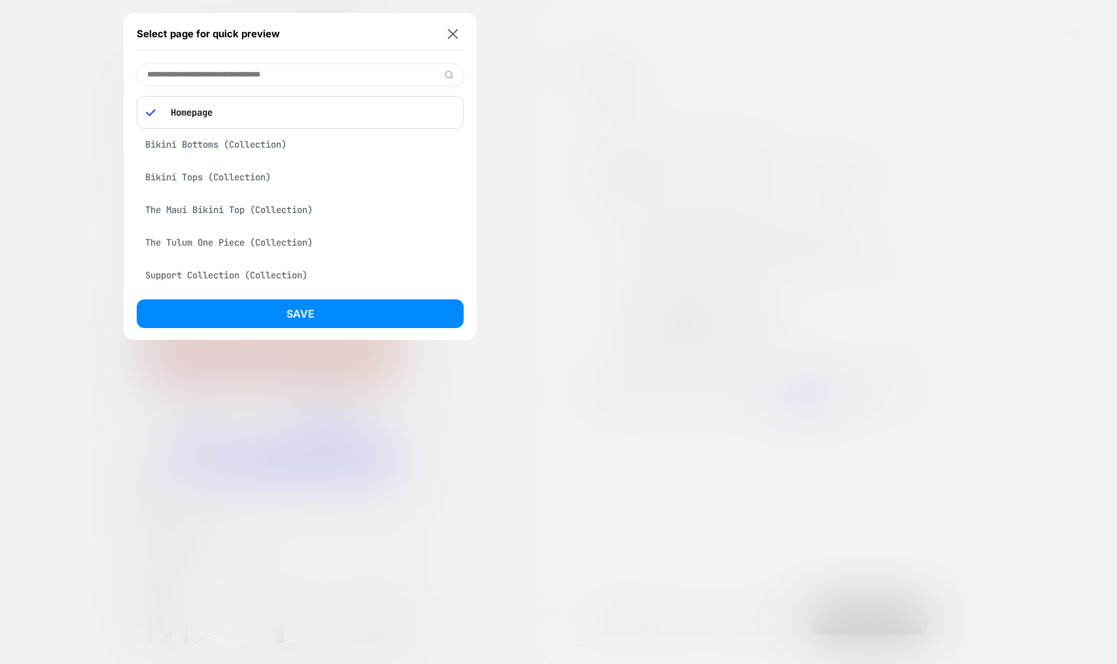
click at [234, 62] on div "Select page for quick preview Homepage Bikini Bottoms (Collection) Bikini Tops …" at bounding box center [300, 176] width 353 height 327
click at [232, 68] on input at bounding box center [300, 74] width 327 height 23
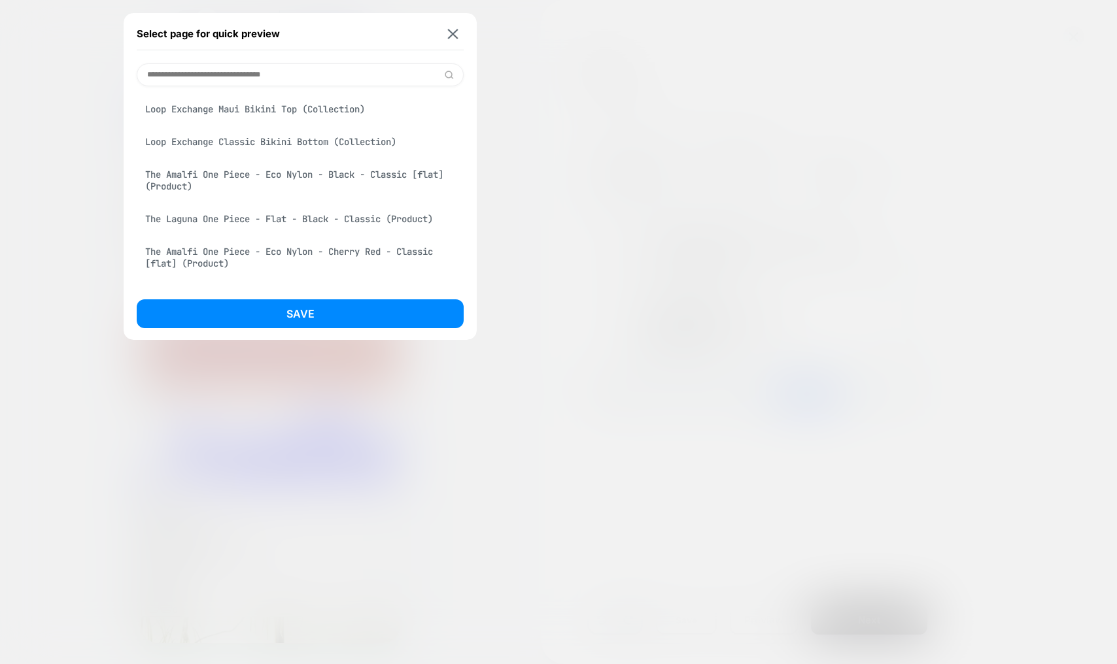
scroll to position [364, 0]
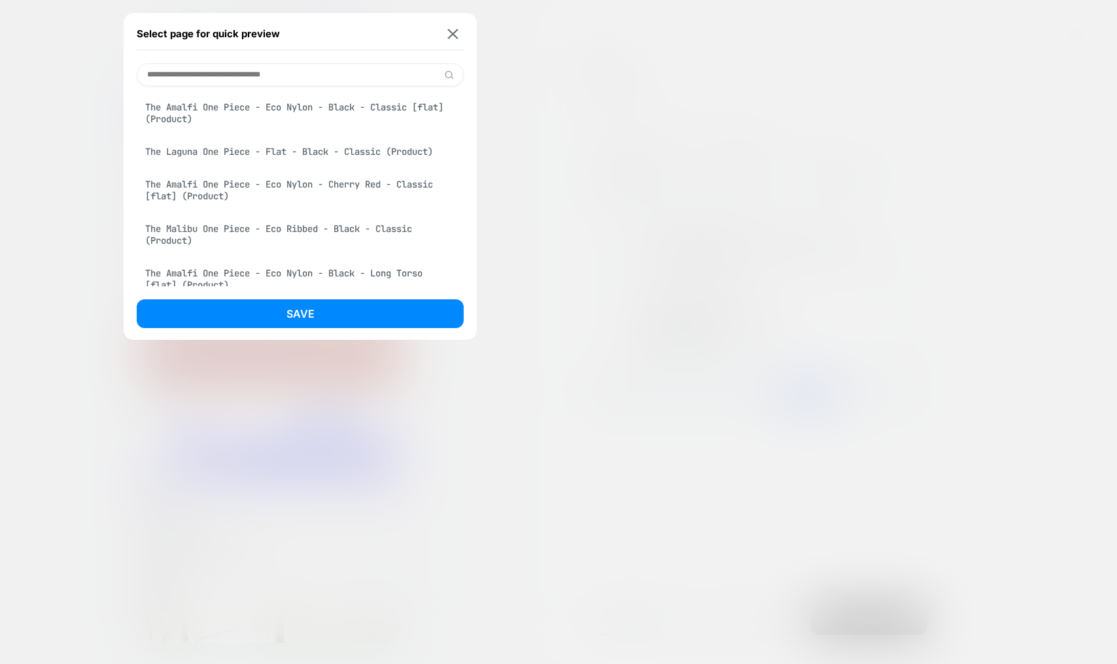
click at [204, 237] on div "The Malibu One Piece - Eco Ribbed - Black - Classic (Product)" at bounding box center [300, 234] width 327 height 37
click at [252, 318] on button "Save" at bounding box center [300, 313] width 327 height 29
click at [266, 315] on div "Select page for quick preview The Malibu One Piece - Eco Ribbed - Black - Class…" at bounding box center [558, 332] width 1117 height 664
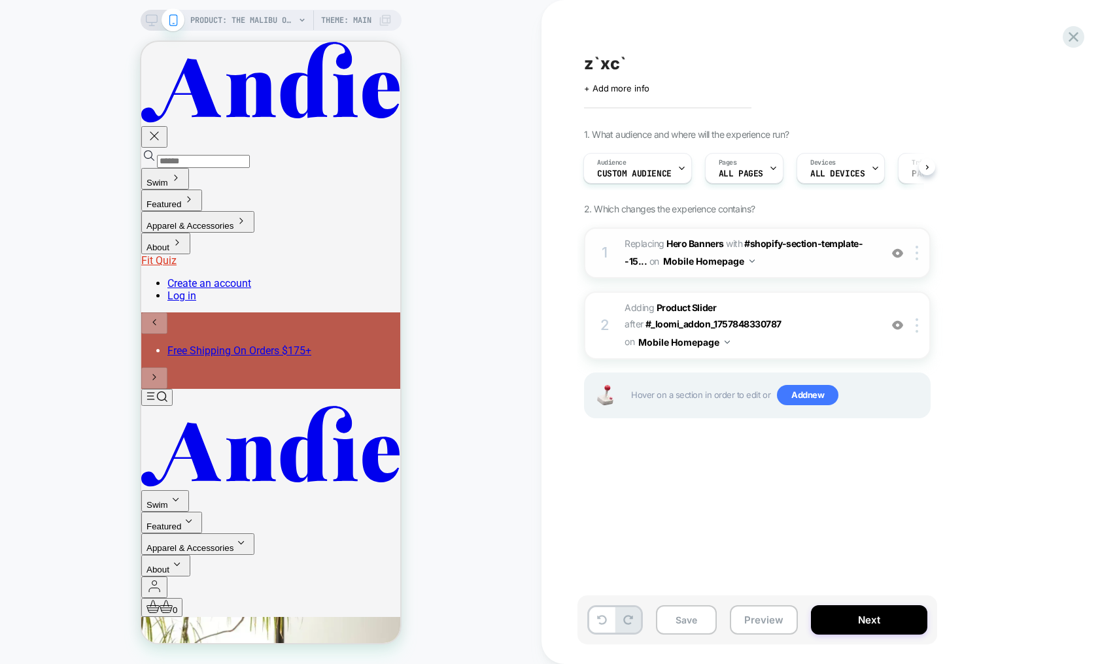
scroll to position [0, 1]
click at [694, 262] on button "Mobile Homepage" at bounding box center [709, 261] width 92 height 19
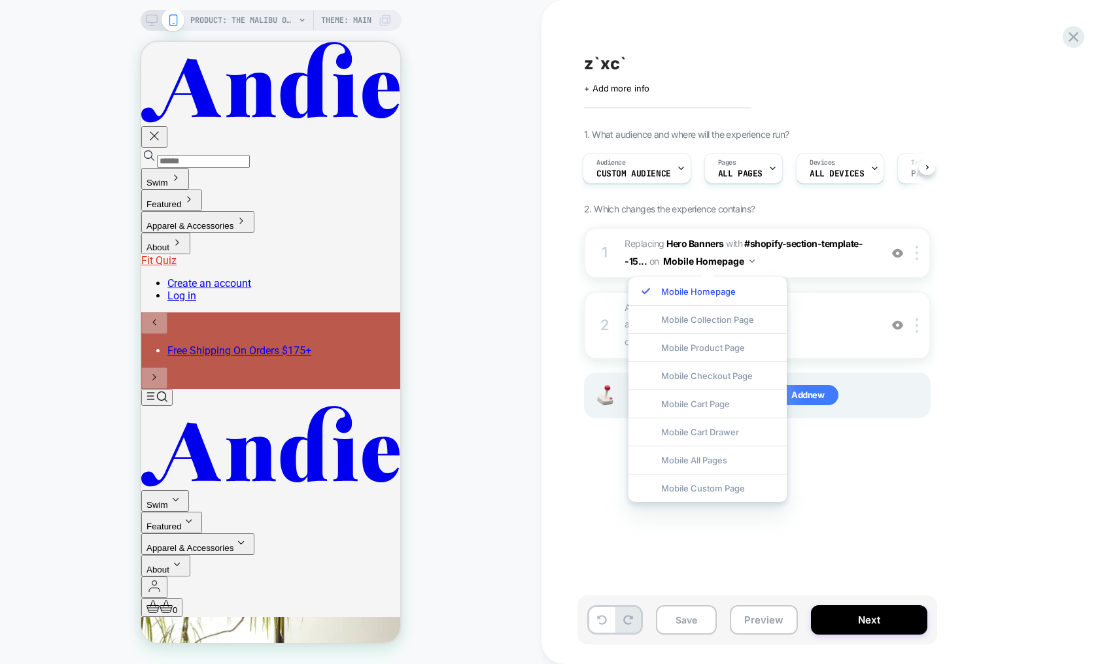
drag, startPoint x: 1019, startPoint y: 239, endPoint x: 1022, endPoint y: 245, distance: 6.7
click at [1019, 239] on div "1. What audience and where will the experience run? Audience Custom Audience Pa…" at bounding box center [822, 290] width 477 height 322
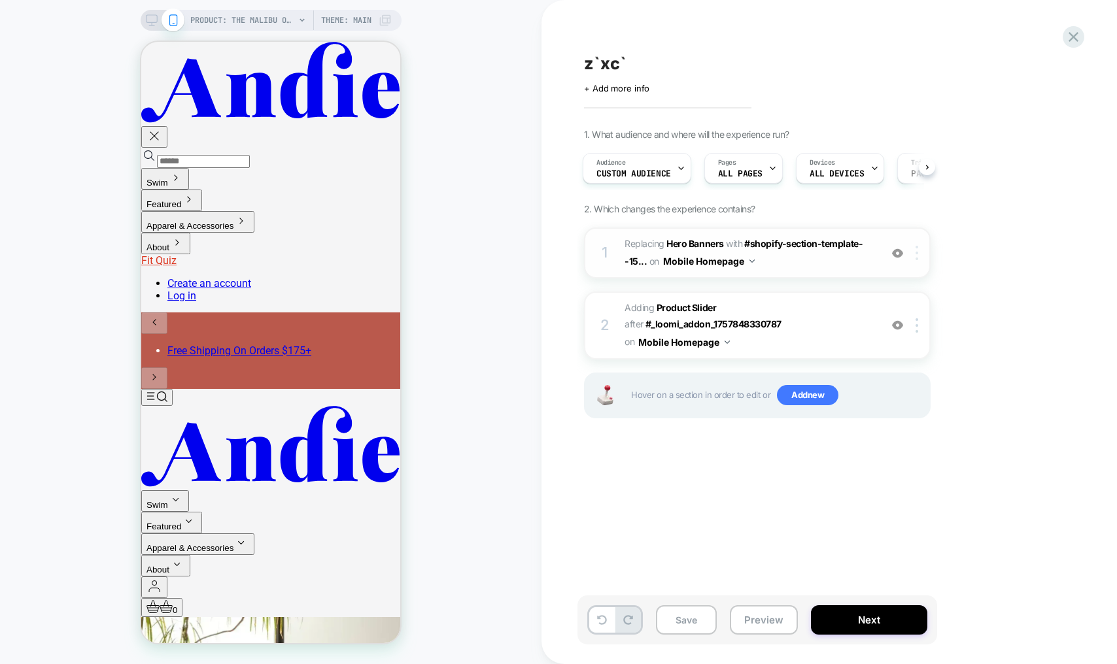
click at [918, 252] on div at bounding box center [919, 253] width 22 height 14
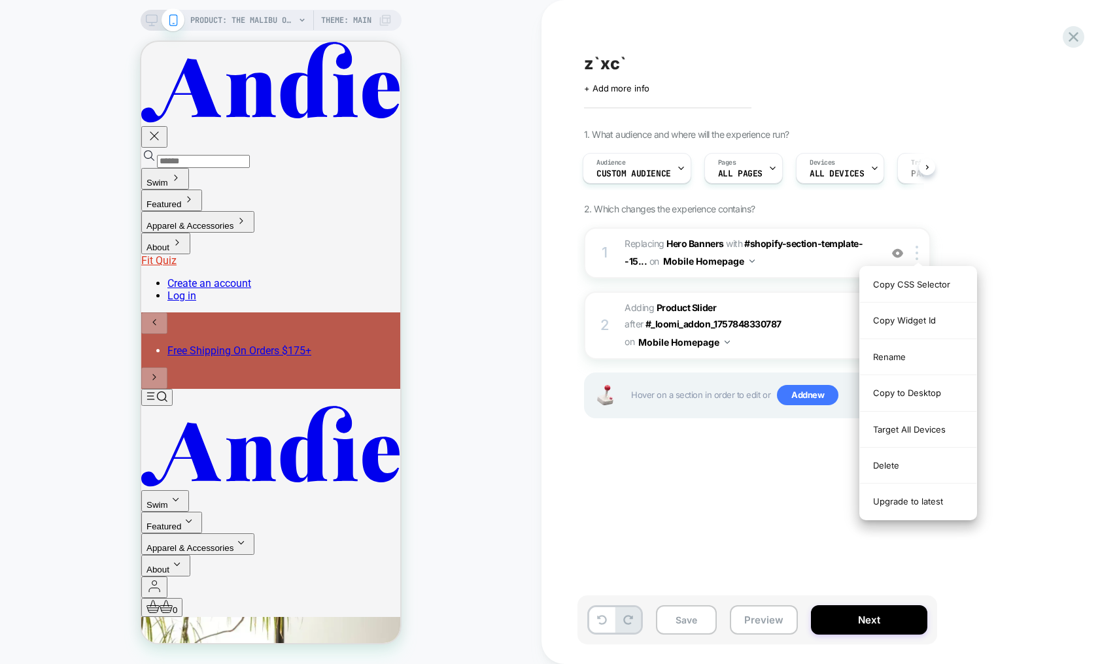
click at [745, 449] on div "z`xc` Click to edit experience details + Add more info 1. What audience and whe…" at bounding box center [822, 332] width 490 height 638
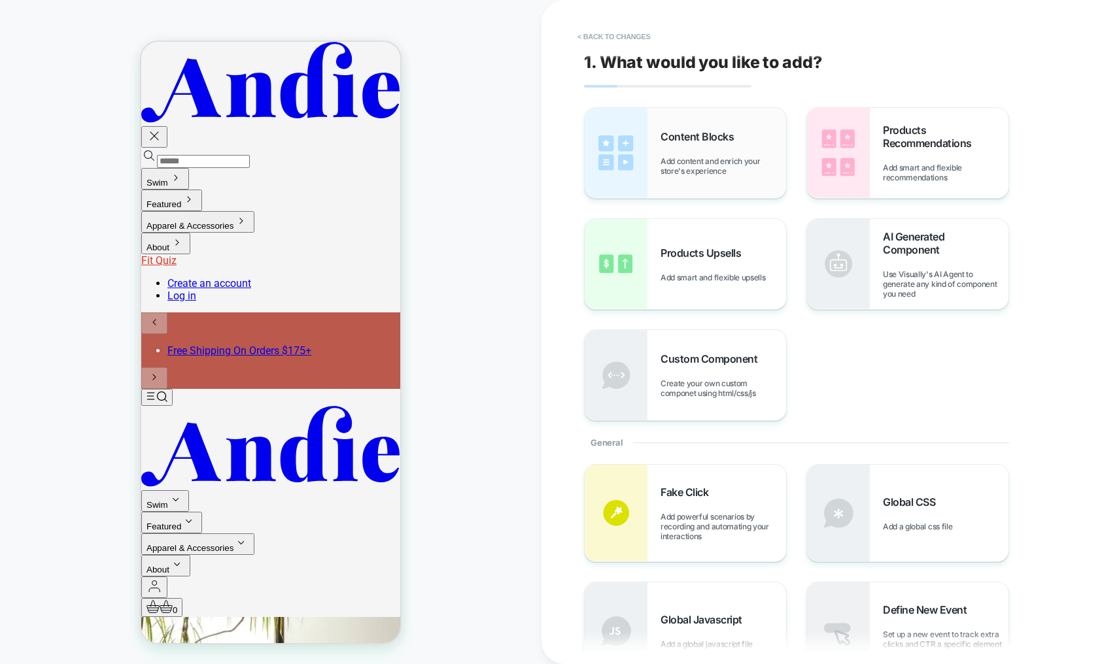
drag, startPoint x: 682, startPoint y: 150, endPoint x: 685, endPoint y: 158, distance: 8.3
click at [681, 150] on div "Content Blocks Add content and enrich your store's experience" at bounding box center [723, 153] width 126 height 46
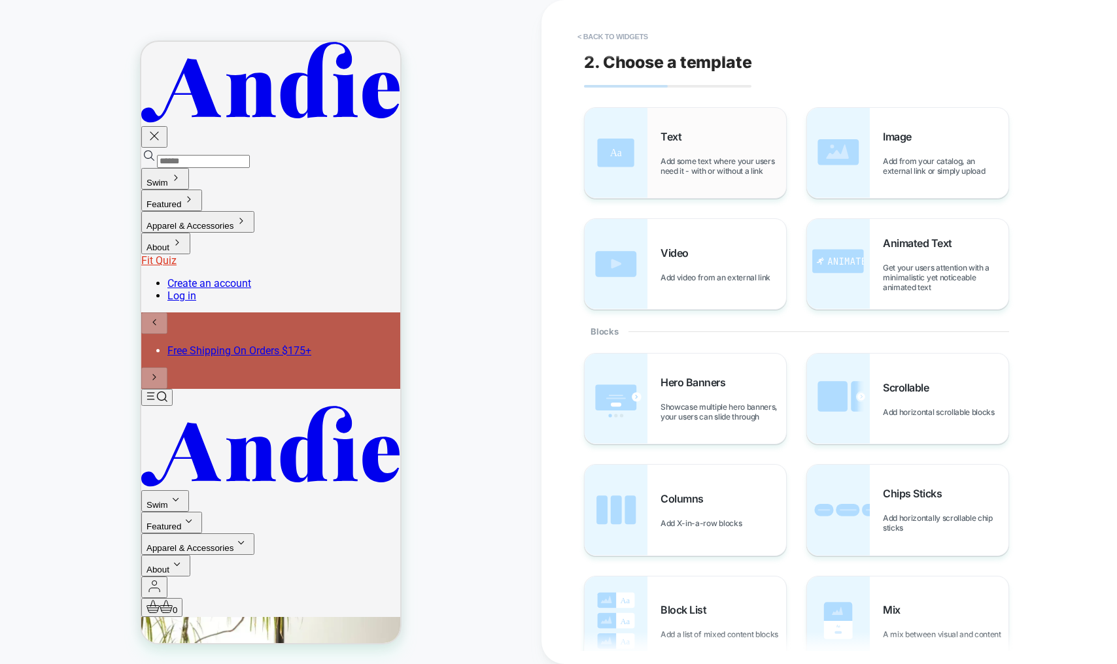
click at [621, 150] on img at bounding box center [616, 153] width 63 height 90
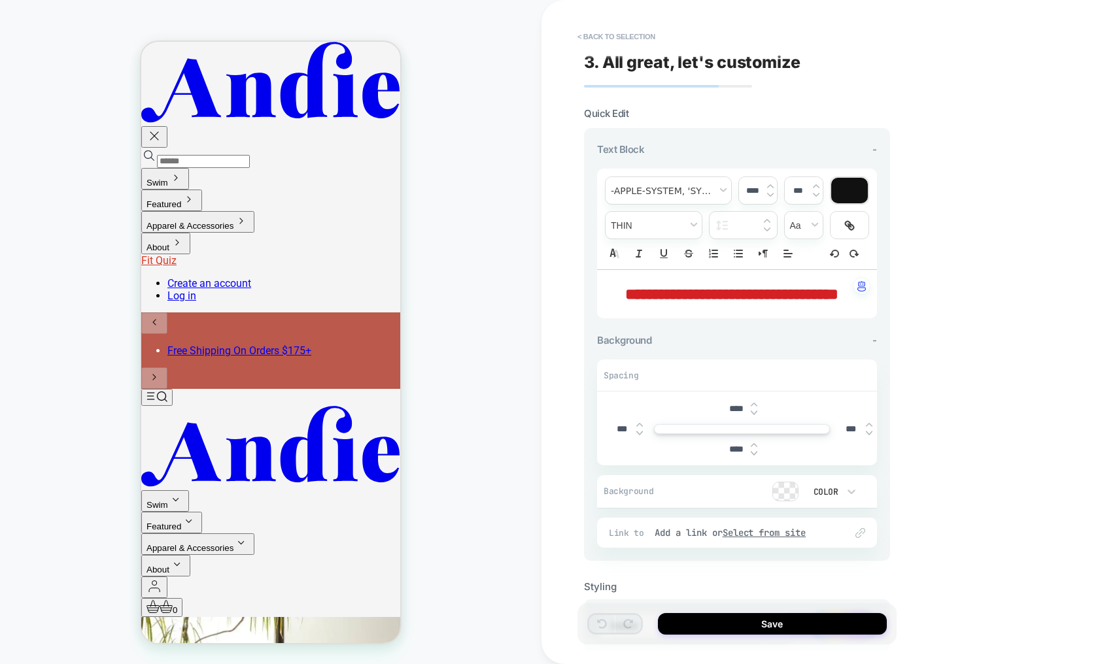
click at [694, 305] on p "**********" at bounding box center [732, 294] width 244 height 22
click at [772, 305] on p "**********" at bounding box center [732, 294] width 244 height 22
click at [745, 302] on span "**********" at bounding box center [731, 294] width 213 height 16
type input "****"
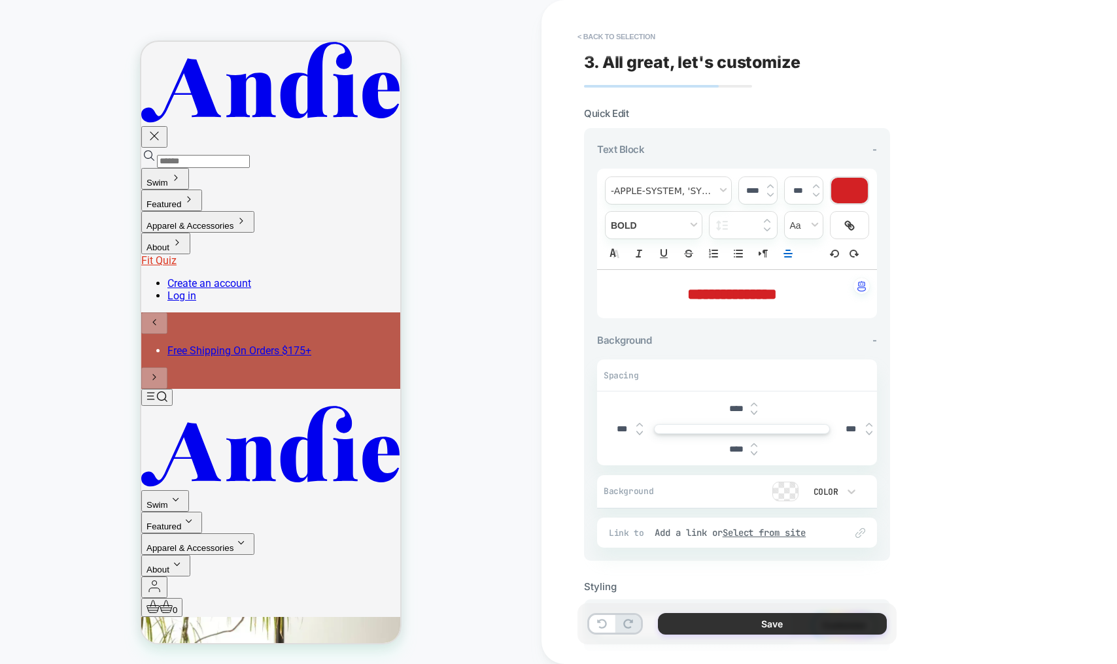
click at [770, 622] on button "Save" at bounding box center [772, 624] width 229 height 22
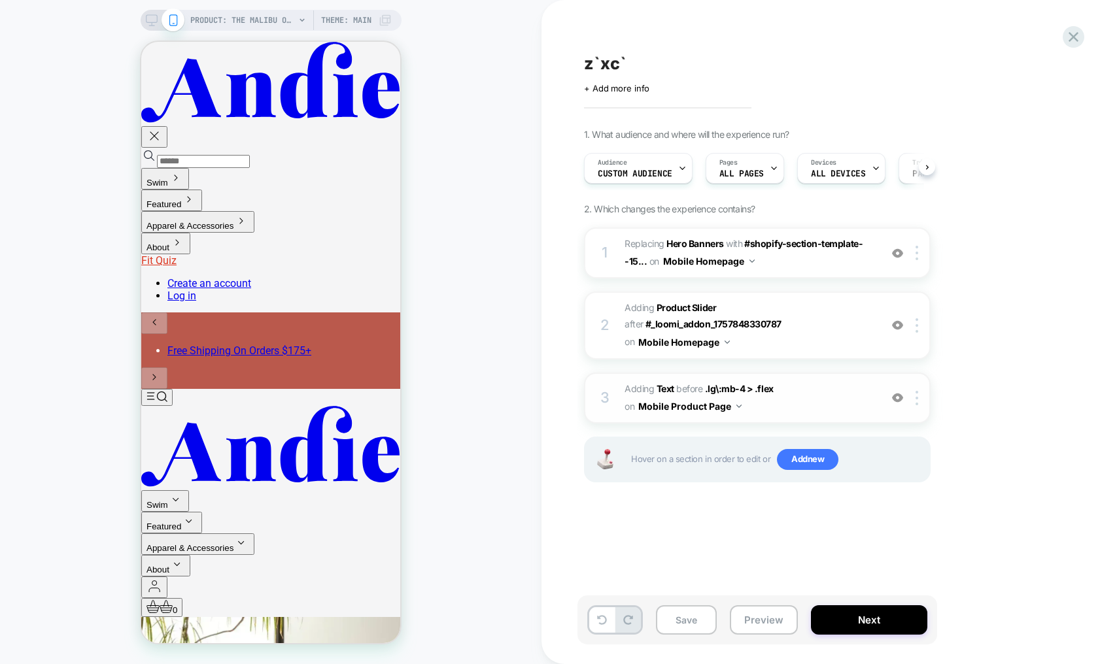
scroll to position [0, 1]
click at [470, 235] on div "PRODUCT: The Malibu One Piece - Eco Ribbed - Black - Classic PRODUCT: The Malib…" at bounding box center [270, 332] width 541 height 638
click at [458, 298] on div "PRODUCT: The Malibu One Piece - Eco Ribbed - Black - Classic PRODUCT: The Malib…" at bounding box center [270, 332] width 541 height 638
click at [538, 110] on div "PRODUCT: The Malibu One Piece - Eco Ribbed - Black - Classic PRODUCT: The Malib…" at bounding box center [270, 332] width 541 height 638
drag, startPoint x: 486, startPoint y: 167, endPoint x: 482, endPoint y: 190, distance: 24.0
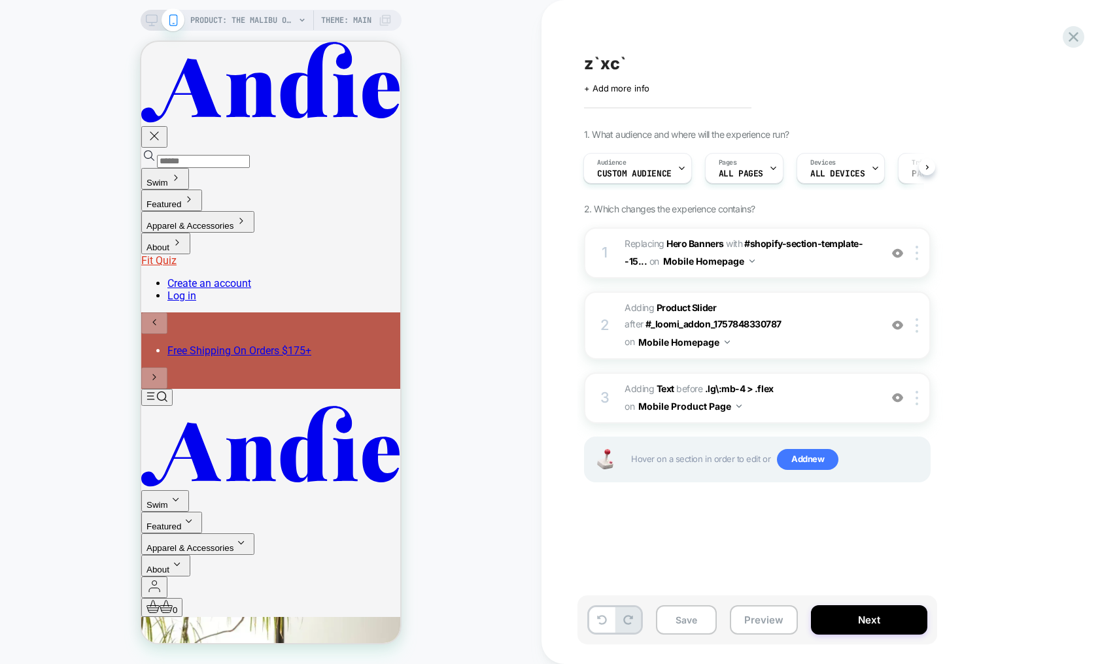
click at [486, 169] on div "PRODUCT: The Malibu One Piece - Eco Ribbed - Black - Classic PRODUCT: The Malib…" at bounding box center [270, 332] width 541 height 638
click at [469, 228] on div "PRODUCT: The Malibu One Piece - Eco Ribbed - Black - Classic PRODUCT: The Malib…" at bounding box center [270, 332] width 541 height 638
click at [474, 211] on div "PRODUCT: The Malibu One Piece - Eco Ribbed - Black - Classic PRODUCT: The Malib…" at bounding box center [270, 332] width 541 height 638
click at [1072, 41] on icon at bounding box center [1073, 37] width 18 height 18
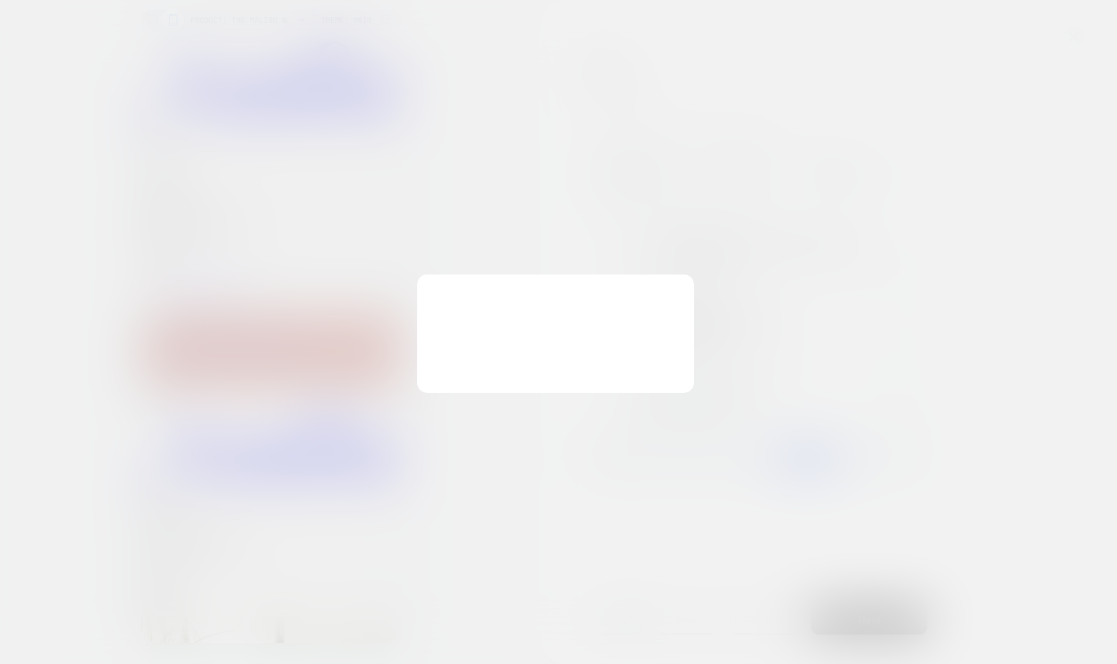
click at [500, 350] on div "You have unsaved changes Are you sure you want to discard the changes? Discard …" at bounding box center [555, 334] width 277 height 118
click at [489, 360] on button "Discard Changes" at bounding box center [493, 363] width 118 height 41
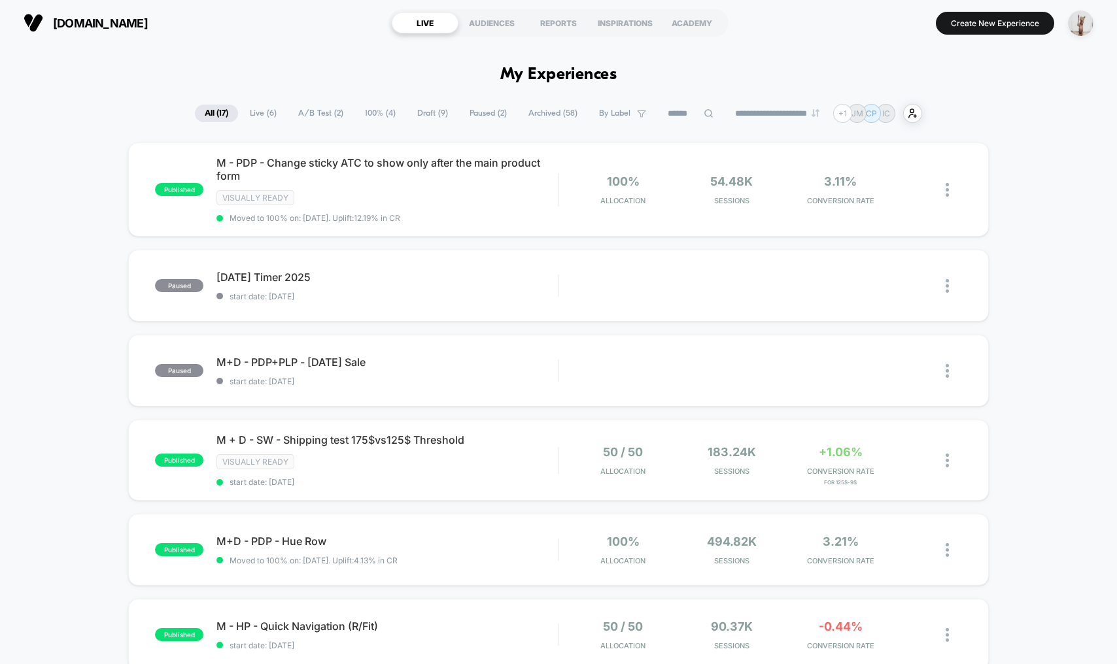
click at [318, 108] on span "A/B Test ( 2 )" at bounding box center [320, 114] width 65 height 18
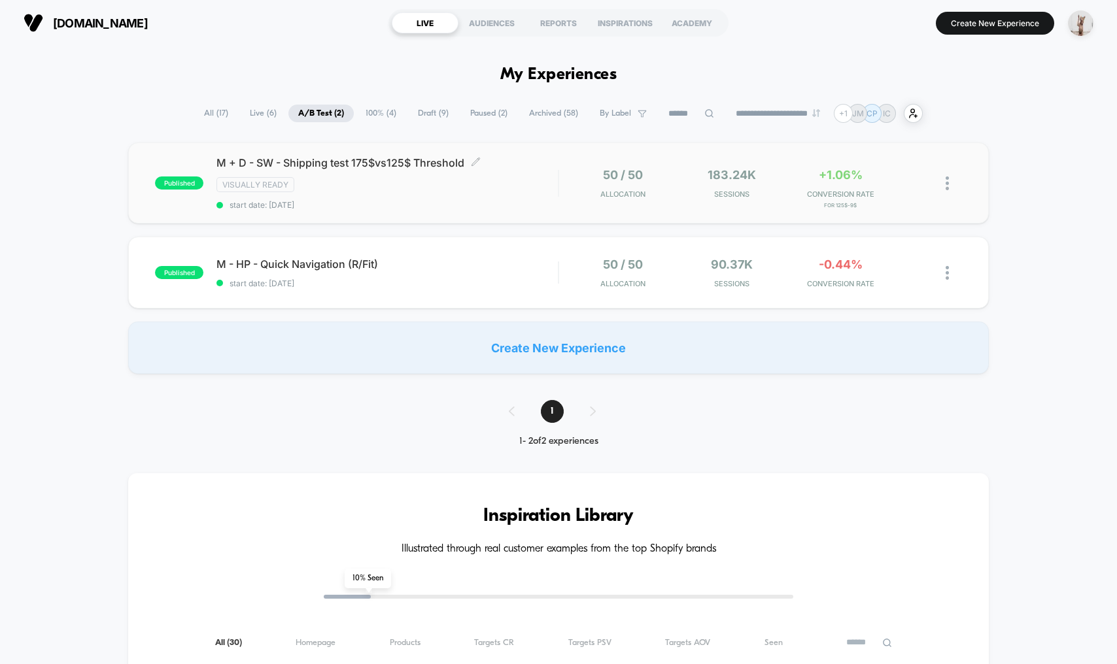
click at [498, 196] on div "M + D - SW - Shipping test 175$vs125$ Threshold Click to edit experience detail…" at bounding box center [386, 183] width 341 height 54
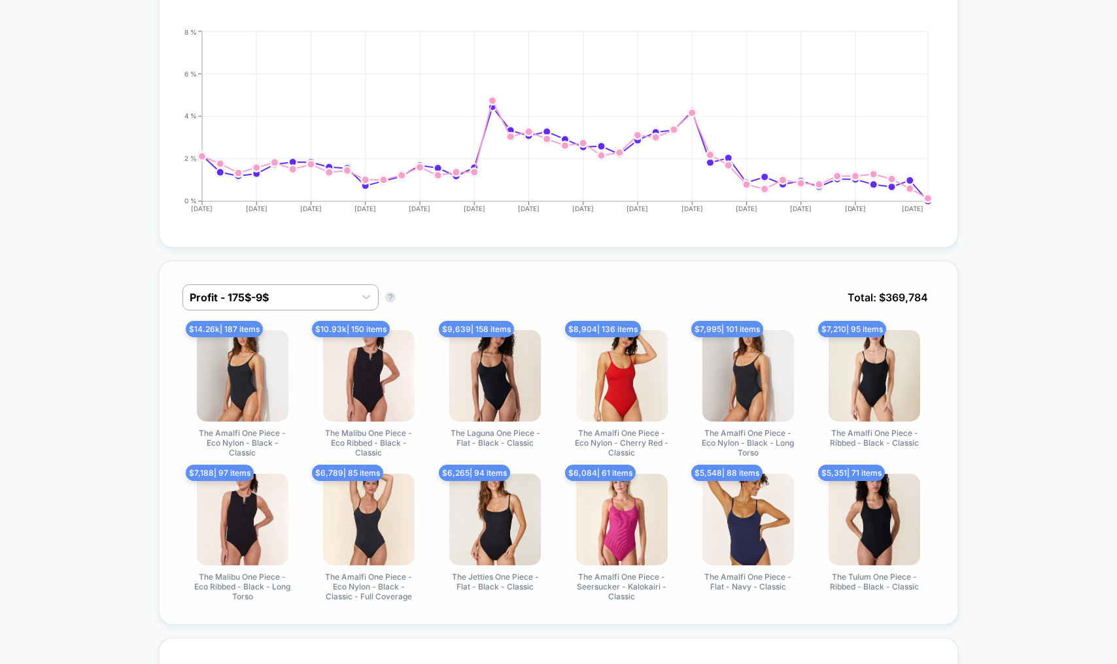
scroll to position [639, 0]
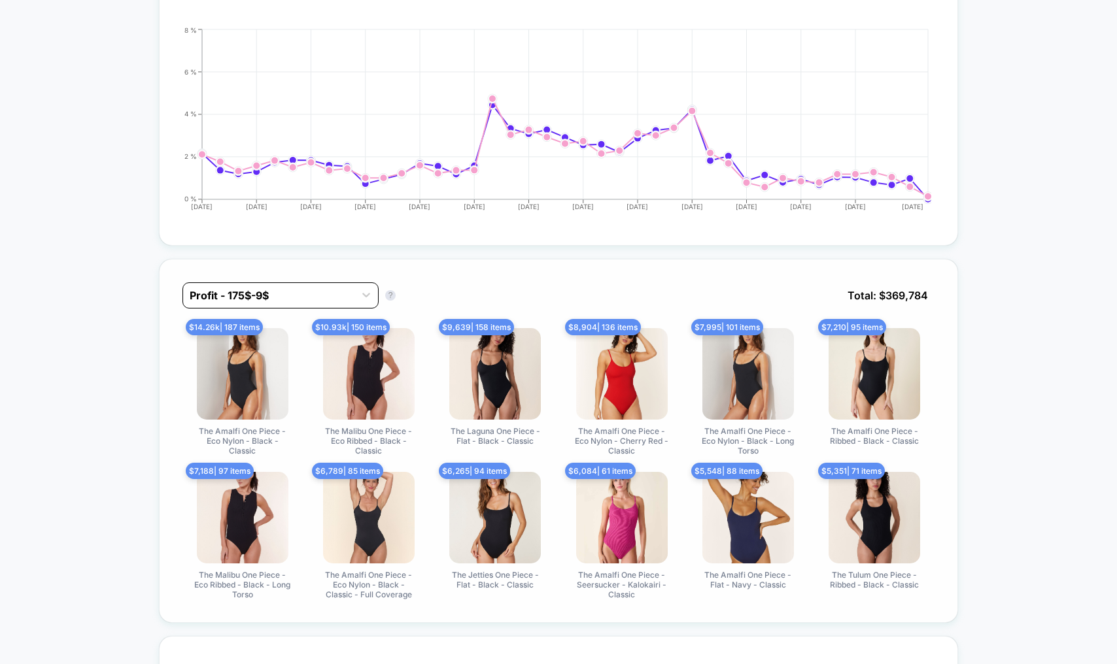
click at [227, 303] on div "Profit - 175$-9$" at bounding box center [280, 295] width 196 height 26
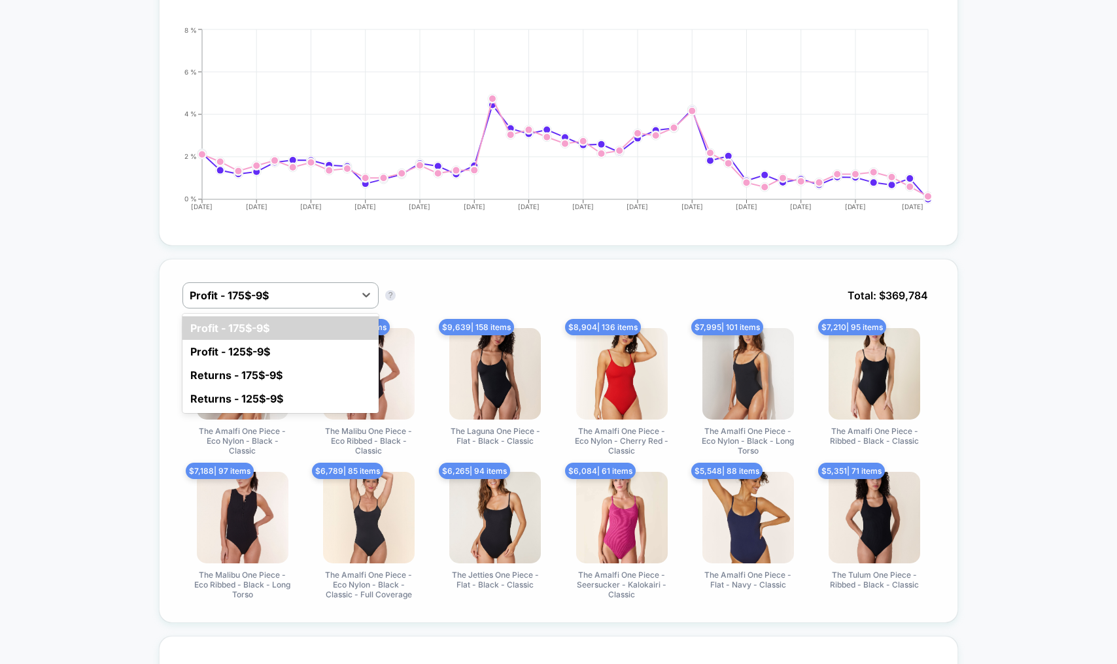
click at [243, 372] on div "Returns - 175$-9$" at bounding box center [280, 376] width 196 height 24
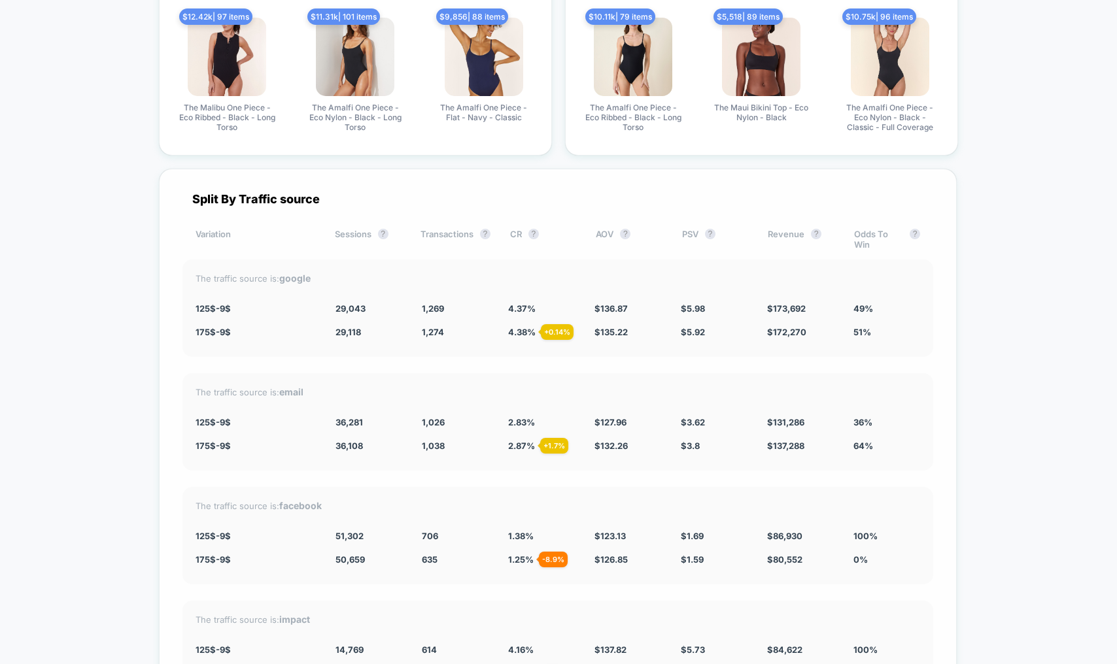
scroll to position [2564, 0]
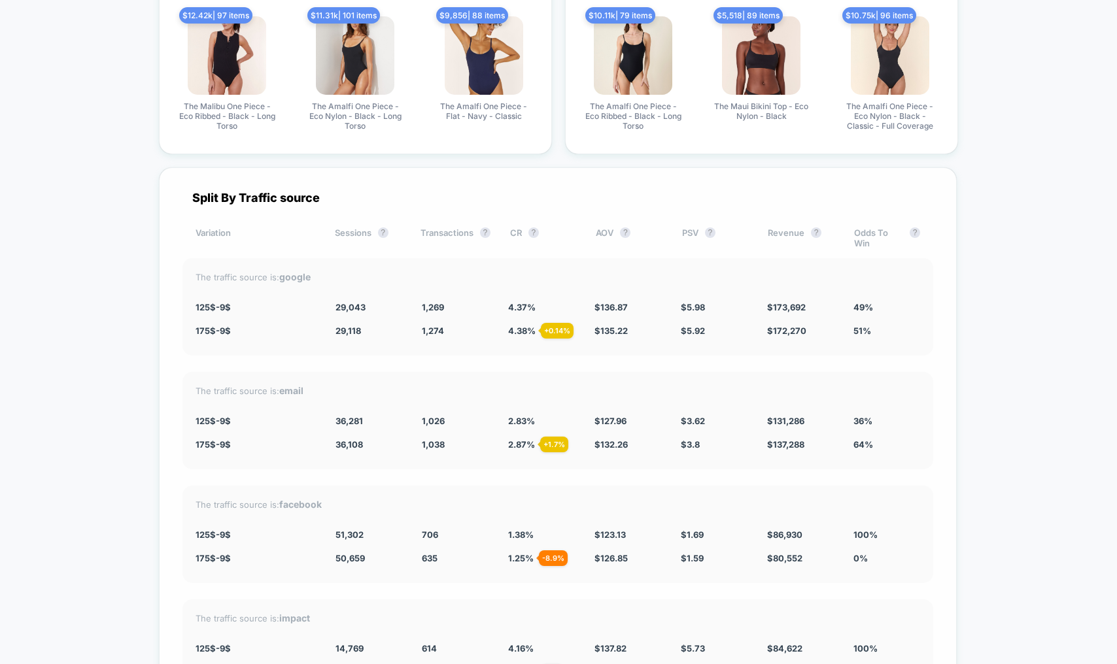
drag, startPoint x: 307, startPoint y: 269, endPoint x: 296, endPoint y: 266, distance: 11.6
click at [295, 271] on div "The traffic source is: google" at bounding box center [558, 276] width 724 height 11
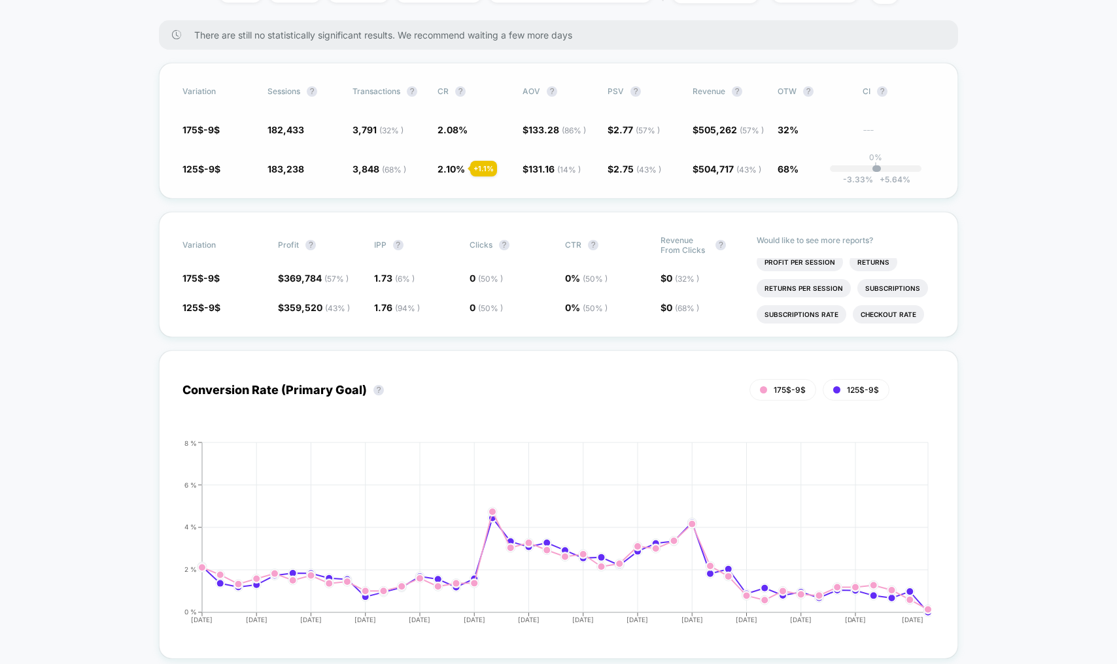
scroll to position [0, 0]
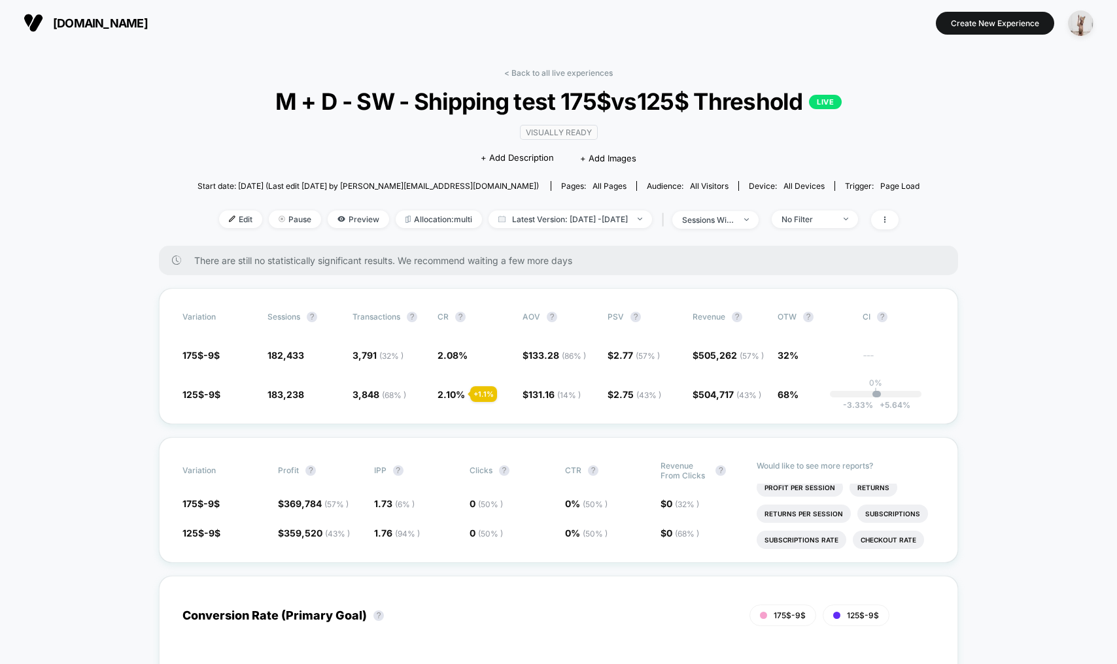
click at [578, 71] on link "< Back to all live experiences" at bounding box center [558, 73] width 109 height 10
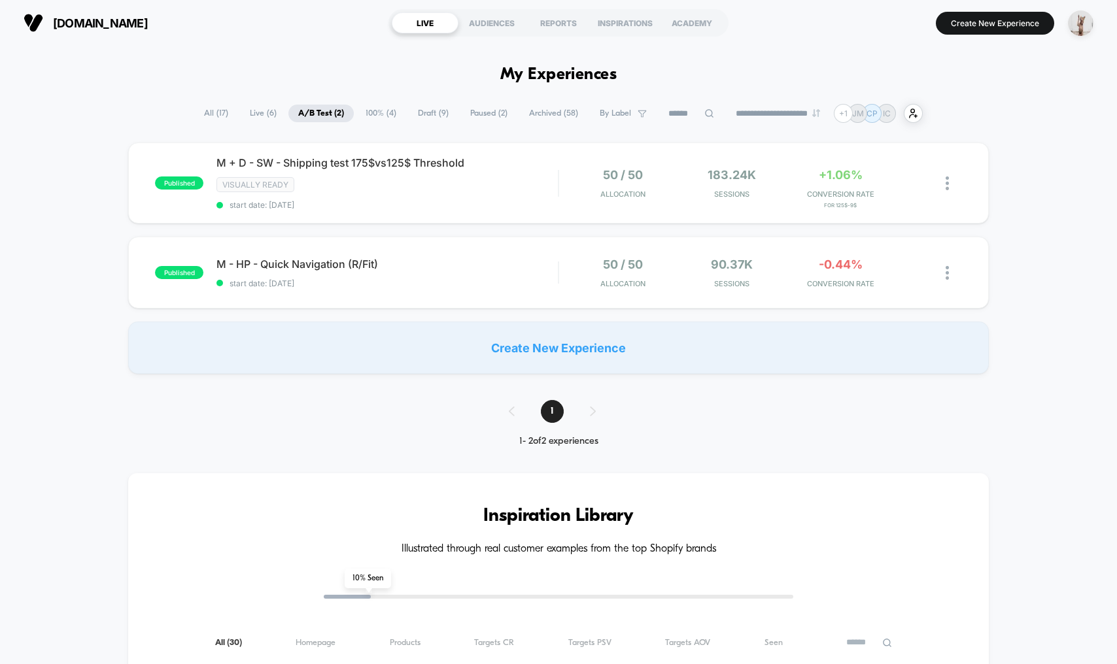
click at [349, 41] on div "andieswim.com LIVE AUDIENCES REPORTS INSPIRATIONS ACADEMY Create New Experience" at bounding box center [558, 23] width 1117 height 46
click at [222, 111] on span "All ( 17 )" at bounding box center [216, 114] width 44 height 18
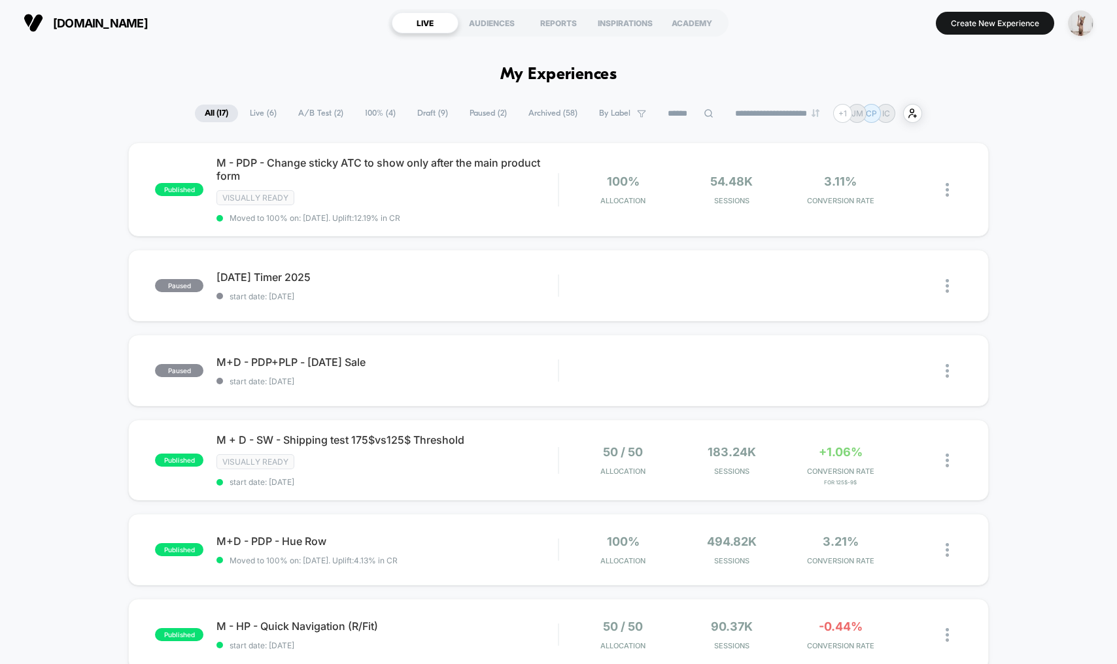
click at [206, 40] on div "andieswim.com LIVE AUDIENCES REPORTS INSPIRATIONS ACADEMY Create New Experience" at bounding box center [558, 23] width 1117 height 46
